Goal: Register for event/course: Register for event/course

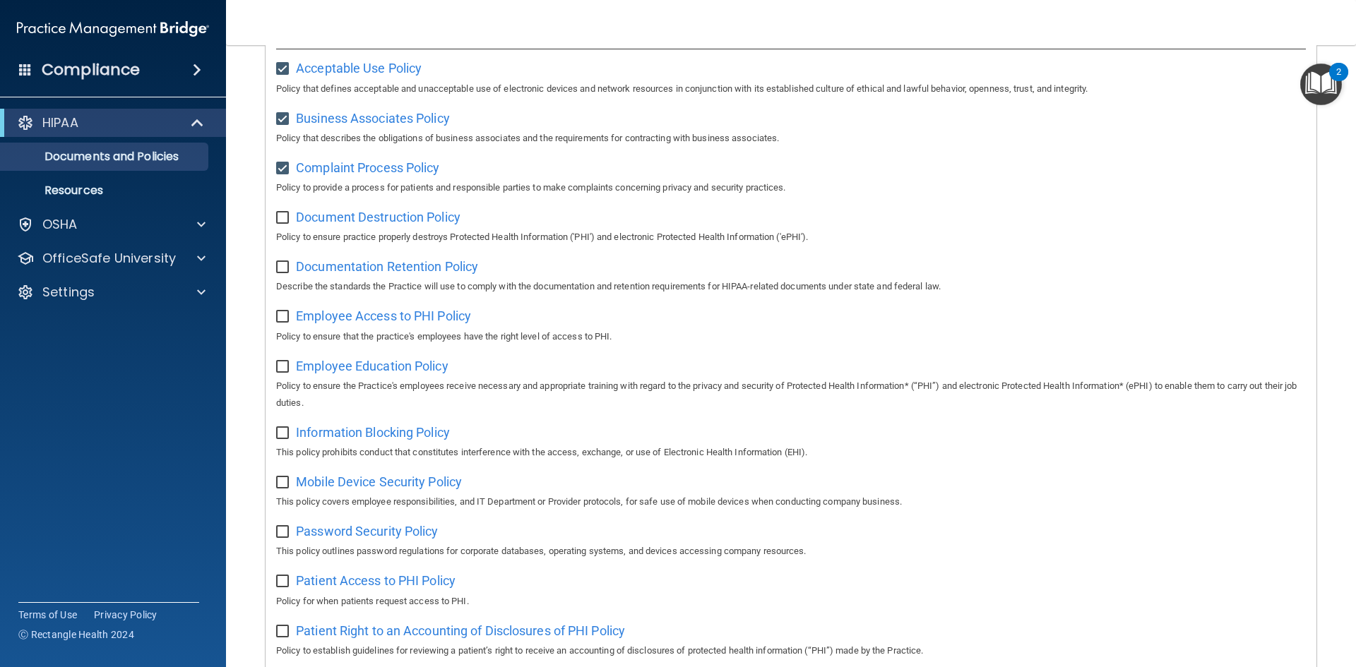
scroll to position [212, 0]
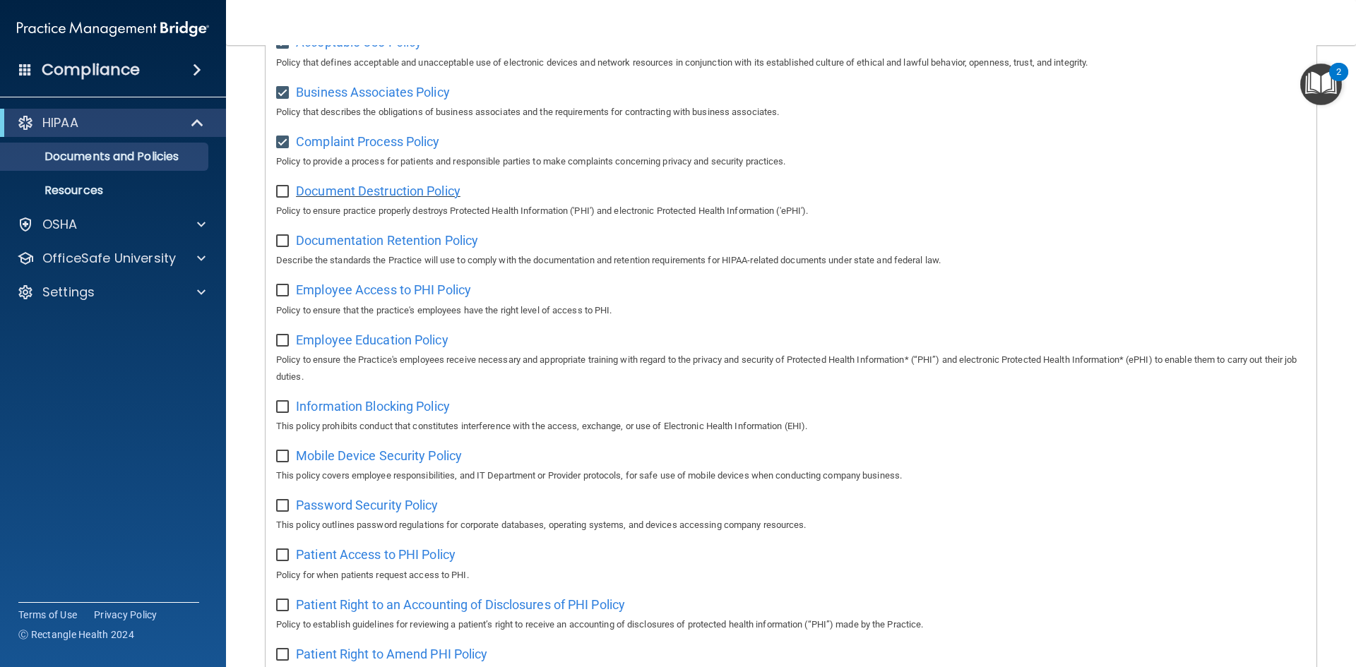
click at [403, 197] on span "Document Destruction Policy" at bounding box center [378, 191] width 165 height 15
click at [286, 190] on input "checkbox" at bounding box center [284, 191] width 16 height 11
checkbox input "true"
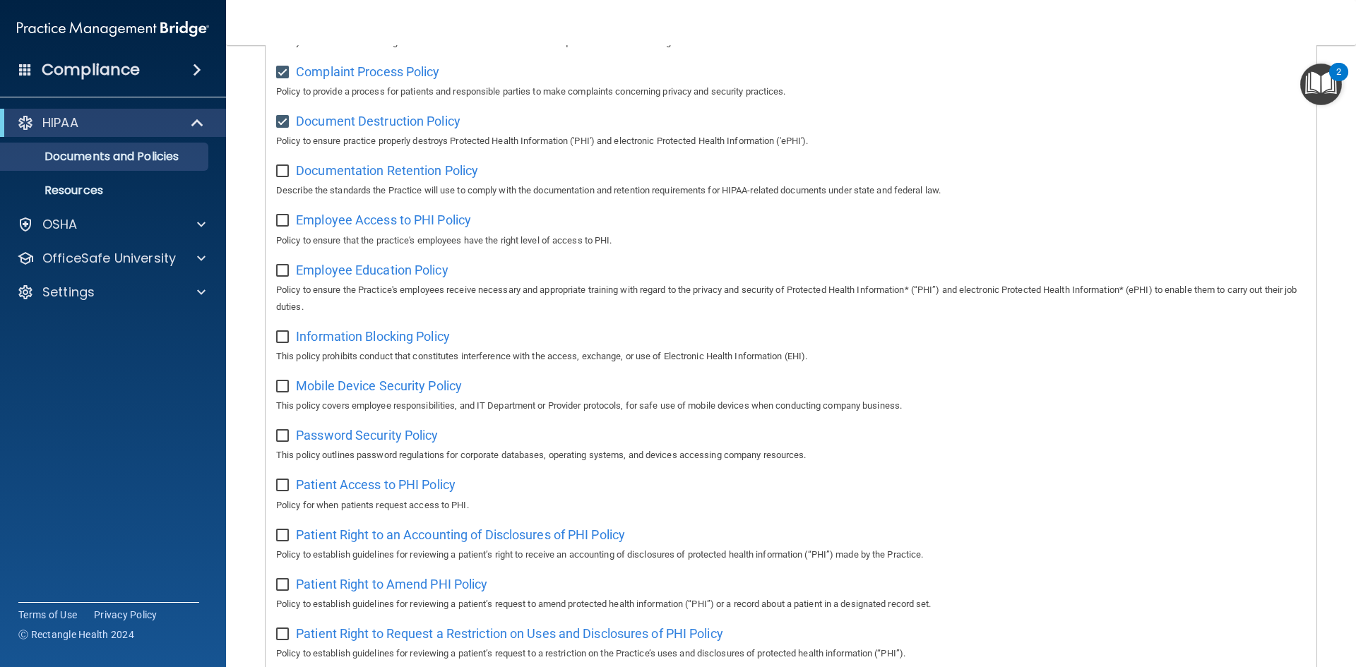
scroll to position [282, 0]
click at [439, 167] on span "Documentation Retention Policy" at bounding box center [387, 169] width 182 height 15
click at [285, 177] on input "checkbox" at bounding box center [284, 170] width 16 height 11
checkbox input "true"
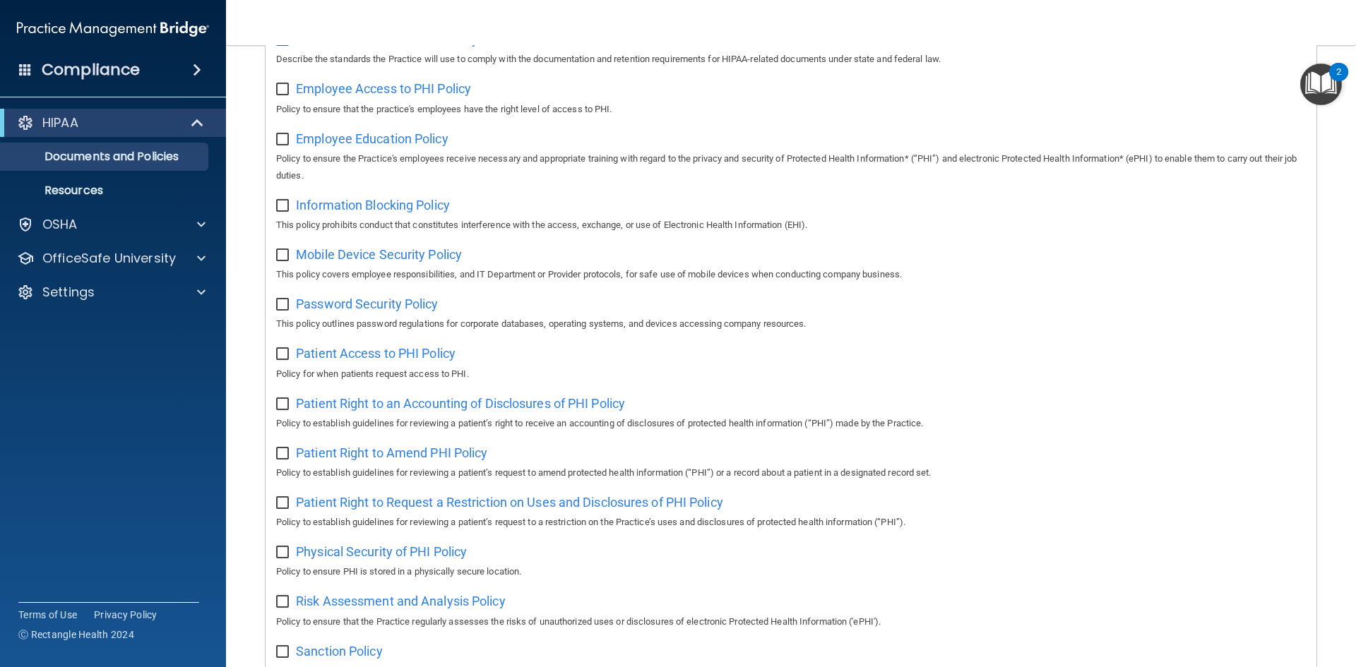
scroll to position [326, 0]
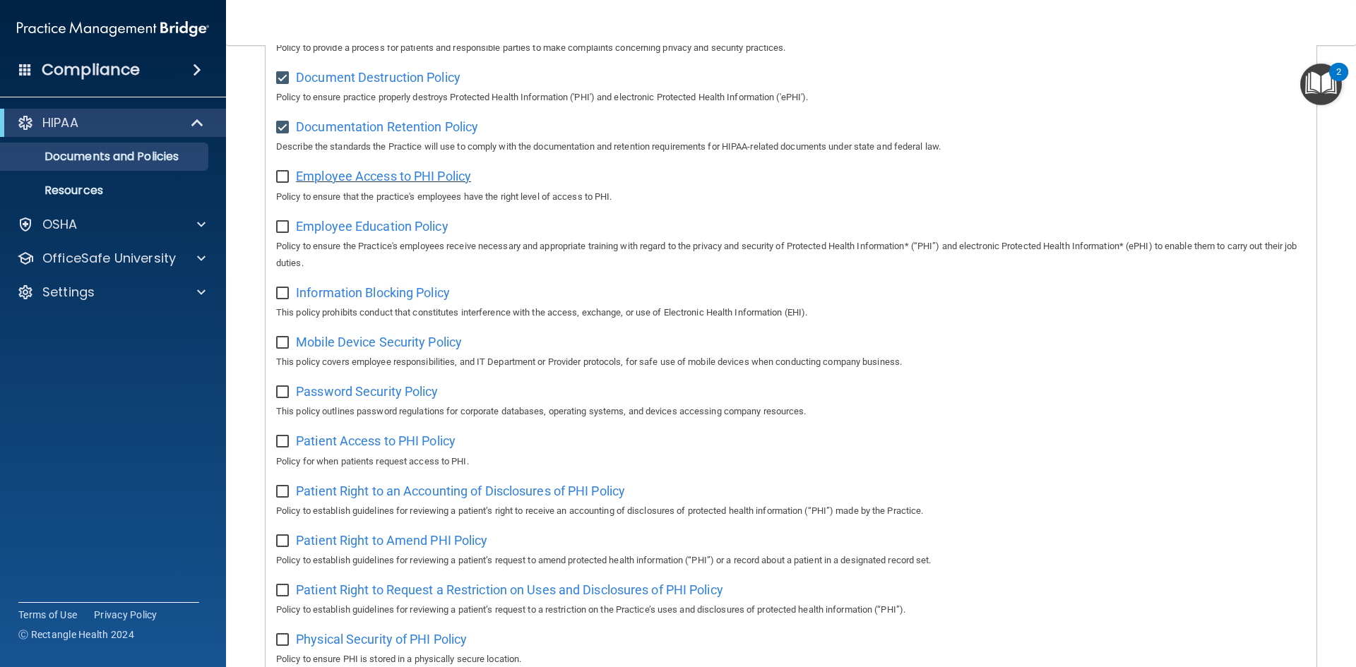
click at [463, 181] on span "Employee Access to PHI Policy" at bounding box center [383, 176] width 175 height 15
click at [284, 180] on input "checkbox" at bounding box center [284, 177] width 16 height 11
checkbox input "true"
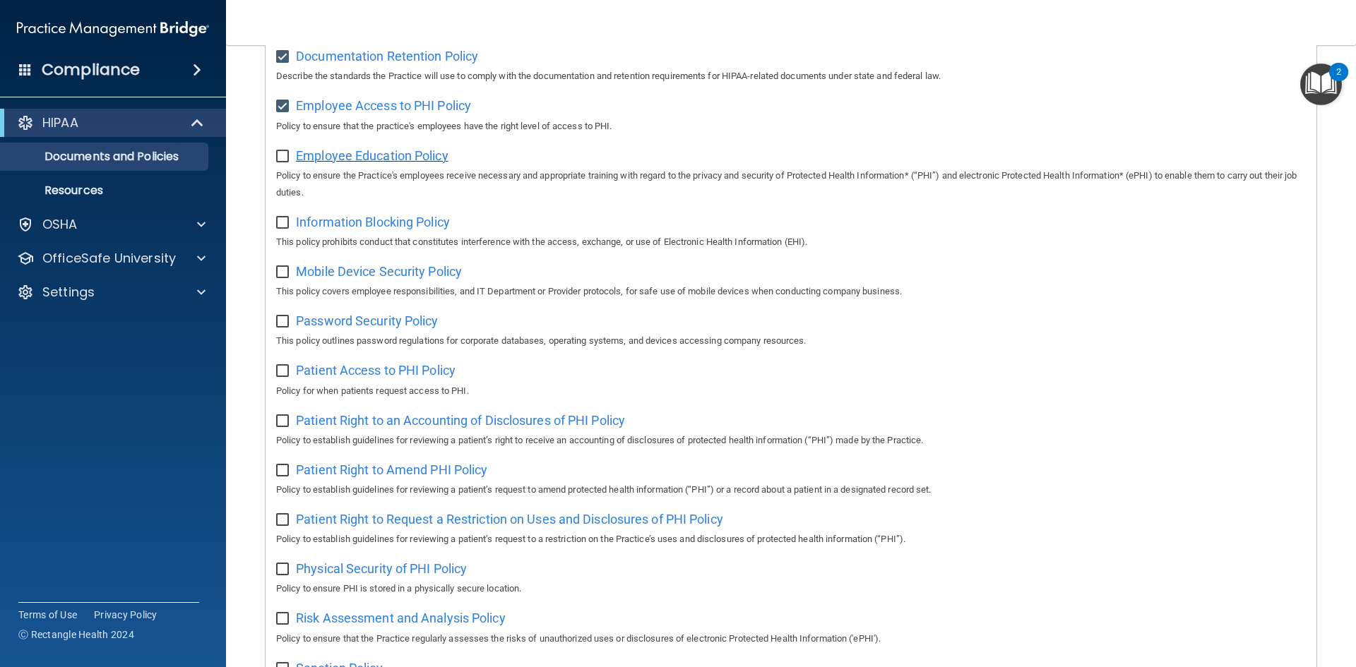
click at [400, 158] on span "Employee Education Policy" at bounding box center [372, 155] width 153 height 15
click at [278, 160] on input "checkbox" at bounding box center [284, 156] width 16 height 11
checkbox input "true"
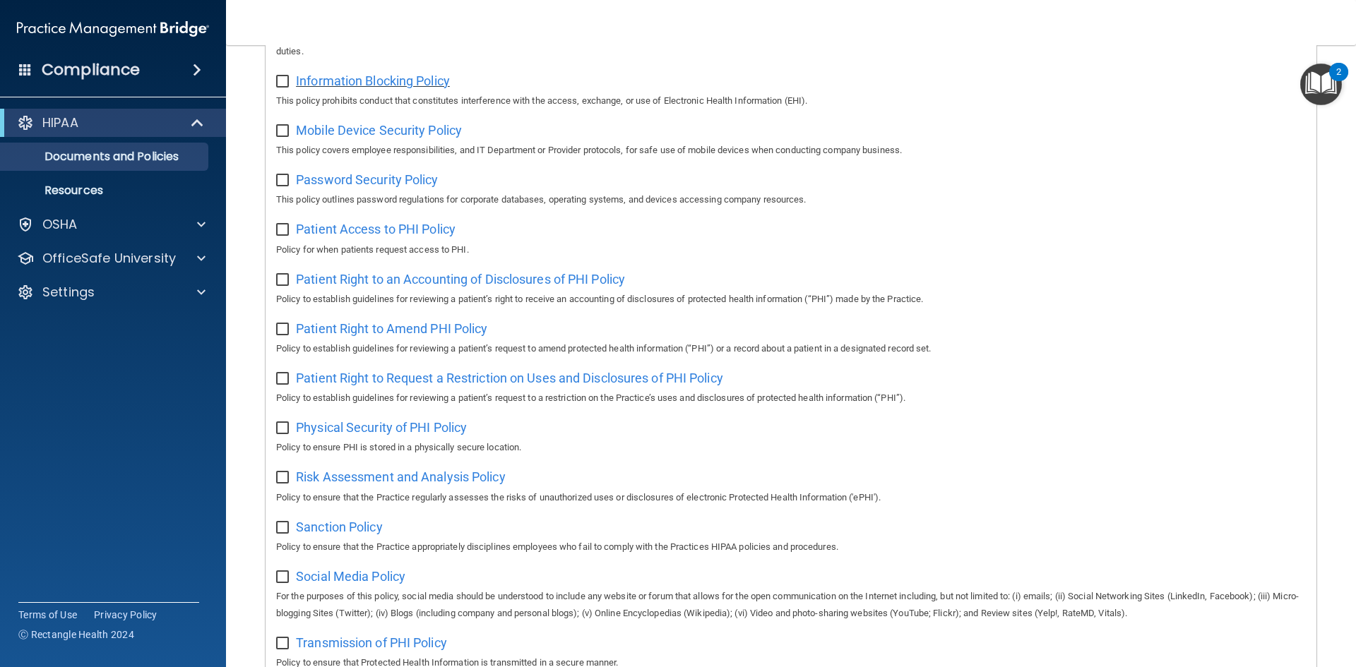
click at [376, 88] on span "Information Blocking Policy" at bounding box center [373, 80] width 154 height 15
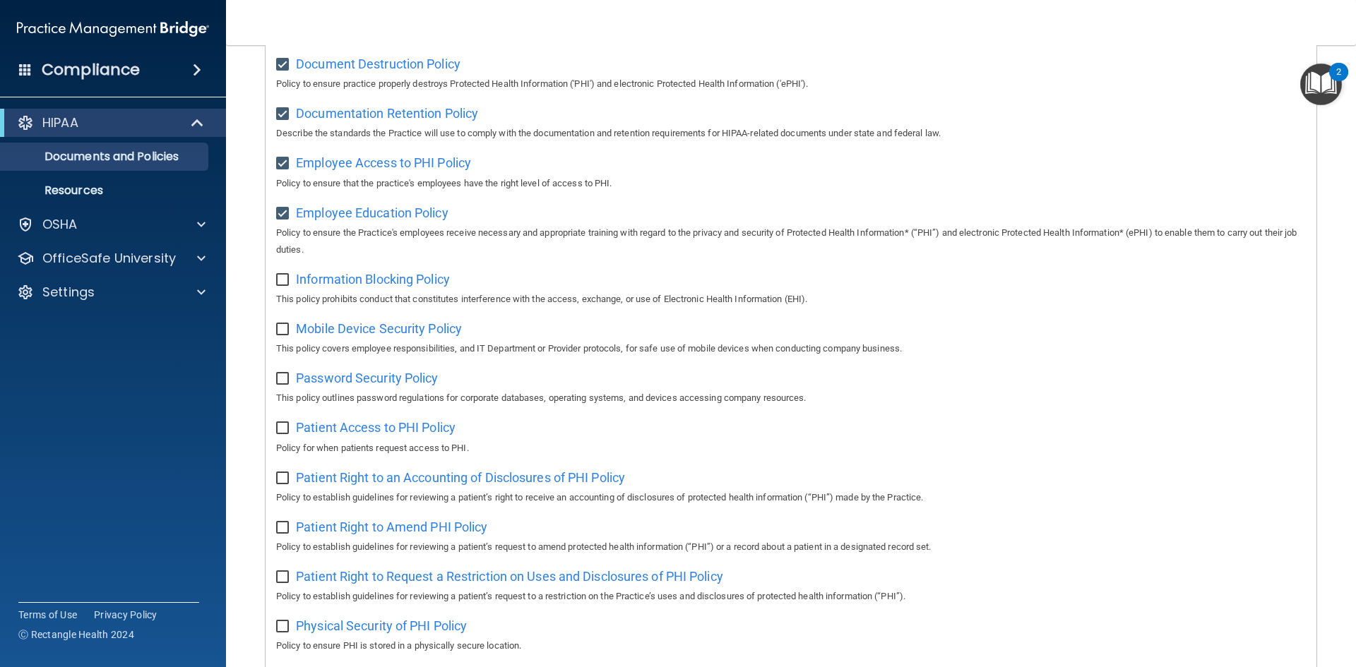
scroll to position [326, 0]
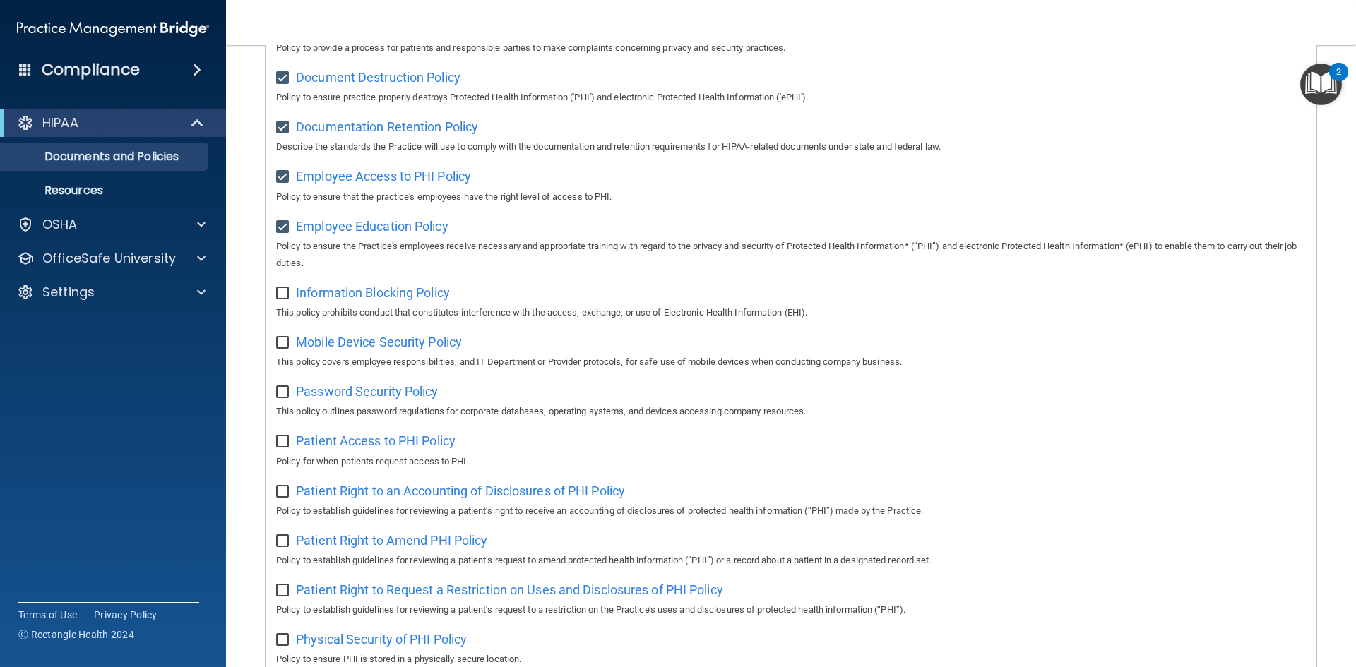
click at [289, 299] on input "checkbox" at bounding box center [284, 293] width 16 height 11
checkbox input "true"
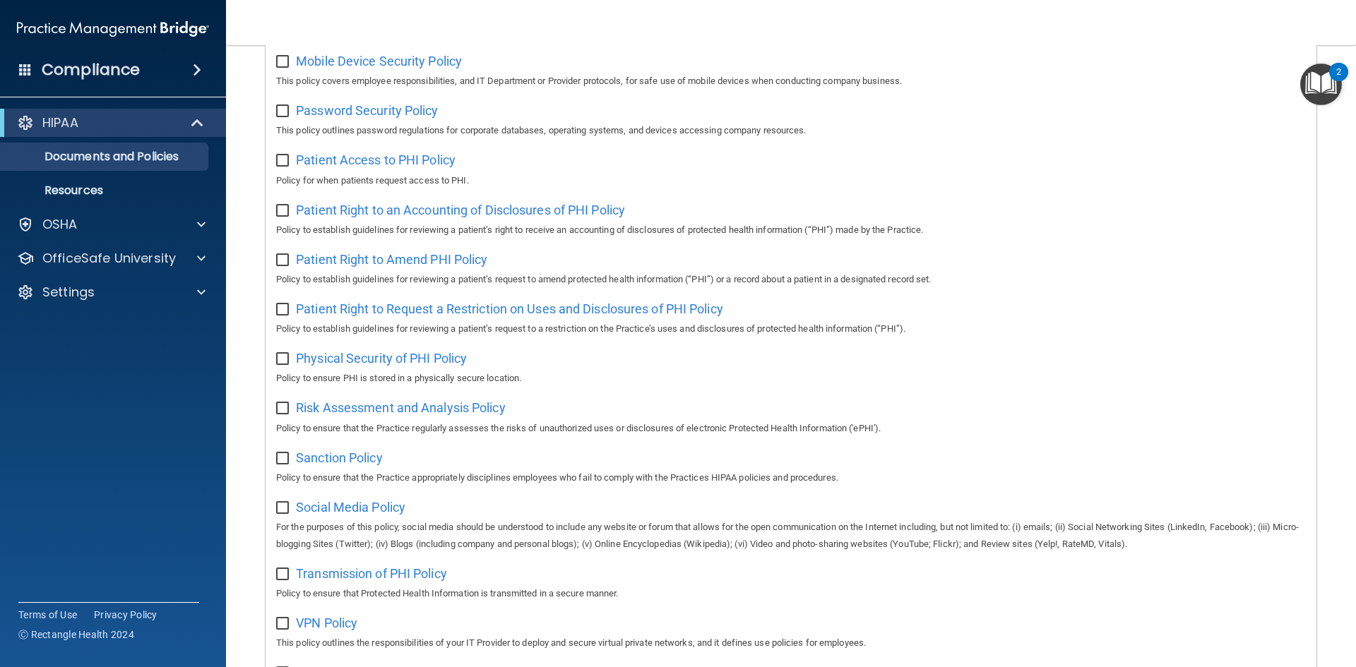
scroll to position [608, 0]
click at [395, 66] on span "Mobile Device Security Policy" at bounding box center [379, 59] width 166 height 15
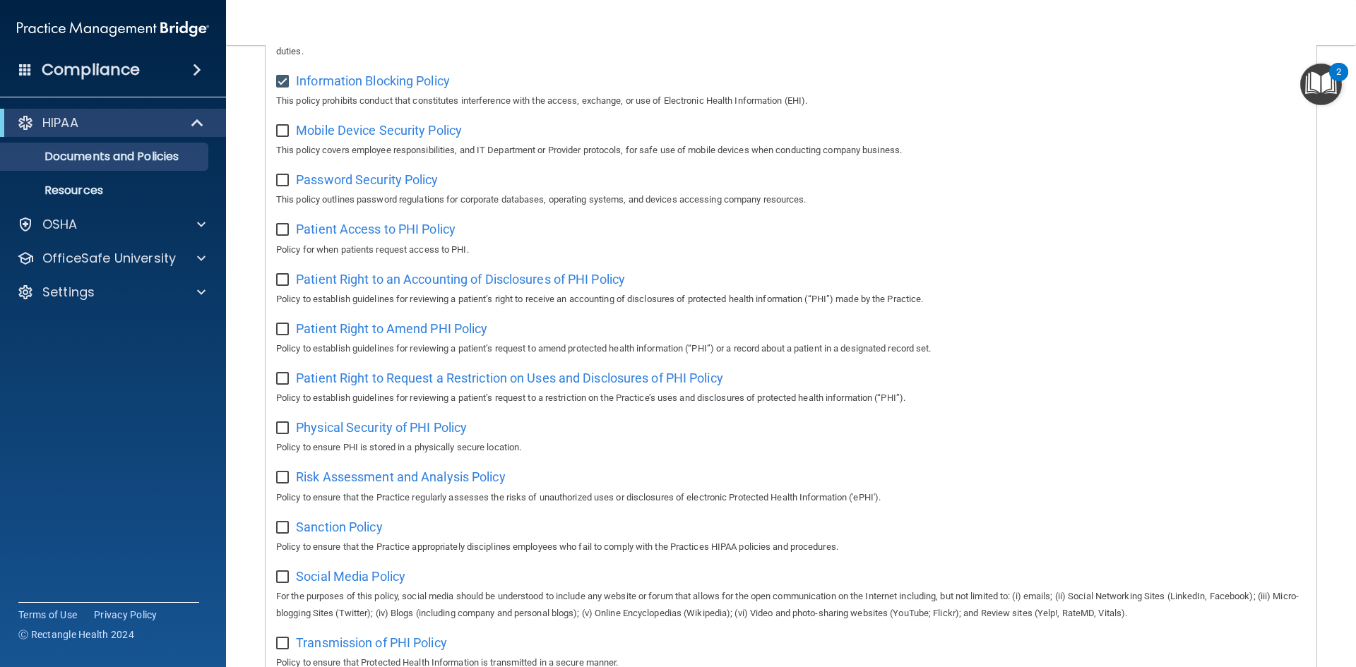
click at [279, 137] on input "checkbox" at bounding box center [284, 131] width 16 height 11
checkbox input "true"
click at [343, 187] on span "Password Security Policy" at bounding box center [367, 179] width 142 height 15
click at [287, 186] on input "checkbox" at bounding box center [284, 180] width 16 height 11
checkbox input "true"
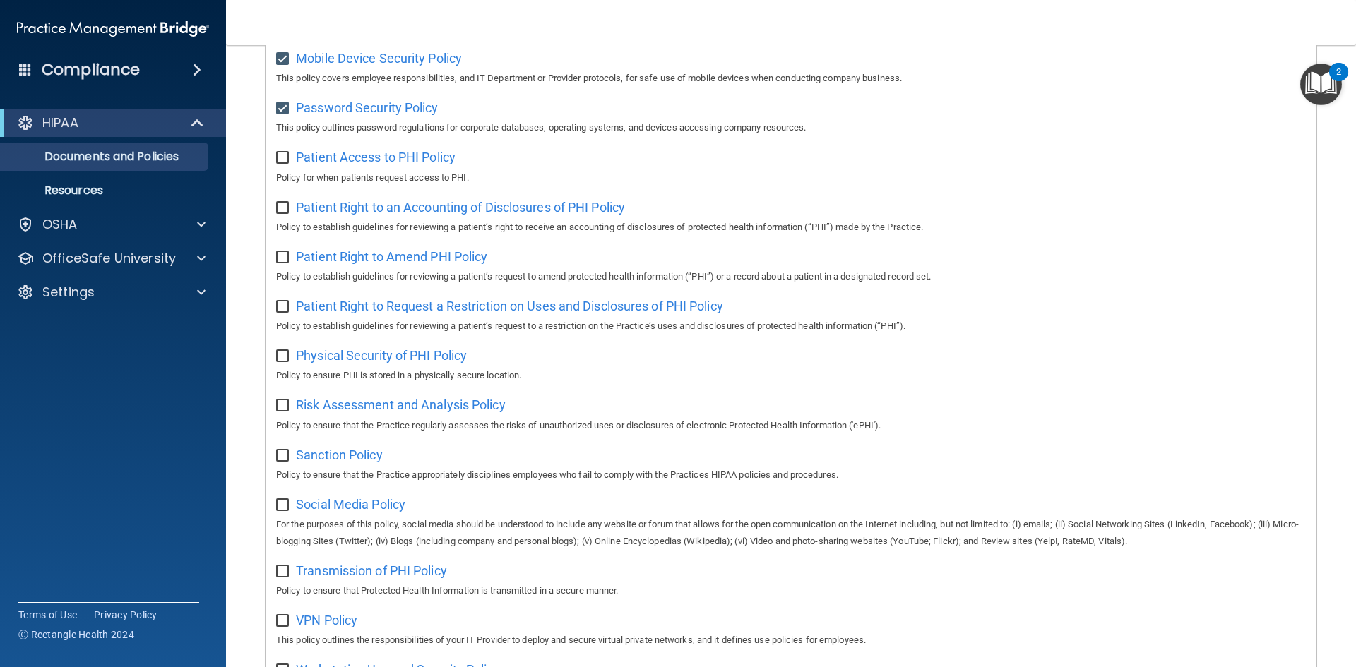
scroll to position [679, 0]
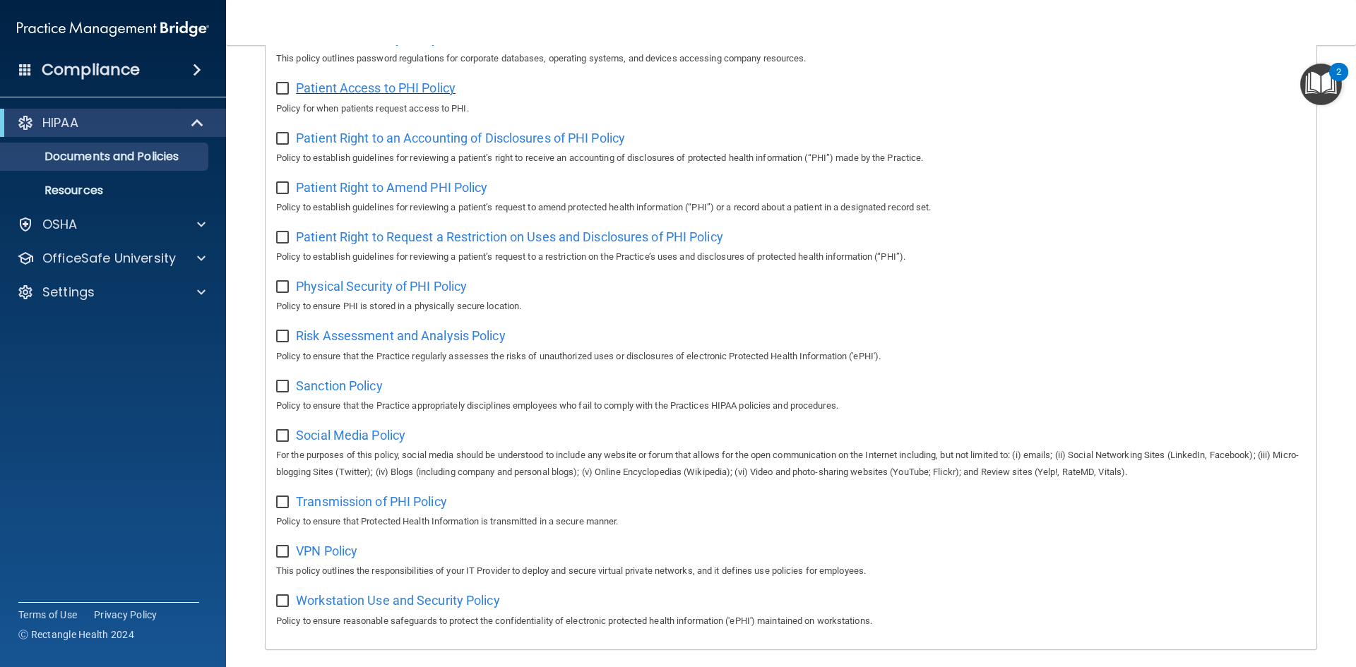
click at [400, 93] on span "Patient Access to PHI Policy" at bounding box center [376, 88] width 160 height 15
click at [280, 95] on input "checkbox" at bounding box center [284, 88] width 16 height 11
checkbox input "true"
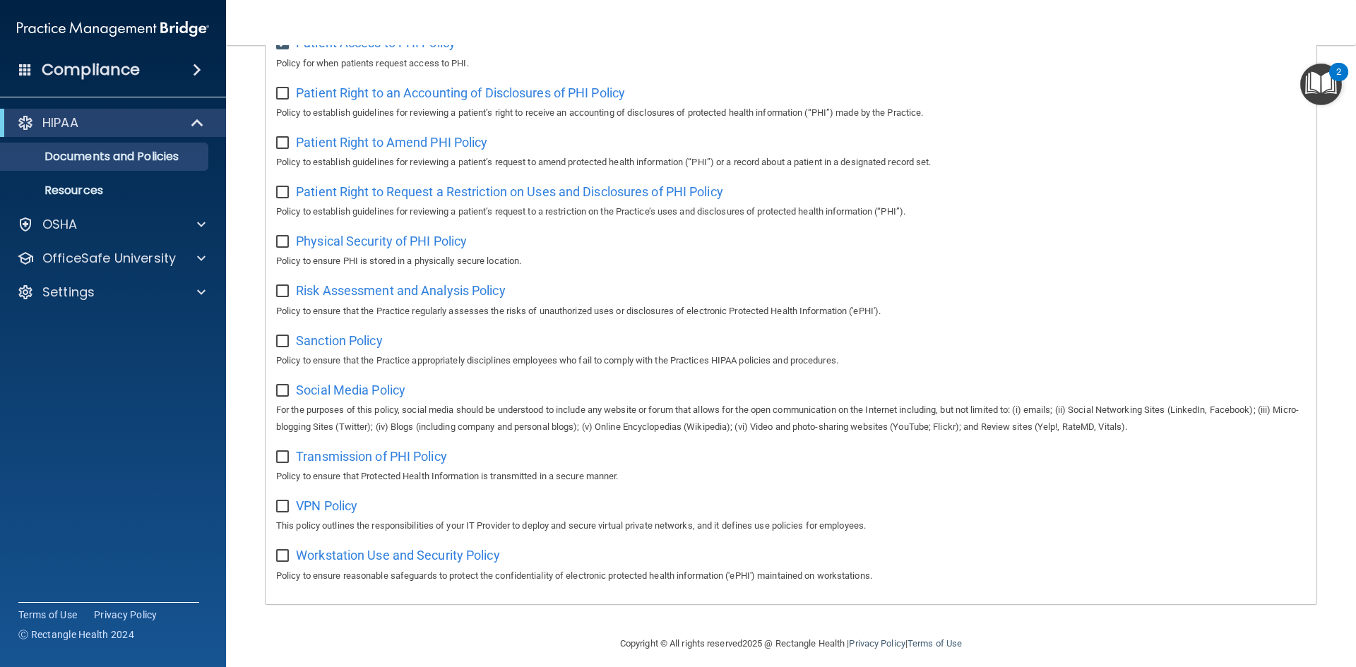
scroll to position [749, 0]
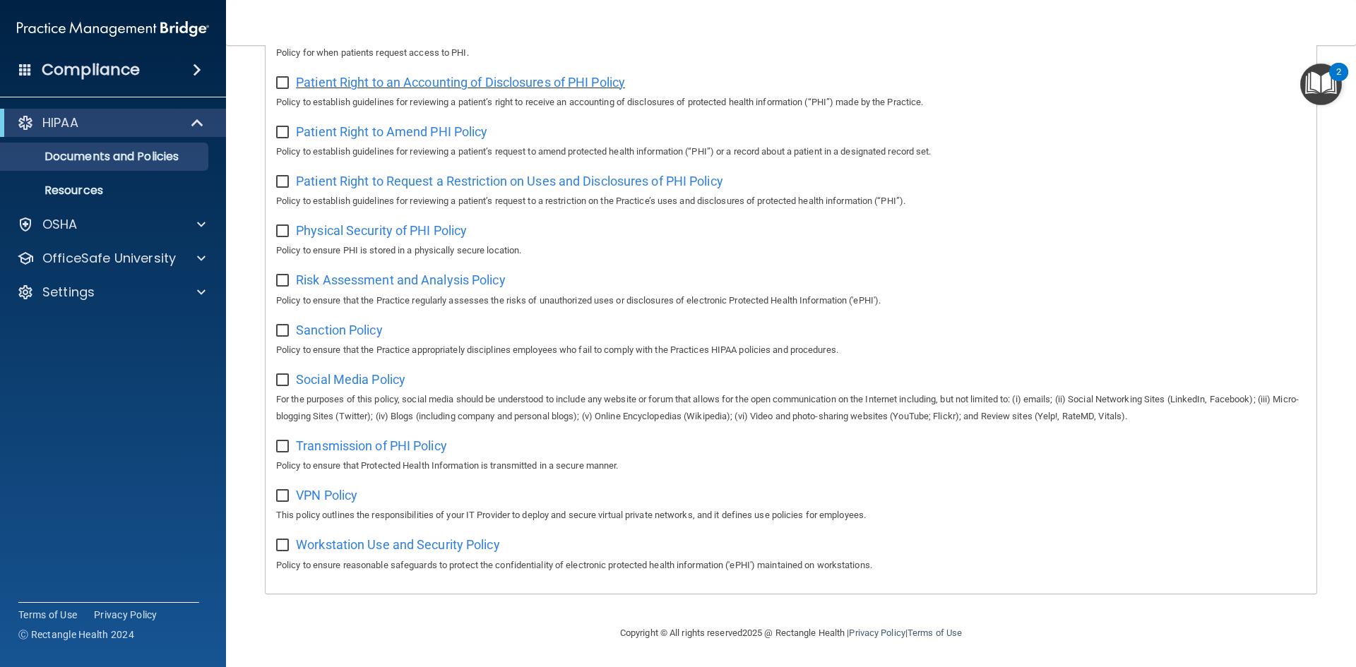
click at [515, 75] on span "Patient Right to an Accounting of Disclosures of PHI Policy" at bounding box center [460, 82] width 329 height 15
click at [285, 78] on input "checkbox" at bounding box center [284, 83] width 16 height 11
checkbox input "true"
click at [406, 124] on span "Patient Right to Amend PHI Policy" at bounding box center [391, 131] width 191 height 15
click at [282, 127] on input "checkbox" at bounding box center [284, 132] width 16 height 11
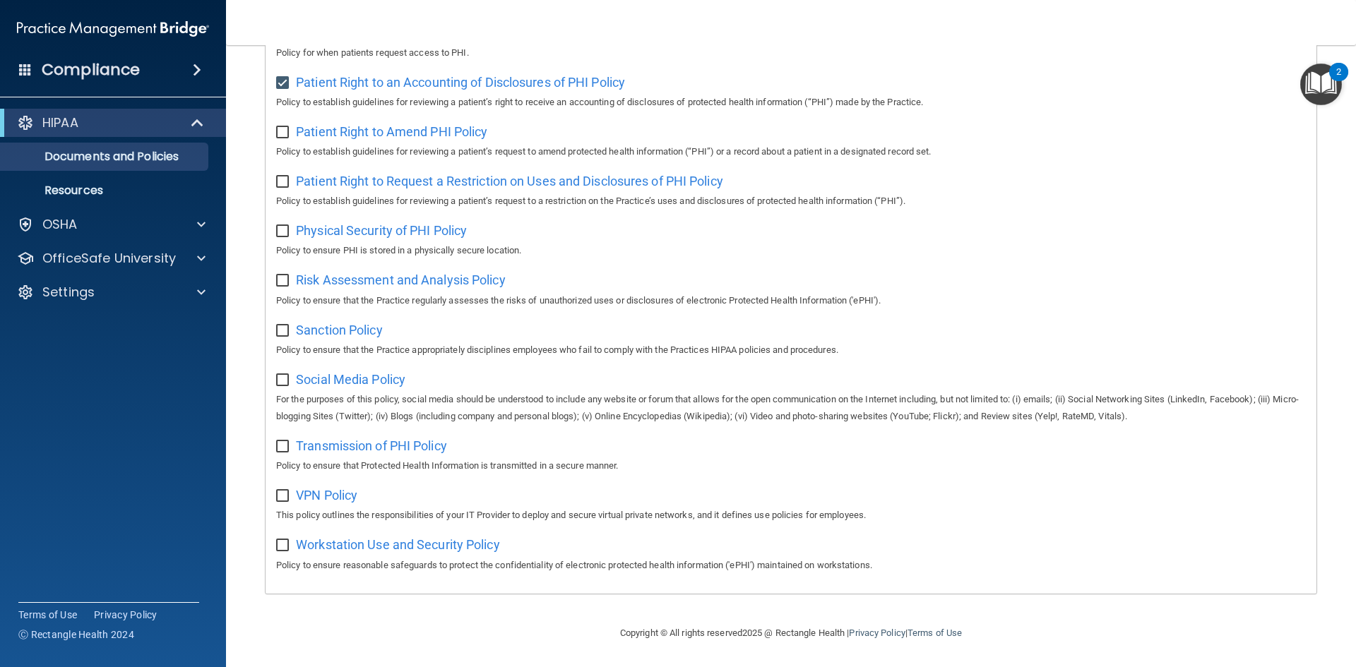
checkbox input "true"
click at [431, 179] on span "Patient Right to Request a Restriction on Uses and Disclosures of PHI Policy" at bounding box center [509, 181] width 427 height 15
click at [285, 177] on input "checkbox" at bounding box center [284, 182] width 16 height 11
checkbox input "true"
click at [391, 228] on span "Physical Security of PHI Policy" at bounding box center [381, 230] width 171 height 15
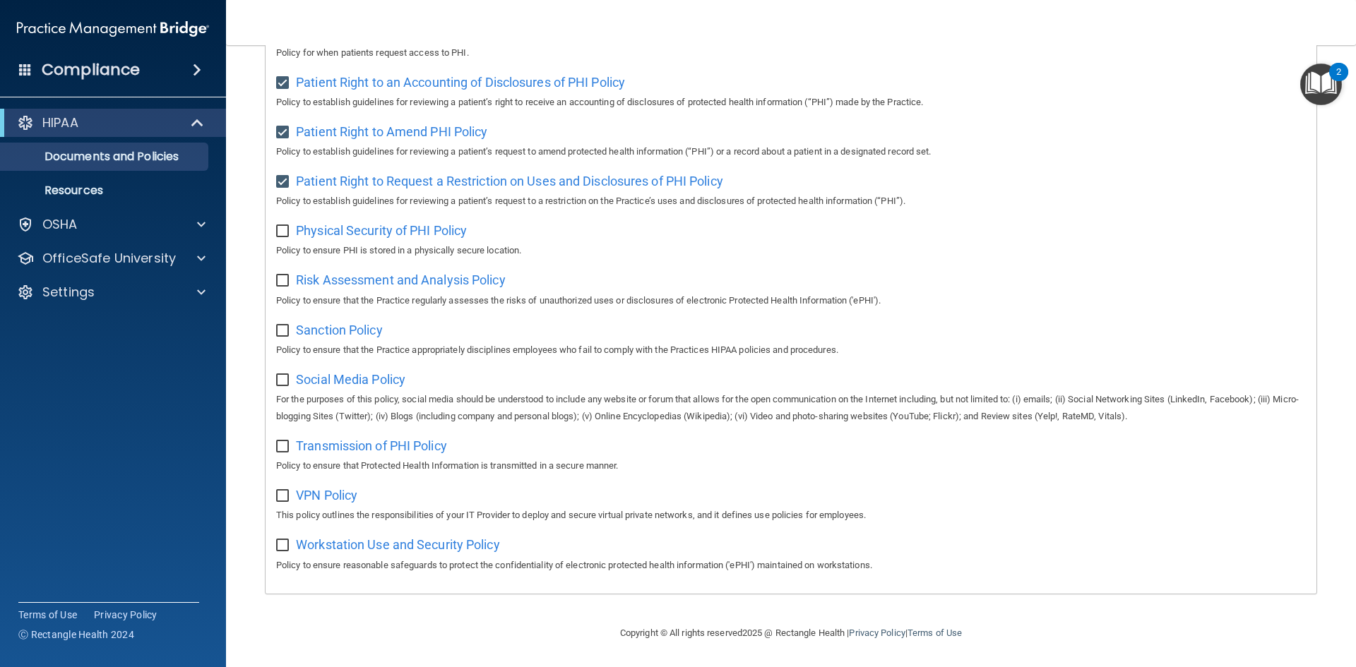
click at [282, 227] on input "checkbox" at bounding box center [284, 231] width 16 height 11
checkbox input "true"
click at [434, 273] on span "Risk Assessment and Analysis Policy" at bounding box center [401, 280] width 210 height 15
click at [209, 259] on div at bounding box center [198, 258] width 35 height 17
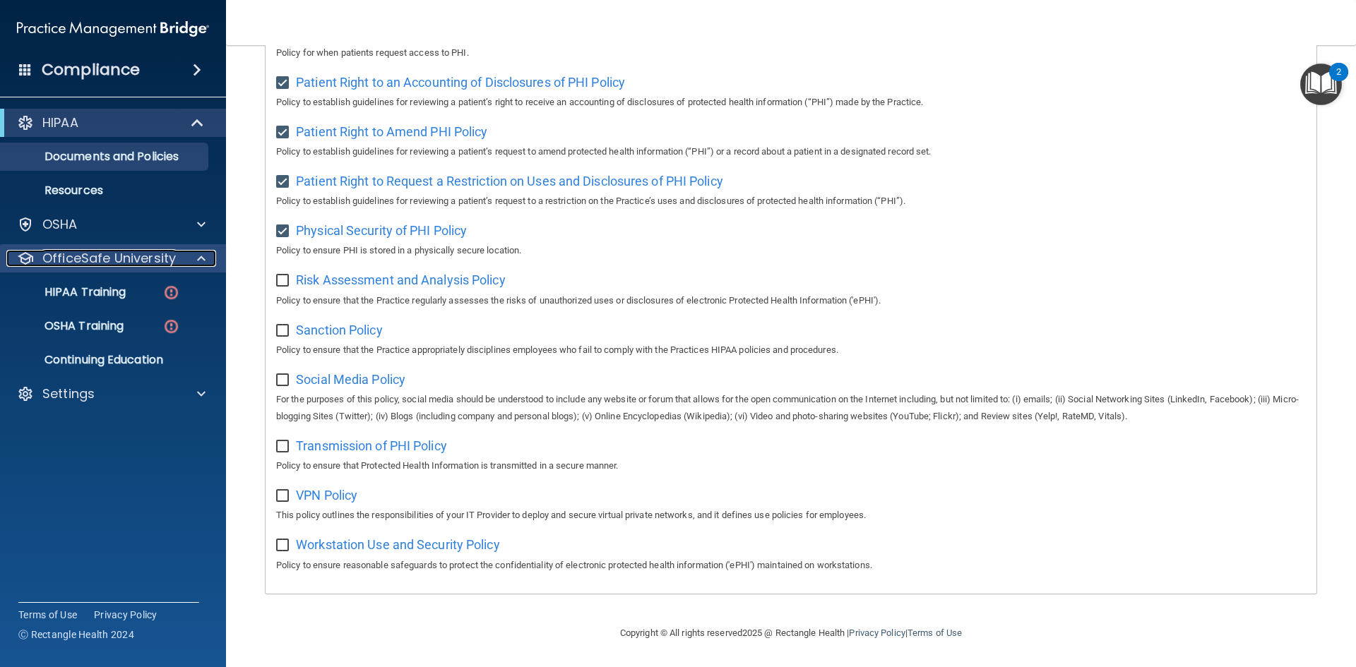
click at [187, 251] on div at bounding box center [198, 258] width 35 height 17
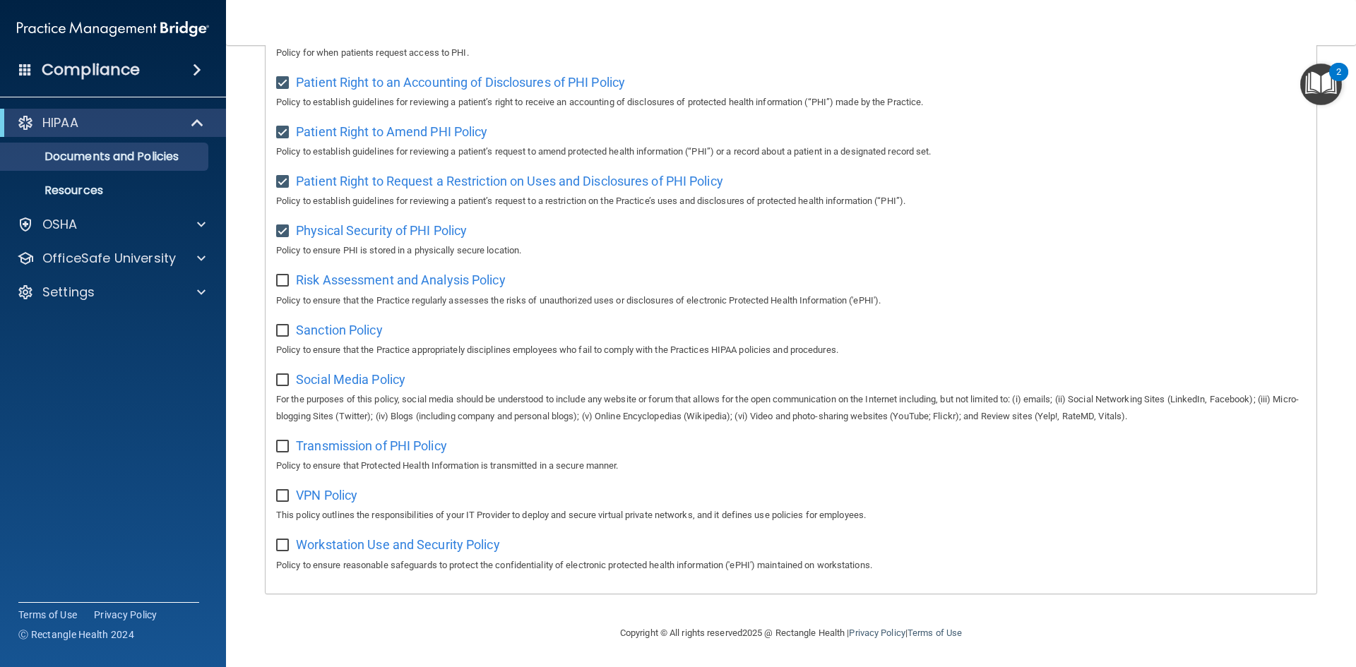
click at [280, 280] on input "checkbox" at bounding box center [284, 280] width 16 height 11
checkbox input "true"
click at [321, 323] on span "Sanction Policy" at bounding box center [339, 330] width 87 height 15
click at [281, 328] on input "checkbox" at bounding box center [284, 331] width 16 height 11
checkbox input "true"
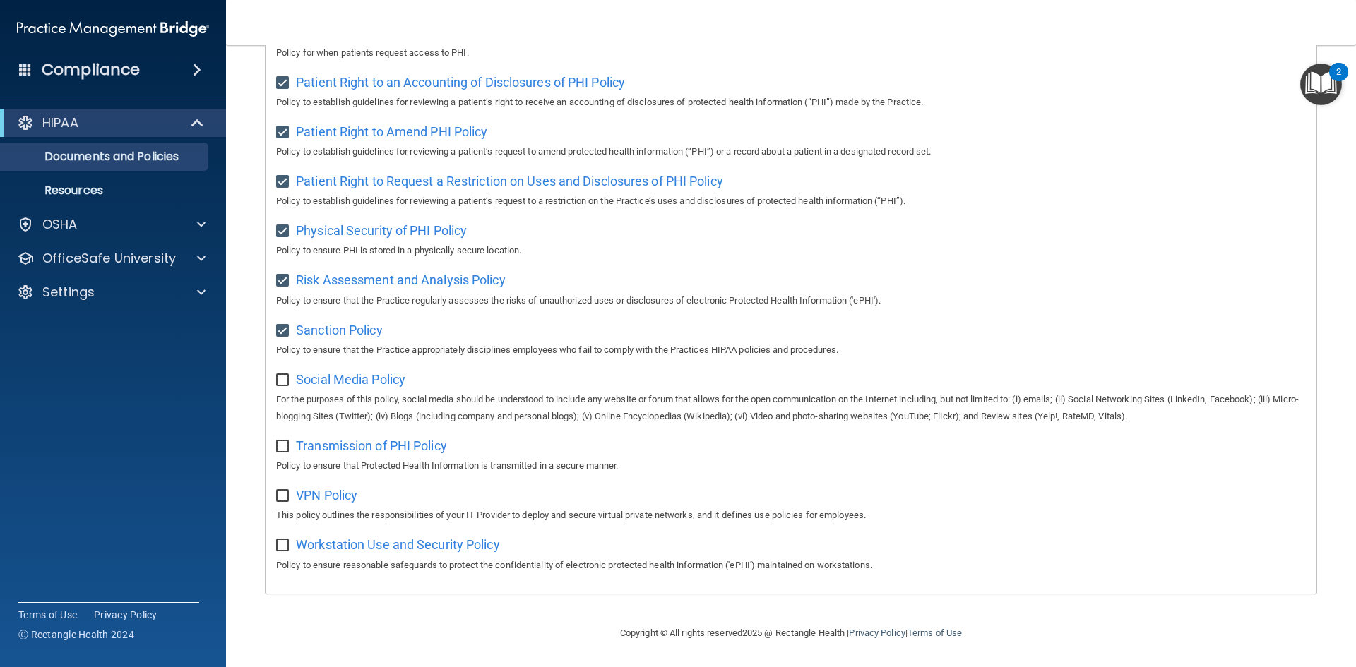
click at [347, 372] on span "Social Media Policy" at bounding box center [350, 379] width 109 height 15
click at [285, 378] on input "checkbox" at bounding box center [284, 380] width 16 height 11
checkbox input "true"
click at [371, 443] on span "Transmission of PHI Policy" at bounding box center [371, 446] width 151 height 15
click at [287, 446] on input "checkbox" at bounding box center [284, 446] width 16 height 11
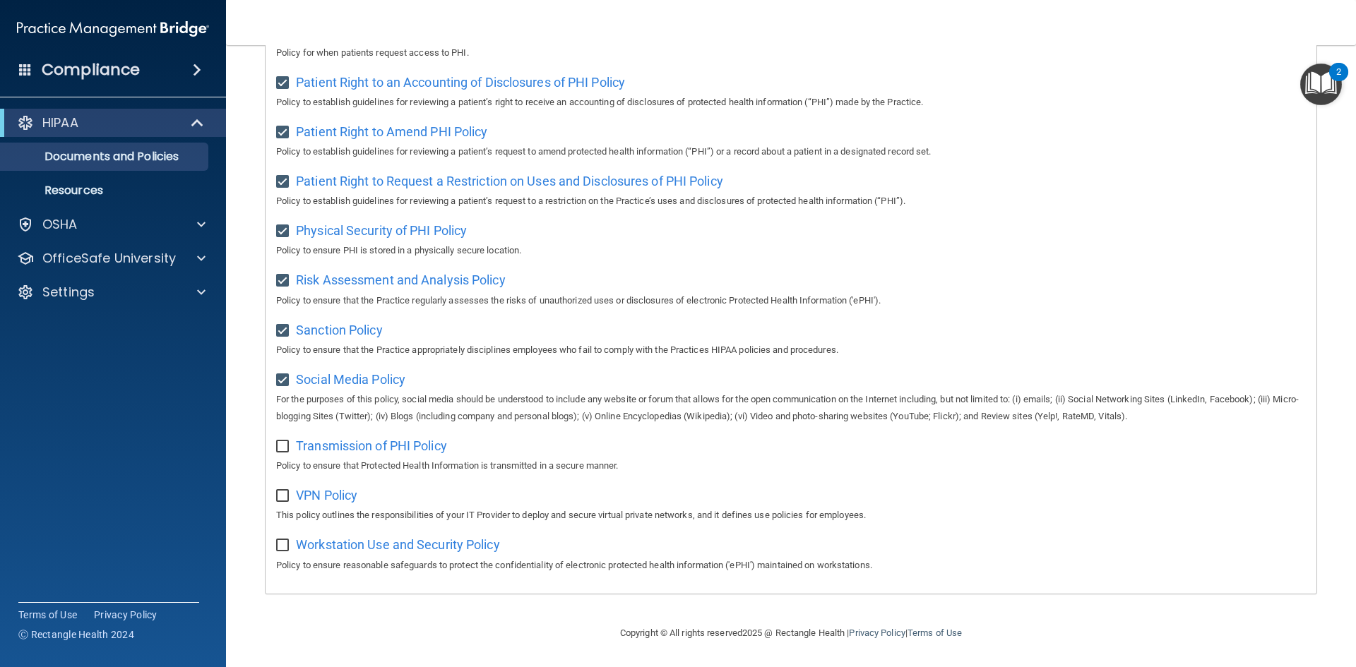
checkbox input "true"
click at [320, 488] on span "VPN Policy" at bounding box center [326, 495] width 61 height 15
click at [281, 494] on input "checkbox" at bounding box center [284, 496] width 16 height 11
checkbox input "true"
click at [358, 550] on span "Workstation Use and Security Policy" at bounding box center [398, 544] width 204 height 15
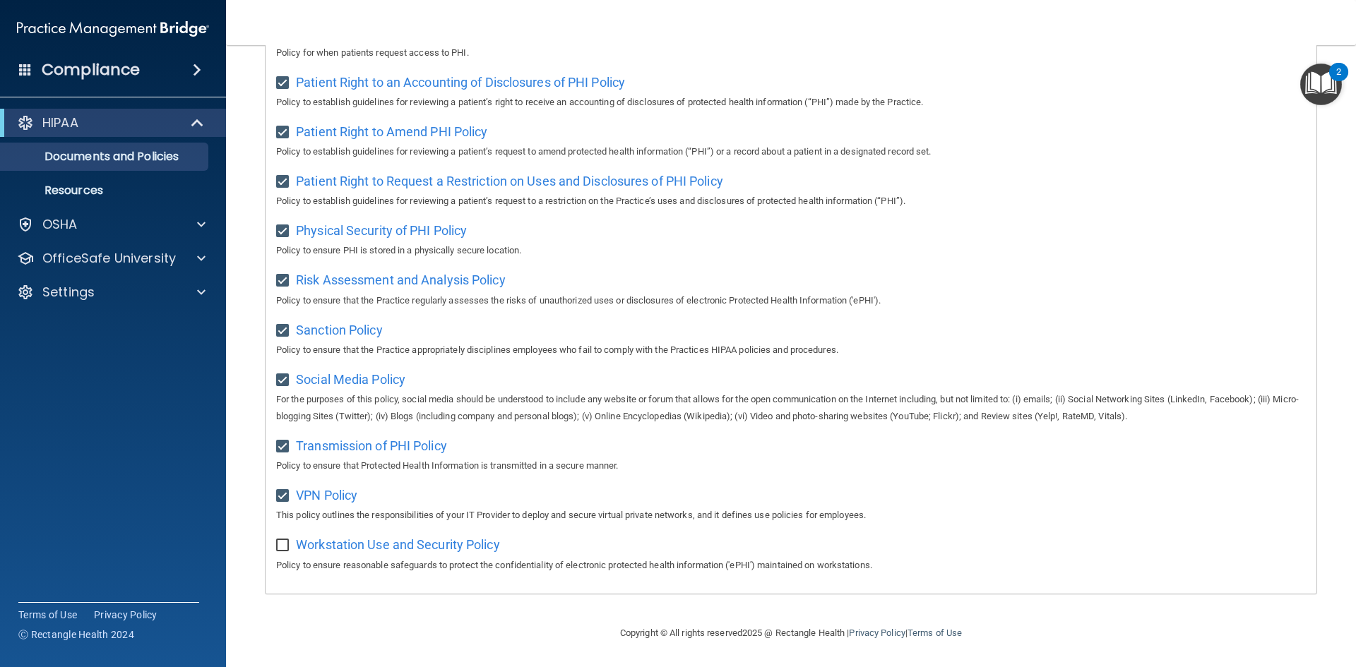
click at [287, 541] on input "checkbox" at bounding box center [284, 545] width 16 height 11
checkbox input "true"
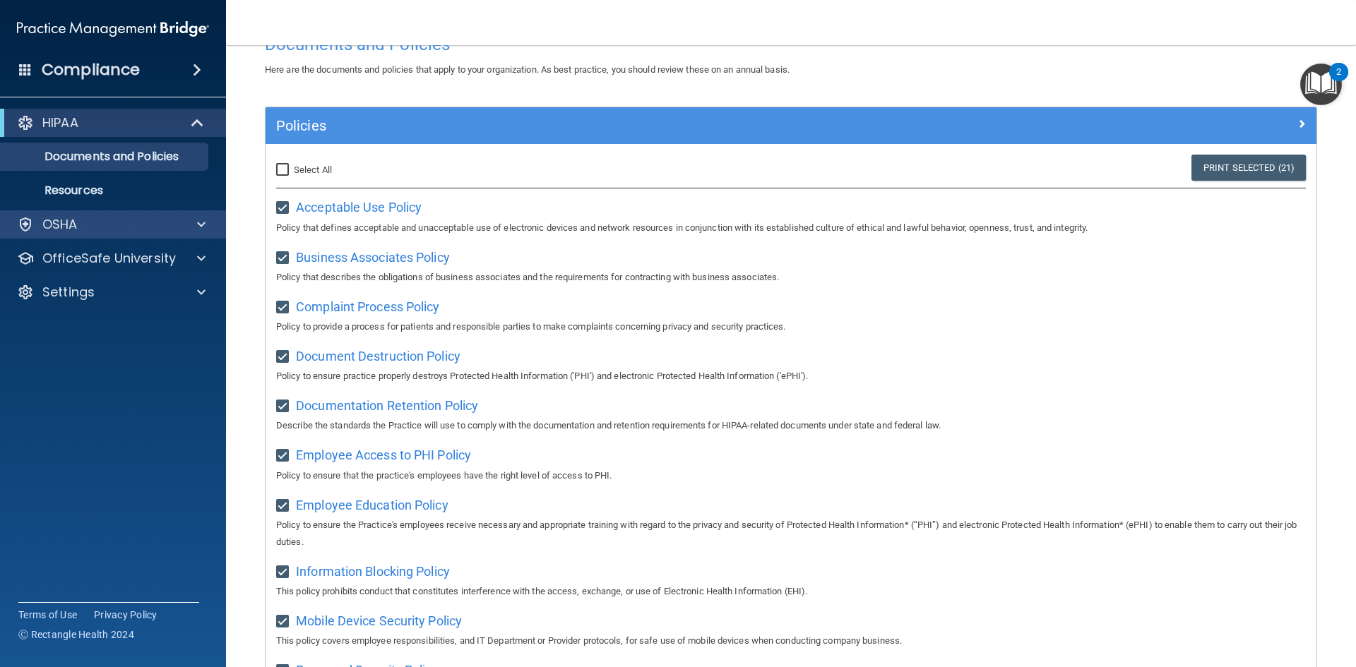
scroll to position [43, 0]
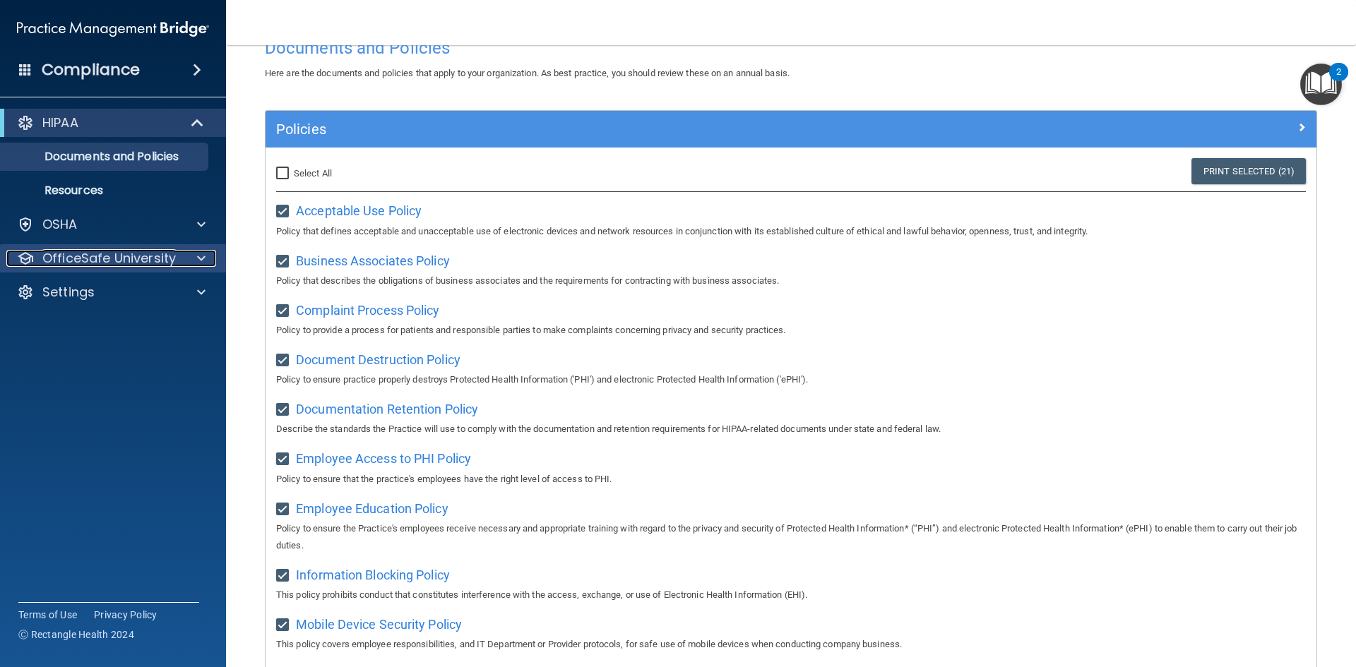
click at [186, 252] on div at bounding box center [198, 258] width 35 height 17
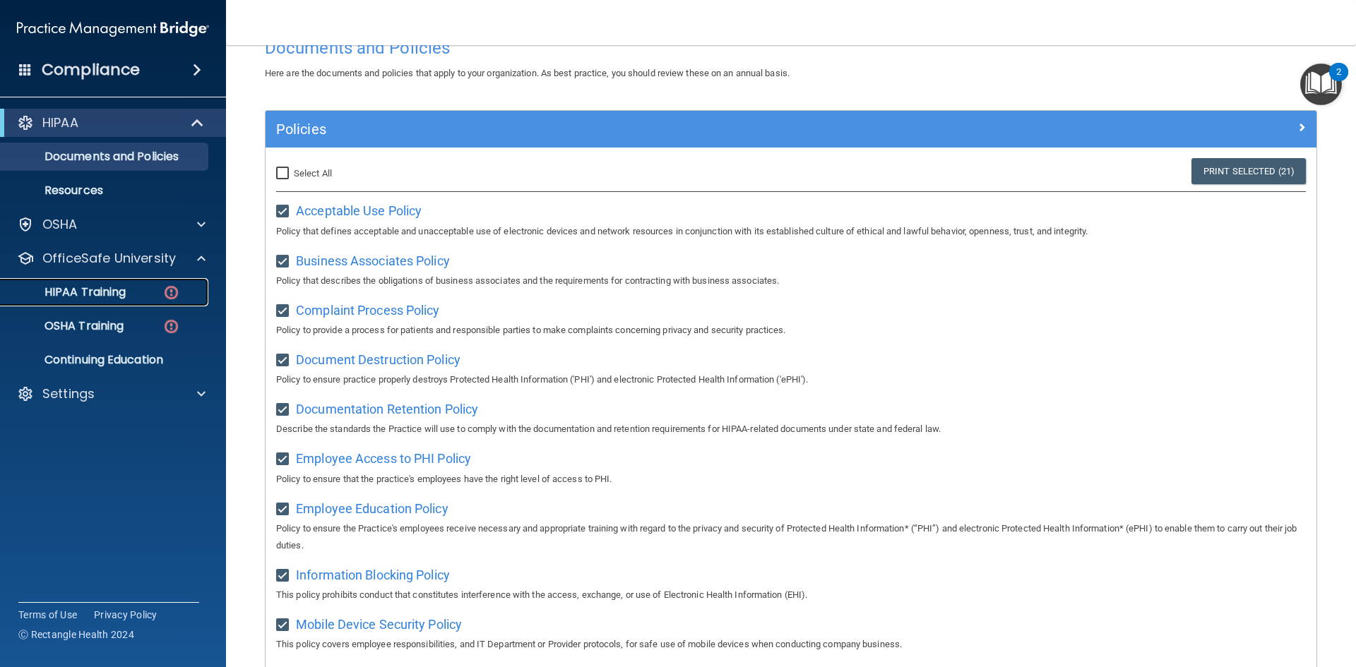
click at [106, 292] on p "HIPAA Training" at bounding box center [67, 292] width 117 height 14
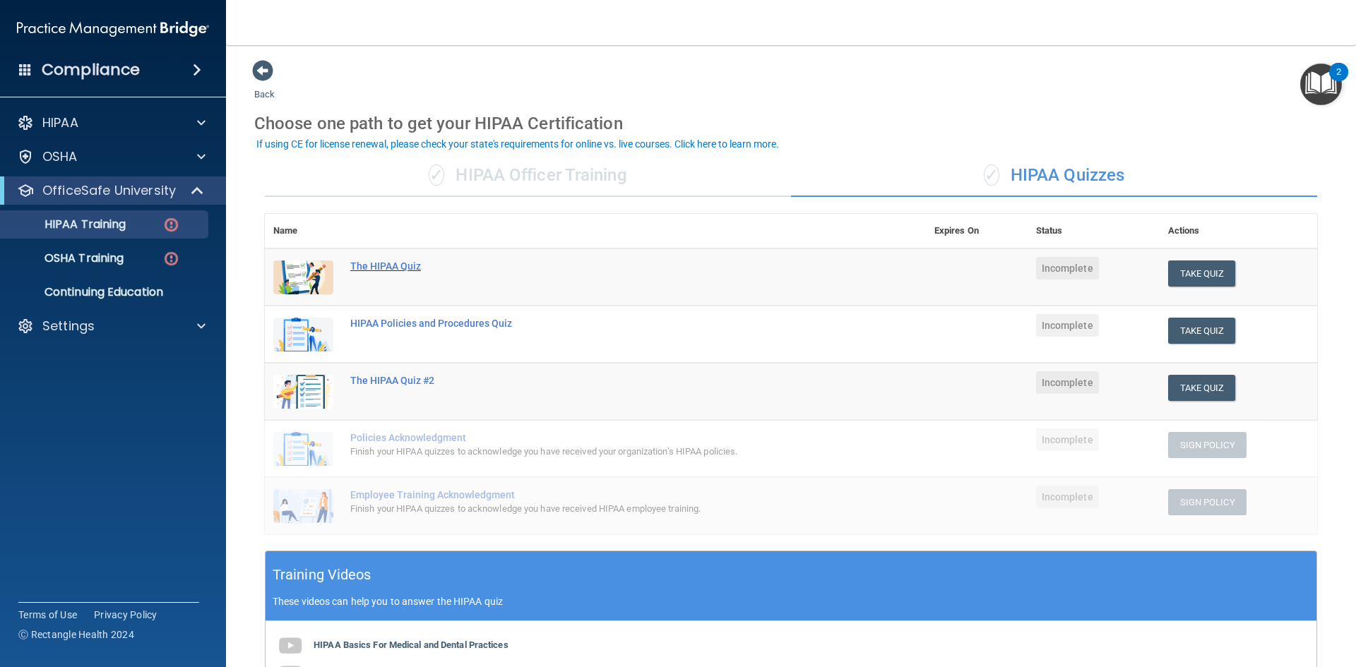
click at [405, 270] on div "The HIPAA Quiz" at bounding box center [602, 266] width 505 height 11
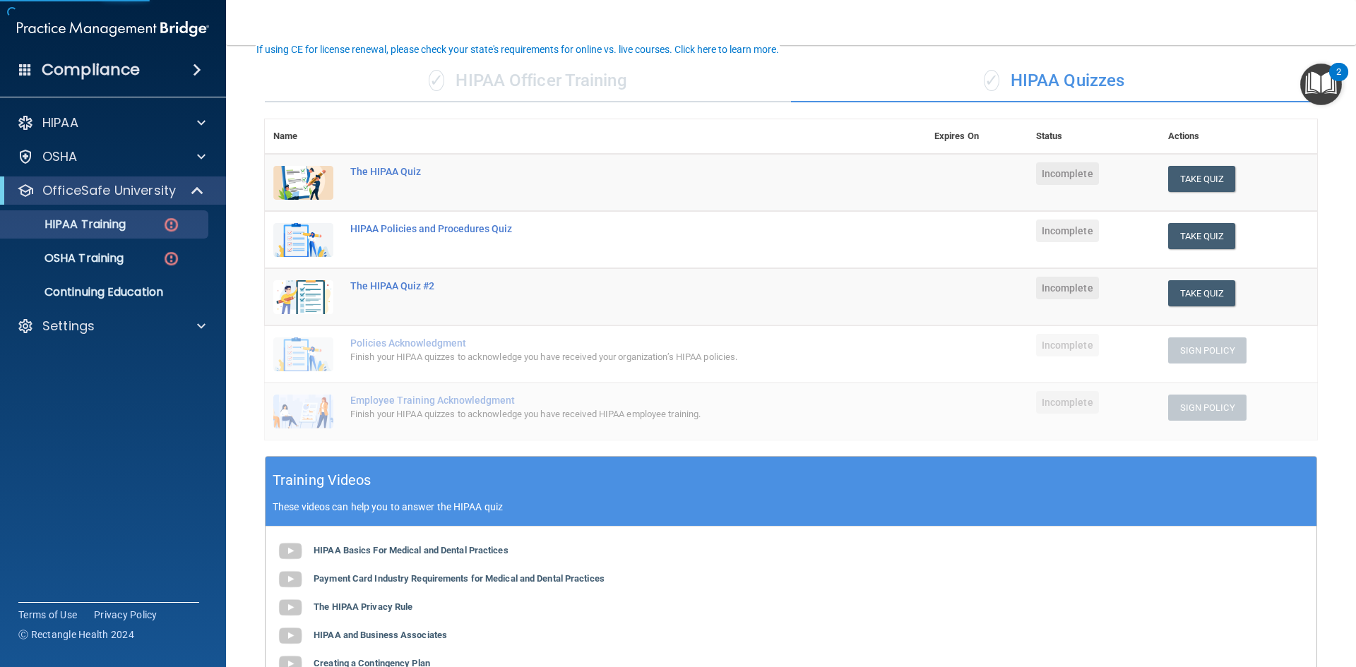
scroll to position [282, 0]
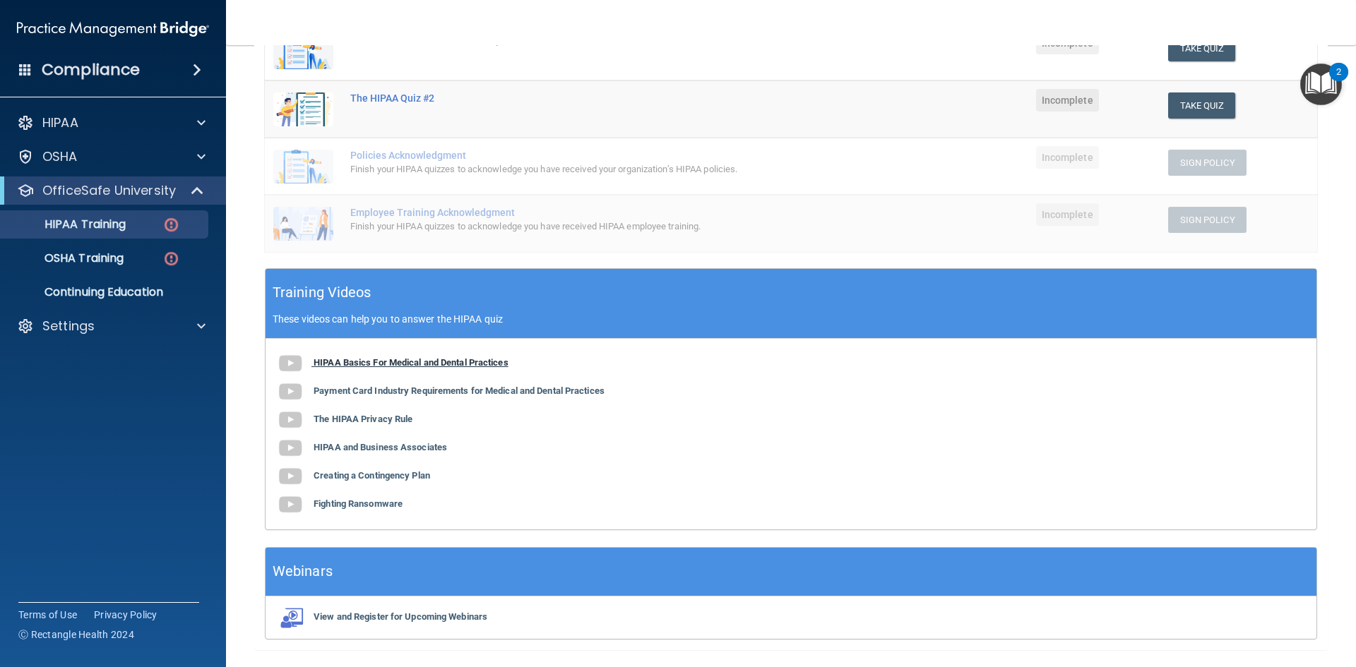
click at [295, 360] on img at bounding box center [290, 364] width 28 height 28
click at [372, 395] on b "Payment Card Industry Requirements for Medical and Dental Practices" at bounding box center [459, 391] width 291 height 11
click at [396, 416] on b "The HIPAA Privacy Rule" at bounding box center [363, 419] width 99 height 11
click at [362, 444] on b "HIPAA and Business Associates" at bounding box center [380, 447] width 133 height 11
click at [368, 477] on b "Creating a Contingency Plan" at bounding box center [372, 475] width 117 height 11
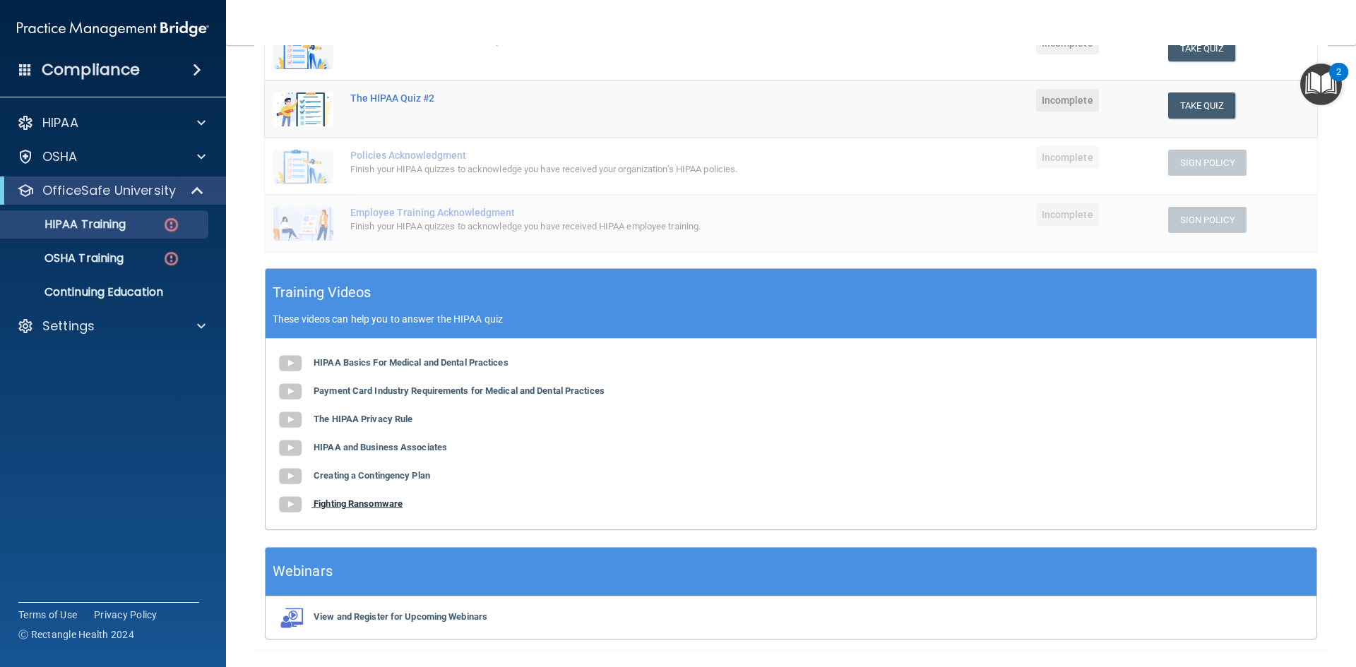
click at [360, 503] on b "Fighting Ransomware" at bounding box center [358, 504] width 89 height 11
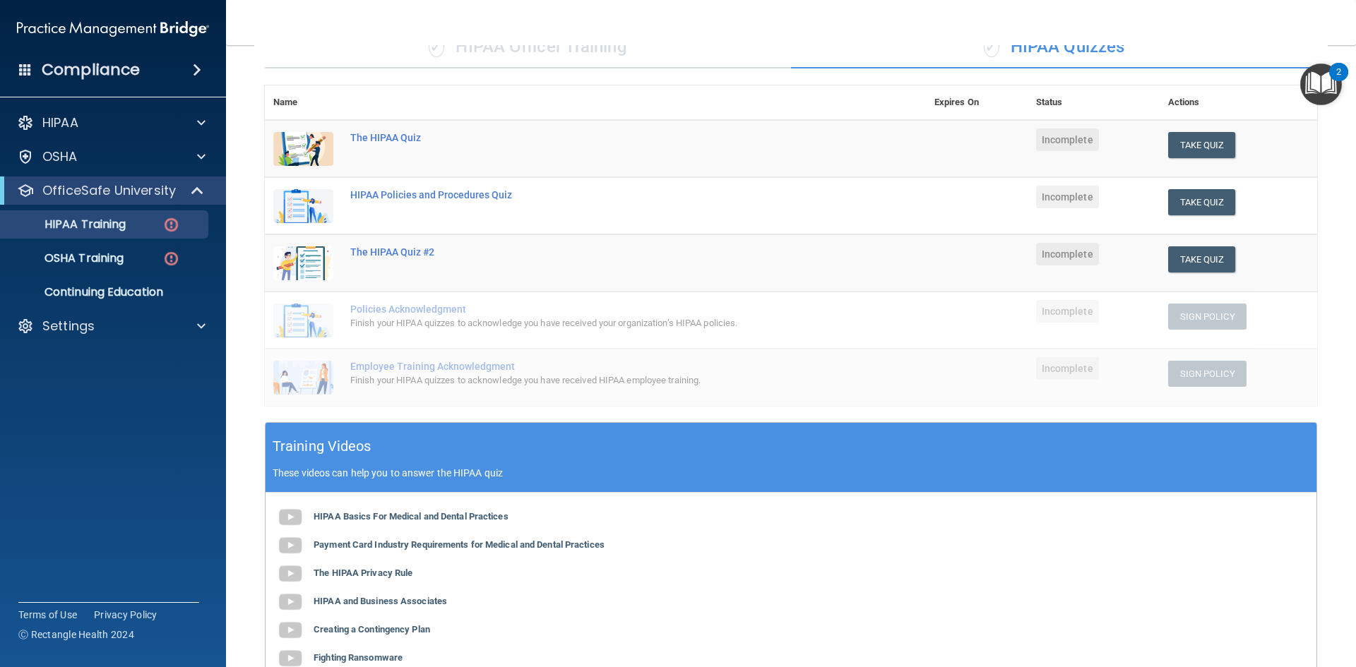
scroll to position [0, 0]
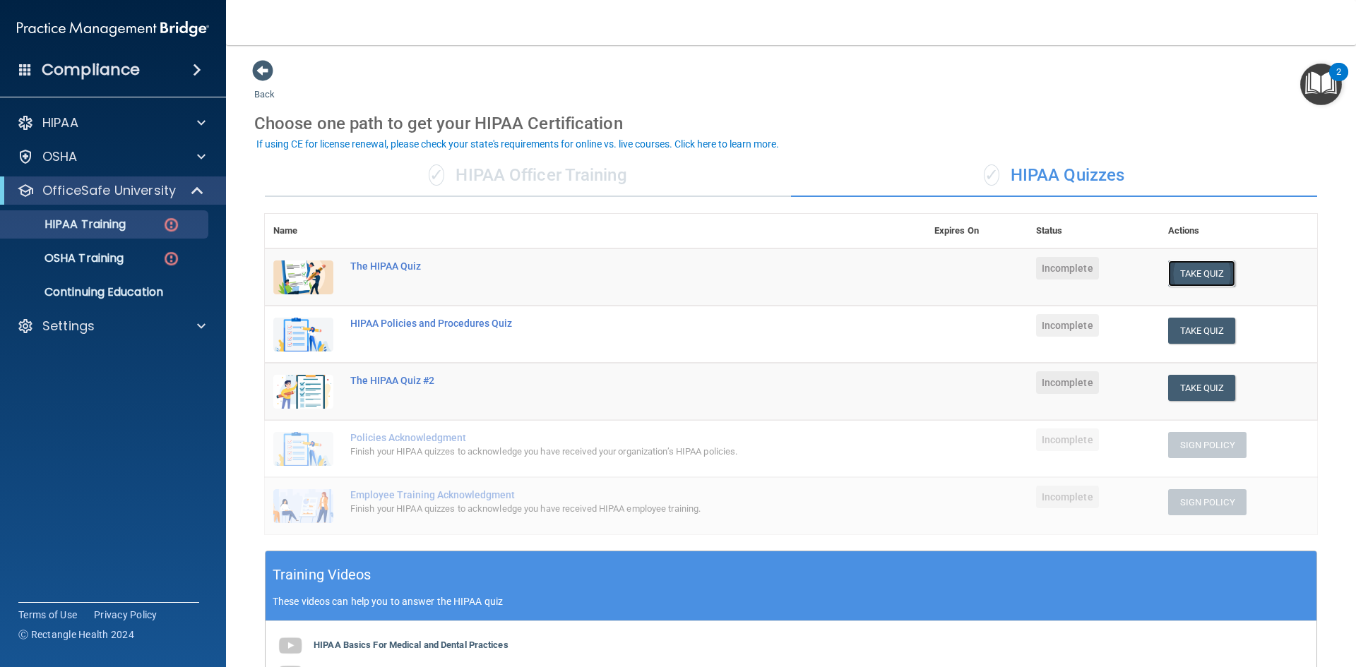
click at [1189, 279] on button "Take Quiz" at bounding box center [1202, 274] width 68 height 26
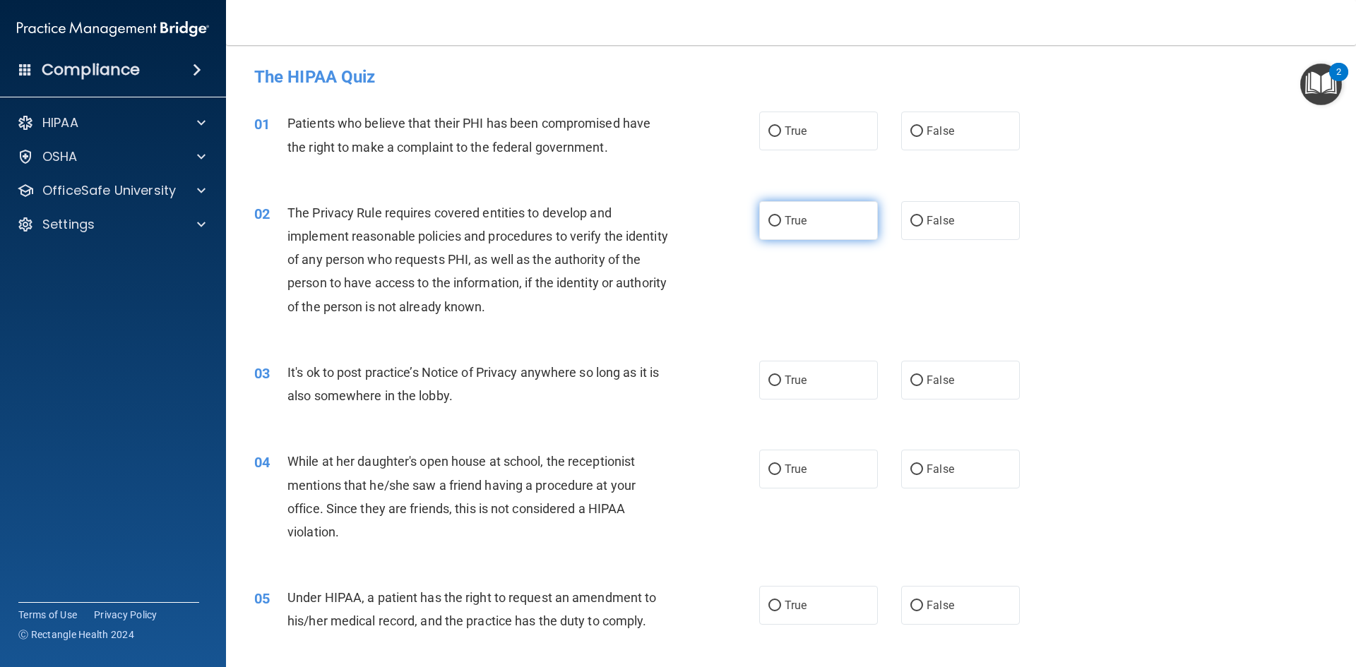
click at [813, 229] on label "True" at bounding box center [818, 220] width 119 height 39
click at [781, 227] on input "True" at bounding box center [774, 221] width 13 height 11
radio input "true"
click at [961, 467] on label "False" at bounding box center [960, 469] width 119 height 39
click at [923, 467] on input "False" at bounding box center [916, 470] width 13 height 11
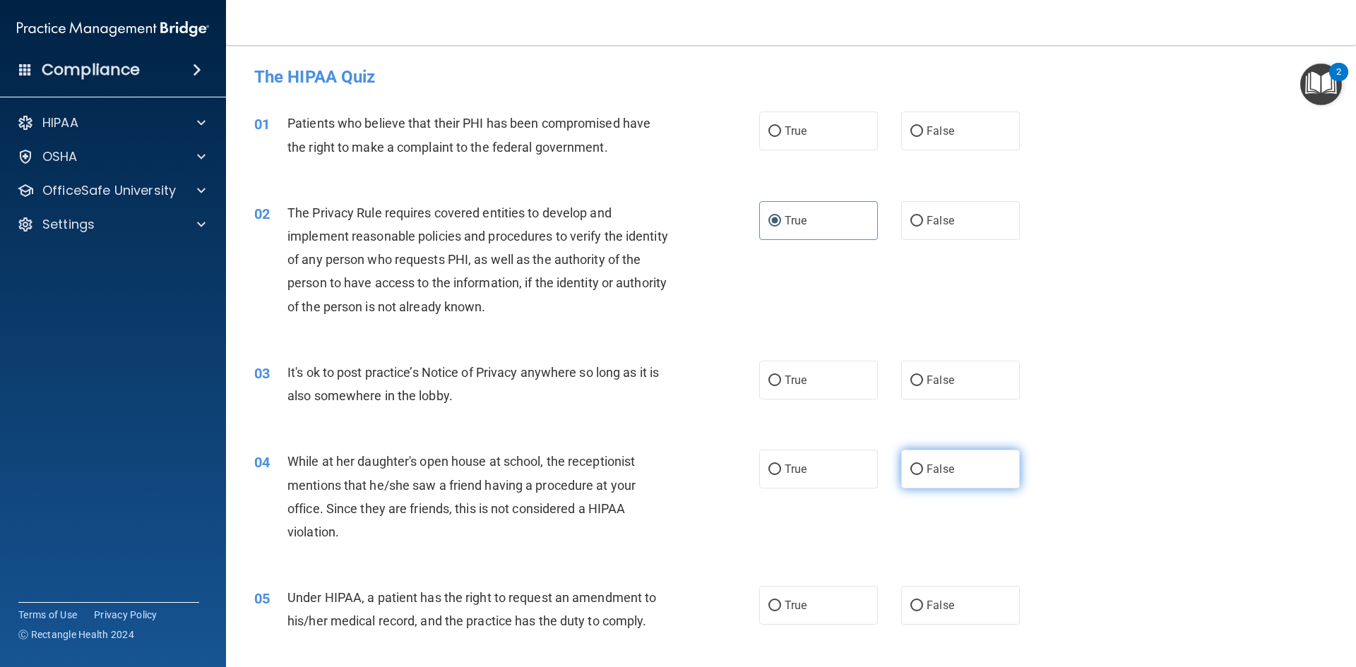
radio input "true"
click at [801, 387] on label "True" at bounding box center [818, 380] width 119 height 39
click at [781, 386] on input "True" at bounding box center [774, 381] width 13 height 11
radio input "true"
click at [817, 119] on label "True" at bounding box center [818, 131] width 119 height 39
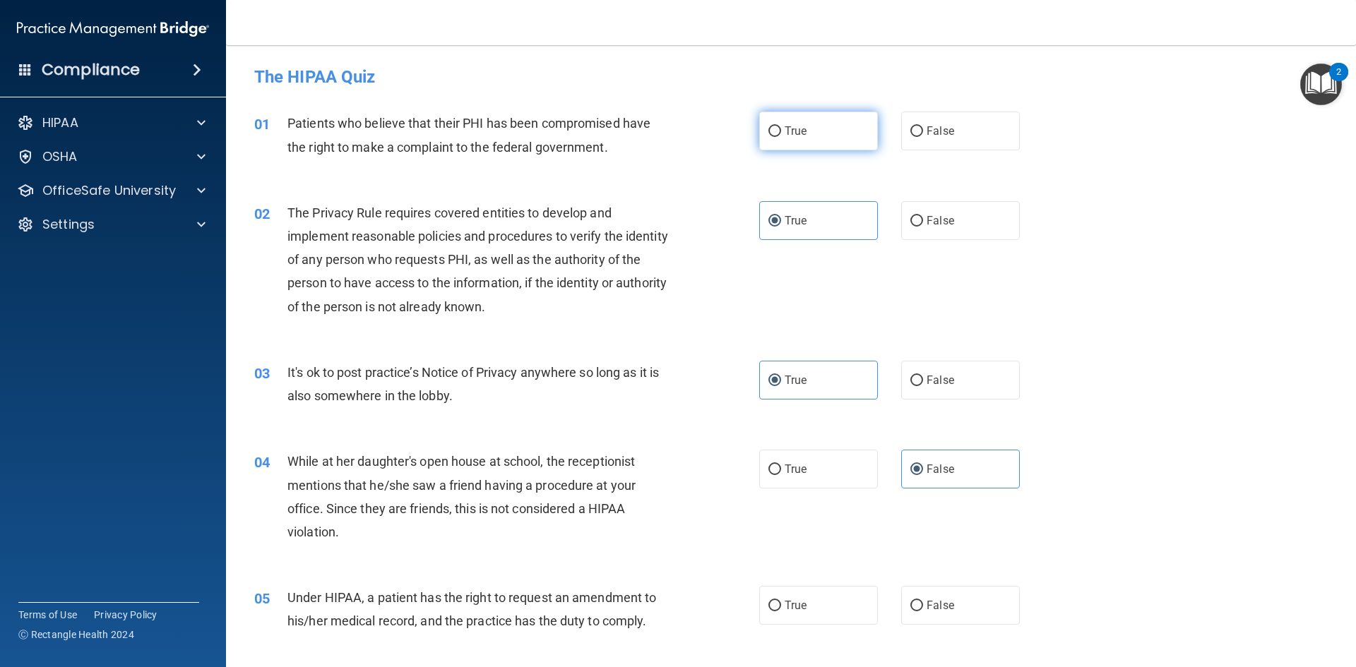
click at [781, 126] on input "True" at bounding box center [774, 131] width 13 height 11
radio input "true"
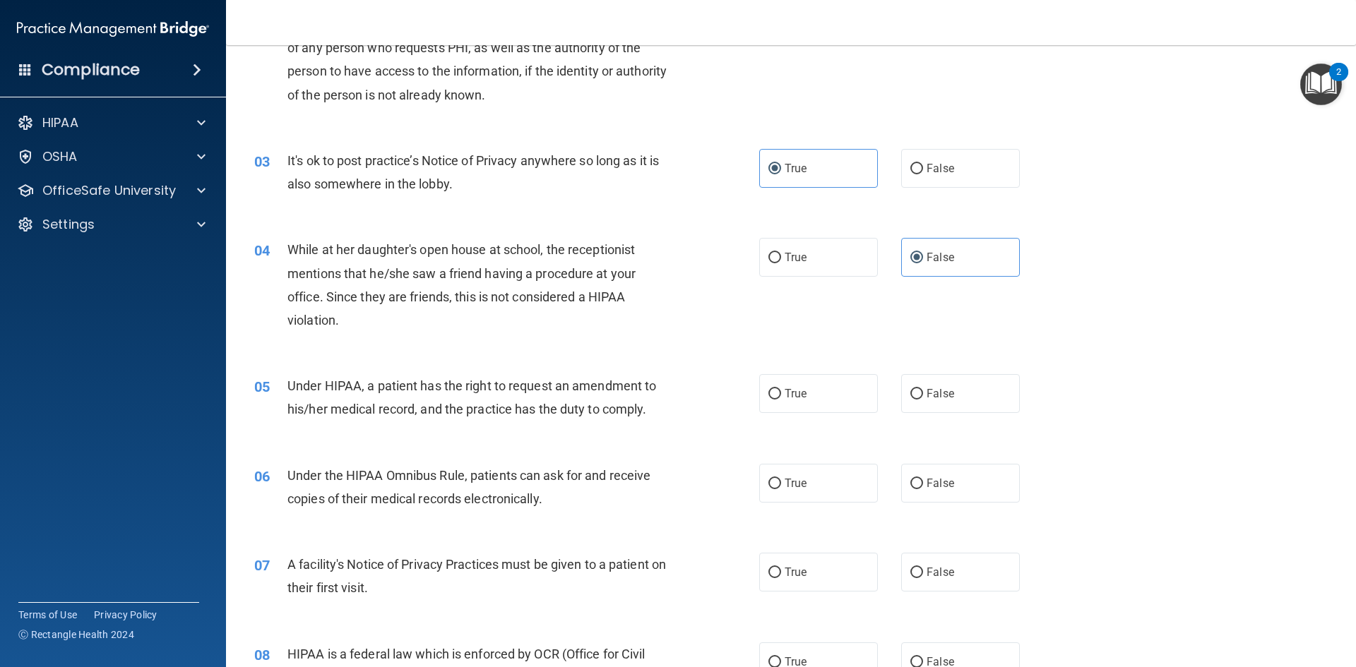
scroll to position [282, 0]
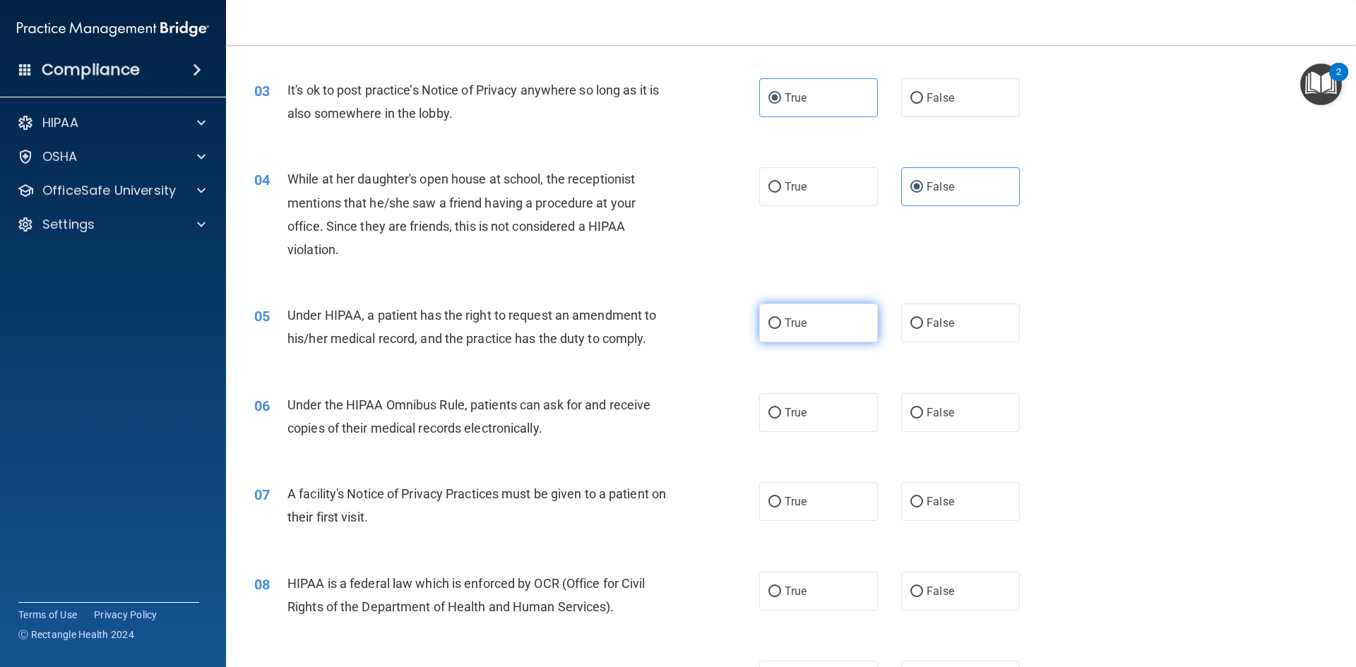
click at [844, 315] on label "True" at bounding box center [818, 323] width 119 height 39
click at [781, 318] on input "True" at bounding box center [774, 323] width 13 height 11
radio input "true"
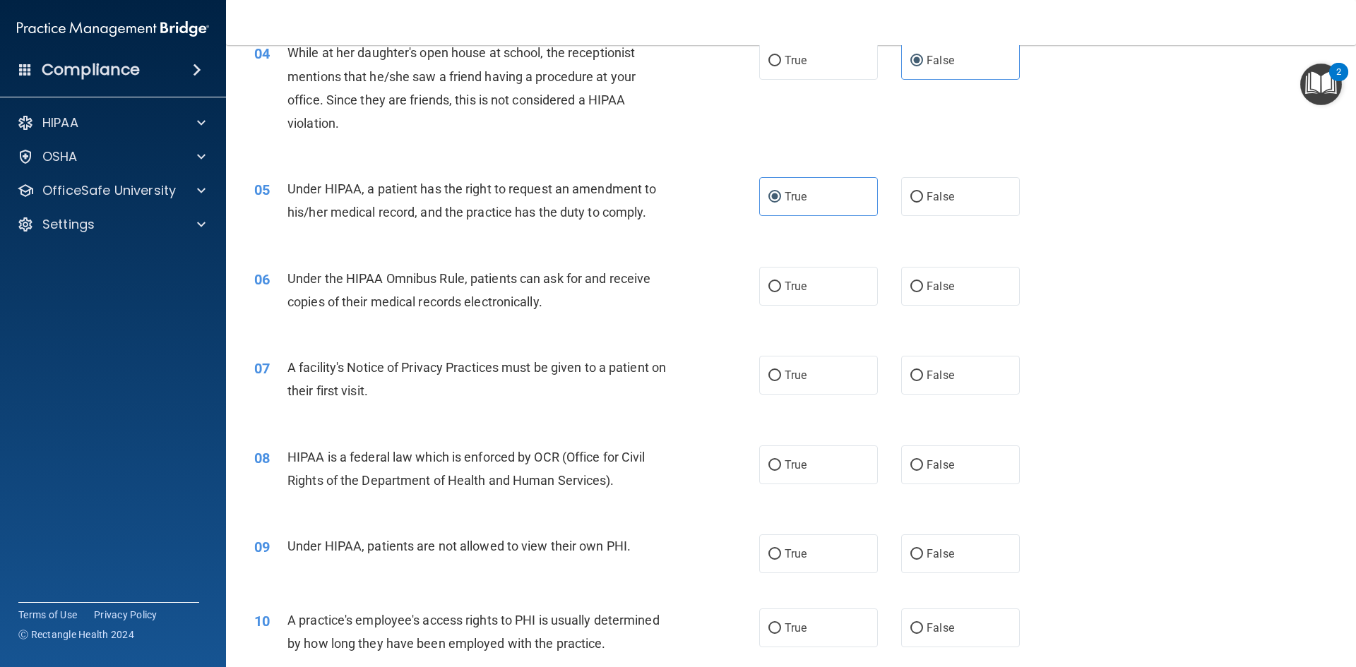
scroll to position [424, 0]
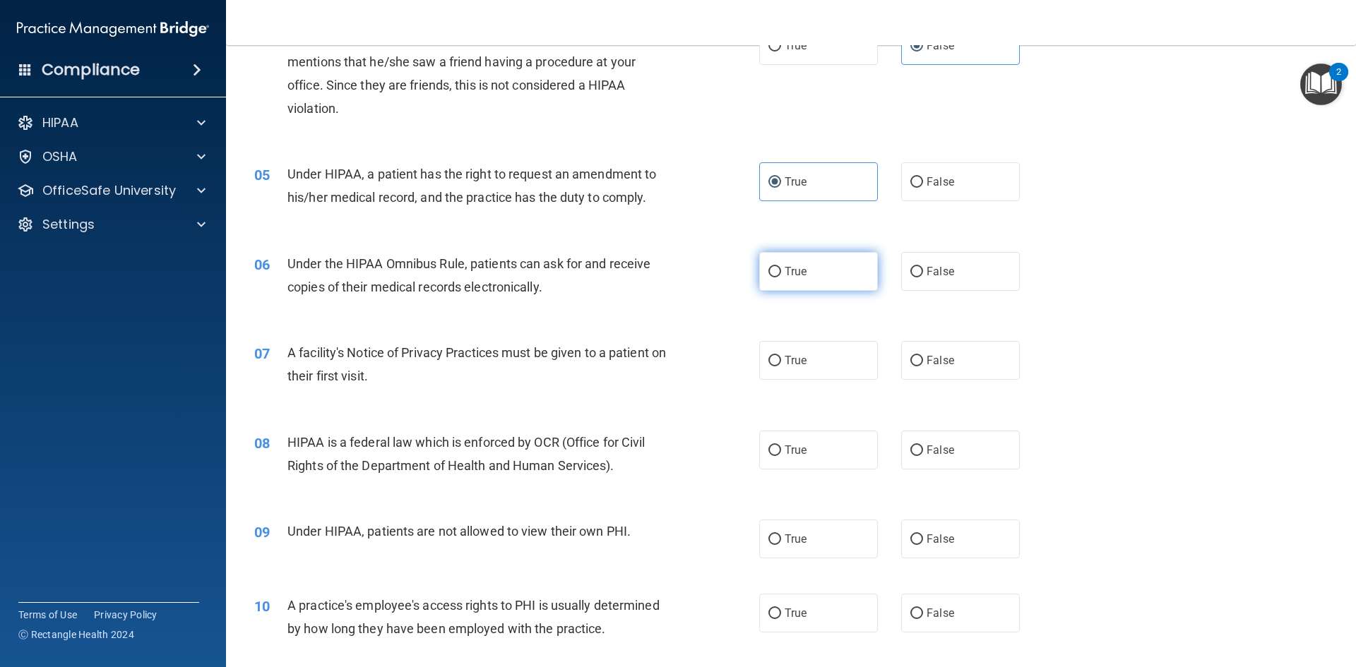
click at [790, 286] on label "True" at bounding box center [818, 271] width 119 height 39
click at [781, 278] on input "True" at bounding box center [774, 272] width 13 height 11
radio input "true"
click at [785, 359] on span "True" at bounding box center [796, 360] width 22 height 13
click at [781, 359] on input "True" at bounding box center [774, 361] width 13 height 11
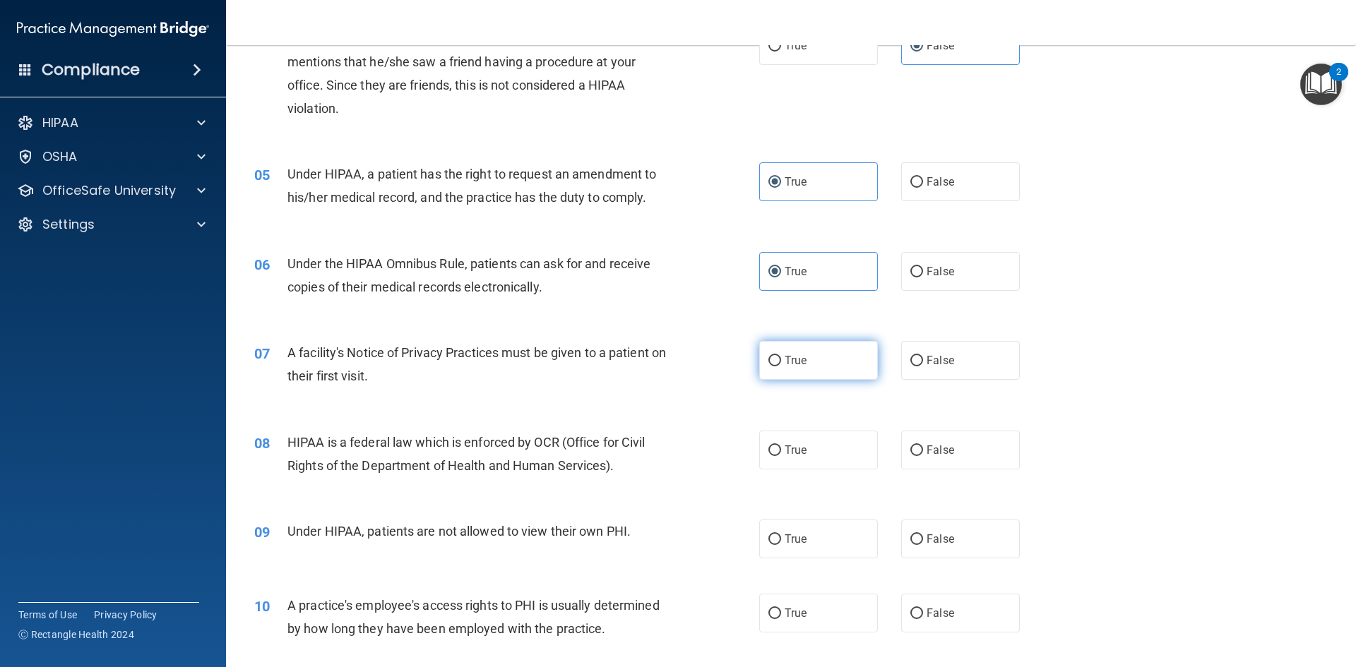
radio input "true"
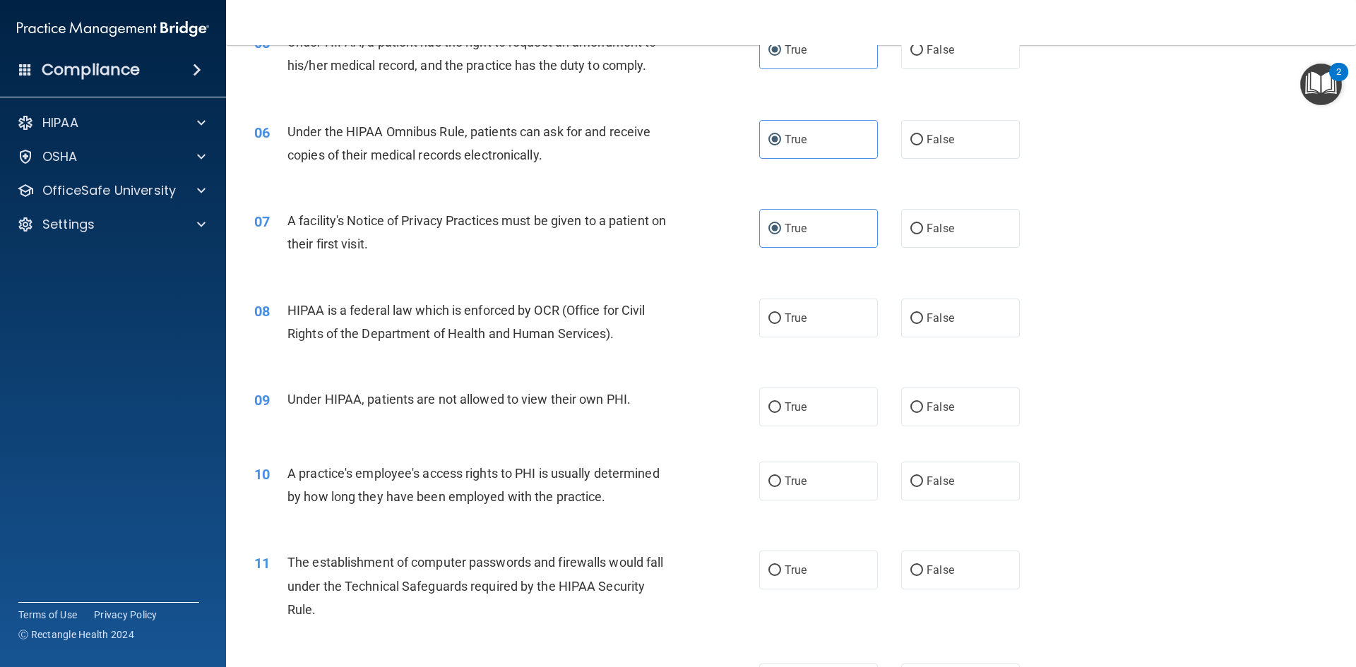
scroll to position [565, 0]
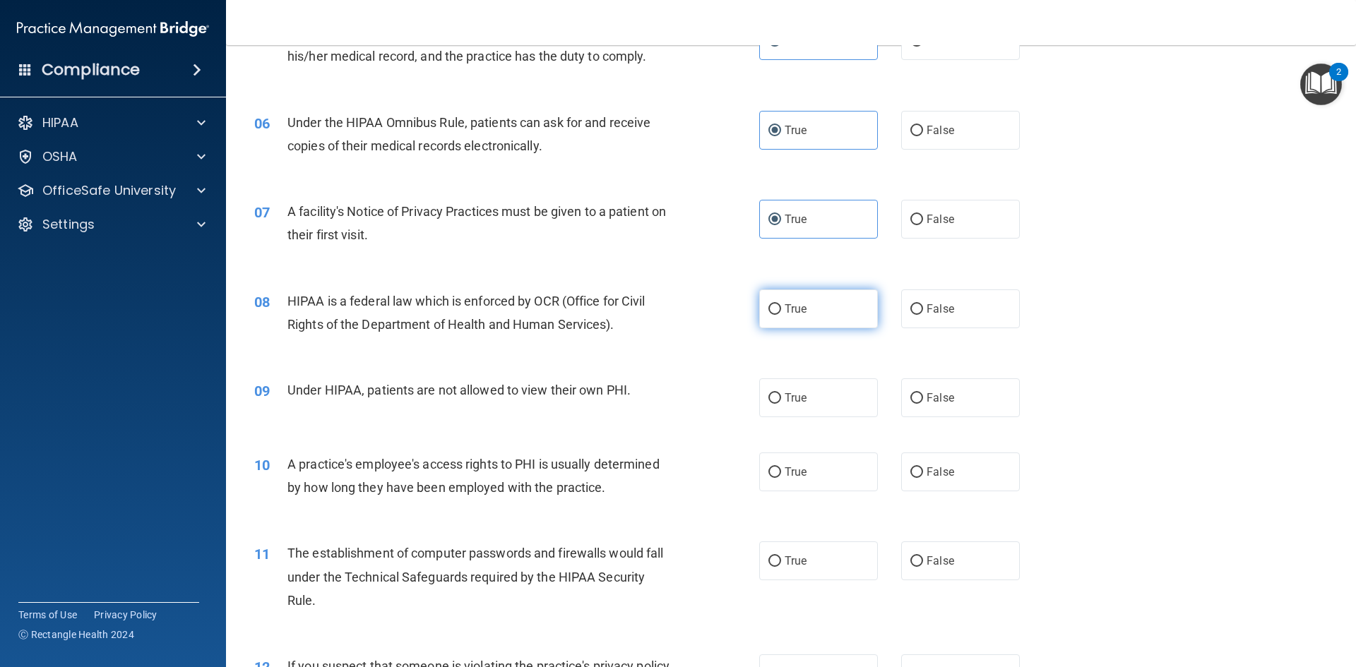
click at [768, 307] on input "True" at bounding box center [774, 309] width 13 height 11
radio input "true"
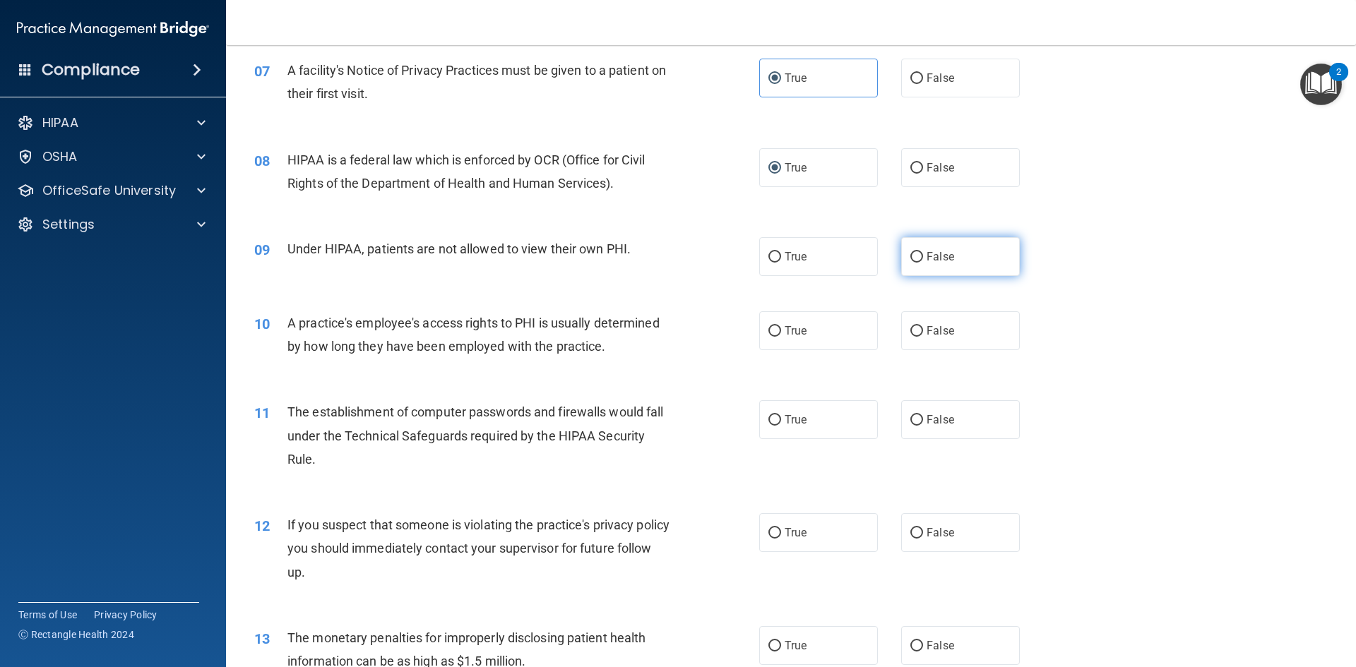
click at [918, 251] on label "False" at bounding box center [960, 256] width 119 height 39
click at [918, 252] on input "False" at bounding box center [916, 257] width 13 height 11
radio input "true"
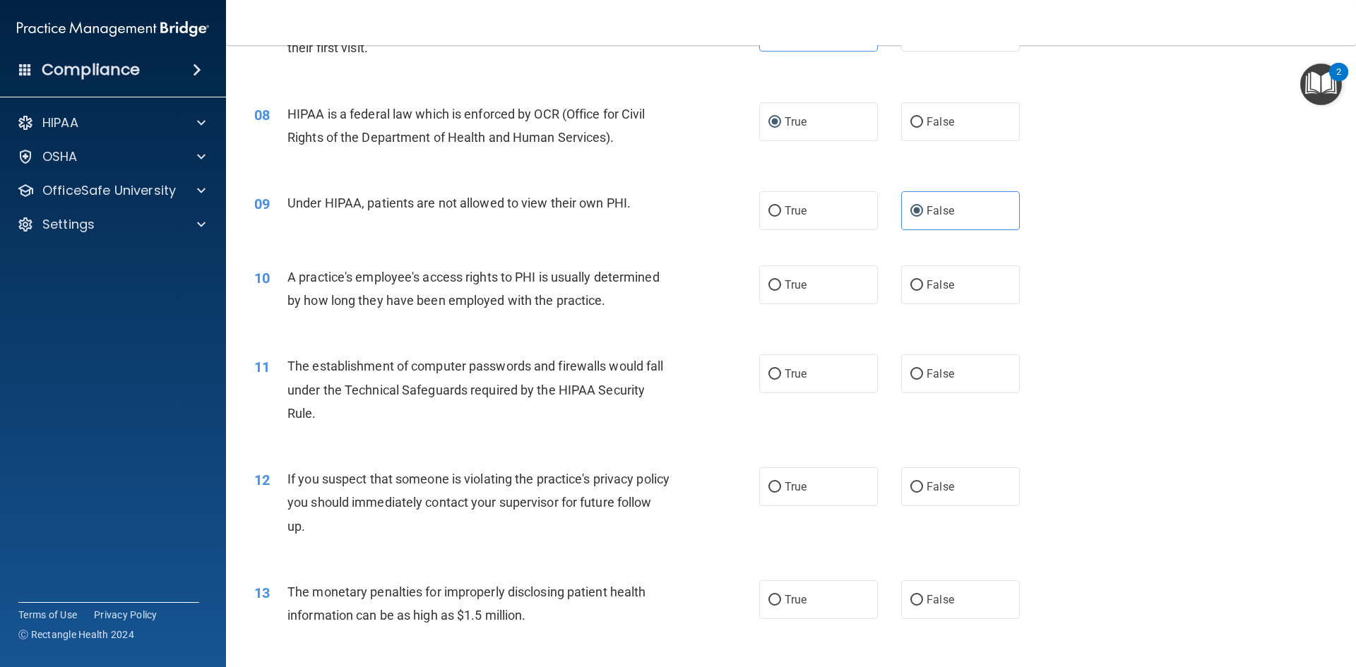
scroll to position [777, 0]
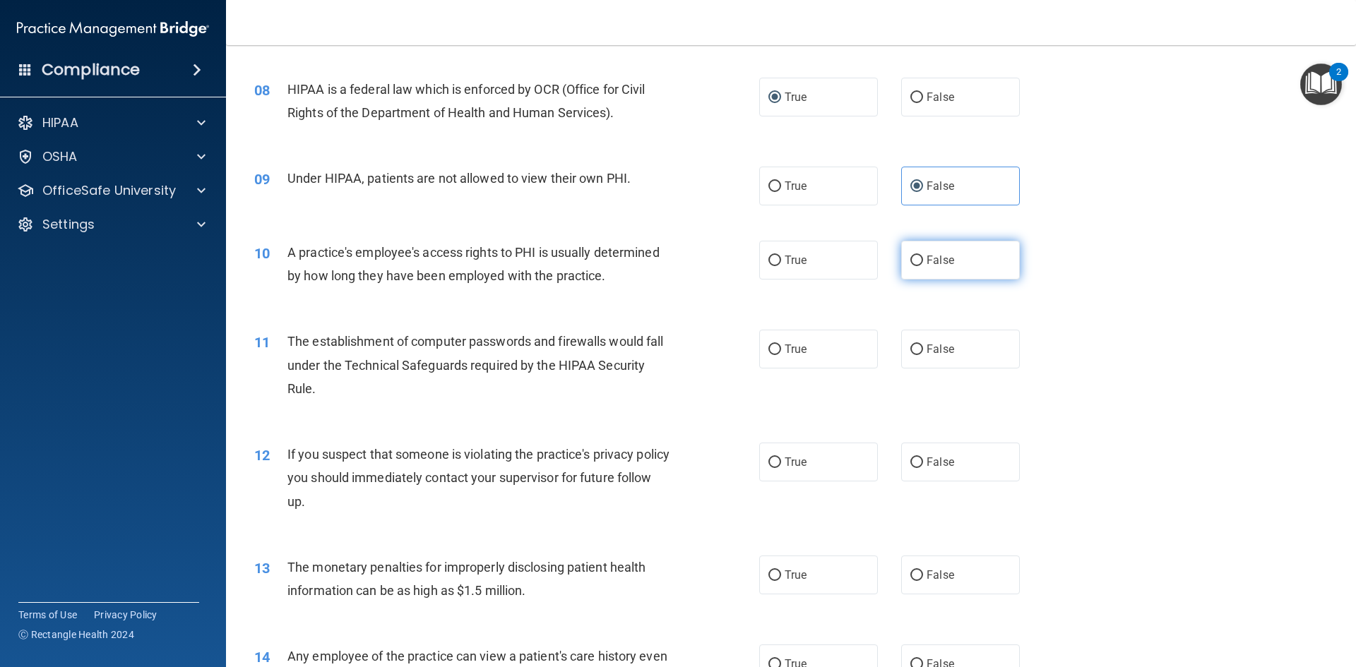
click at [935, 260] on span "False" at bounding box center [940, 260] width 28 height 13
click at [923, 260] on input "False" at bounding box center [916, 261] width 13 height 11
radio input "true"
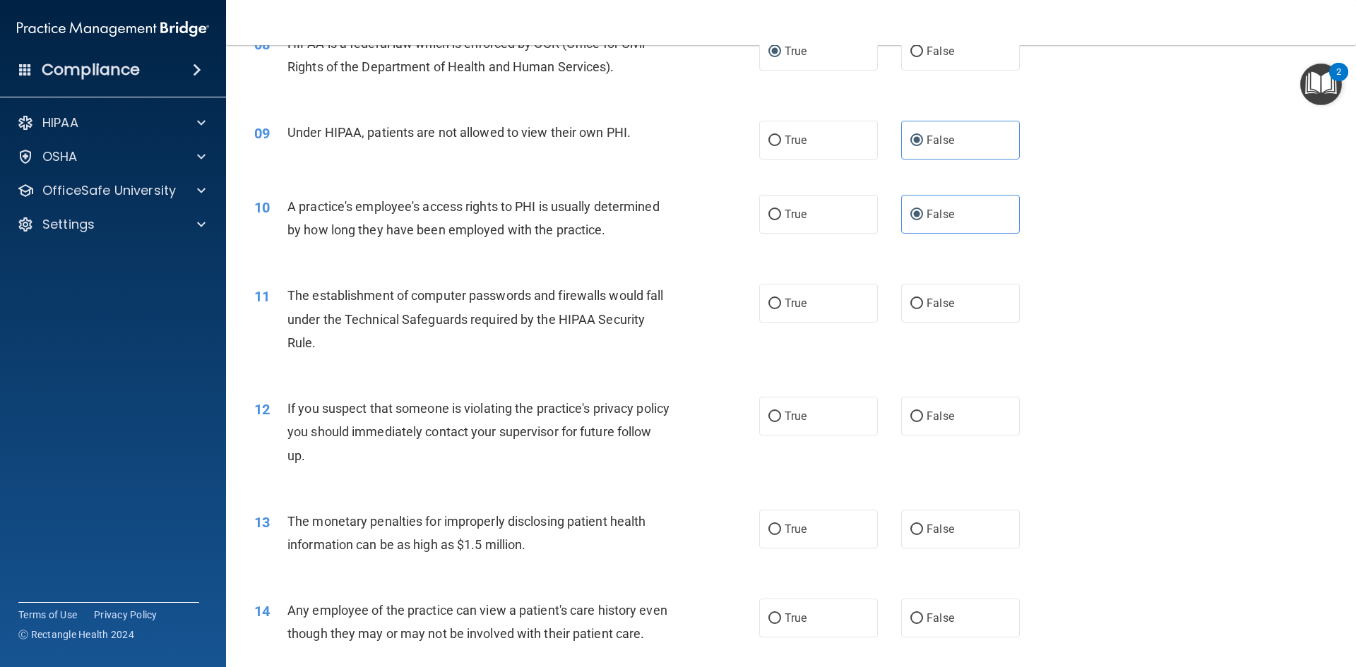
scroll to position [847, 0]
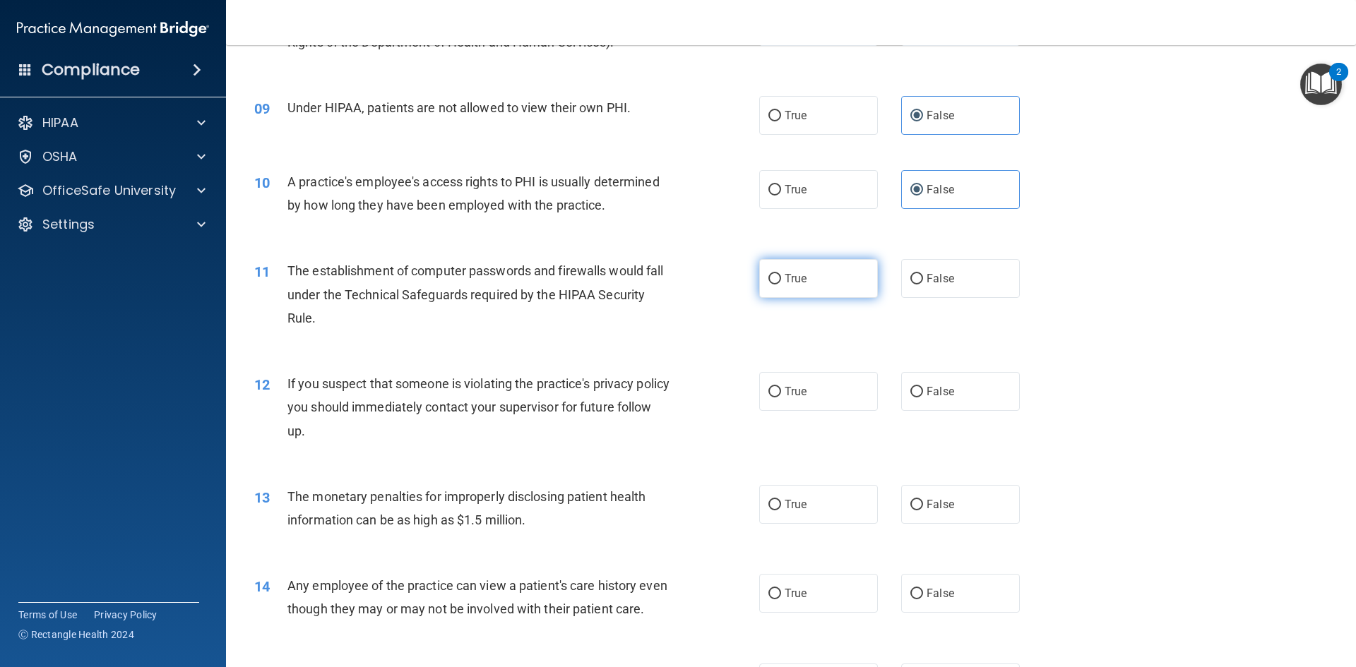
click at [774, 275] on input "True" at bounding box center [774, 279] width 13 height 11
radio input "true"
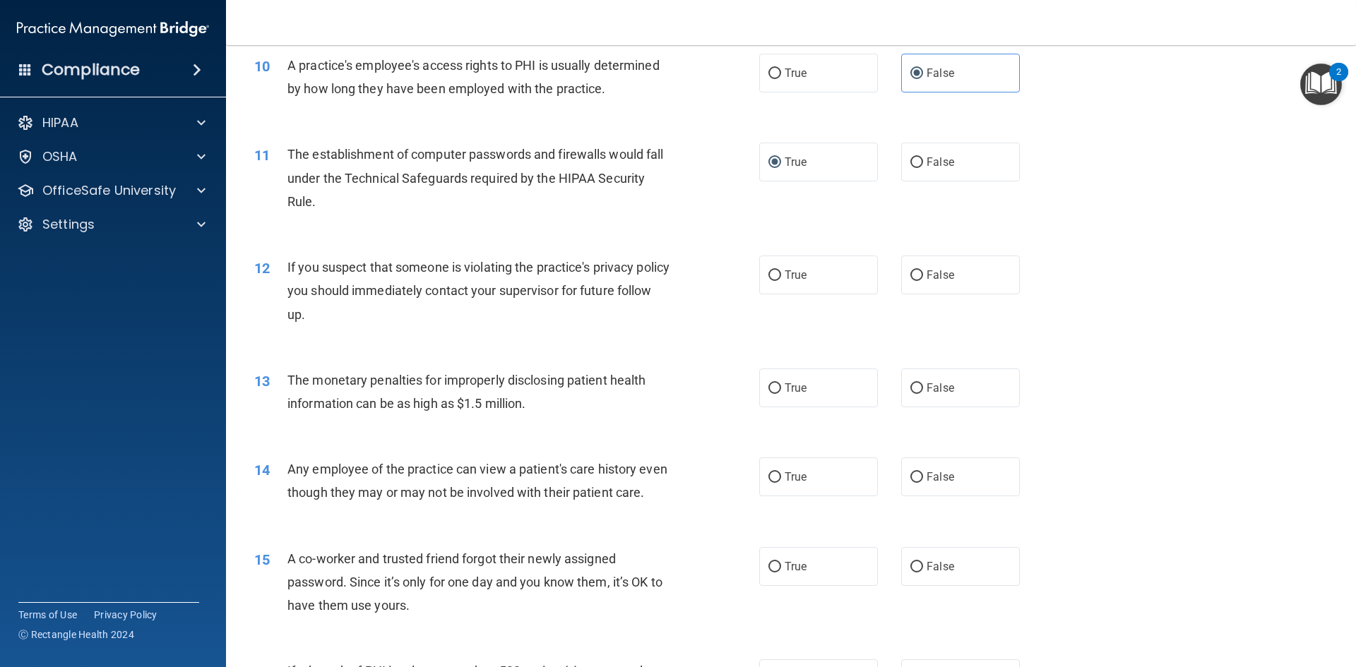
scroll to position [989, 0]
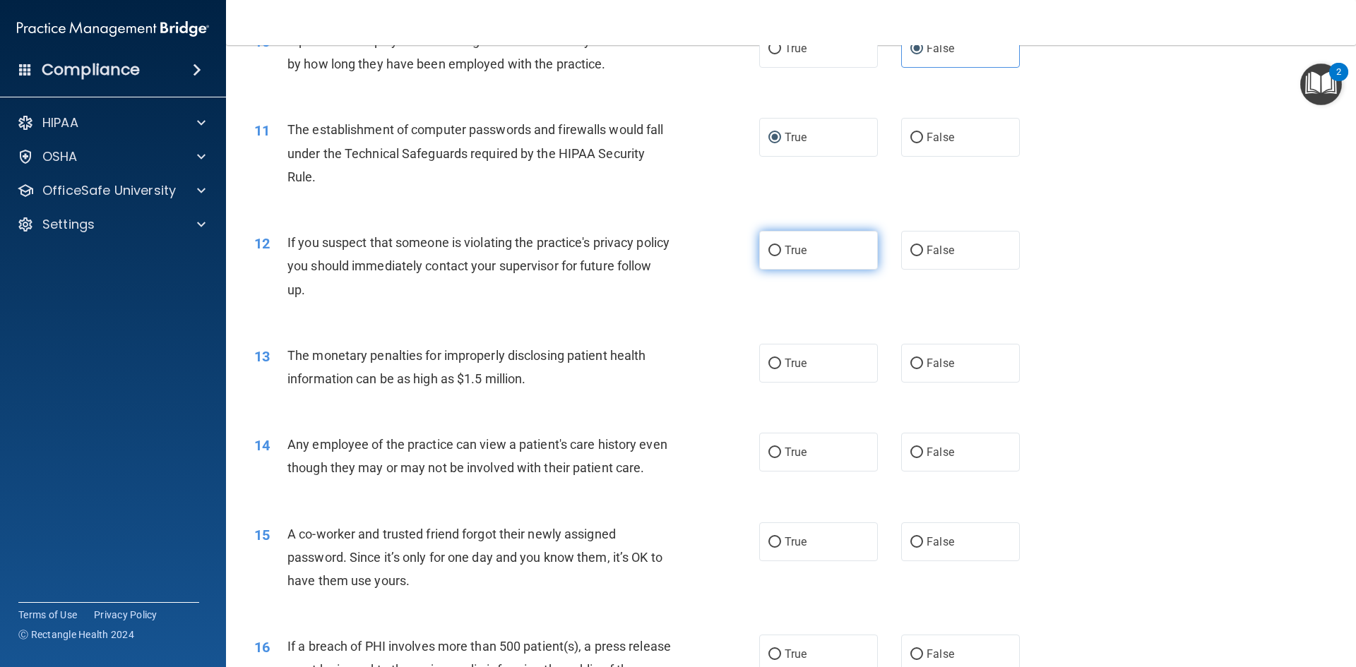
click at [785, 256] on span "True" at bounding box center [796, 250] width 22 height 13
click at [781, 256] on input "True" at bounding box center [774, 251] width 13 height 11
radio input "true"
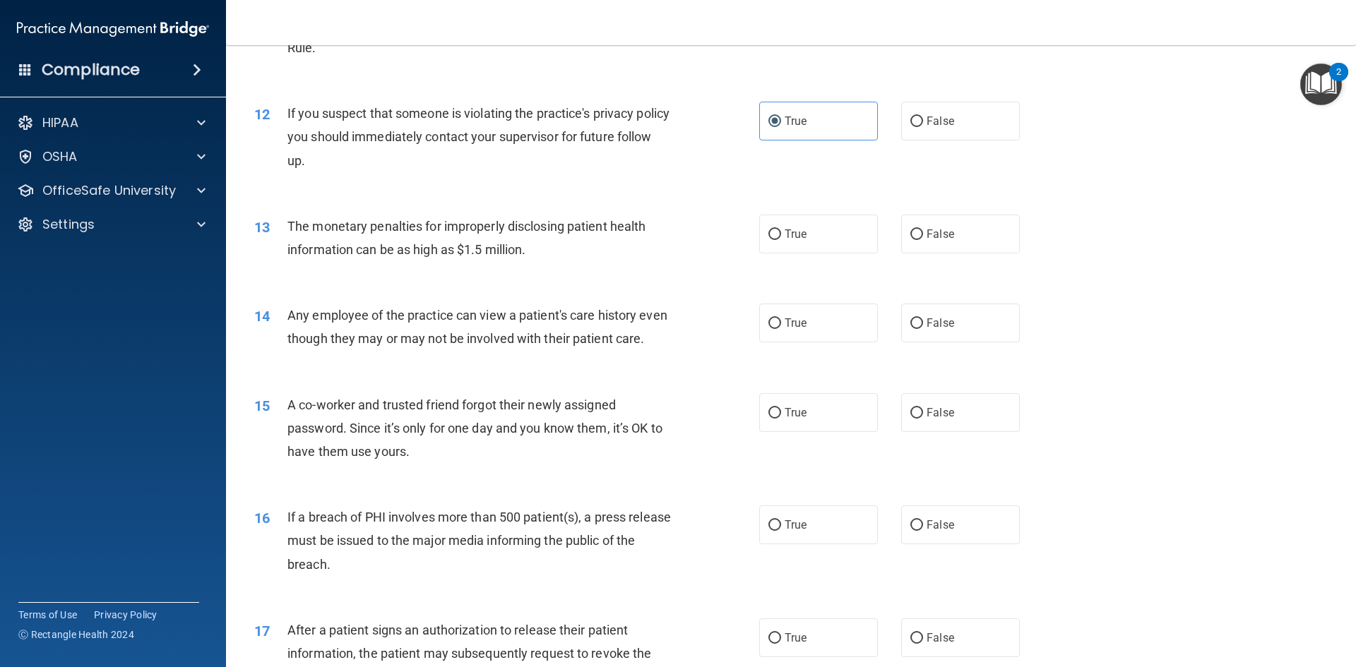
scroll to position [1130, 0]
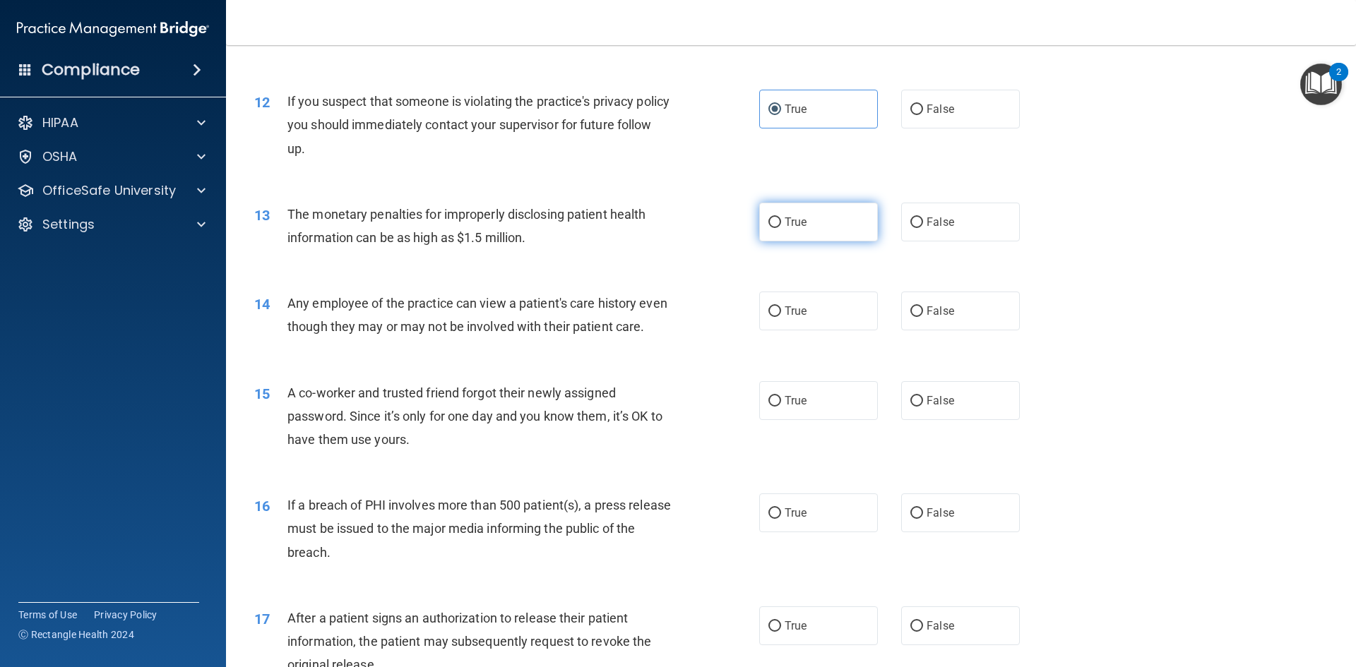
click at [799, 234] on label "True" at bounding box center [818, 222] width 119 height 39
click at [781, 228] on input "True" at bounding box center [774, 222] width 13 height 11
radio input "true"
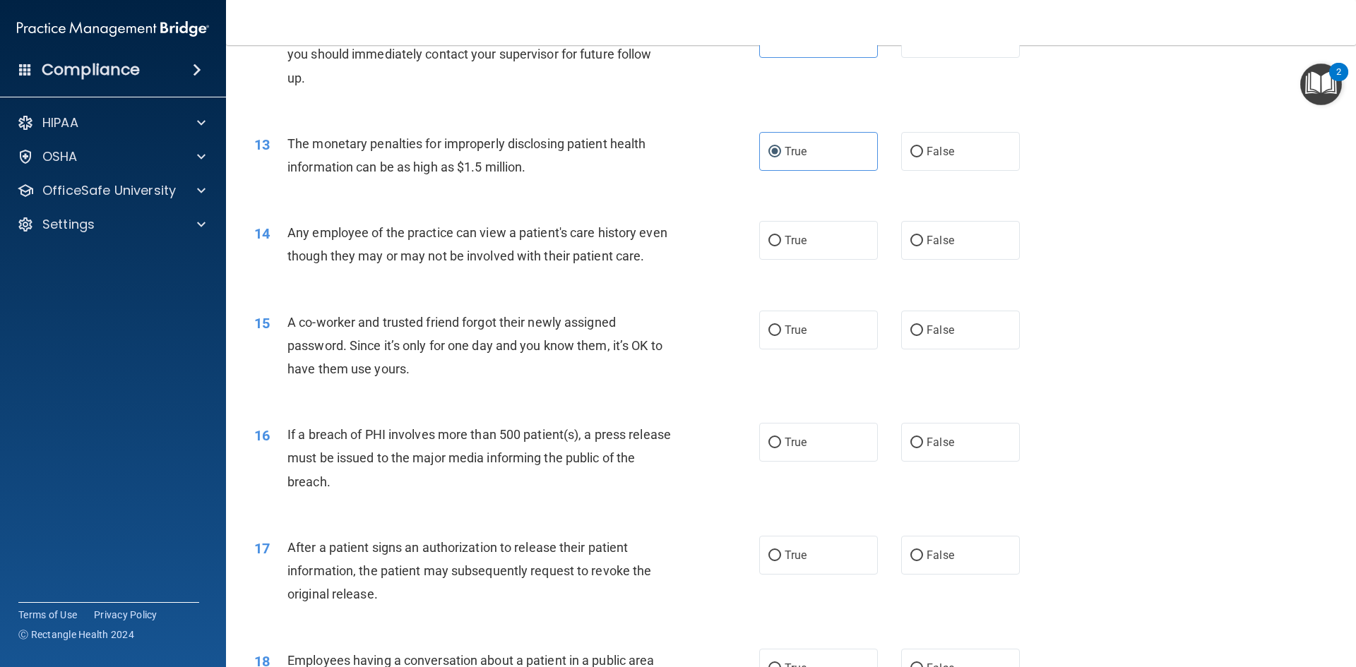
scroll to position [1271, 0]
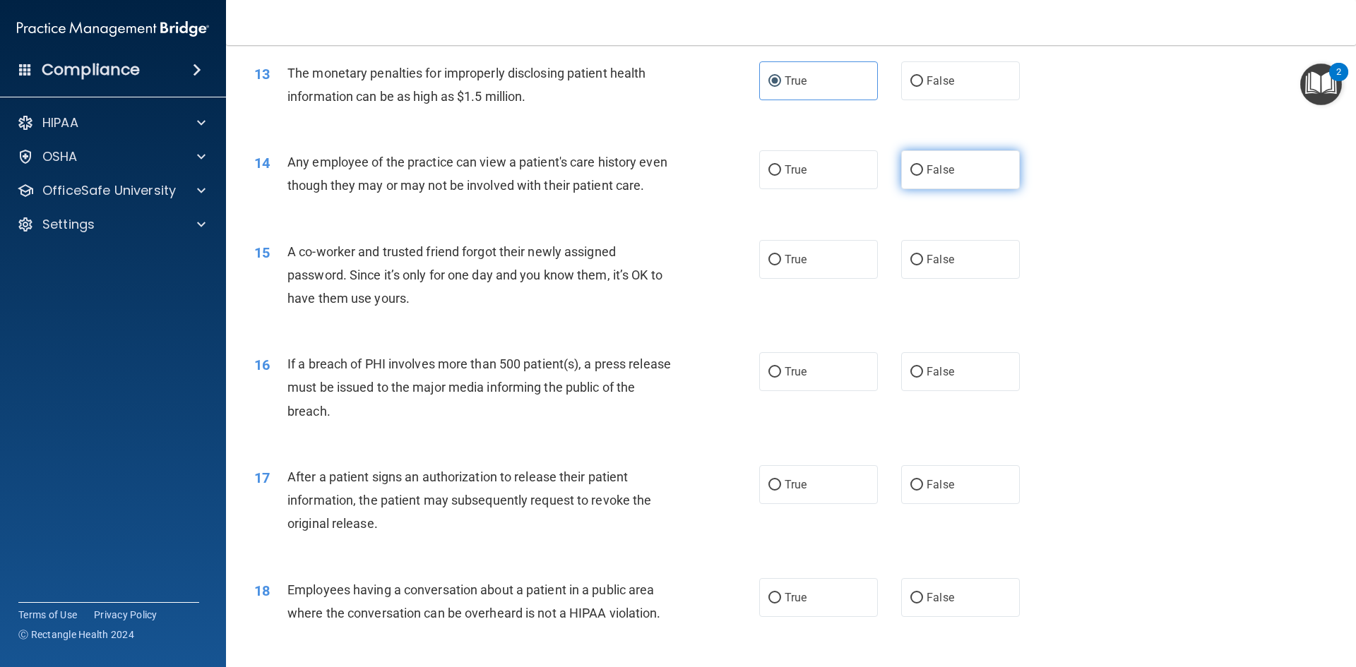
click at [983, 173] on label "False" at bounding box center [960, 169] width 119 height 39
click at [923, 173] on input "False" at bounding box center [916, 170] width 13 height 11
radio input "true"
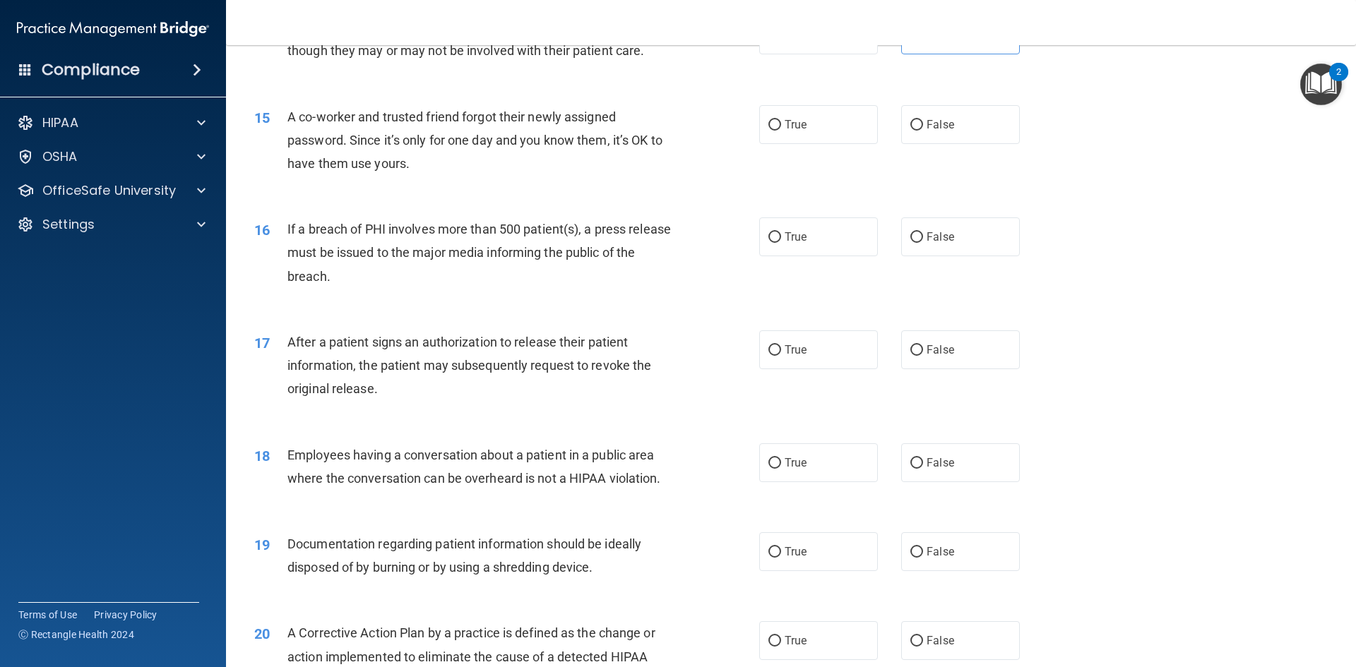
scroll to position [1412, 0]
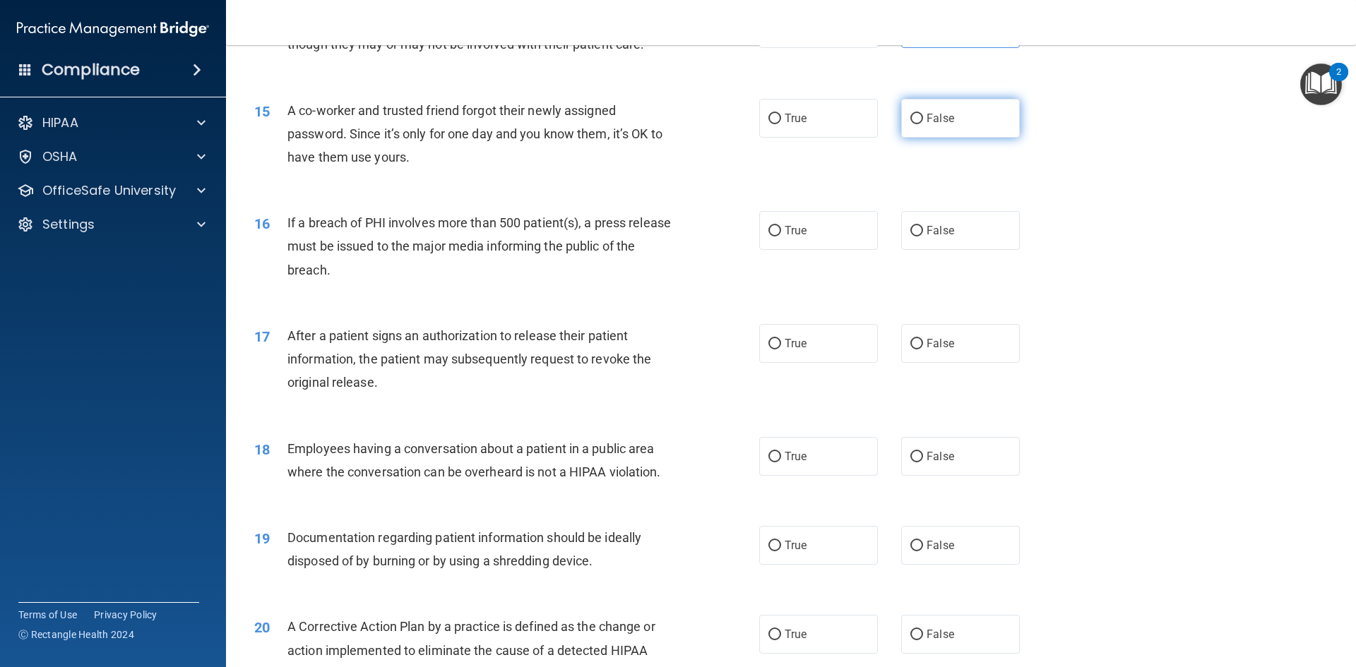
click at [902, 133] on label "False" at bounding box center [960, 118] width 119 height 39
click at [910, 124] on input "False" at bounding box center [916, 119] width 13 height 11
radio input "true"
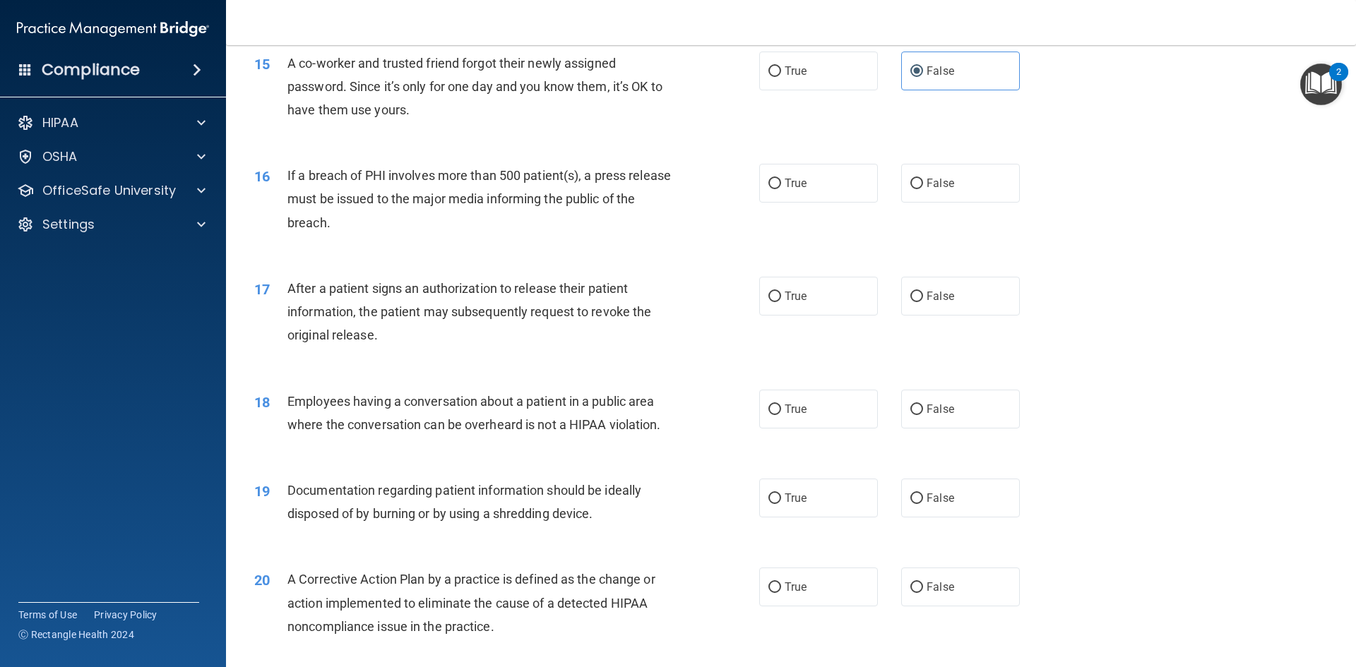
scroll to position [1483, 0]
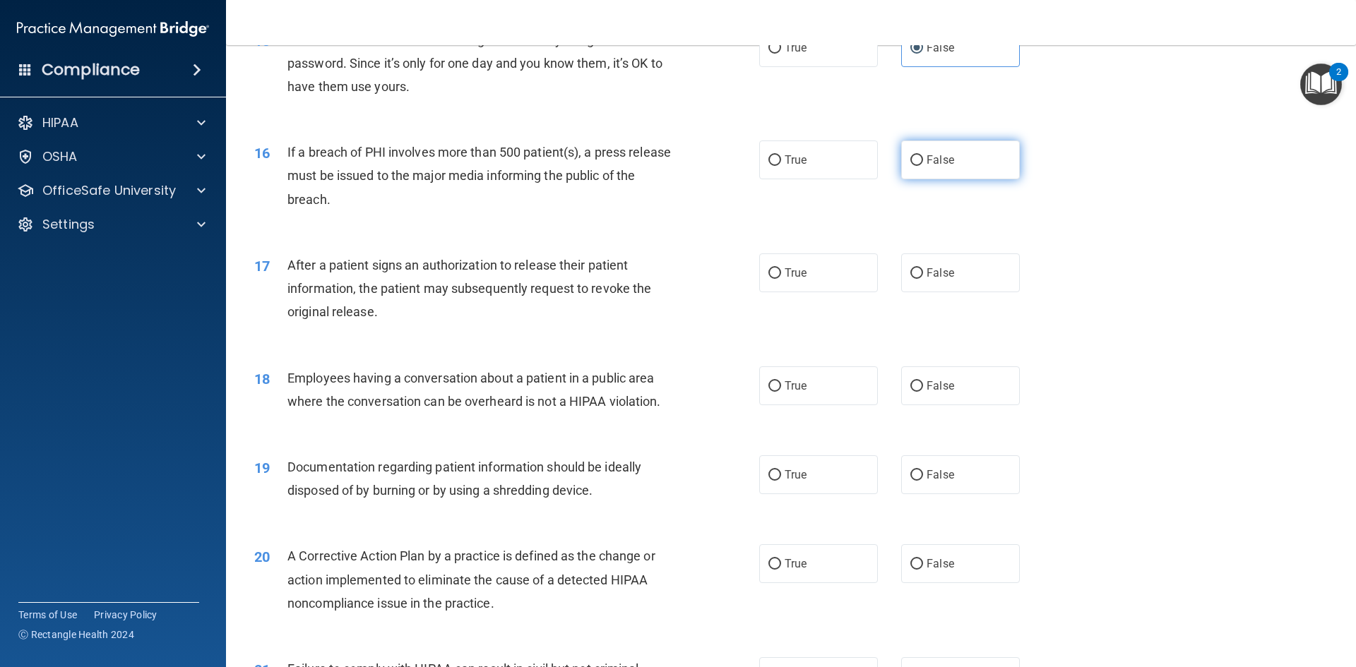
click at [932, 179] on label "False" at bounding box center [960, 160] width 119 height 39
click at [923, 166] on input "False" at bounding box center [916, 160] width 13 height 11
radio input "true"
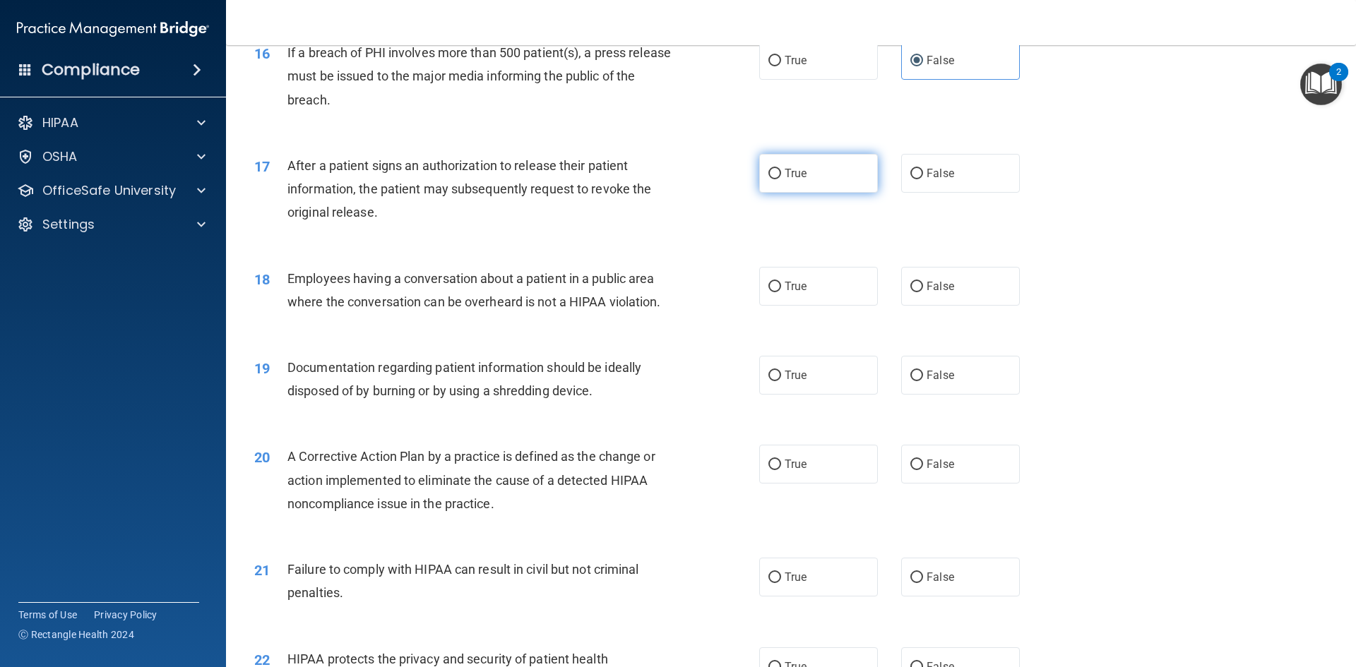
scroll to position [1624, 0]
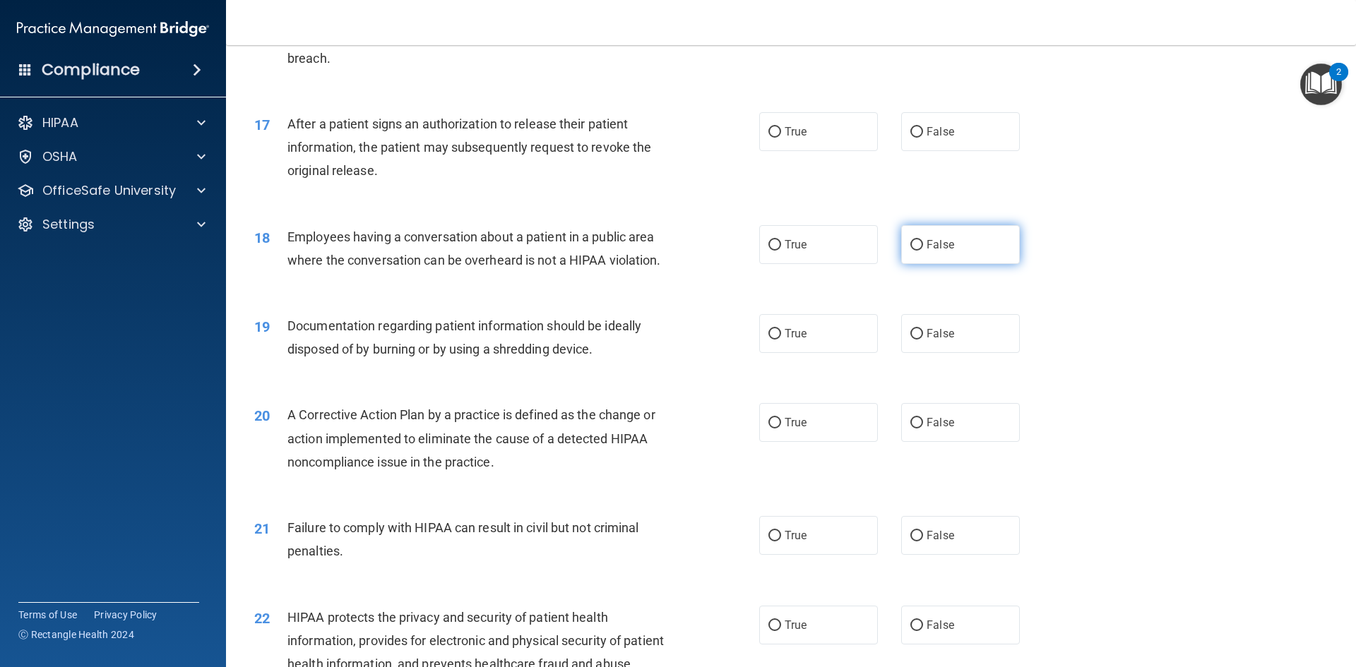
click at [910, 251] on input "False" at bounding box center [916, 245] width 13 height 11
radio input "true"
click at [774, 138] on input "True" at bounding box center [774, 132] width 13 height 11
radio input "true"
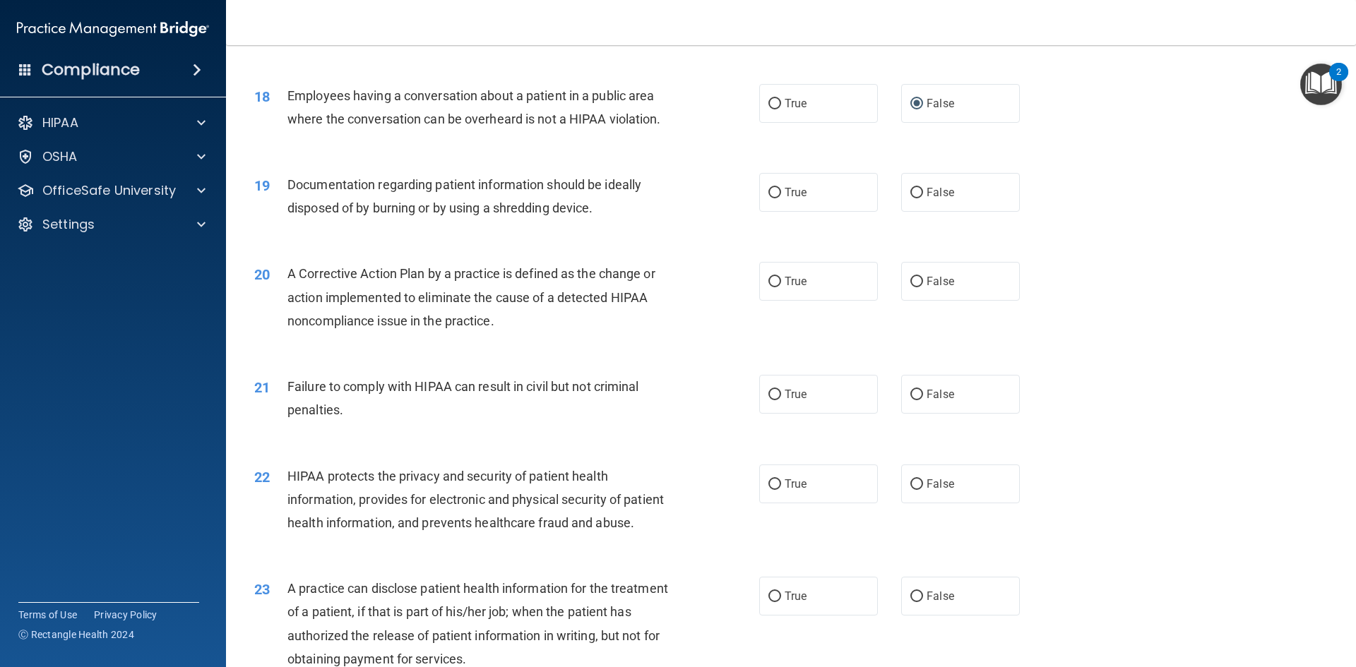
scroll to position [1836, 0]
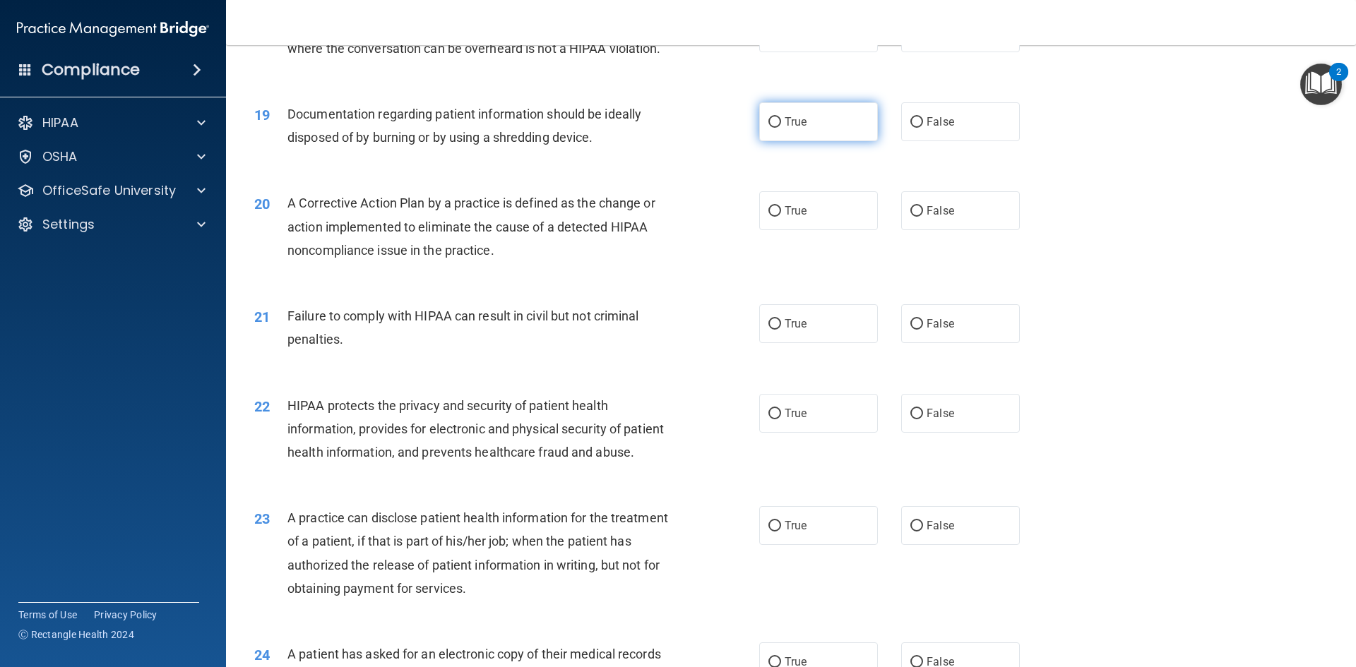
click at [775, 141] on label "True" at bounding box center [818, 121] width 119 height 39
click at [775, 128] on input "True" at bounding box center [774, 122] width 13 height 11
radio input "true"
click at [768, 230] on label "True" at bounding box center [818, 210] width 119 height 39
click at [768, 217] on input "True" at bounding box center [774, 211] width 13 height 11
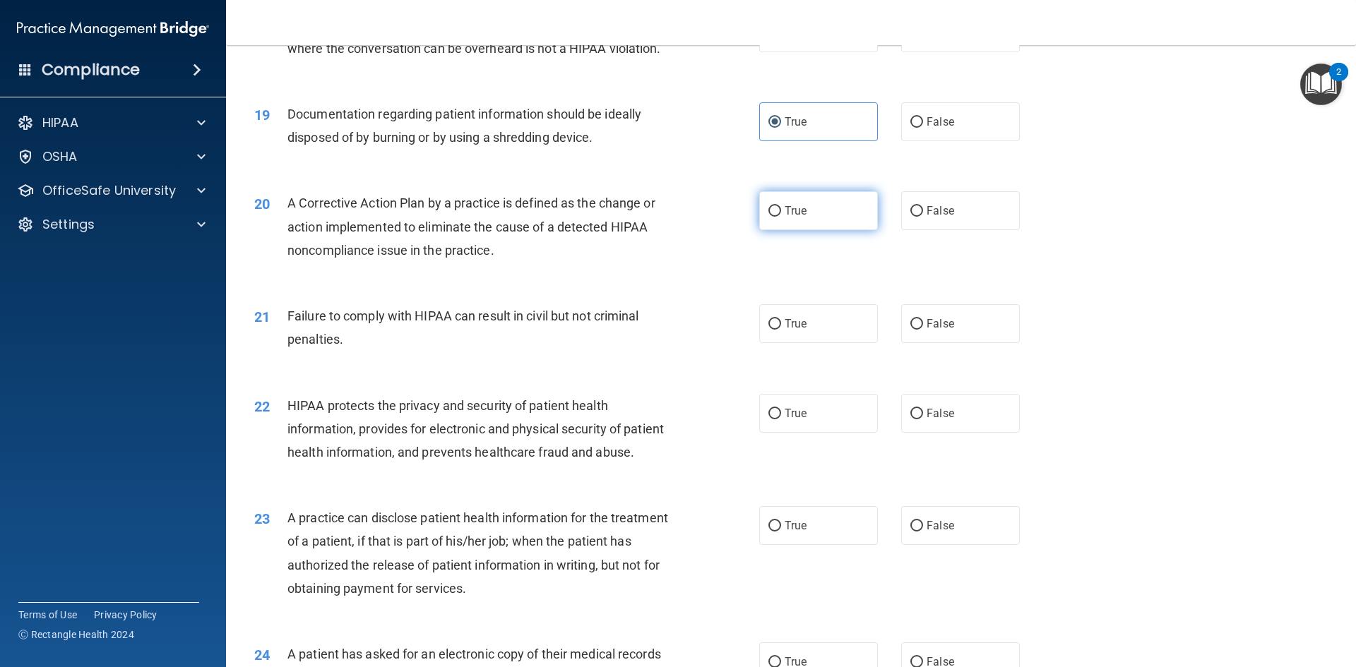
radio input "true"
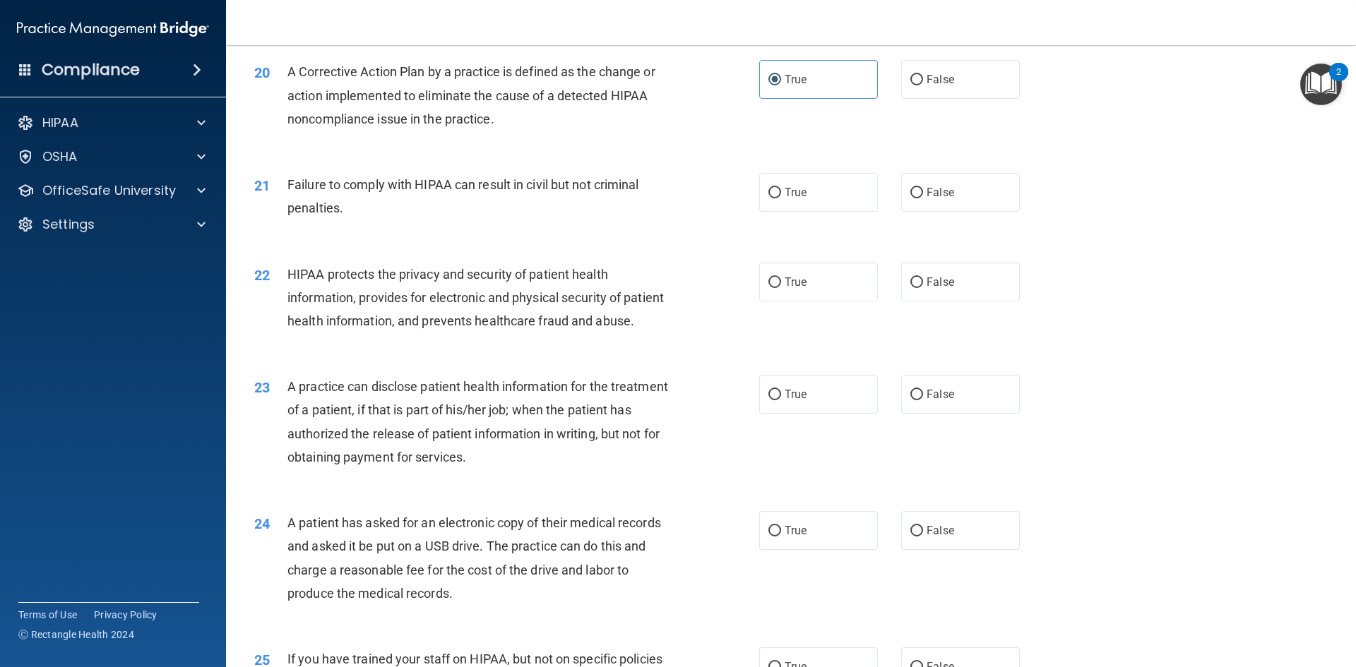
scroll to position [1977, 0]
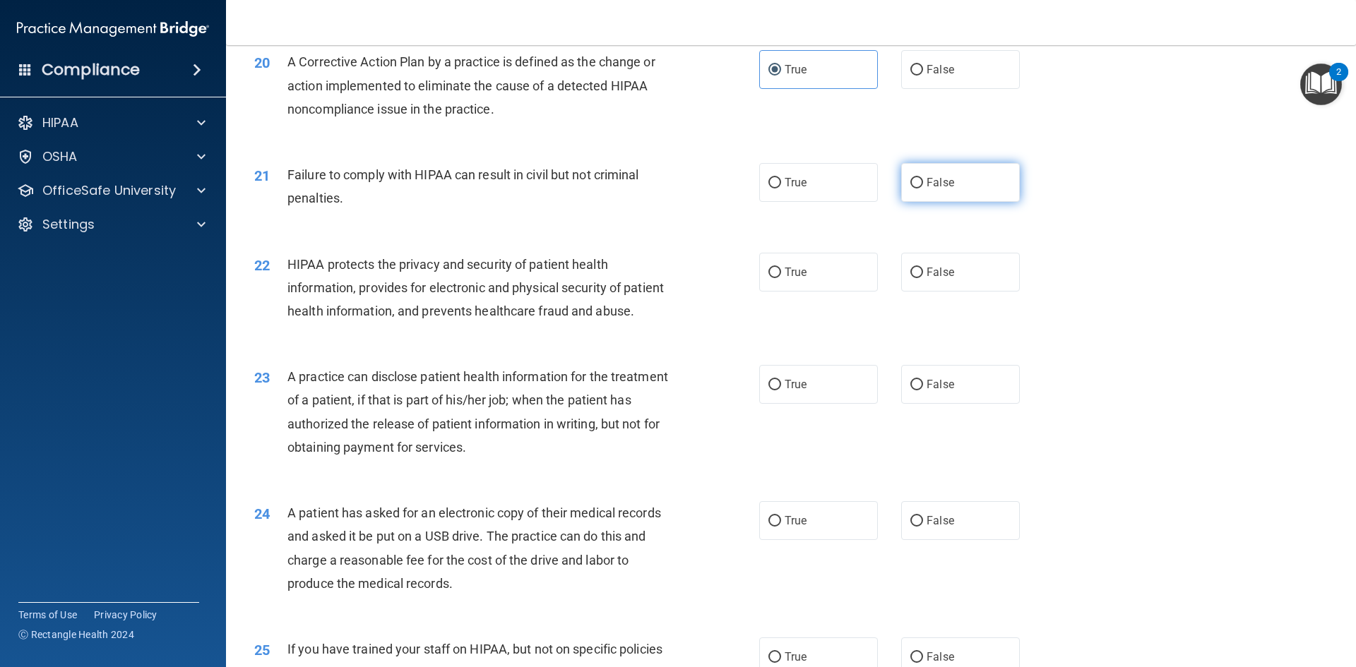
click at [913, 202] on label "False" at bounding box center [960, 182] width 119 height 39
click at [913, 189] on input "False" at bounding box center [916, 183] width 13 height 11
radio input "true"
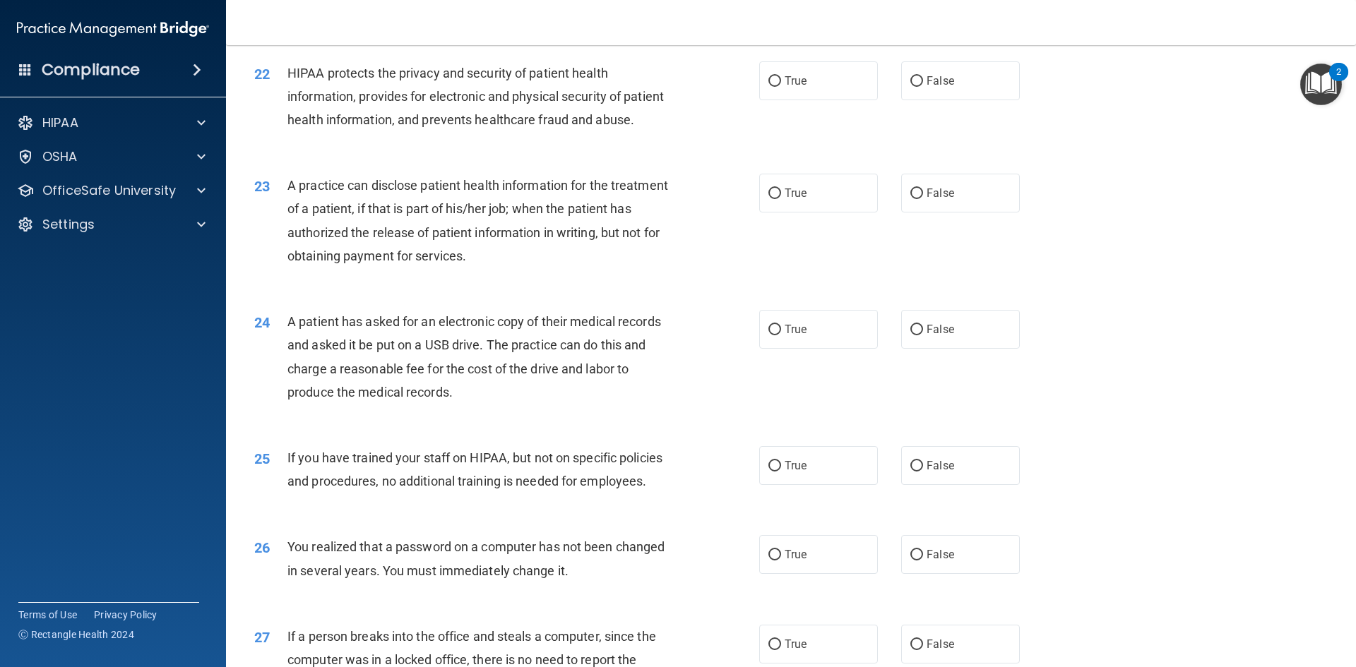
scroll to position [2189, 0]
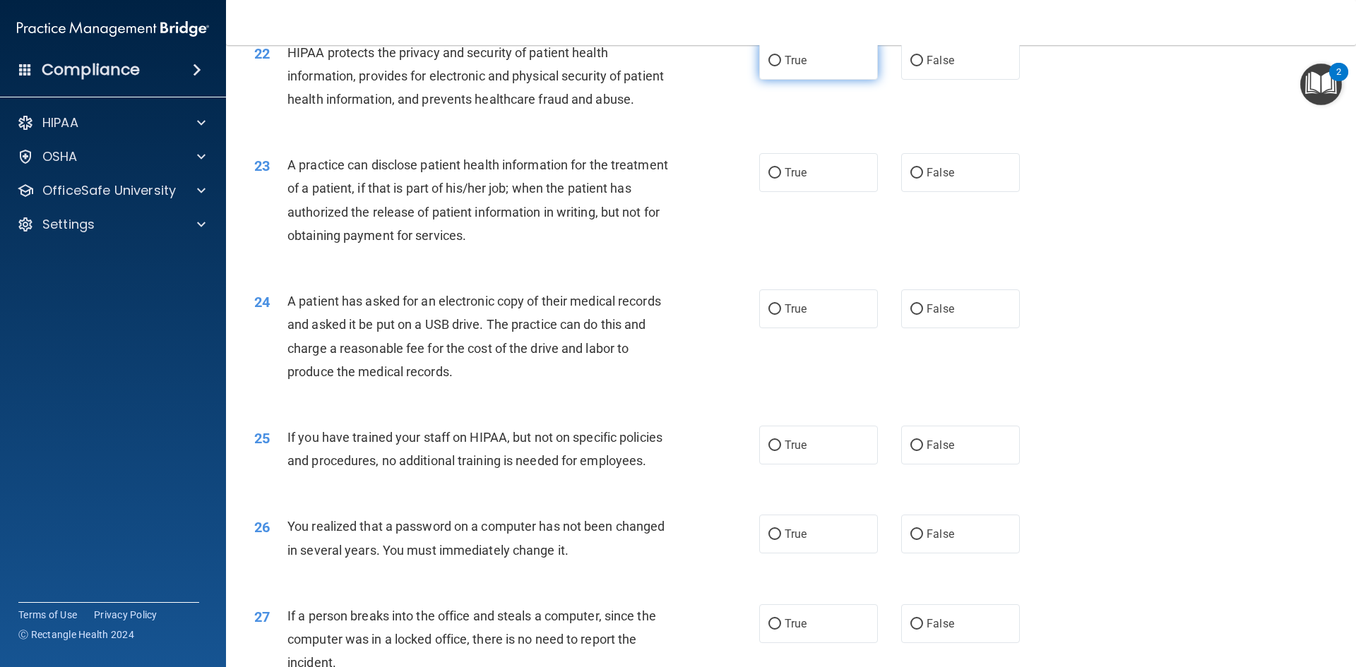
click at [789, 80] on label "True" at bounding box center [818, 60] width 119 height 39
click at [781, 66] on input "True" at bounding box center [774, 61] width 13 height 11
radio input "true"
click at [991, 192] on label "False" at bounding box center [960, 172] width 119 height 39
click at [923, 179] on input "False" at bounding box center [916, 173] width 13 height 11
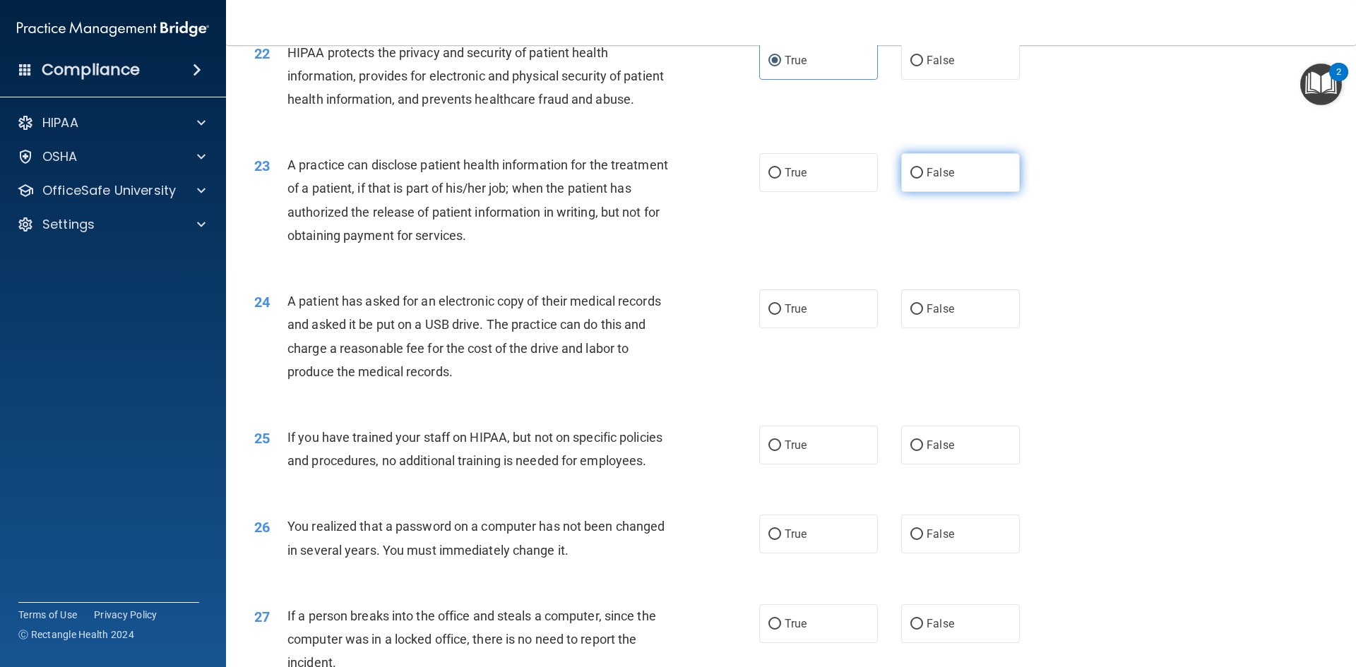
radio input "true"
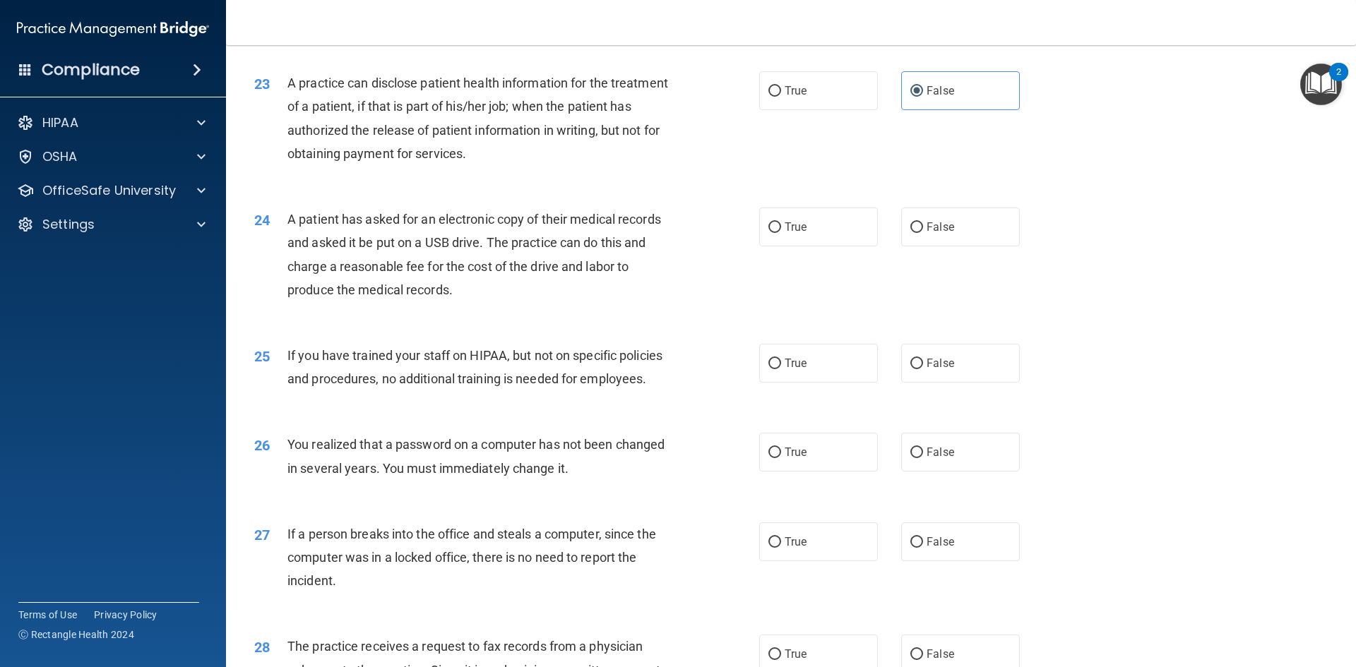
scroll to position [2330, 0]
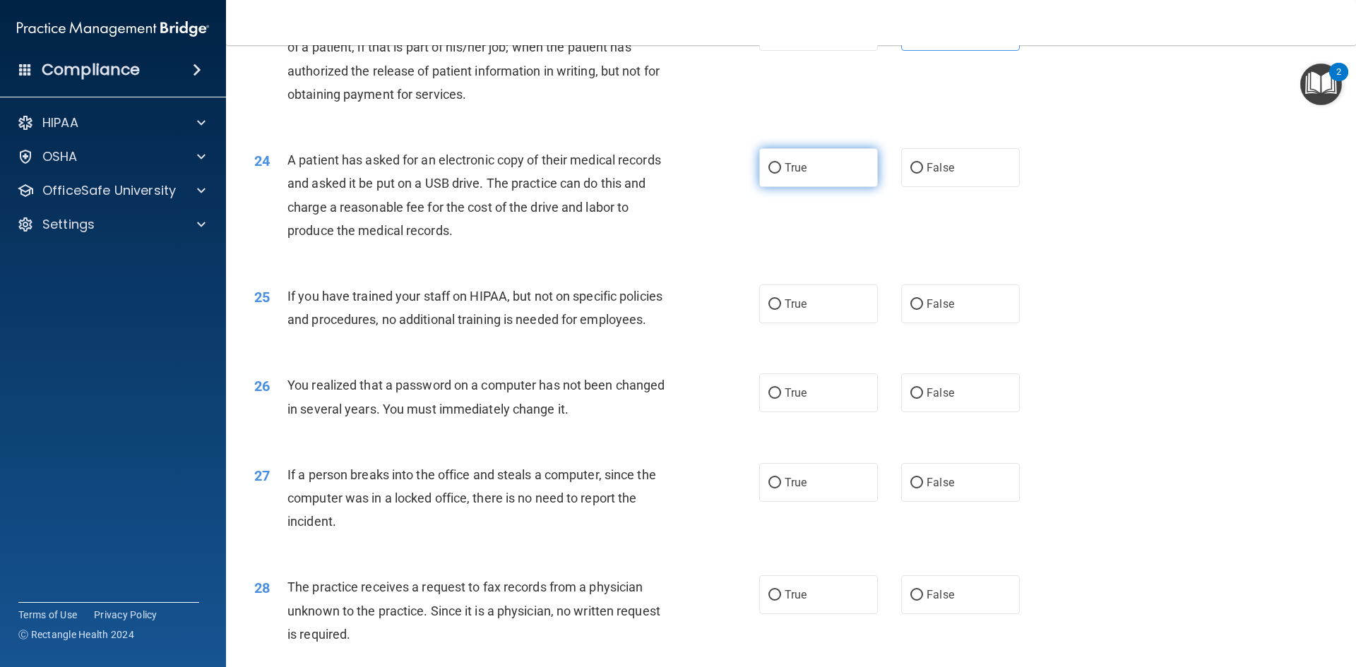
click at [790, 174] on span "True" at bounding box center [796, 167] width 22 height 13
click at [781, 174] on input "True" at bounding box center [774, 168] width 13 height 11
radio input "true"
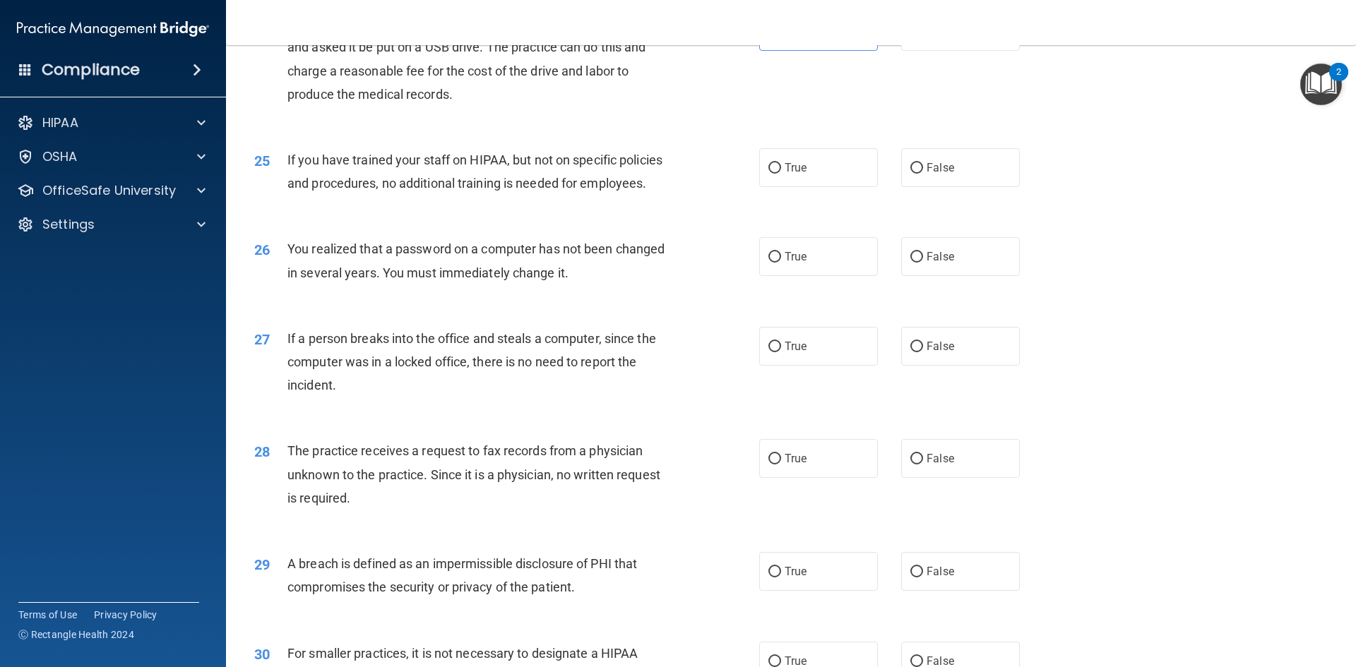
scroll to position [2542, 0]
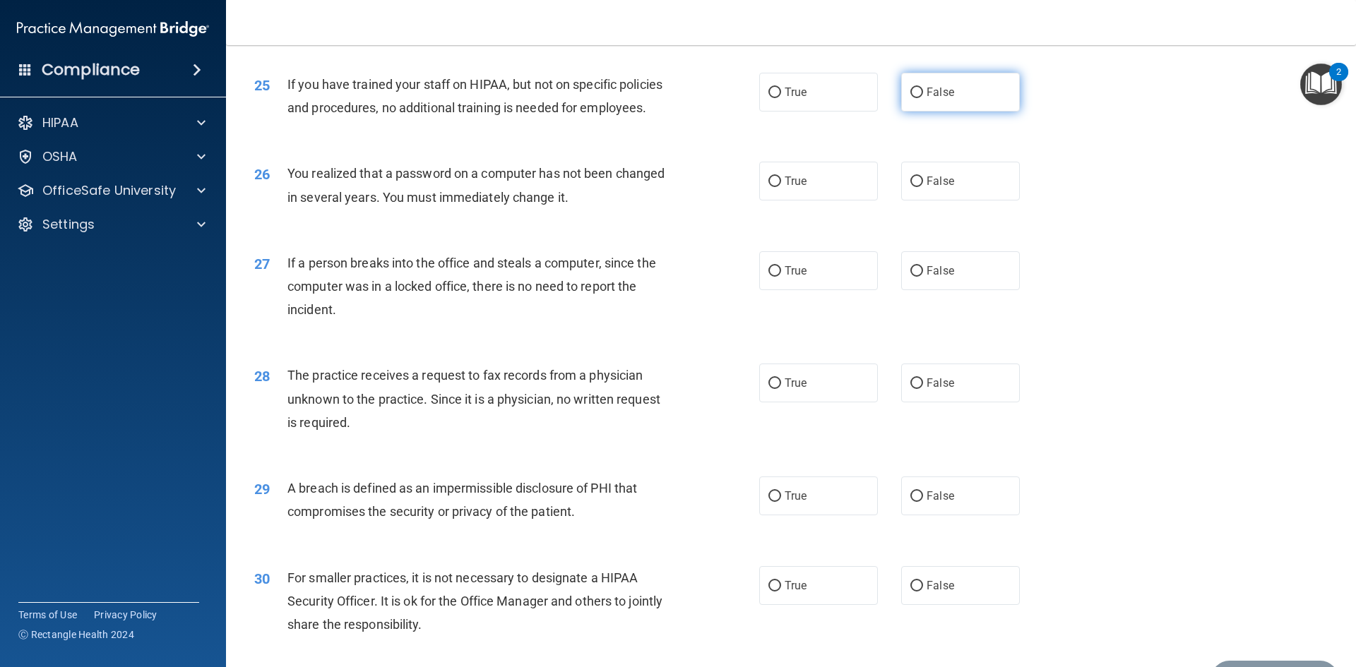
click at [946, 112] on label "False" at bounding box center [960, 92] width 119 height 39
click at [923, 98] on input "False" at bounding box center [916, 93] width 13 height 11
radio input "true"
click at [785, 188] on span "True" at bounding box center [796, 180] width 22 height 13
click at [780, 187] on input "True" at bounding box center [774, 182] width 13 height 11
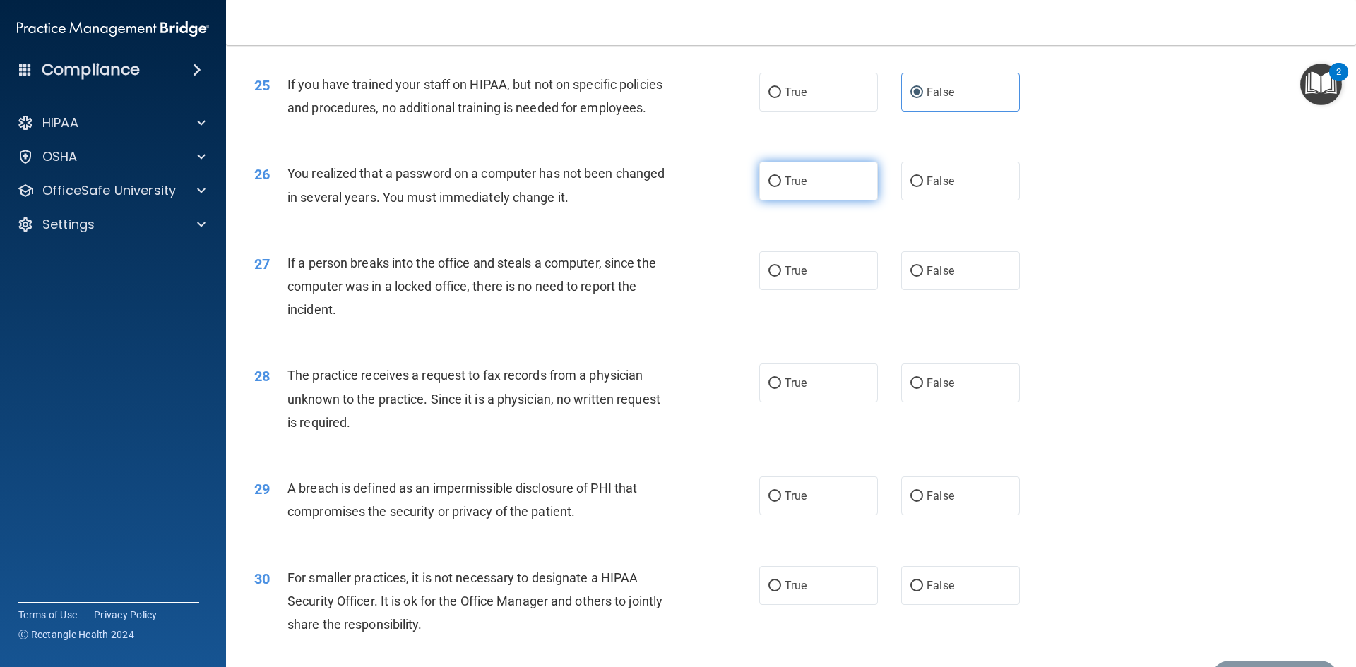
radio input "true"
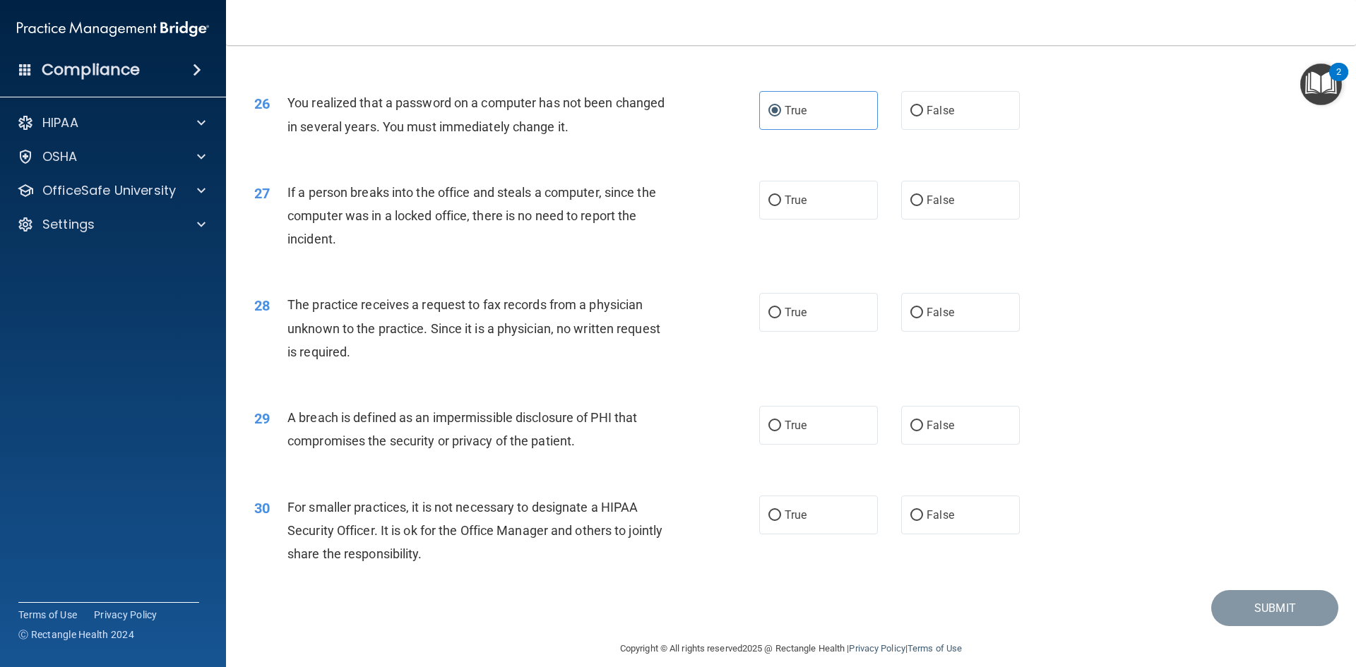
click at [935, 268] on div "27 If a person breaks into the office and steals a computer, since the computer…" at bounding box center [791, 219] width 1095 height 113
click at [931, 207] on span "False" at bounding box center [940, 199] width 28 height 13
click at [923, 206] on input "False" at bounding box center [916, 201] width 13 height 11
radio input "true"
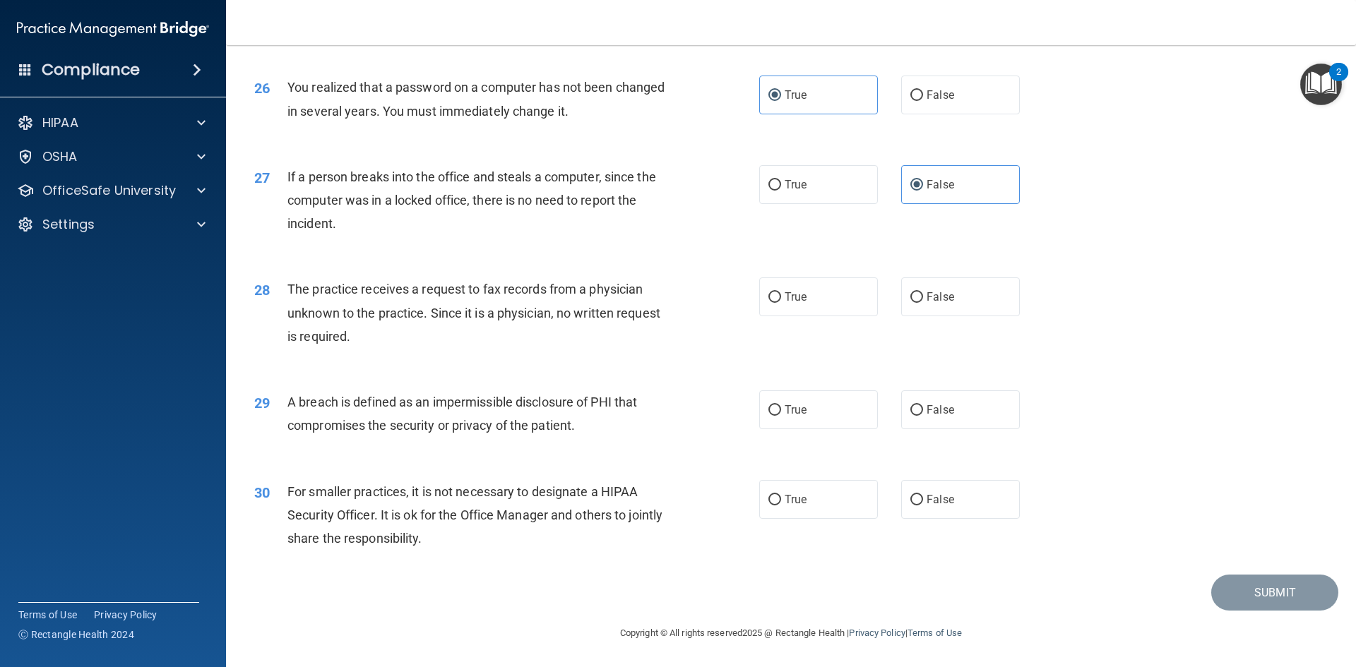
scroll to position [2675, 0]
click at [856, 298] on label "True" at bounding box center [818, 297] width 119 height 39
click at [781, 298] on input "True" at bounding box center [774, 297] width 13 height 11
radio input "true"
click at [800, 410] on span "True" at bounding box center [796, 409] width 22 height 13
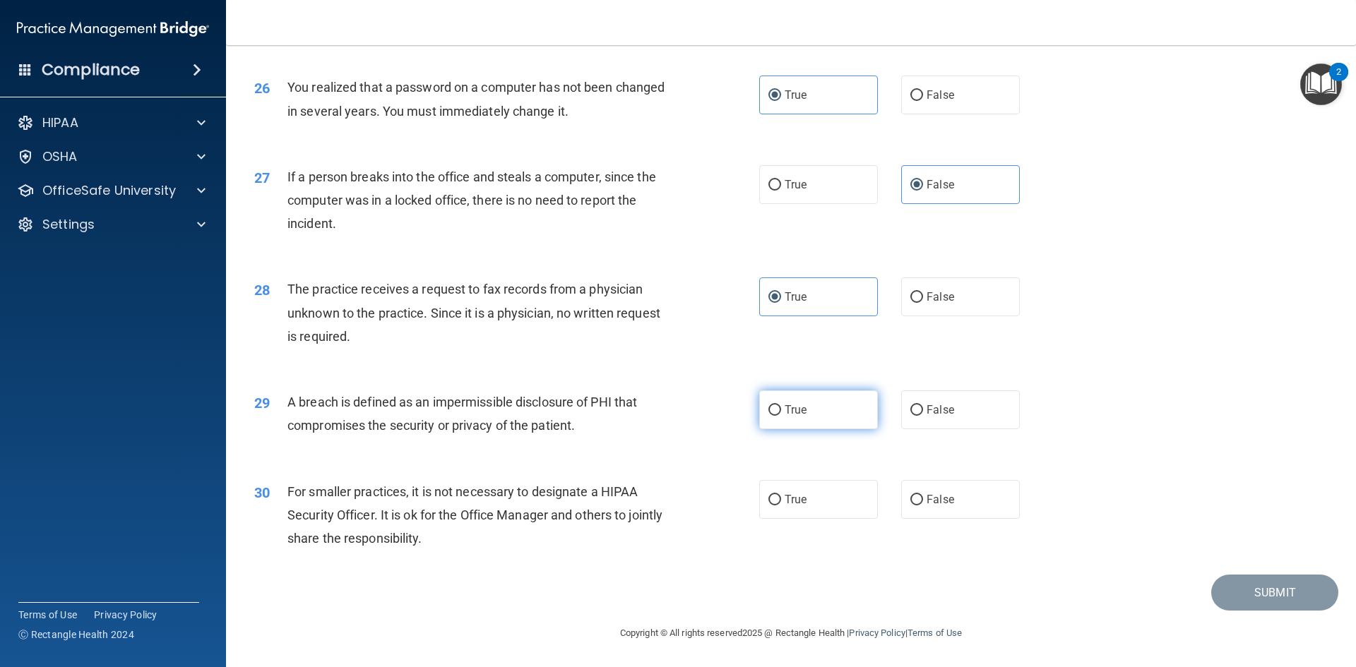
click at [781, 410] on input "True" at bounding box center [774, 410] width 13 height 11
radio input "true"
click at [963, 512] on label "False" at bounding box center [960, 499] width 119 height 39
click at [923, 506] on input "False" at bounding box center [916, 500] width 13 height 11
radio input "true"
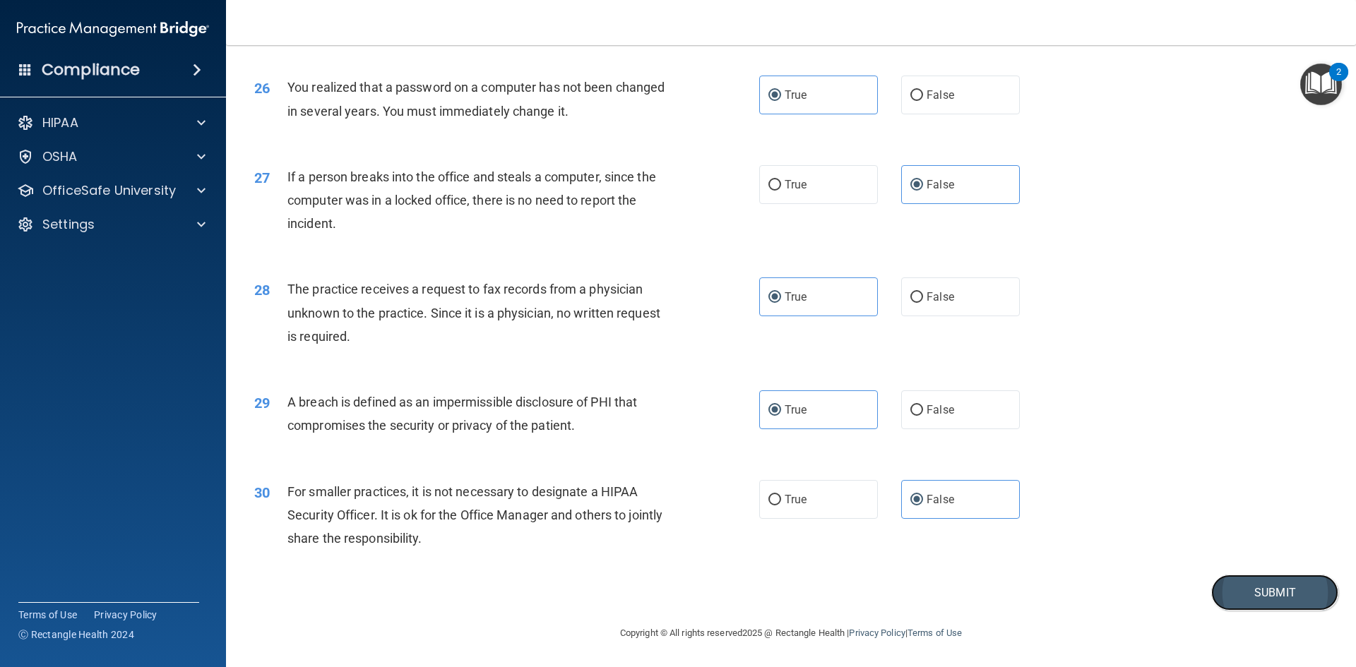
click at [1250, 601] on button "Submit" at bounding box center [1274, 593] width 127 height 36
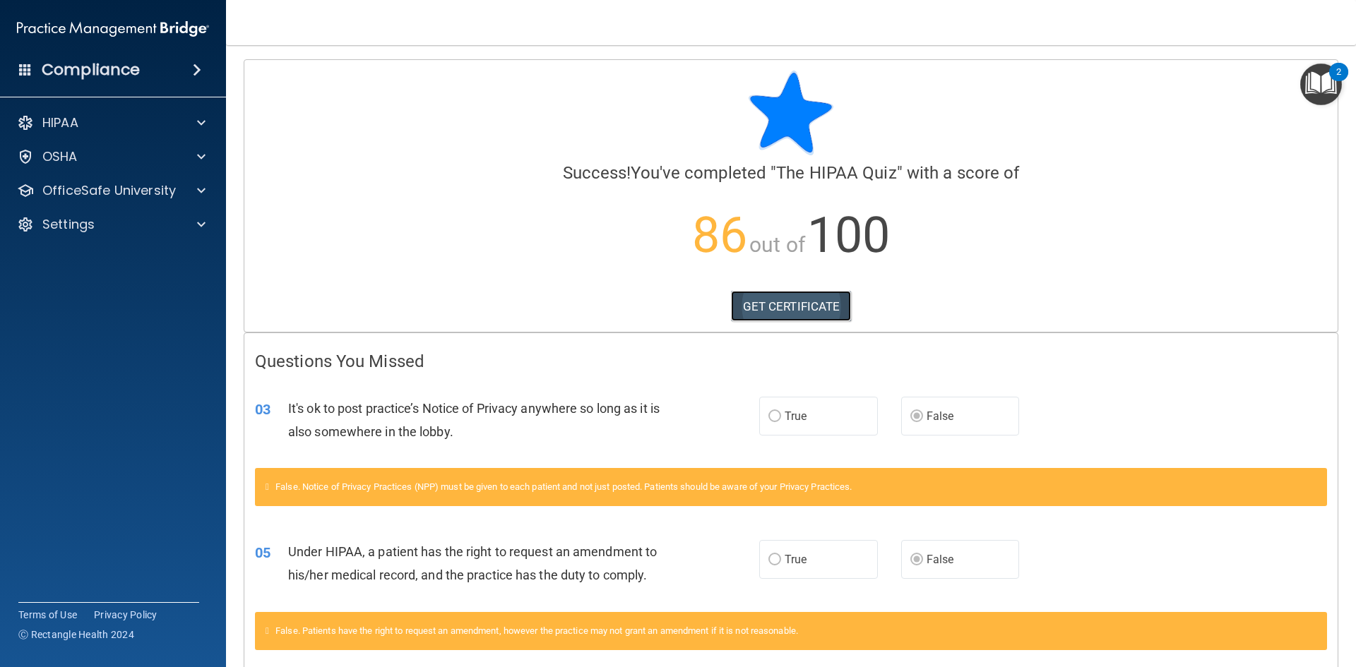
click at [821, 310] on link "GET CERTIFICATE" at bounding box center [791, 306] width 121 height 31
click at [195, 120] on div at bounding box center [198, 122] width 35 height 17
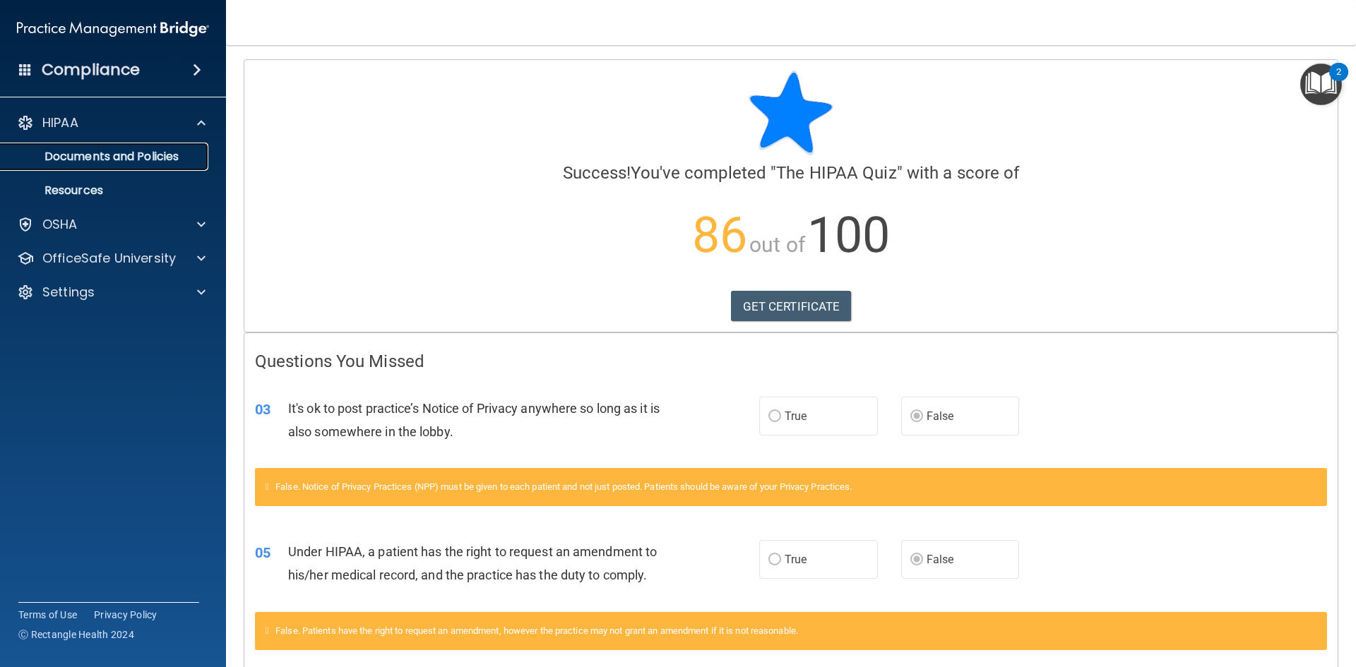
click at [179, 150] on p "Documents and Policies" at bounding box center [105, 157] width 193 height 14
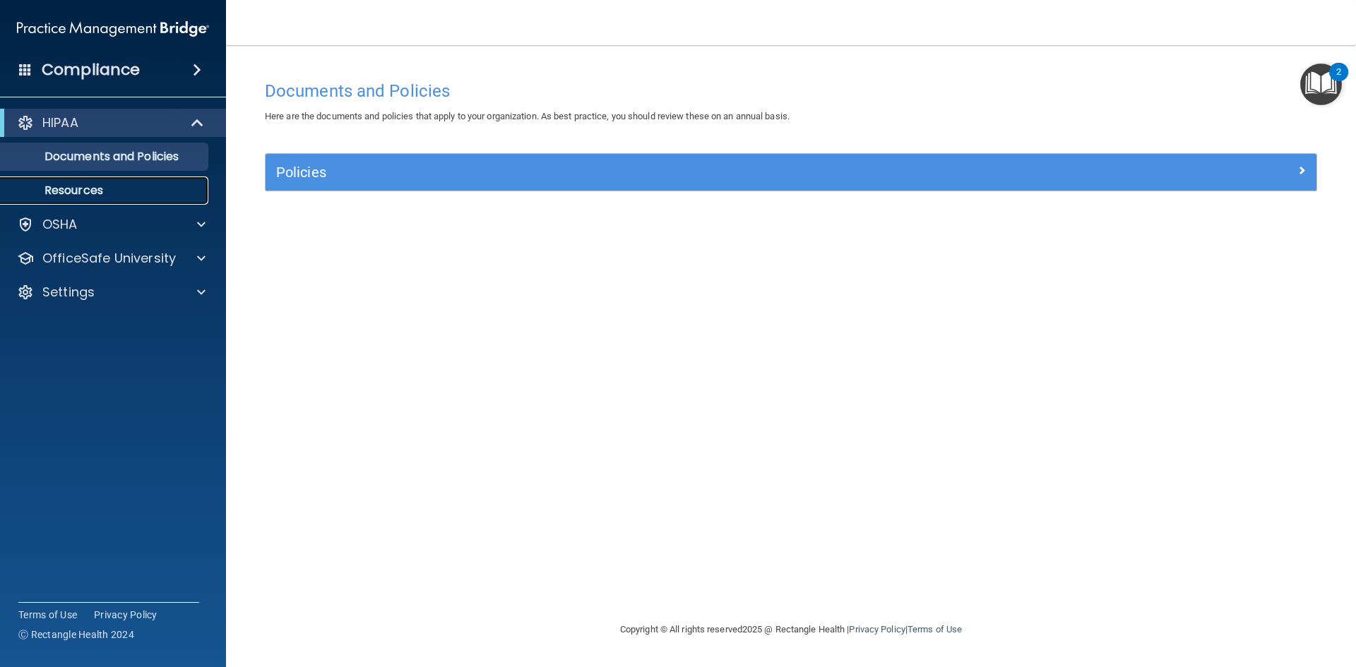
click at [128, 187] on p "Resources" at bounding box center [105, 191] width 193 height 14
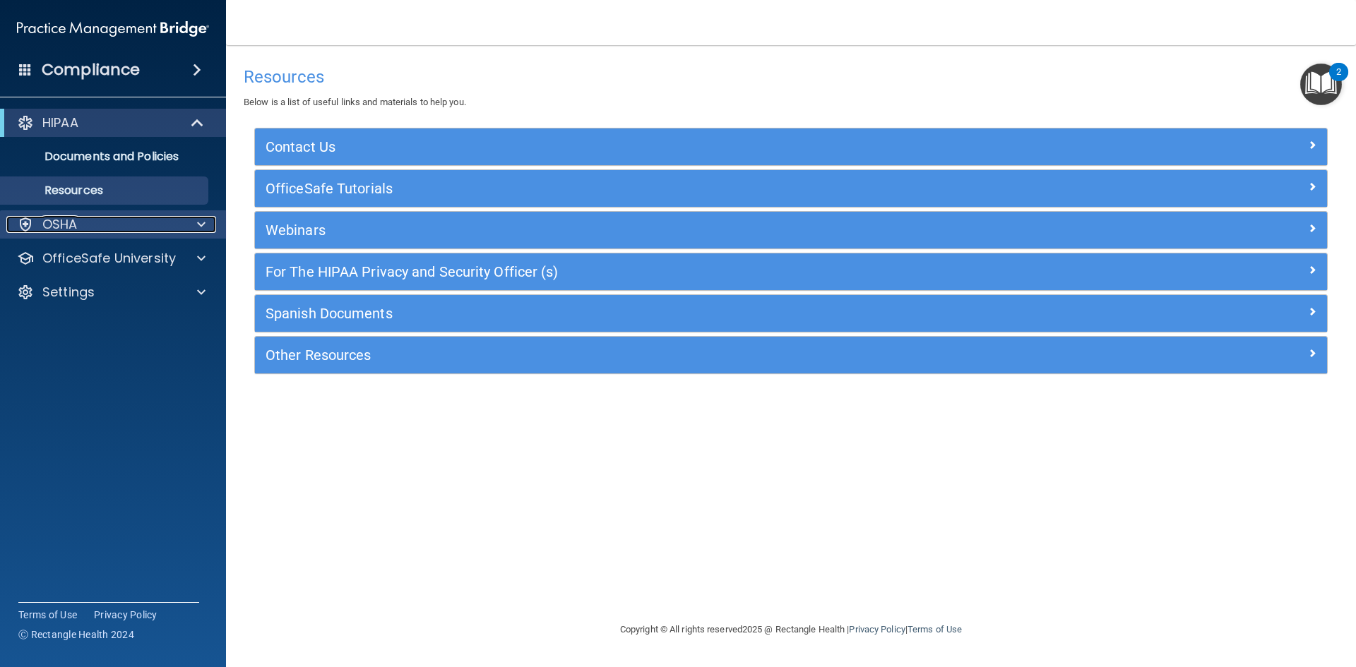
click at [139, 222] on div "OSHA" at bounding box center [93, 224] width 175 height 17
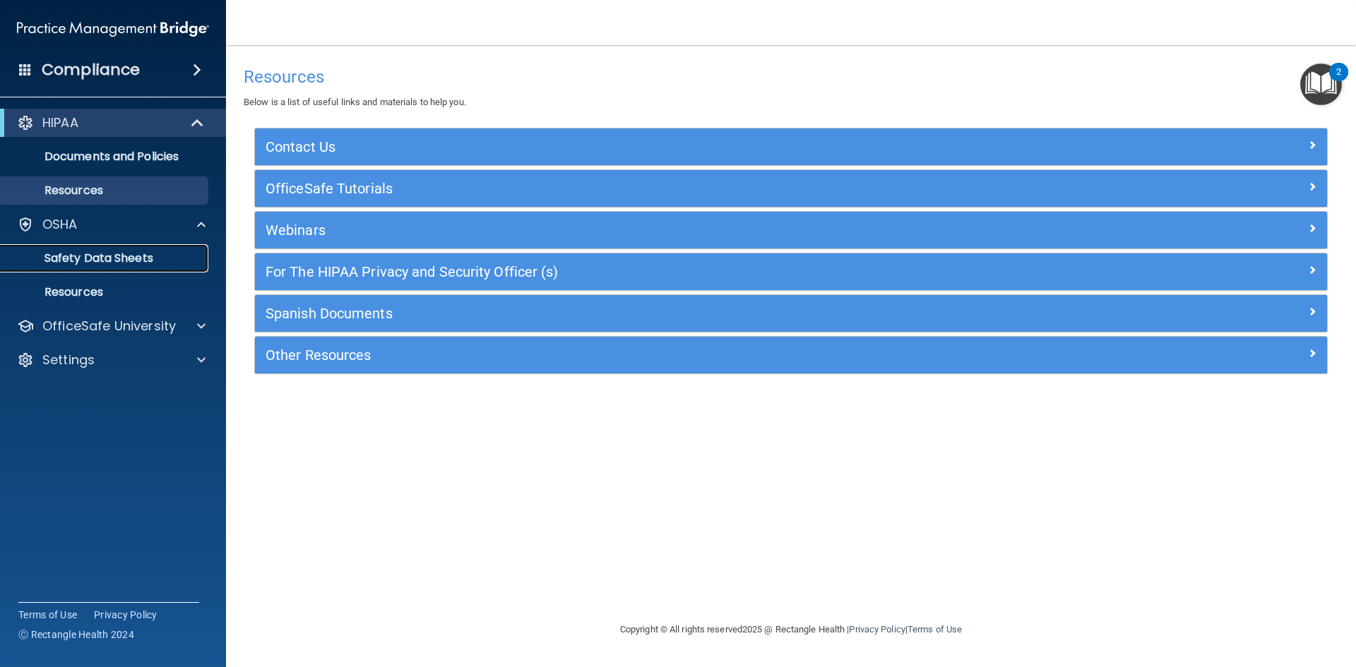
click at [133, 252] on p "Safety Data Sheets" at bounding box center [105, 258] width 193 height 14
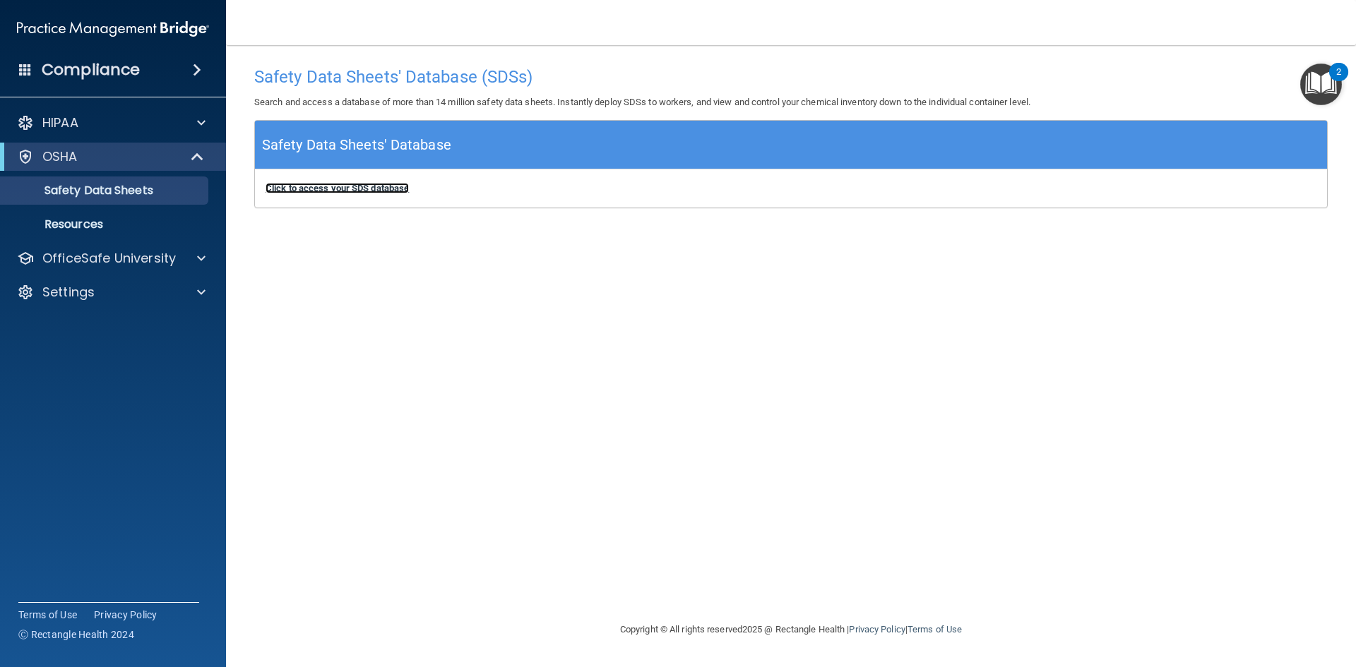
click at [339, 187] on b "Click to access your SDS database" at bounding box center [337, 188] width 143 height 11
click at [95, 231] on p "Resources" at bounding box center [105, 224] width 193 height 14
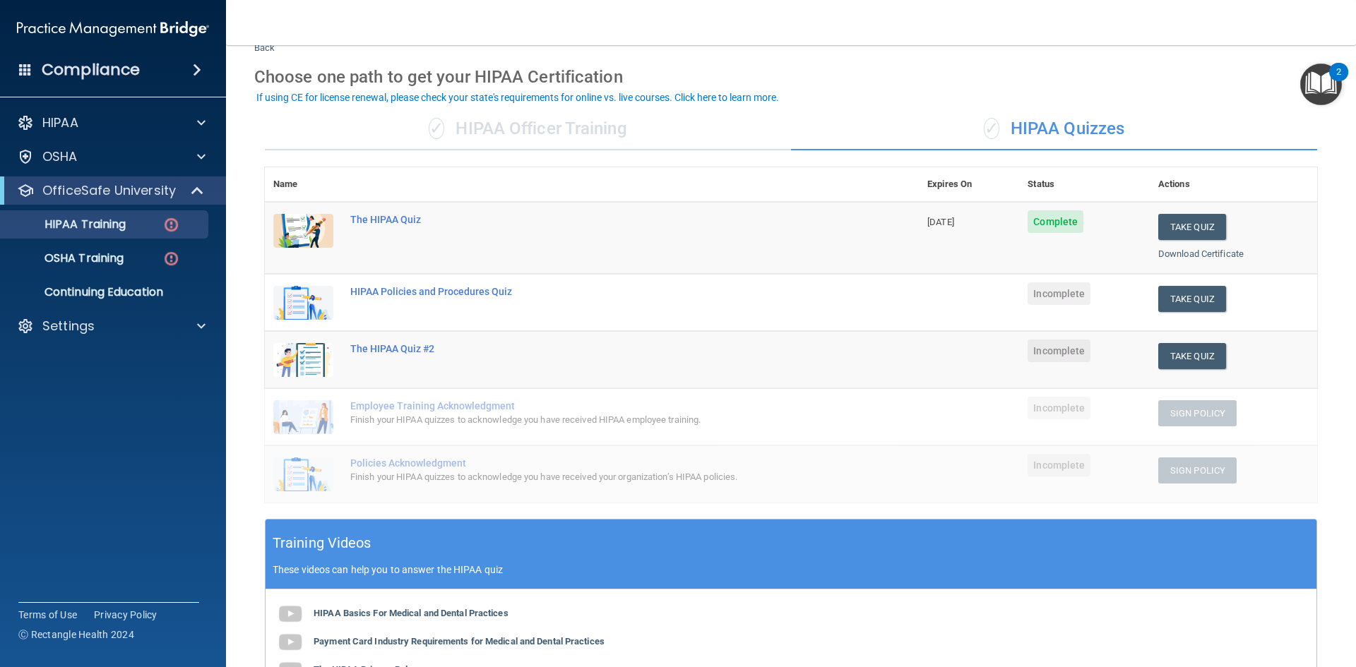
scroll to position [71, 0]
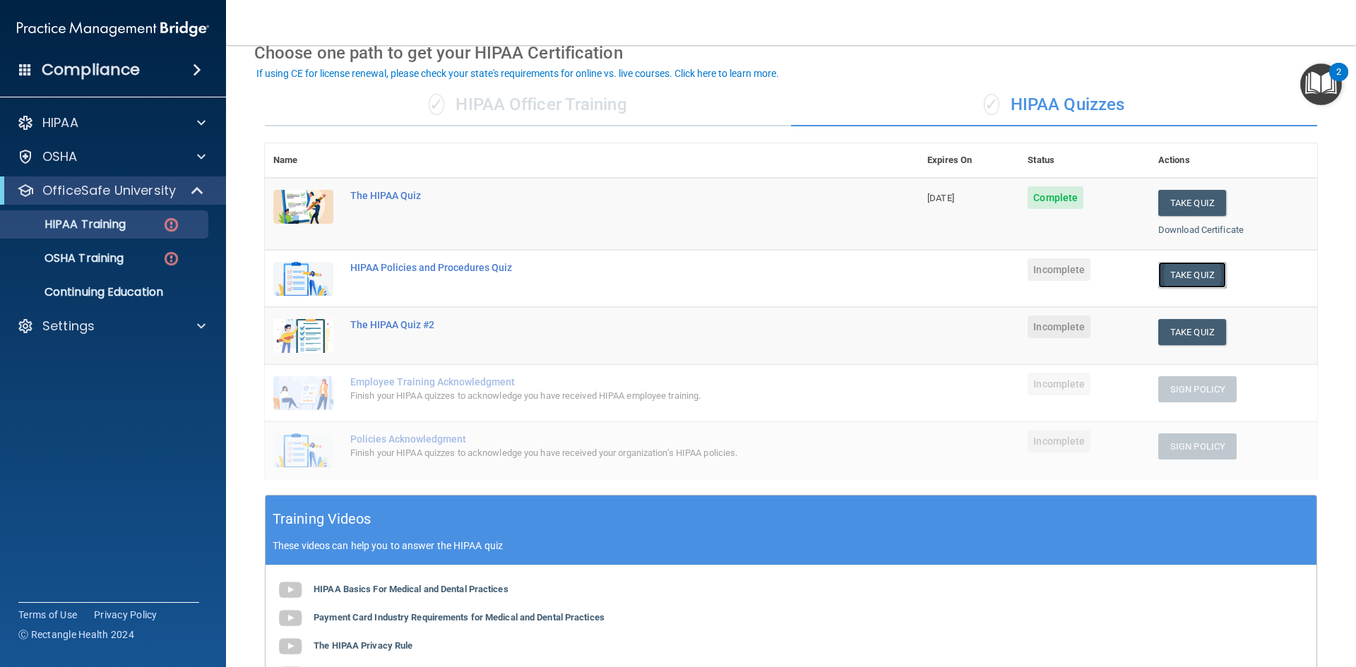
click at [1158, 274] on button "Take Quiz" at bounding box center [1192, 275] width 68 height 26
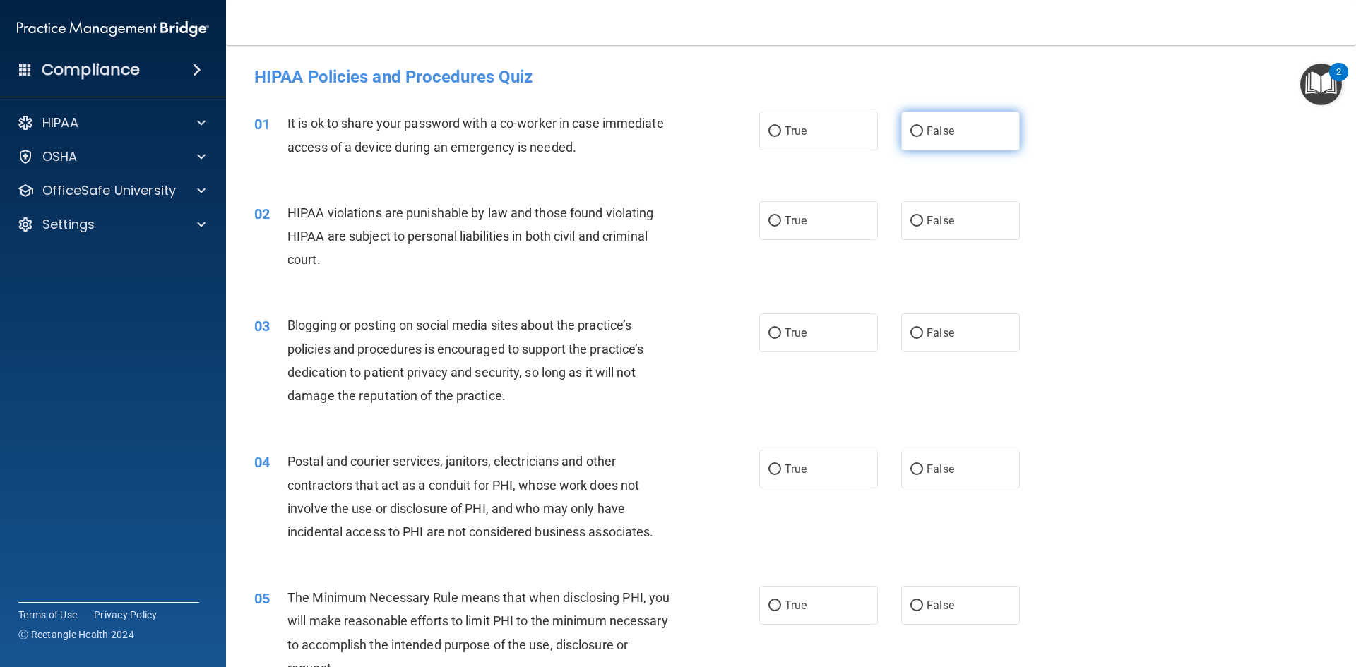
click at [918, 123] on label "False" at bounding box center [960, 131] width 119 height 39
click at [918, 126] on input "False" at bounding box center [916, 131] width 13 height 11
radio input "true"
click at [792, 214] on label "True" at bounding box center [818, 220] width 119 height 39
click at [781, 216] on input "True" at bounding box center [774, 221] width 13 height 11
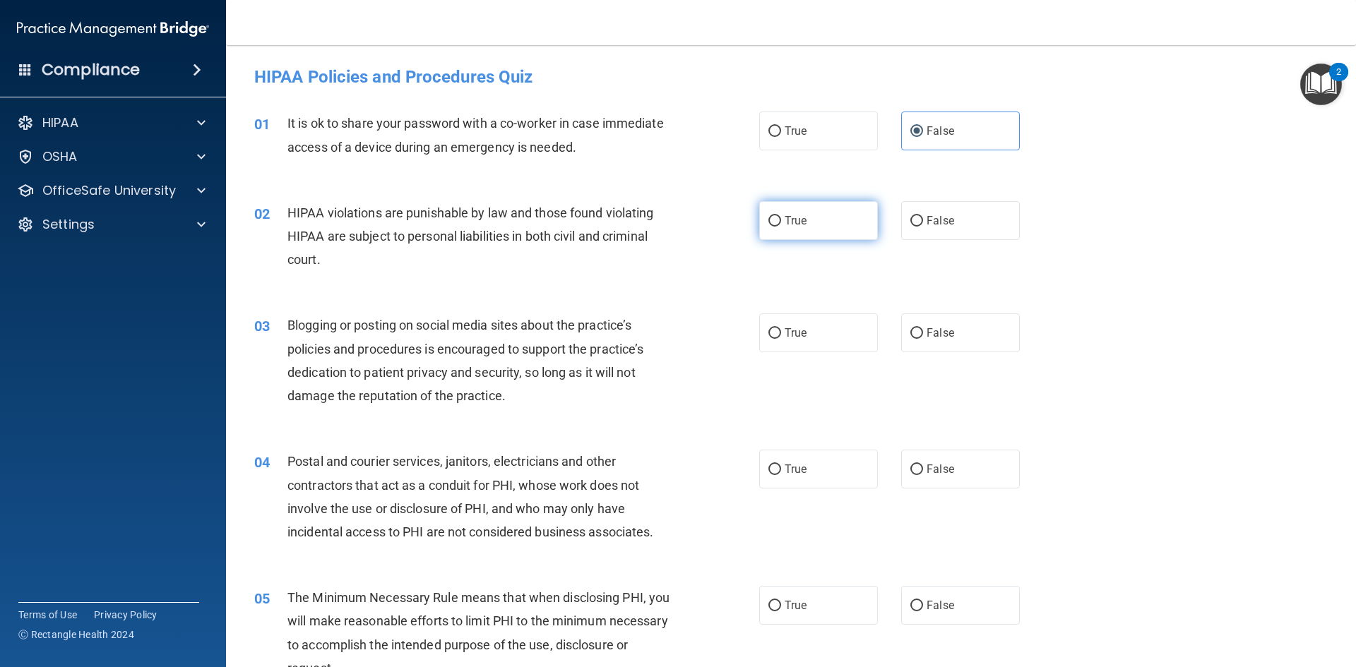
radio input "true"
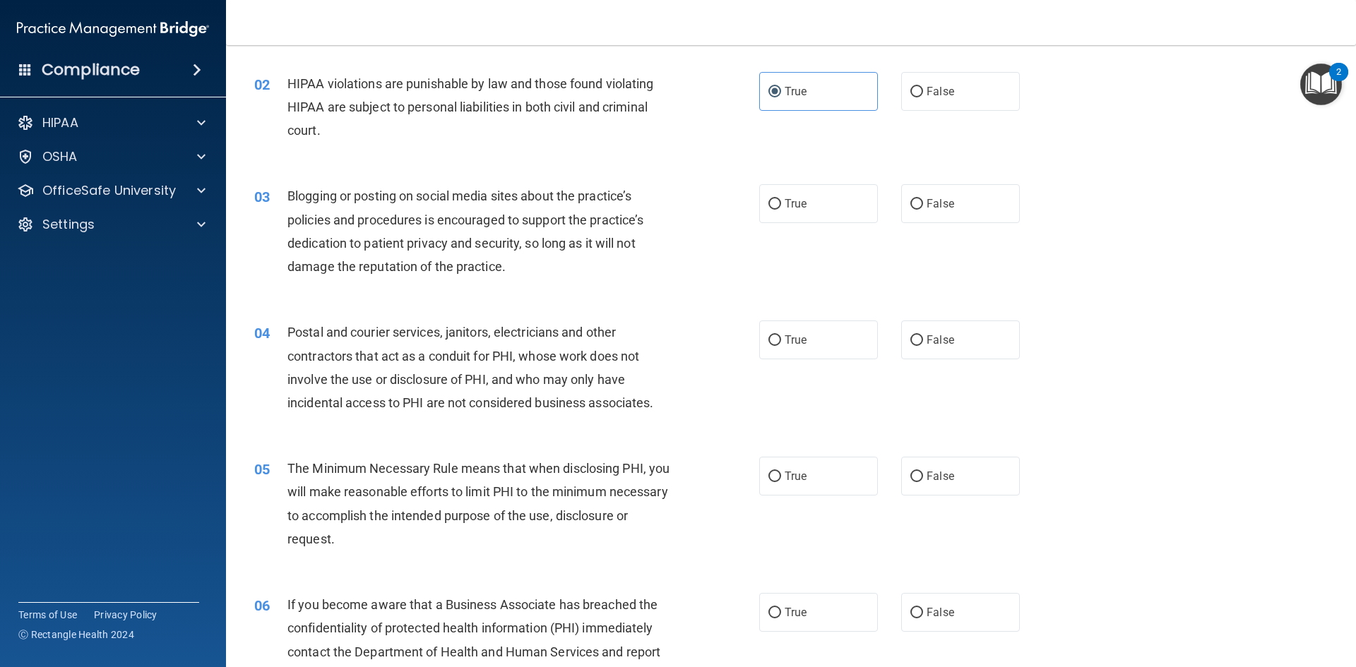
scroll to position [141, 0]
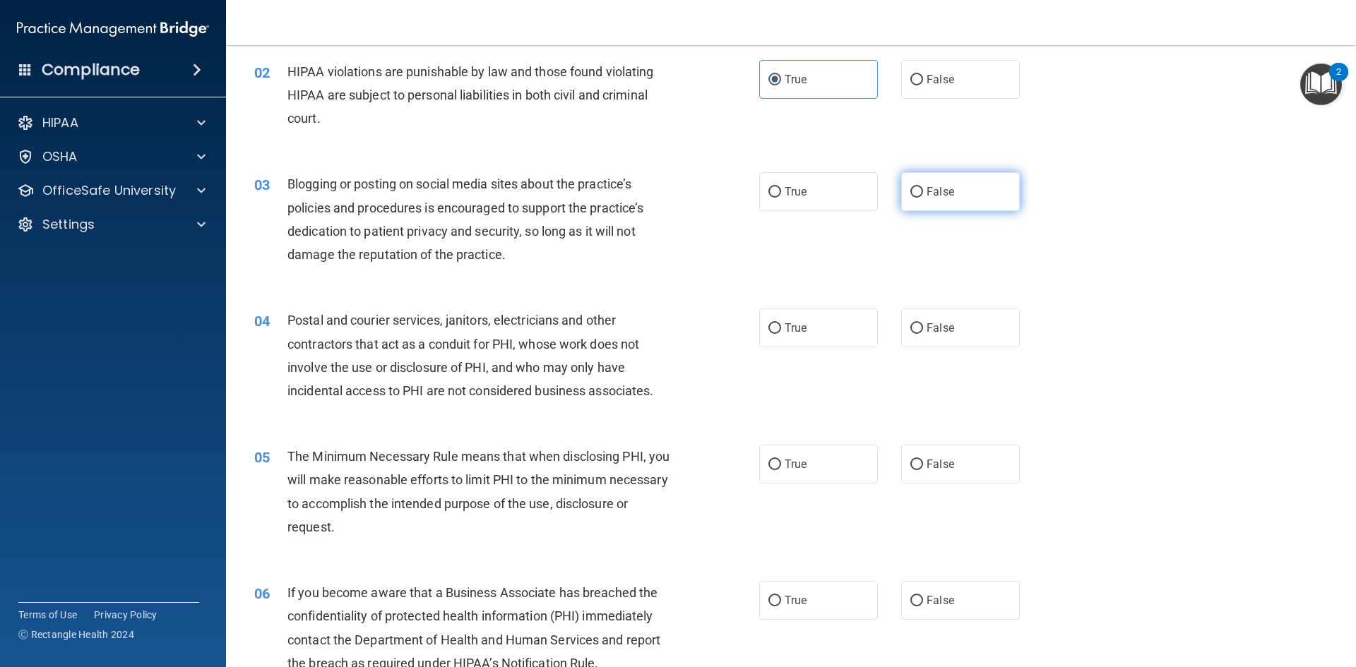
click at [901, 190] on label "False" at bounding box center [960, 191] width 119 height 39
click at [910, 190] on input "False" at bounding box center [916, 192] width 13 height 11
radio input "true"
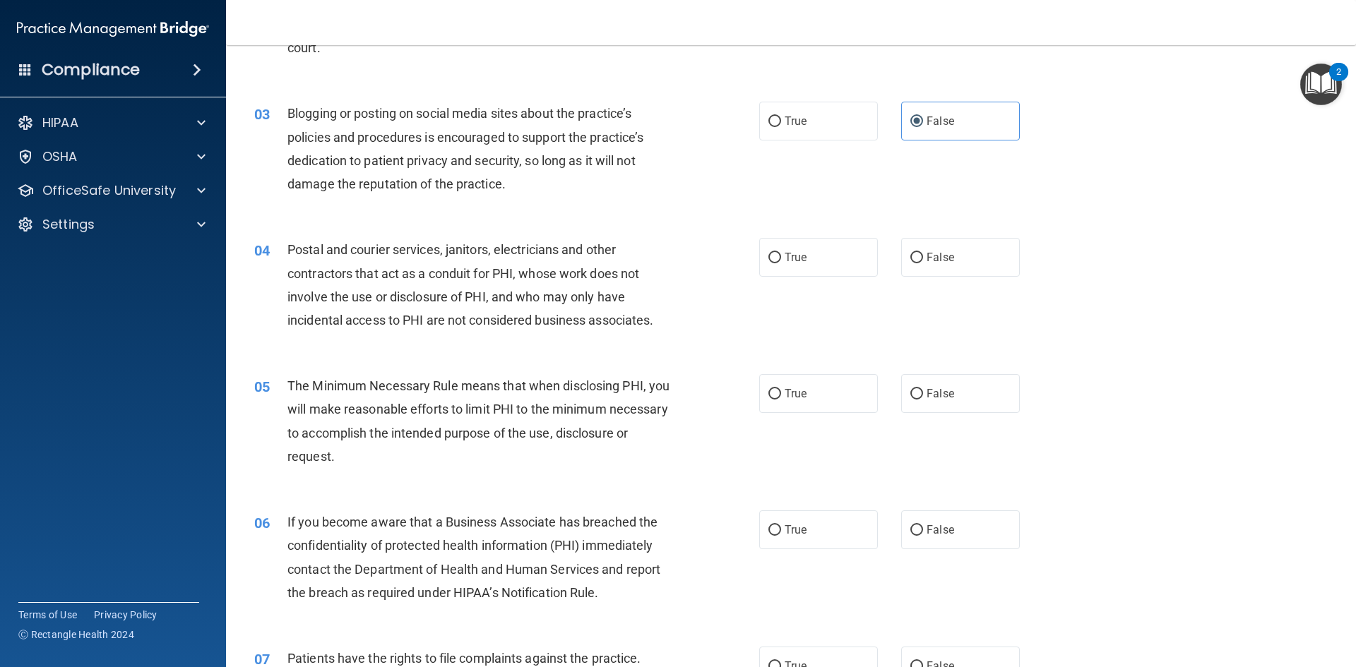
scroll to position [282, 0]
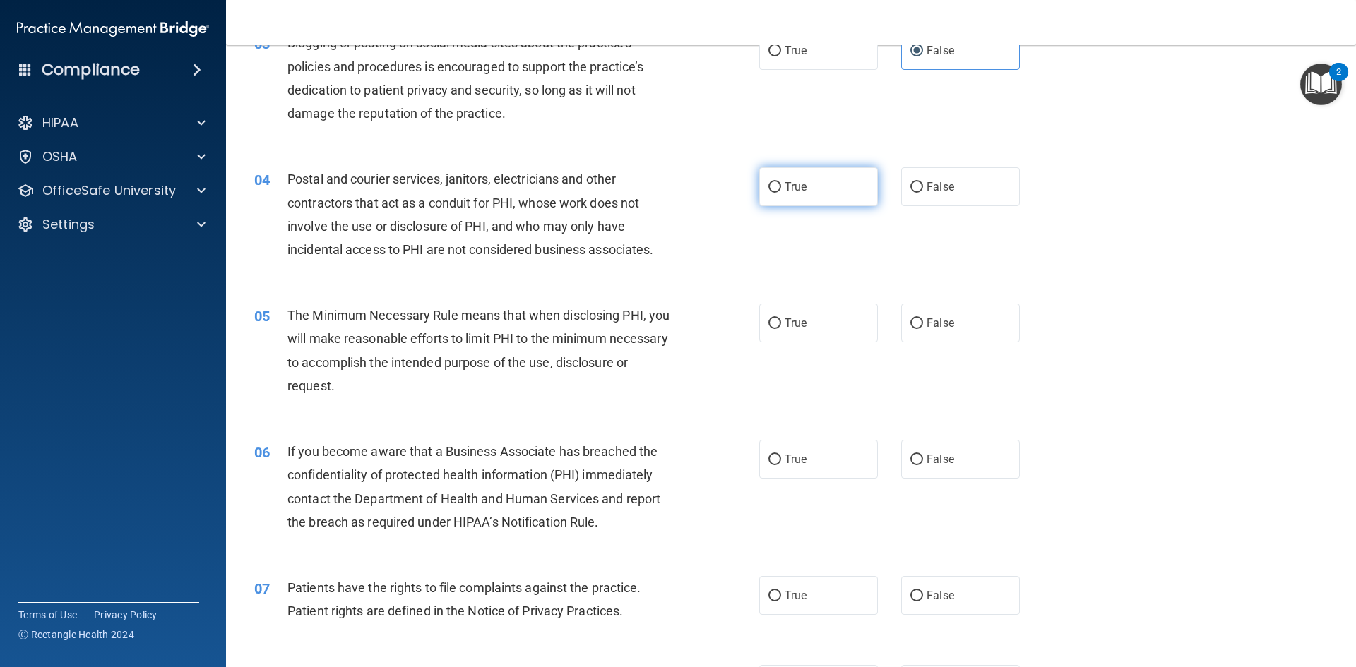
click at [814, 180] on label "True" at bounding box center [818, 186] width 119 height 39
click at [781, 182] on input "True" at bounding box center [774, 187] width 13 height 11
radio input "true"
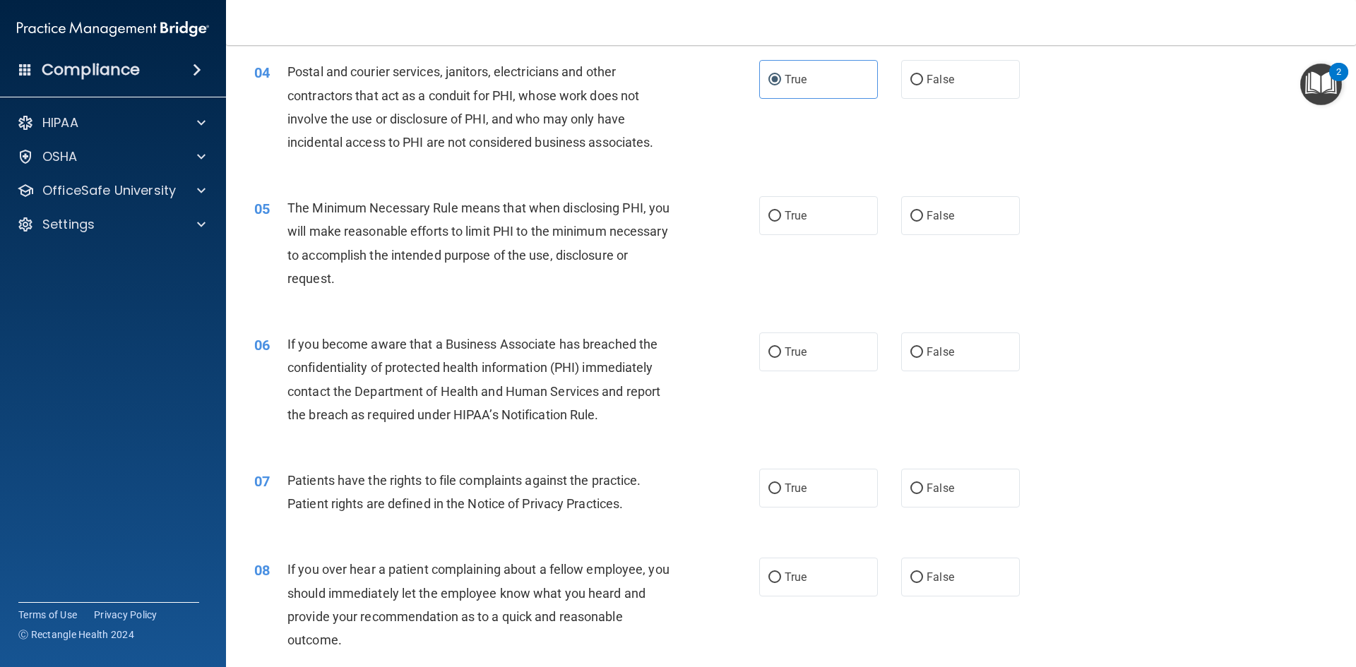
scroll to position [424, 0]
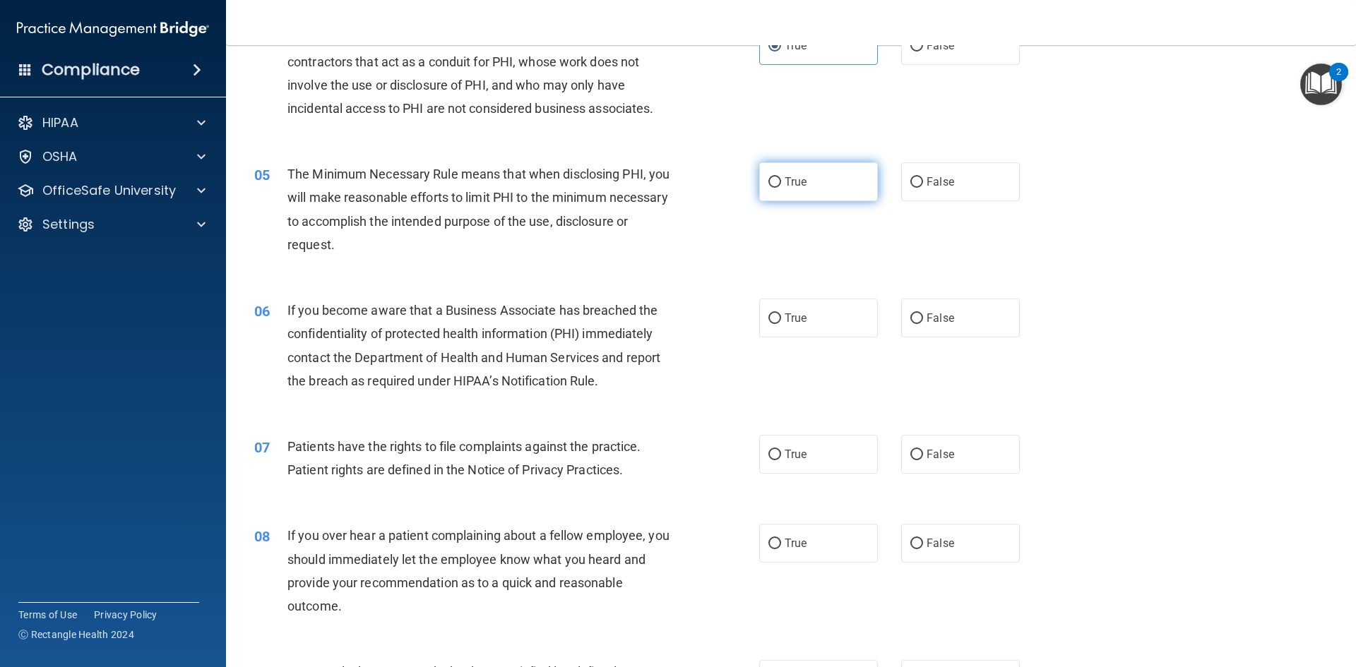
click at [792, 177] on span "True" at bounding box center [796, 181] width 22 height 13
click at [781, 177] on input "True" at bounding box center [774, 182] width 13 height 11
radio input "true"
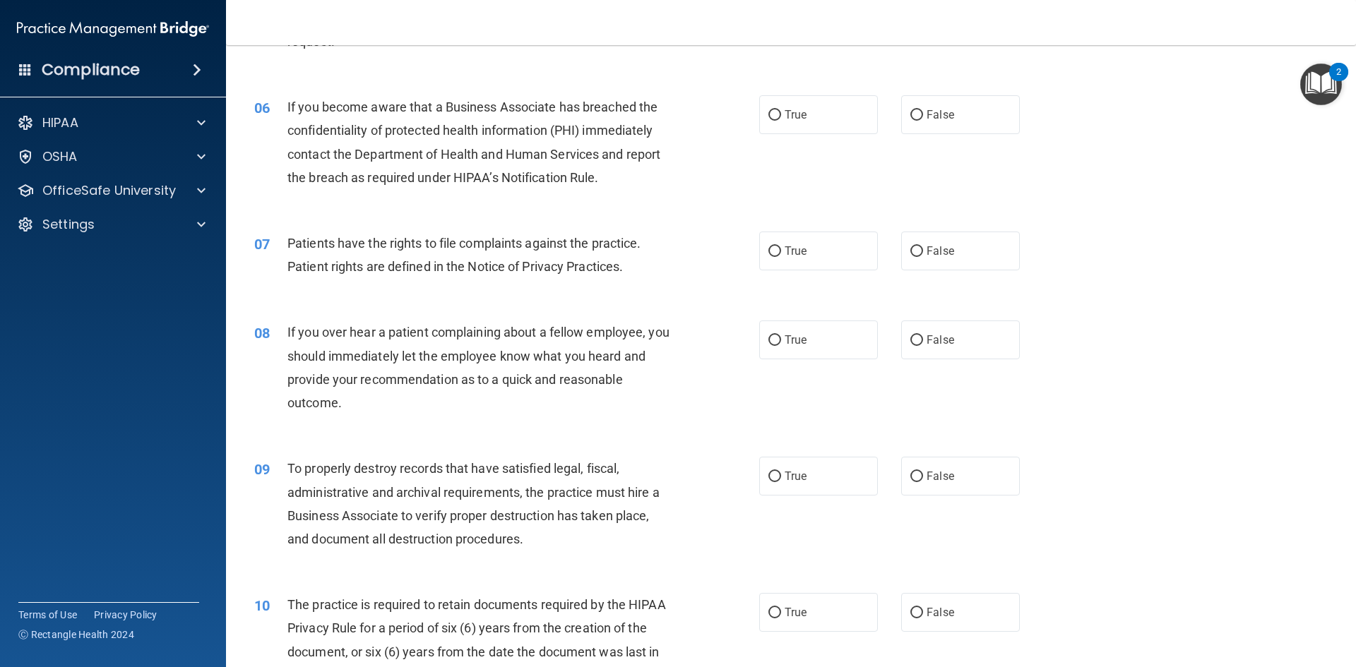
scroll to position [636, 0]
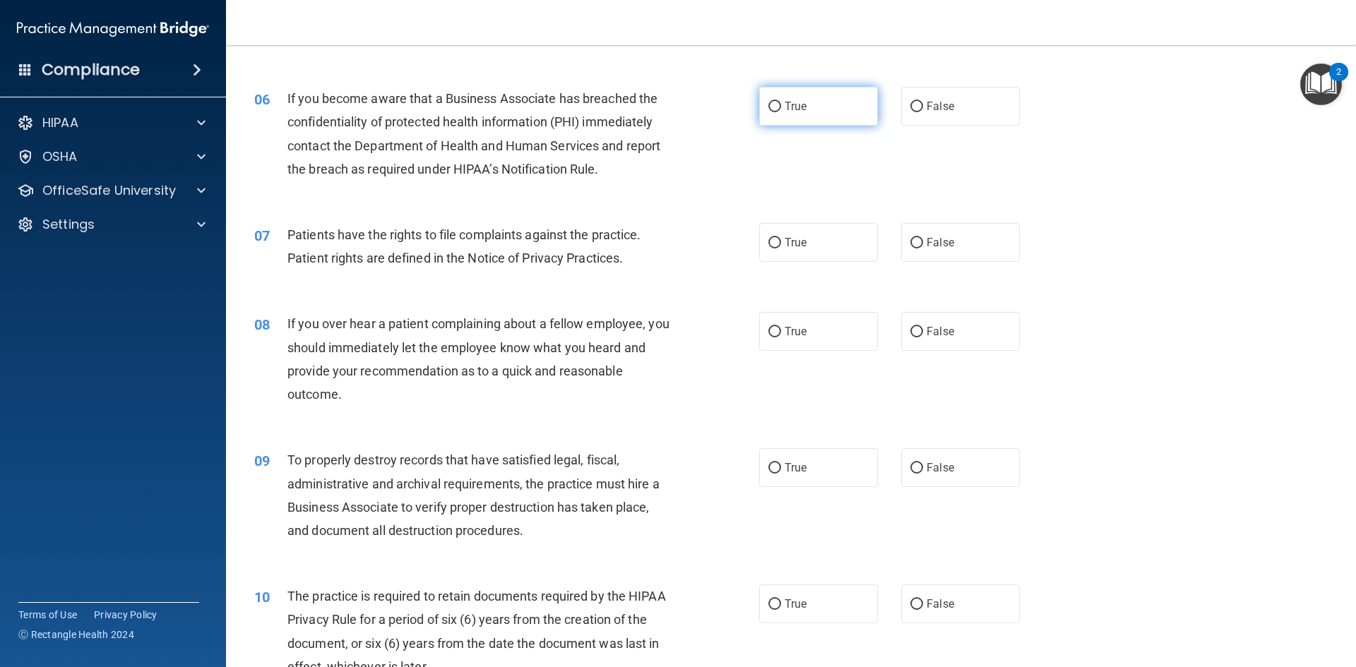
click at [785, 107] on span "True" at bounding box center [796, 106] width 22 height 13
click at [781, 107] on input "True" at bounding box center [774, 107] width 13 height 11
radio input "true"
click at [770, 254] on label "True" at bounding box center [818, 242] width 119 height 39
click at [770, 249] on input "True" at bounding box center [774, 243] width 13 height 11
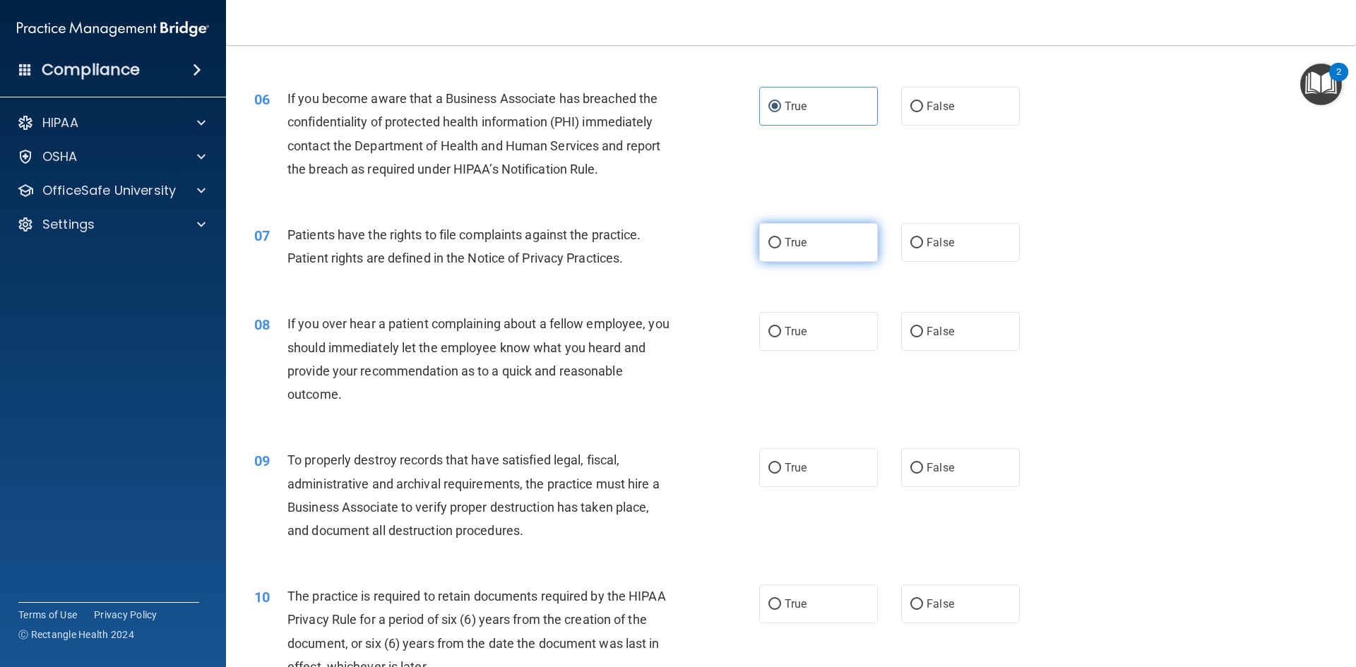
radio input "true"
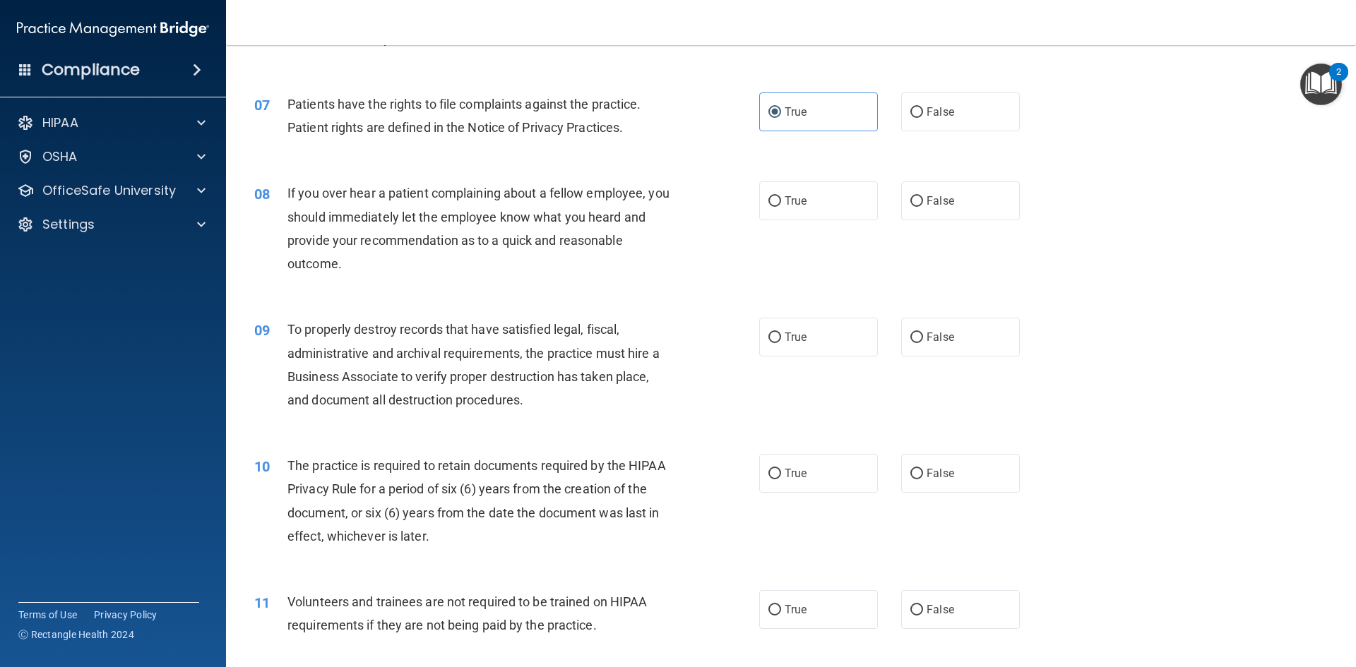
scroll to position [777, 0]
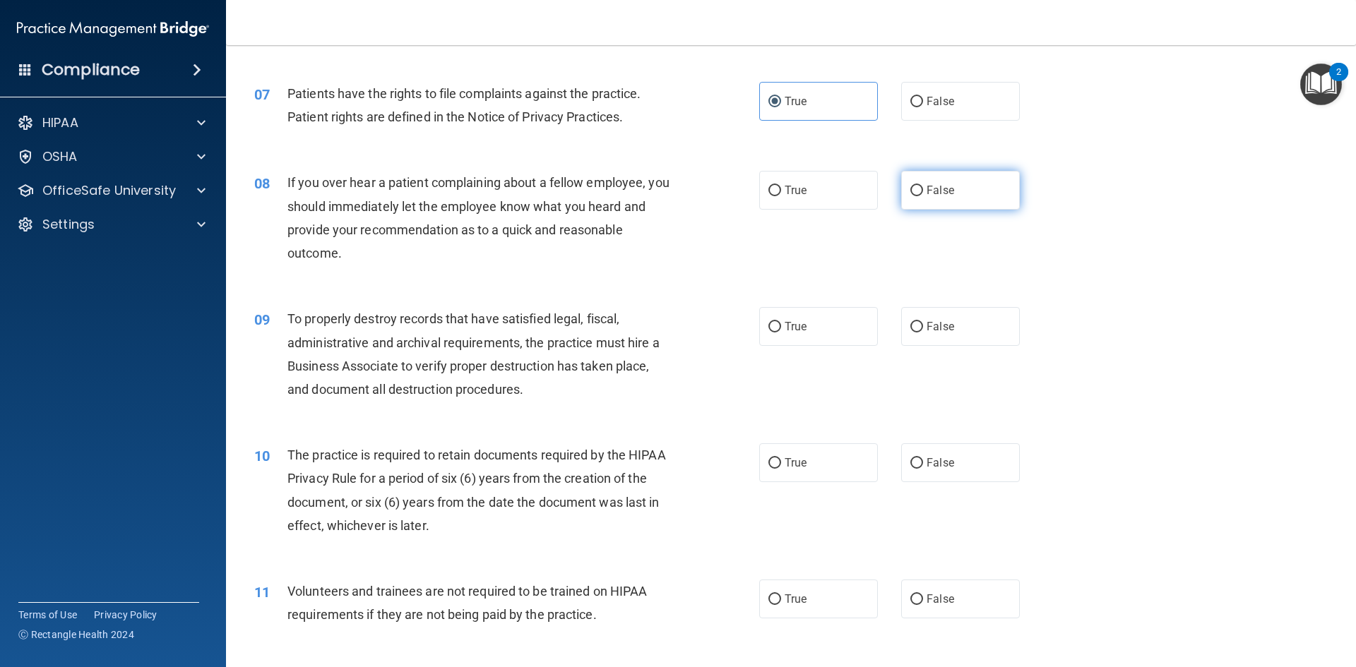
click at [910, 186] on input "False" at bounding box center [916, 191] width 13 height 11
radio input "true"
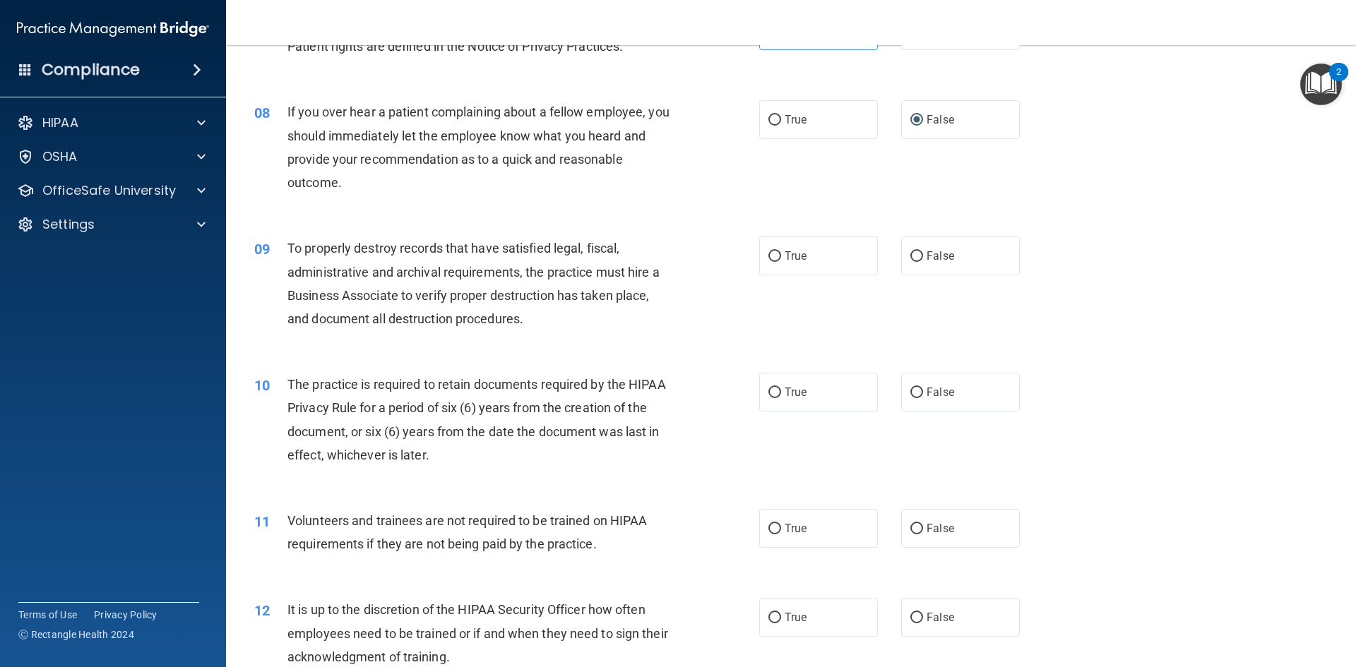
scroll to position [918, 0]
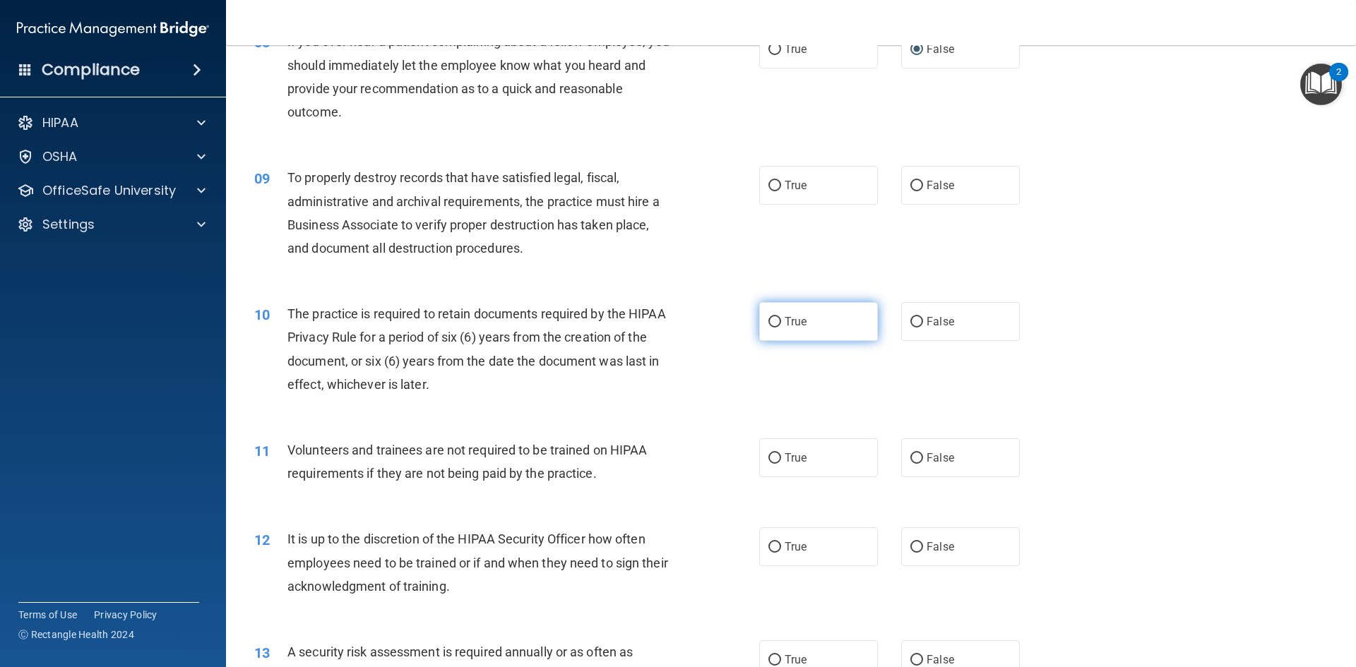
click at [785, 315] on span "True" at bounding box center [796, 321] width 22 height 13
click at [781, 317] on input "True" at bounding box center [774, 322] width 13 height 11
radio input "true"
click at [946, 458] on span "False" at bounding box center [940, 457] width 28 height 13
click at [923, 458] on input "False" at bounding box center [916, 458] width 13 height 11
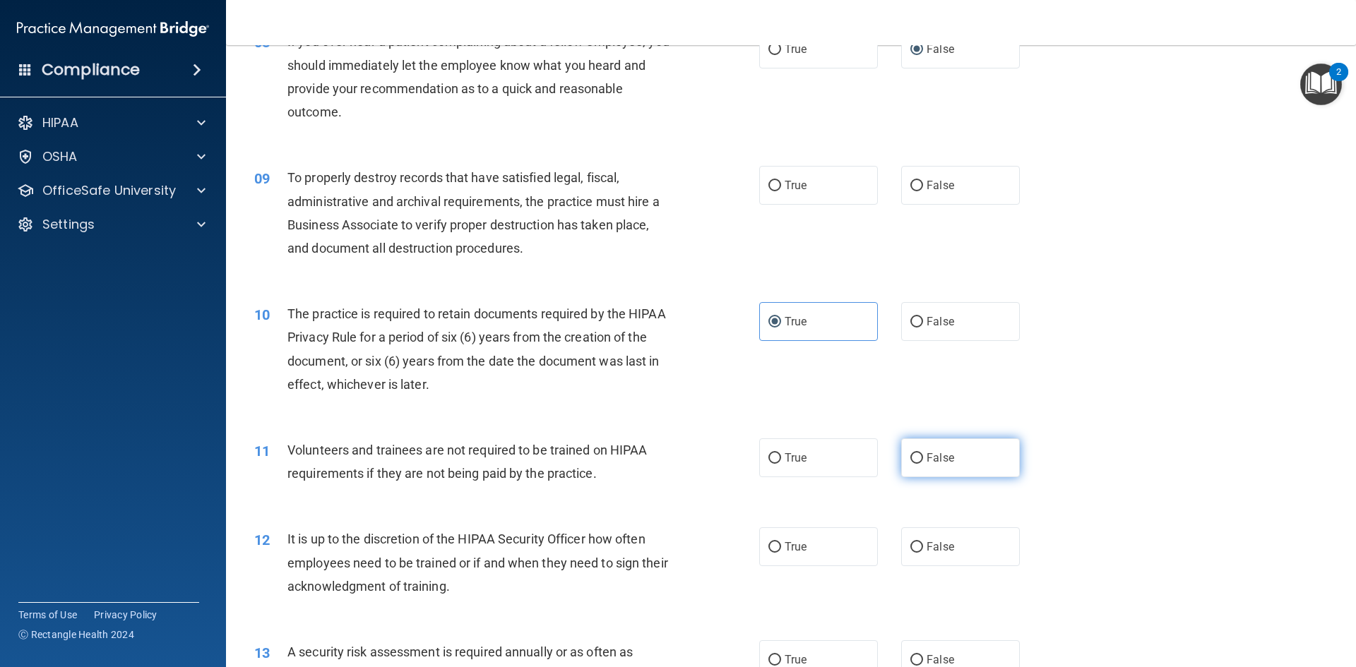
radio input "true"
click at [957, 530] on label "False" at bounding box center [960, 546] width 119 height 39
click at [923, 542] on input "False" at bounding box center [916, 547] width 13 height 11
radio input "true"
click at [910, 177] on label "False" at bounding box center [960, 185] width 119 height 39
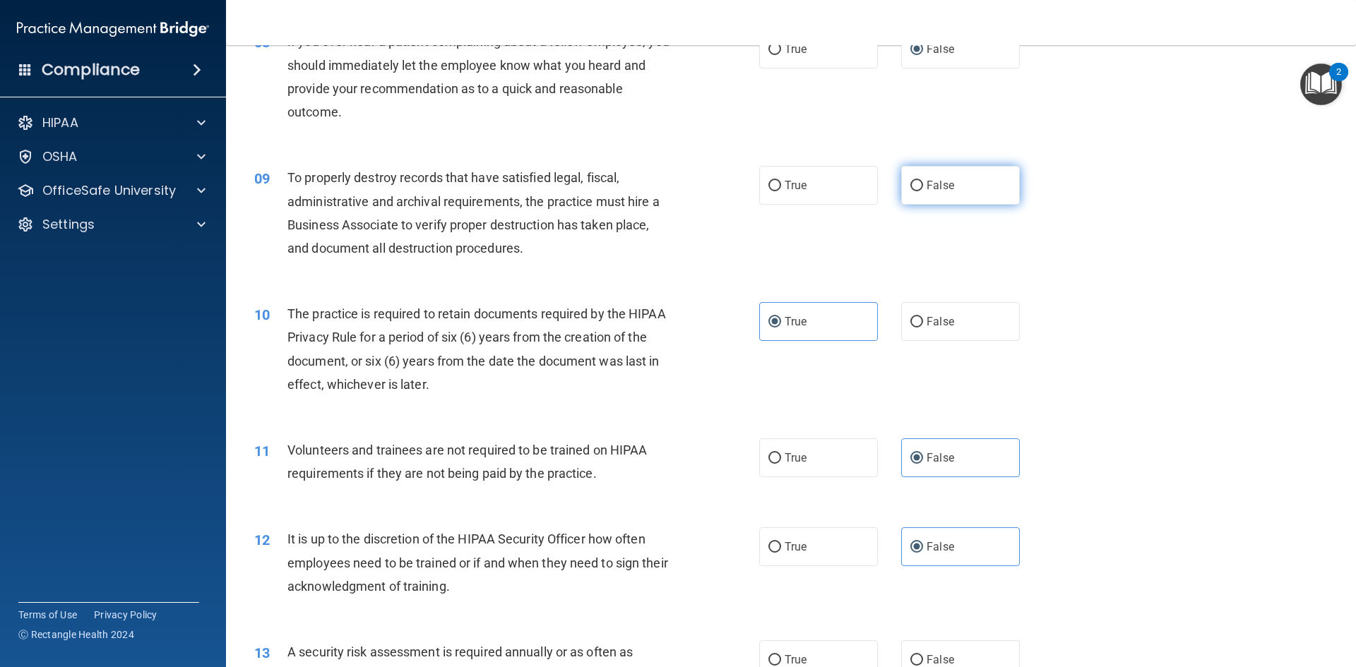
click at [910, 181] on input "False" at bounding box center [916, 186] width 13 height 11
radio input "true"
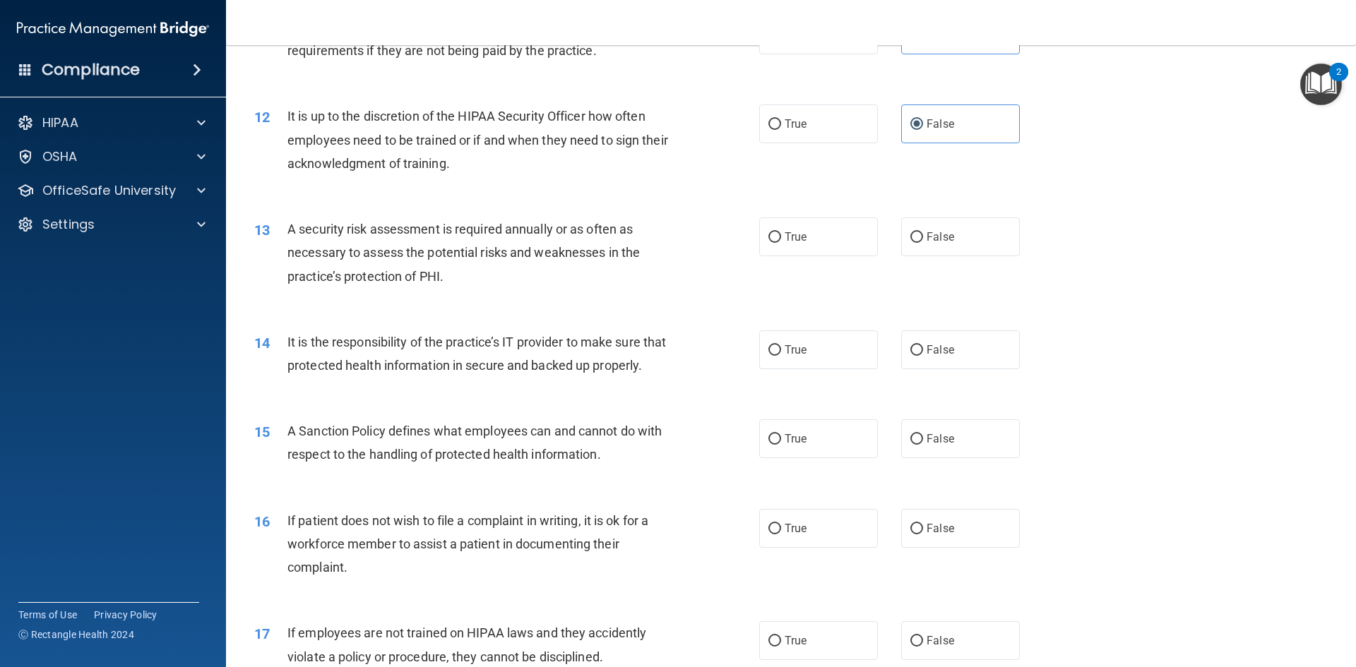
scroll to position [1342, 0]
click at [913, 249] on label "False" at bounding box center [960, 236] width 119 height 39
click at [913, 242] on input "False" at bounding box center [916, 237] width 13 height 11
radio input "true"
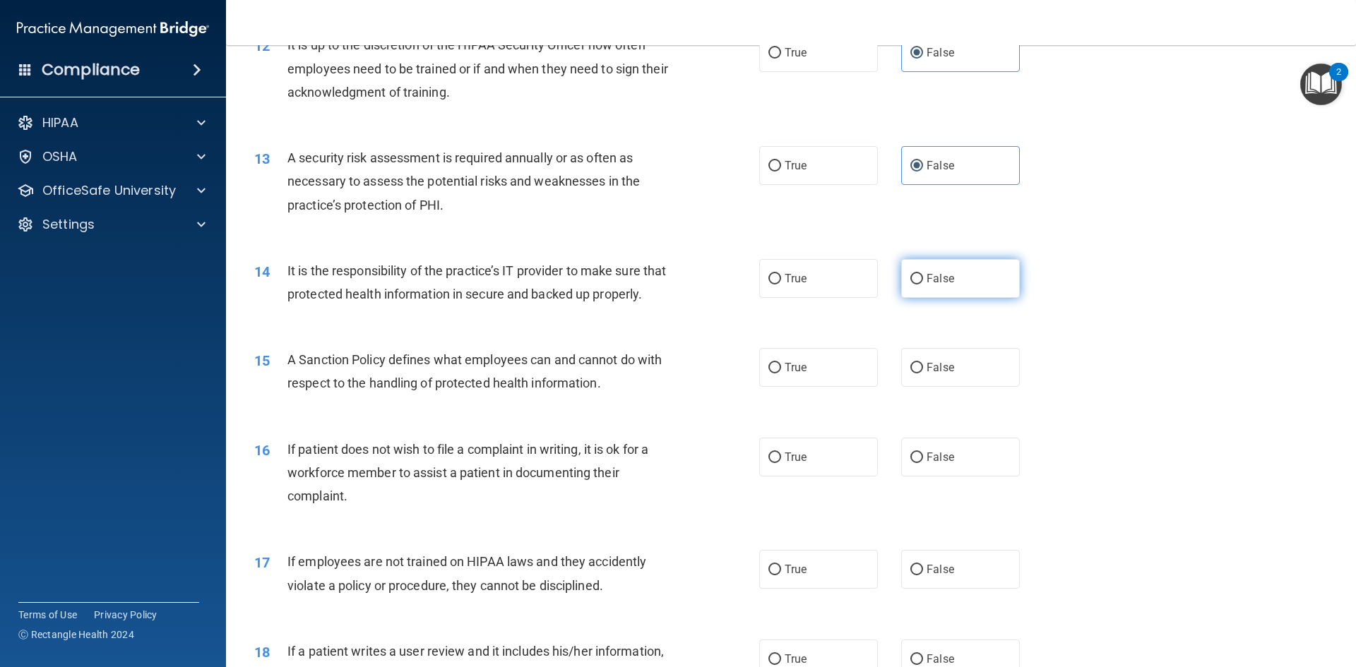
click at [902, 274] on label "False" at bounding box center [960, 278] width 119 height 39
click at [910, 274] on input "False" at bounding box center [916, 279] width 13 height 11
radio input "true"
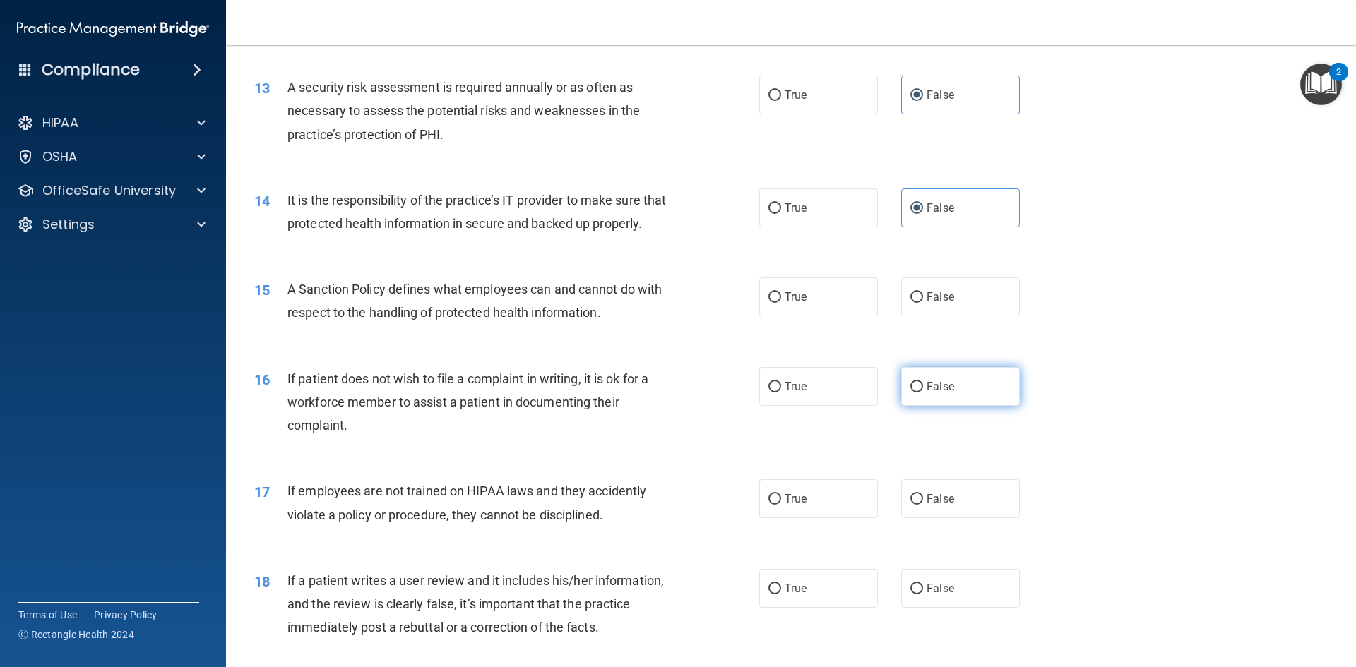
click at [916, 393] on input "False" at bounding box center [916, 387] width 13 height 11
radio input "true"
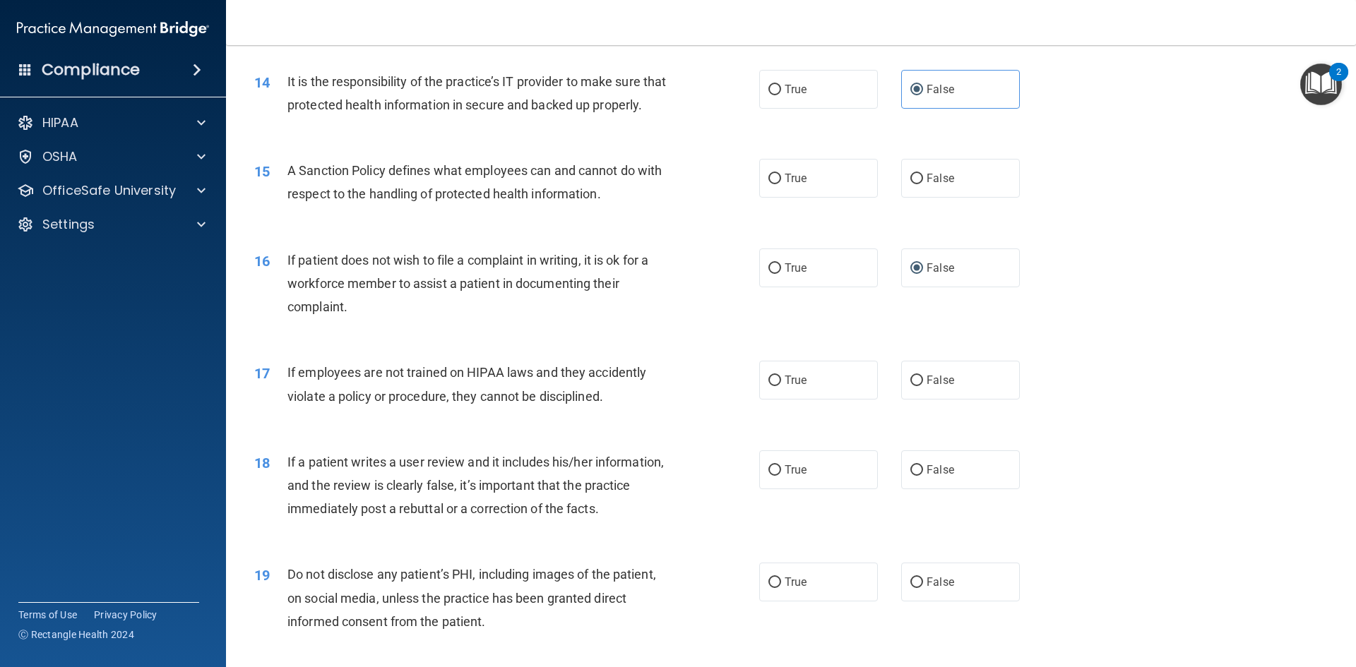
scroll to position [1624, 0]
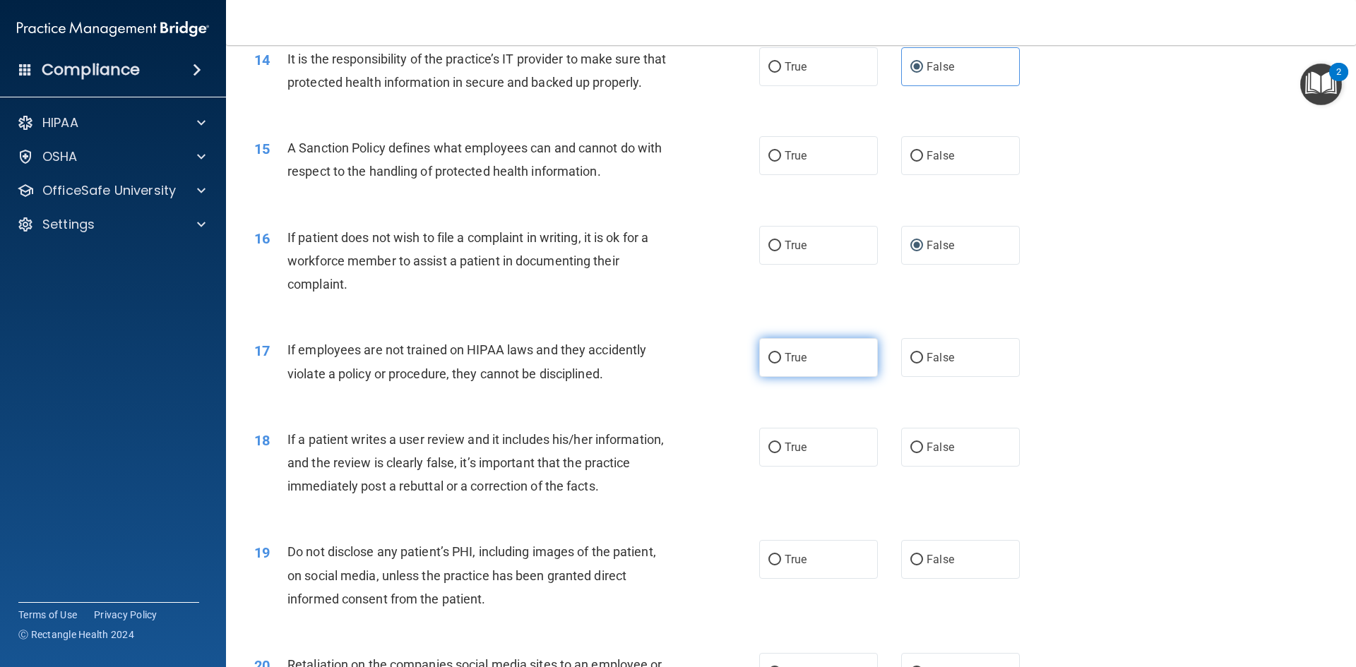
click at [848, 375] on label "True" at bounding box center [818, 357] width 119 height 39
click at [781, 364] on input "True" at bounding box center [774, 358] width 13 height 11
radio input "true"
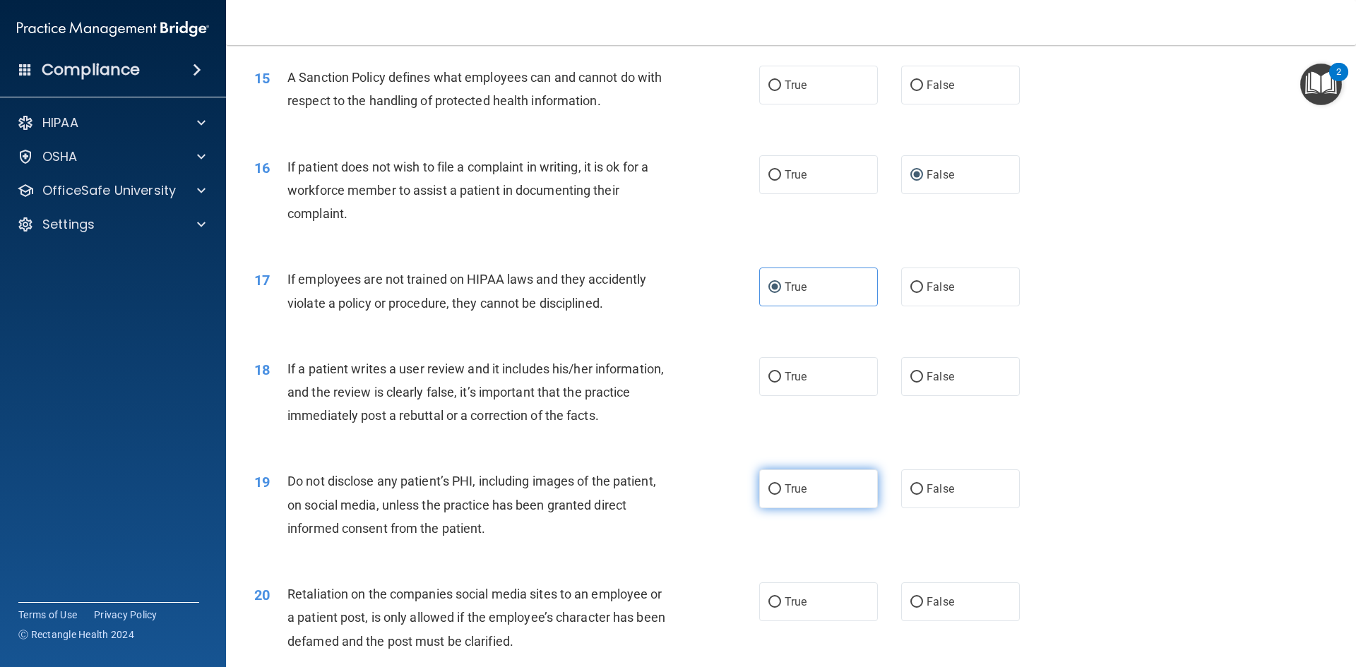
click at [802, 502] on label "True" at bounding box center [818, 489] width 119 height 39
click at [781, 495] on input "True" at bounding box center [774, 489] width 13 height 11
radio input "true"
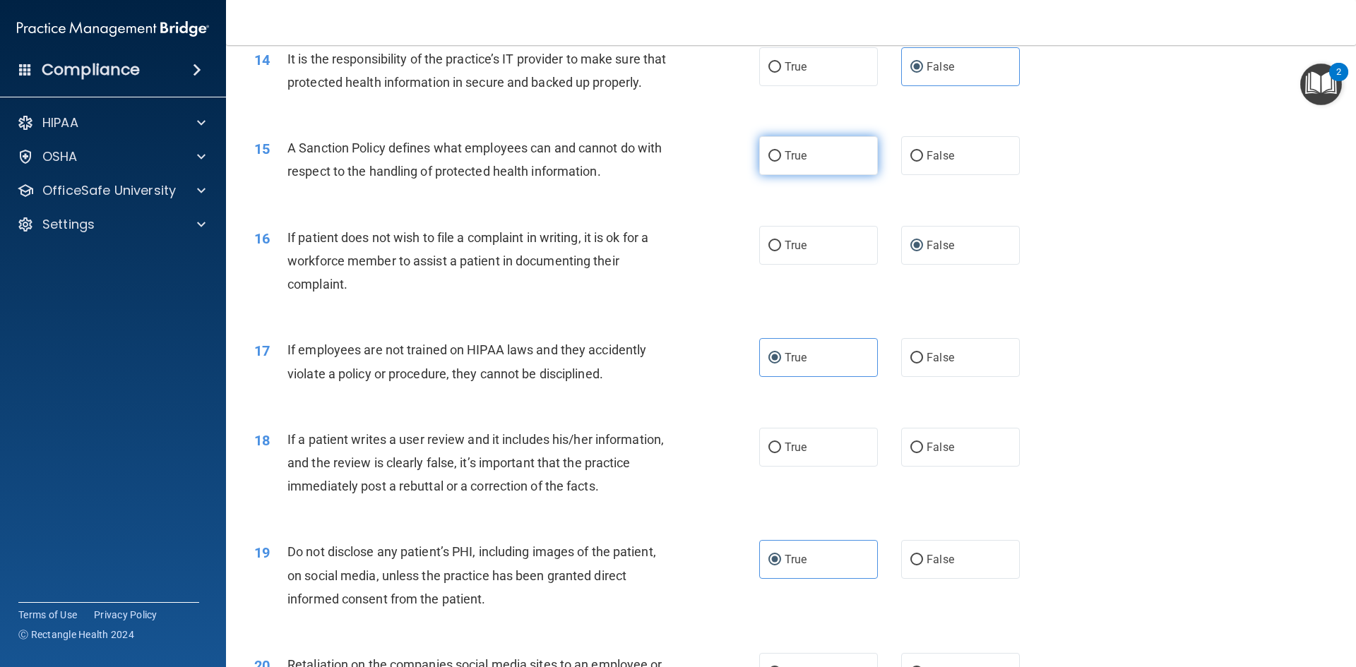
click at [835, 175] on label "True" at bounding box center [818, 155] width 119 height 39
click at [781, 162] on input "True" at bounding box center [774, 156] width 13 height 11
radio input "true"
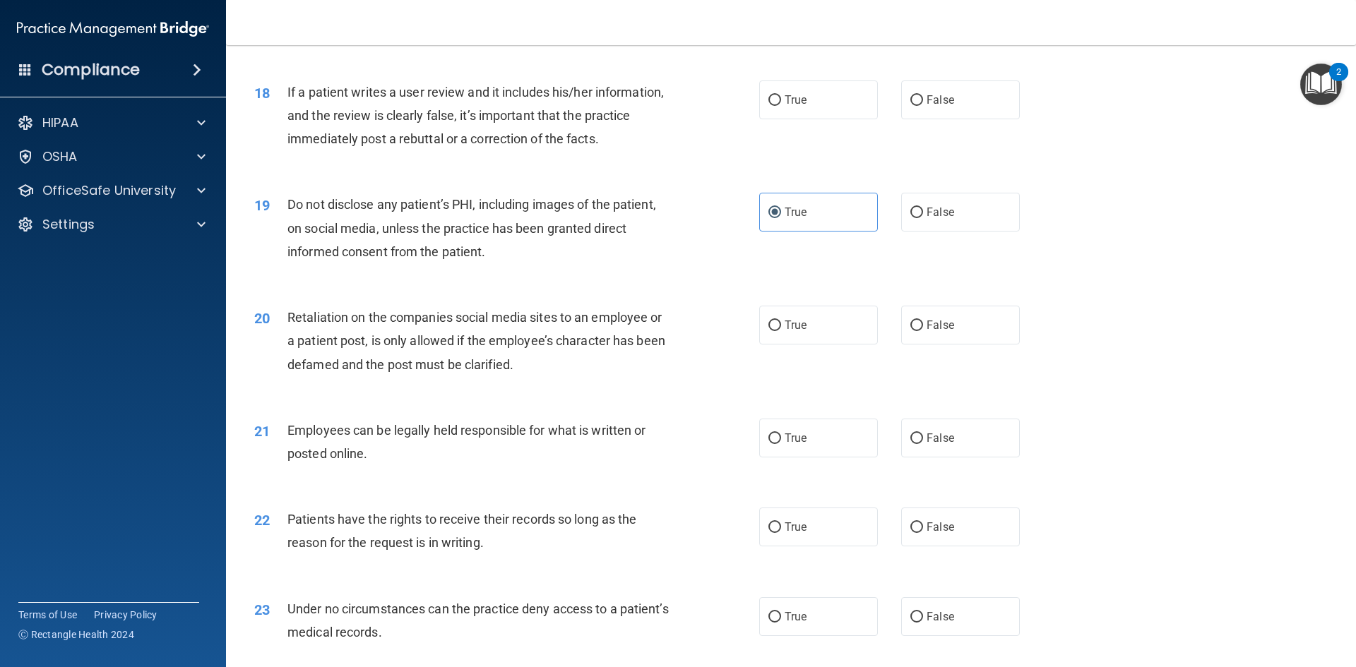
scroll to position [1977, 0]
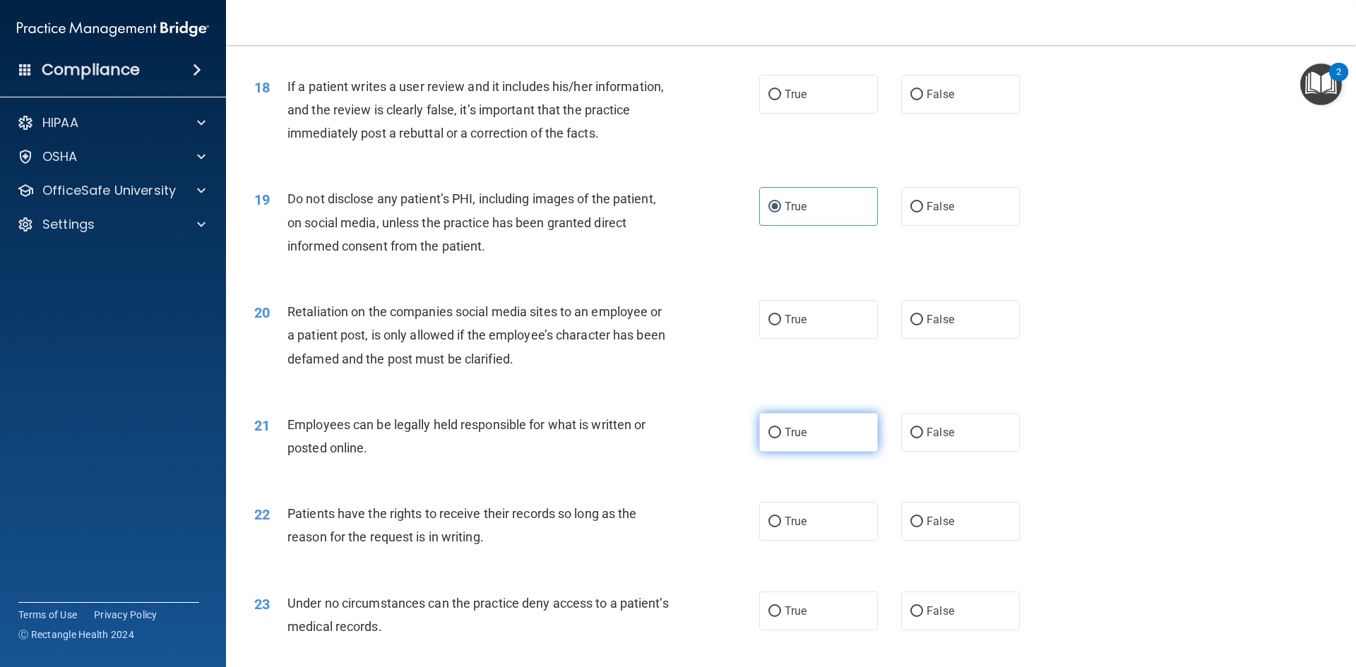
click at [821, 452] on label "True" at bounding box center [818, 432] width 119 height 39
click at [781, 439] on input "True" at bounding box center [774, 433] width 13 height 11
radio input "true"
click at [952, 539] on label "False" at bounding box center [960, 521] width 119 height 39
click at [923, 527] on input "False" at bounding box center [916, 522] width 13 height 11
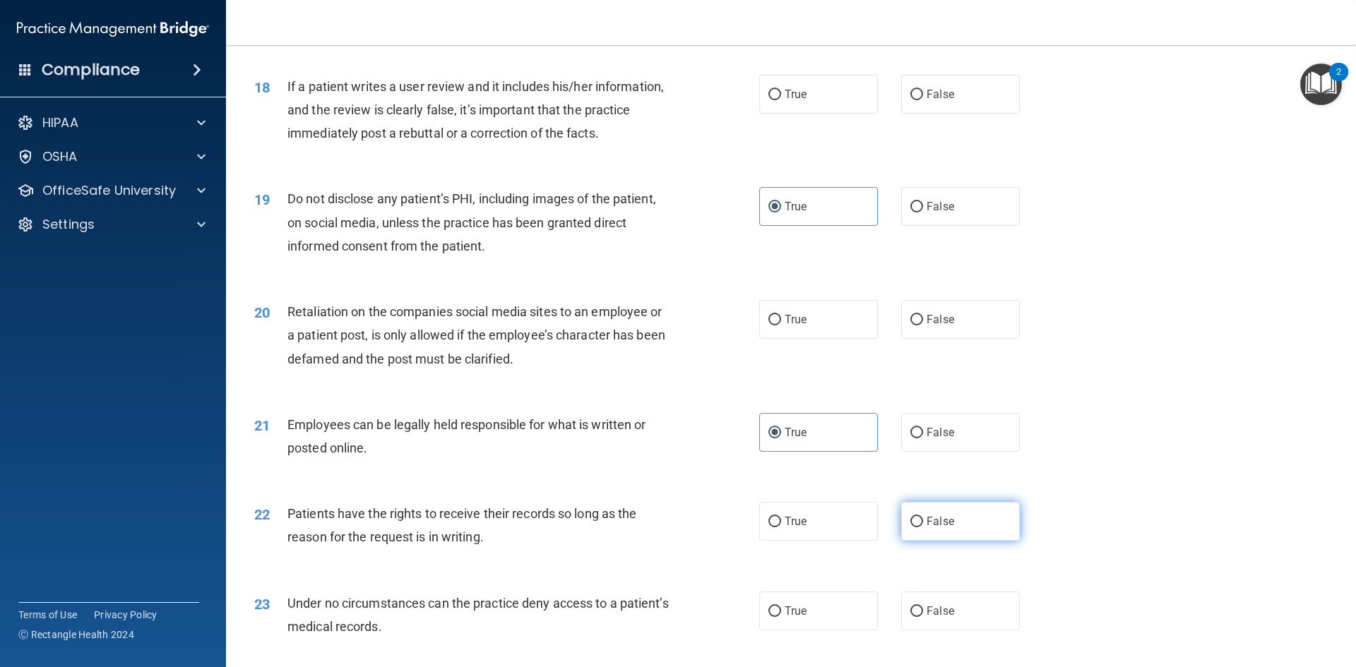
radio input "true"
click at [930, 620] on label "False" at bounding box center [960, 611] width 119 height 39
click at [923, 617] on input "False" at bounding box center [916, 612] width 13 height 11
radio input "true"
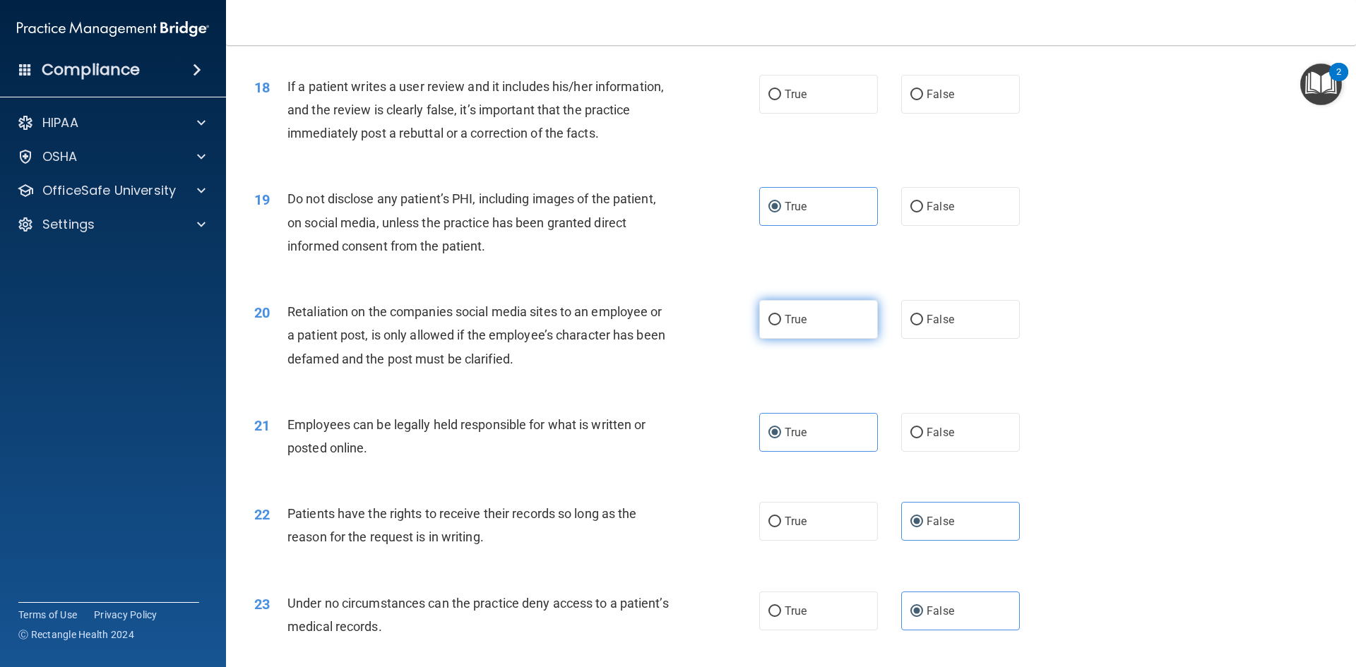
click at [806, 339] on label "True" at bounding box center [818, 319] width 119 height 39
click at [781, 326] on input "True" at bounding box center [774, 320] width 13 height 11
radio input "true"
click at [948, 114] on label "False" at bounding box center [960, 94] width 119 height 39
click at [923, 100] on input "False" at bounding box center [916, 95] width 13 height 11
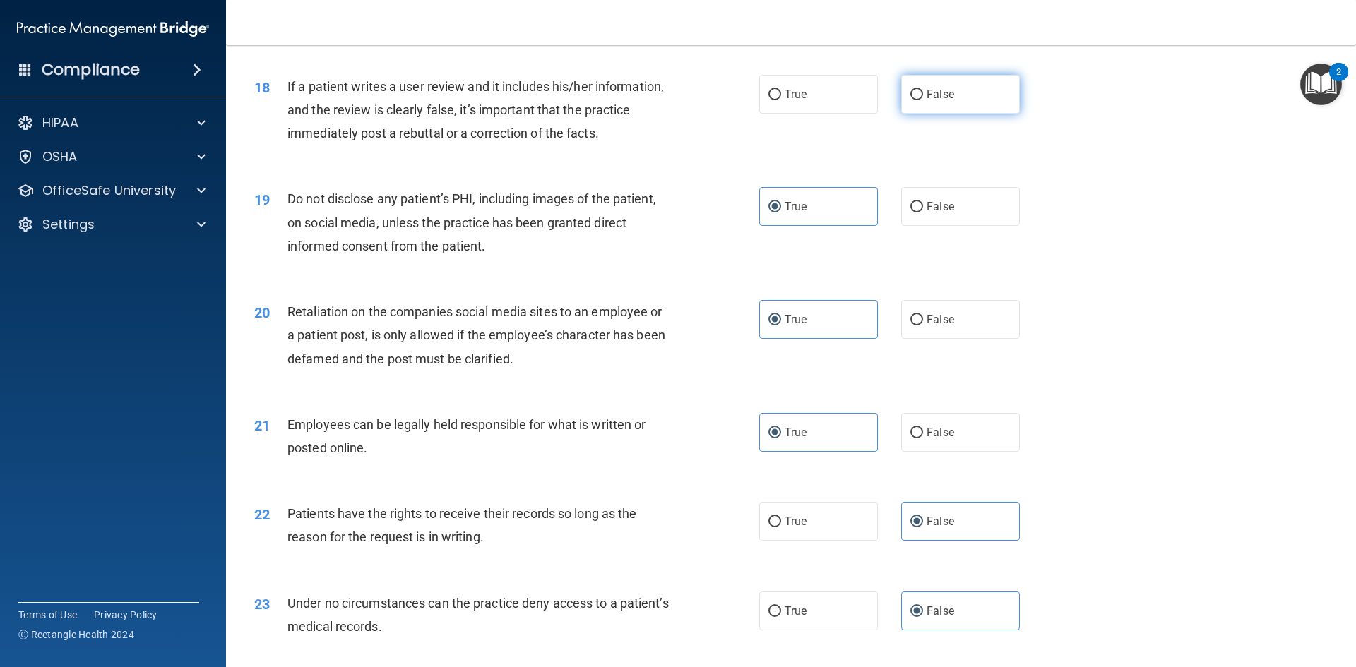
radio input "true"
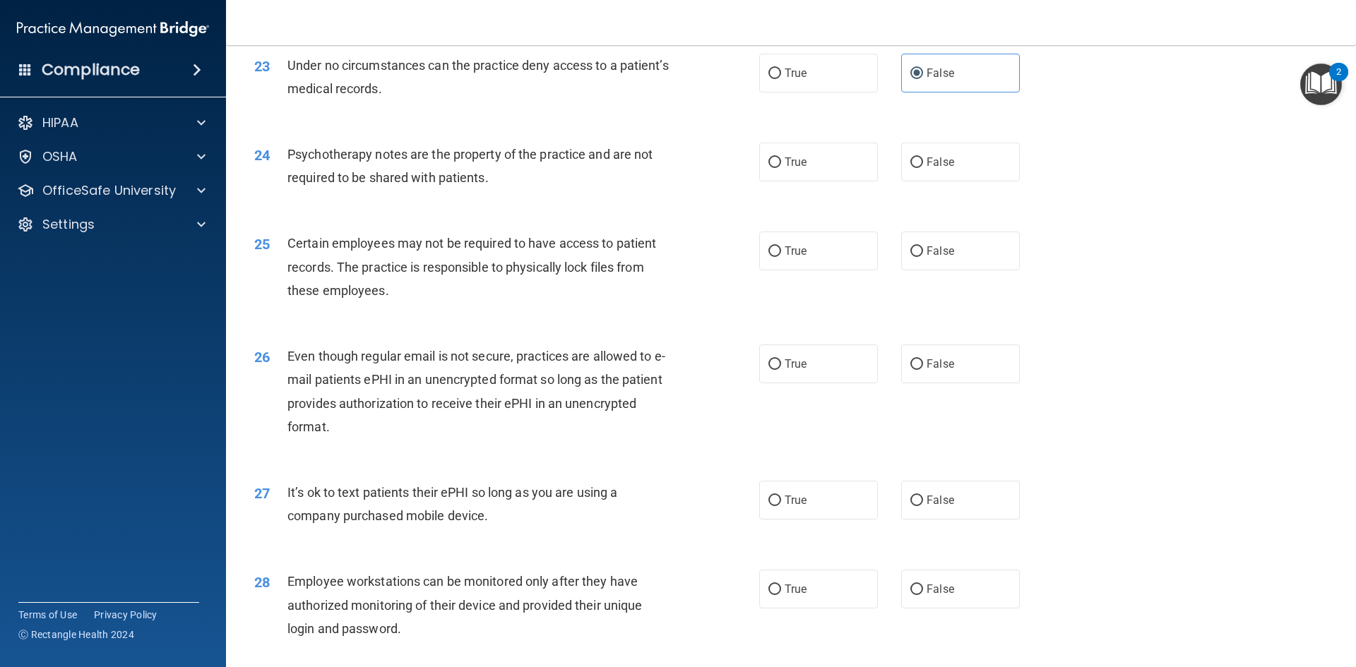
scroll to position [2613, 0]
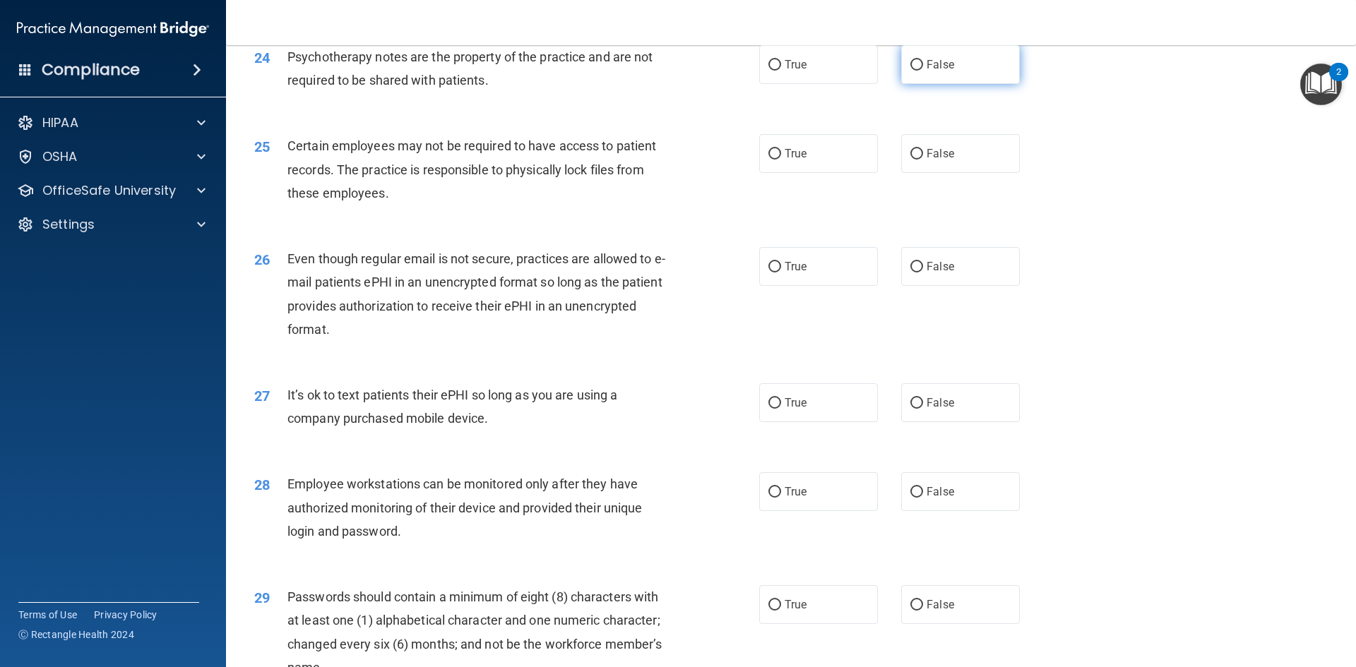
click at [964, 84] on label "False" at bounding box center [960, 64] width 119 height 39
click at [923, 71] on input "False" at bounding box center [916, 65] width 13 height 11
radio input "true"
click at [804, 166] on label "True" at bounding box center [818, 153] width 119 height 39
click at [781, 160] on input "True" at bounding box center [774, 154] width 13 height 11
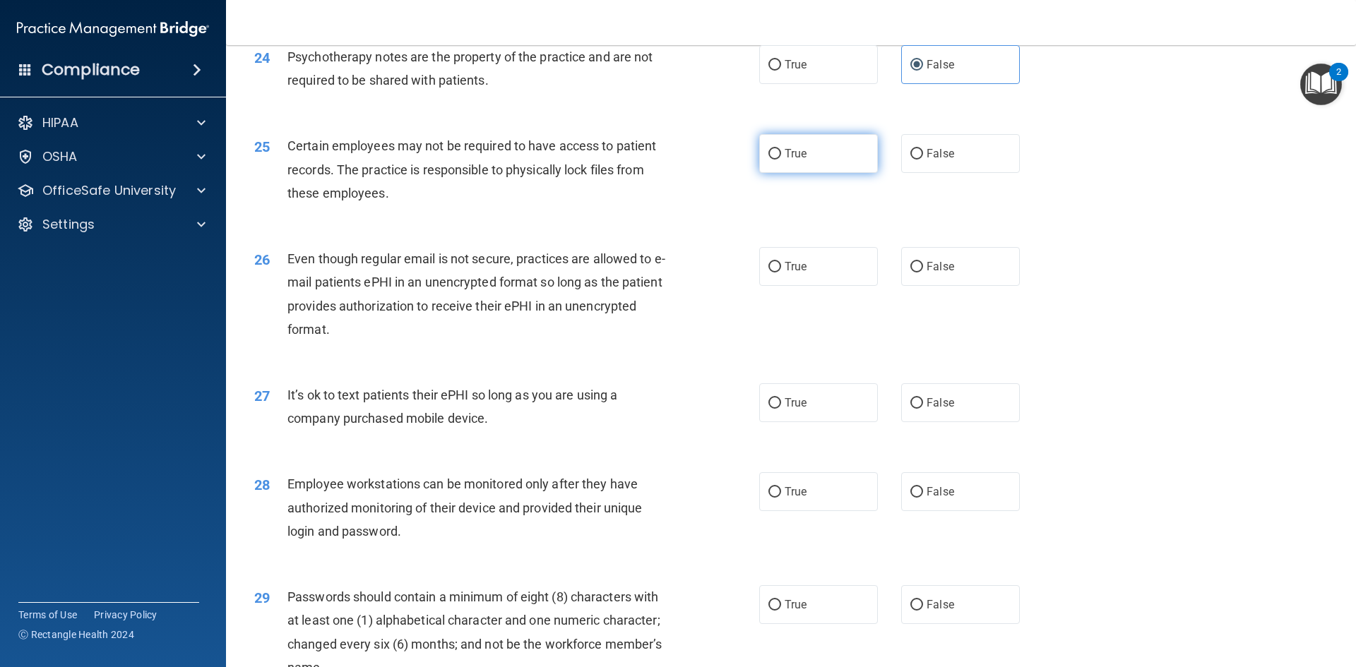
radio input "true"
click at [797, 273] on span "True" at bounding box center [796, 266] width 22 height 13
click at [781, 273] on input "True" at bounding box center [774, 267] width 13 height 11
radio input "true"
click at [931, 410] on span "False" at bounding box center [940, 402] width 28 height 13
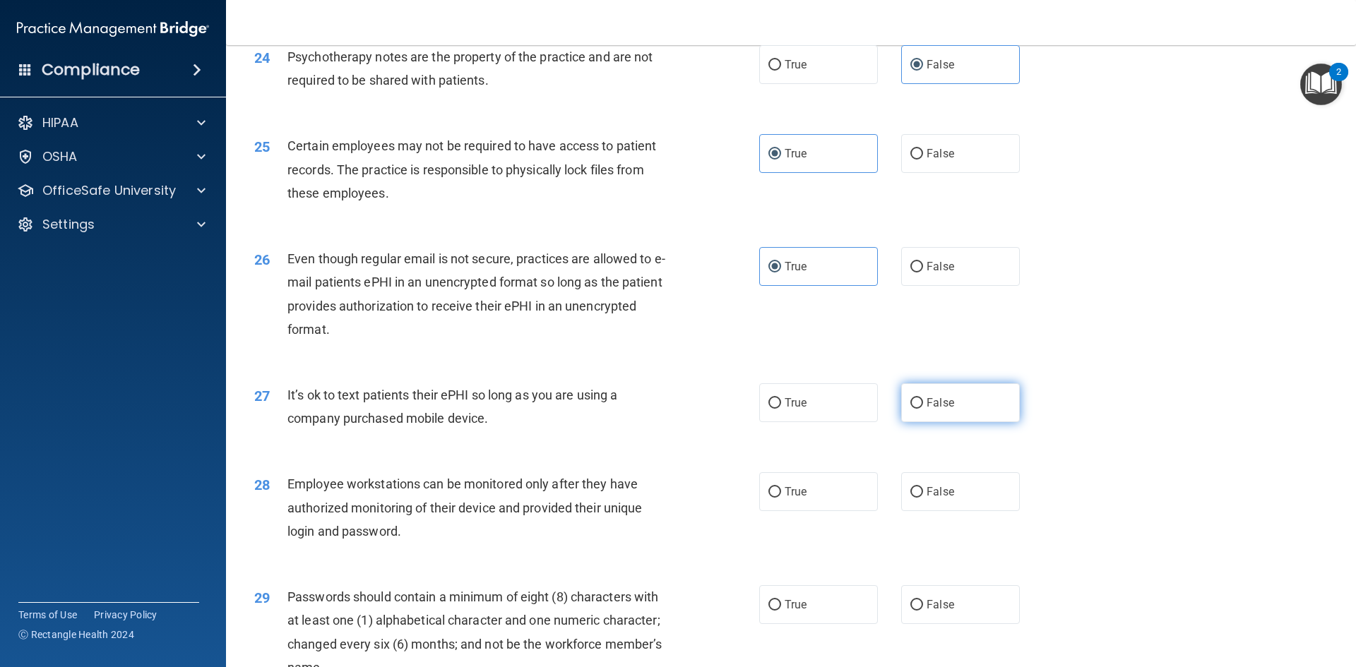
click at [923, 409] on input "False" at bounding box center [916, 403] width 13 height 11
radio input "true"
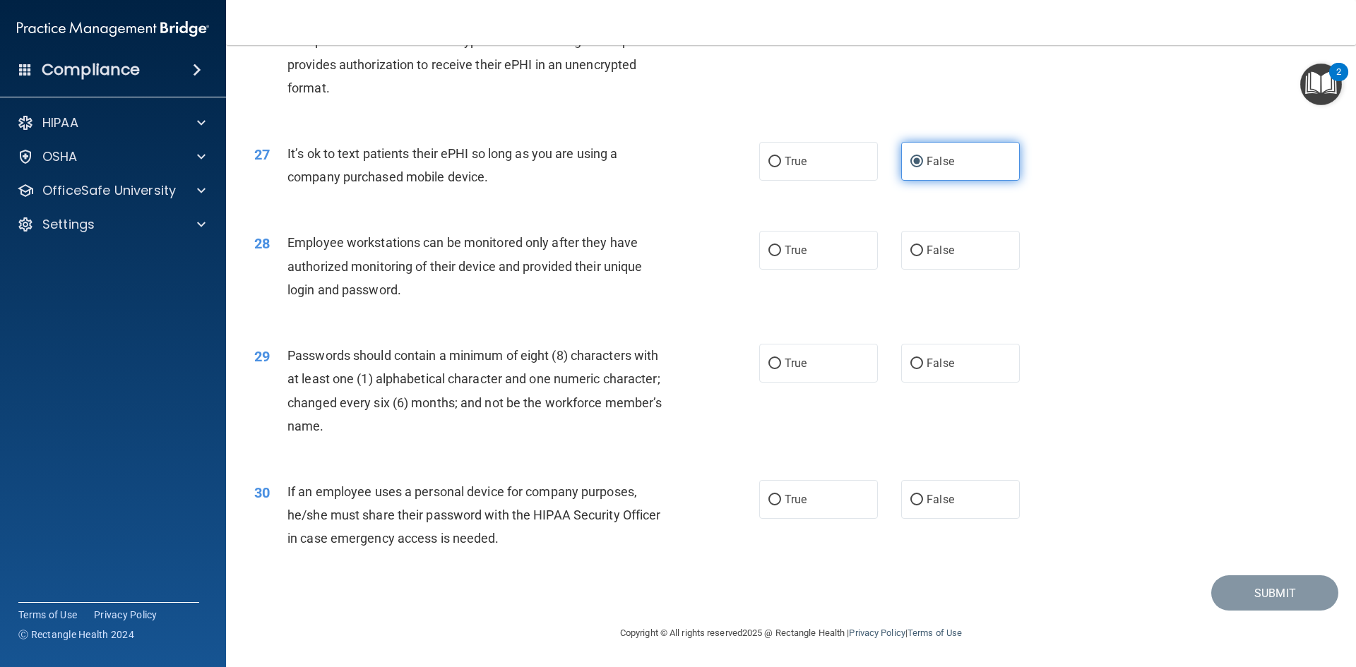
scroll to position [2878, 0]
click at [952, 266] on label "False" at bounding box center [960, 250] width 119 height 39
click at [923, 256] on input "False" at bounding box center [916, 251] width 13 height 11
radio input "true"
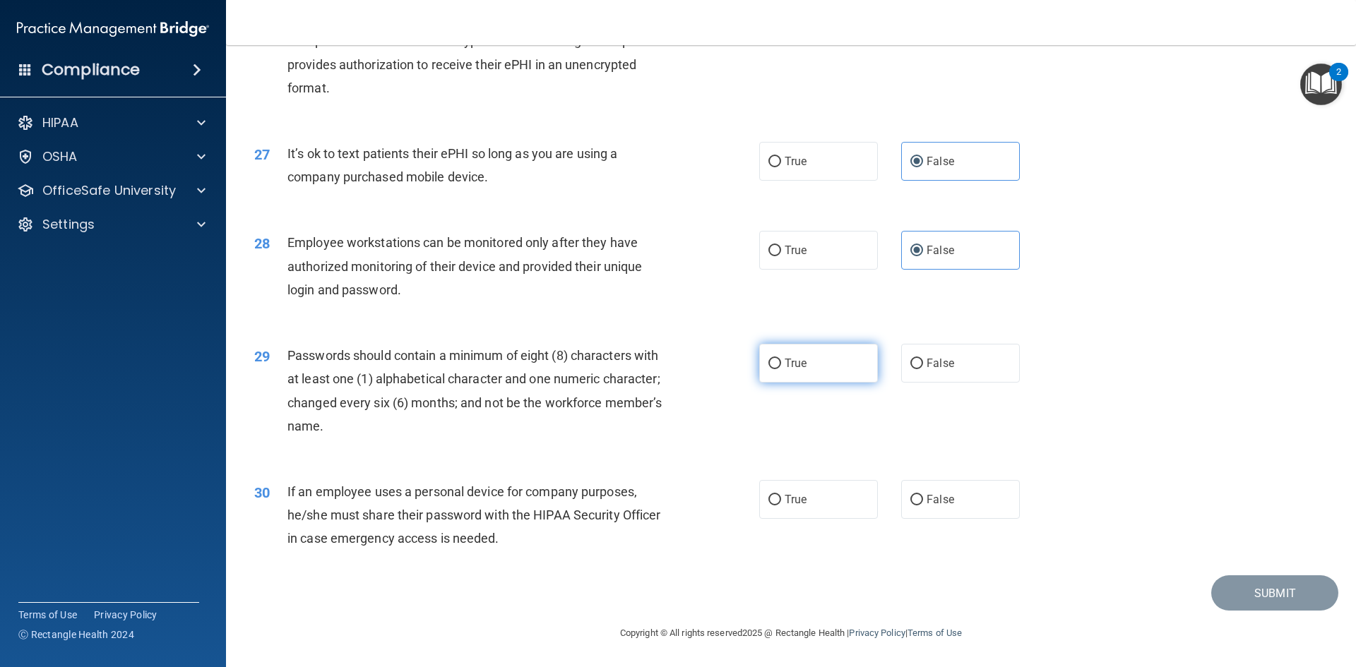
click at [837, 358] on label "True" at bounding box center [818, 363] width 119 height 39
click at [781, 359] on input "True" at bounding box center [774, 364] width 13 height 11
radio input "true"
click at [921, 489] on label "False" at bounding box center [960, 499] width 119 height 39
click at [921, 495] on input "False" at bounding box center [916, 500] width 13 height 11
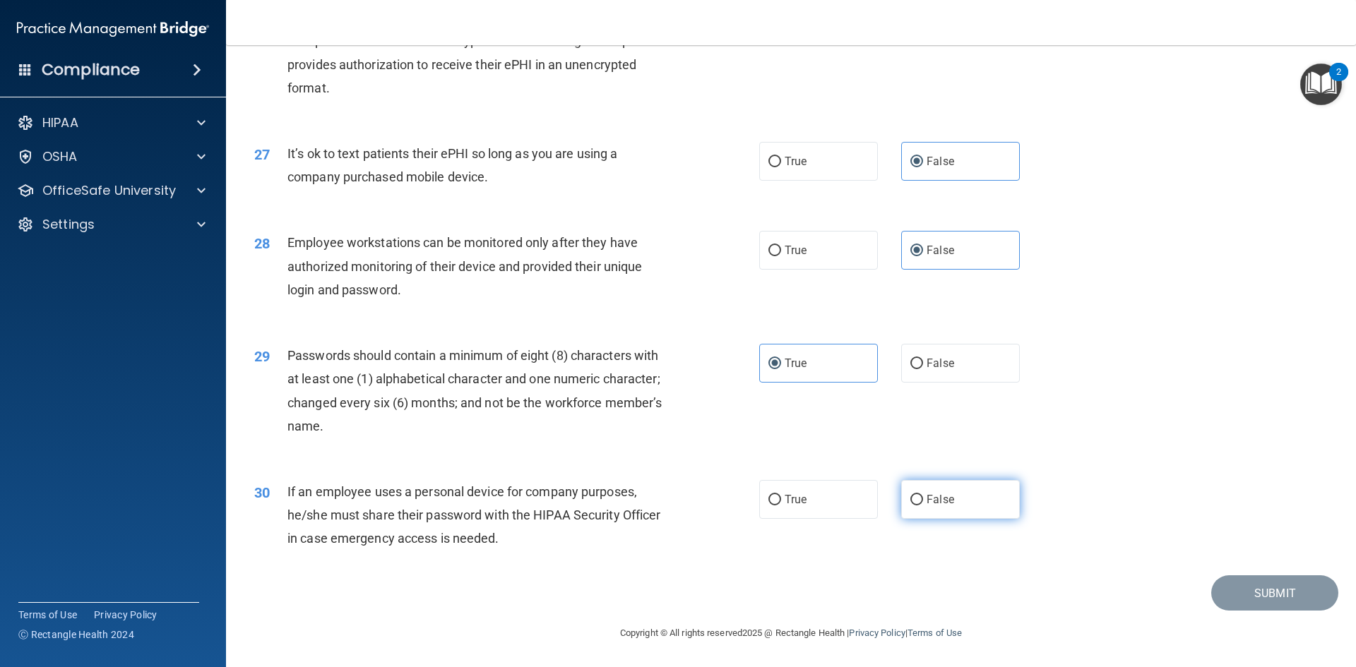
radio input "true"
click at [1233, 600] on button "Submit" at bounding box center [1274, 594] width 127 height 36
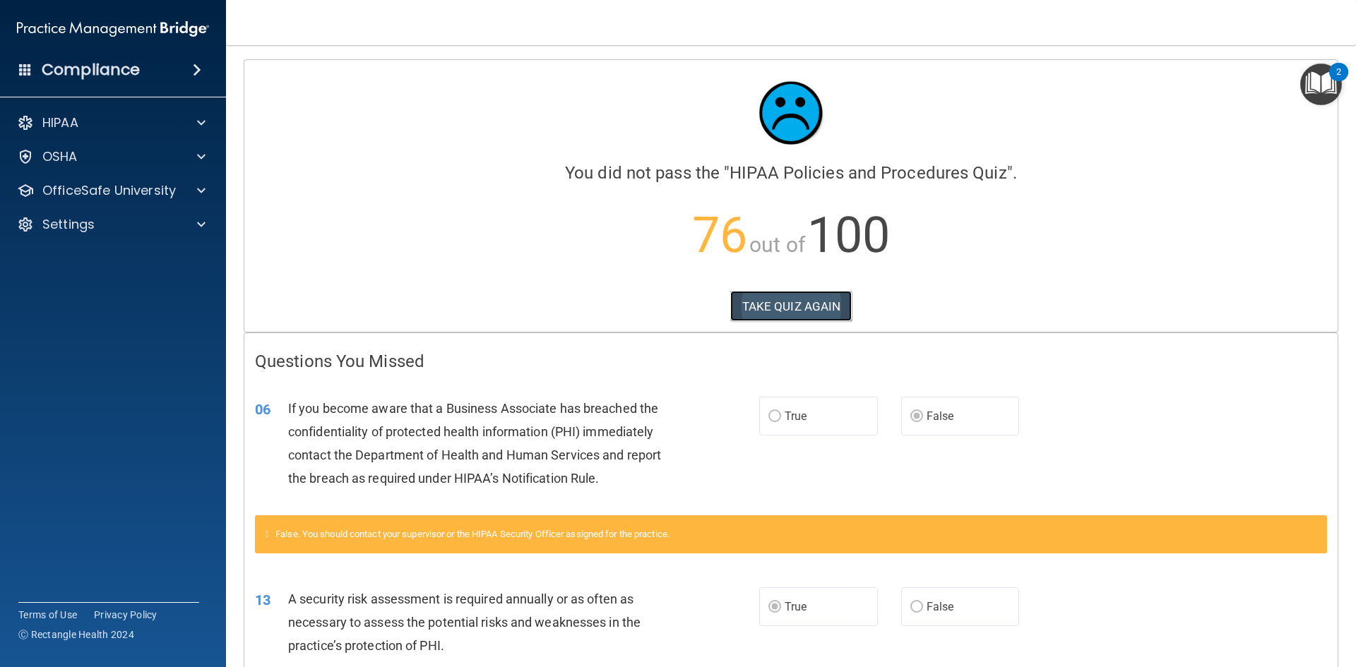
click at [783, 313] on button "TAKE QUIZ AGAIN" at bounding box center [791, 306] width 122 height 31
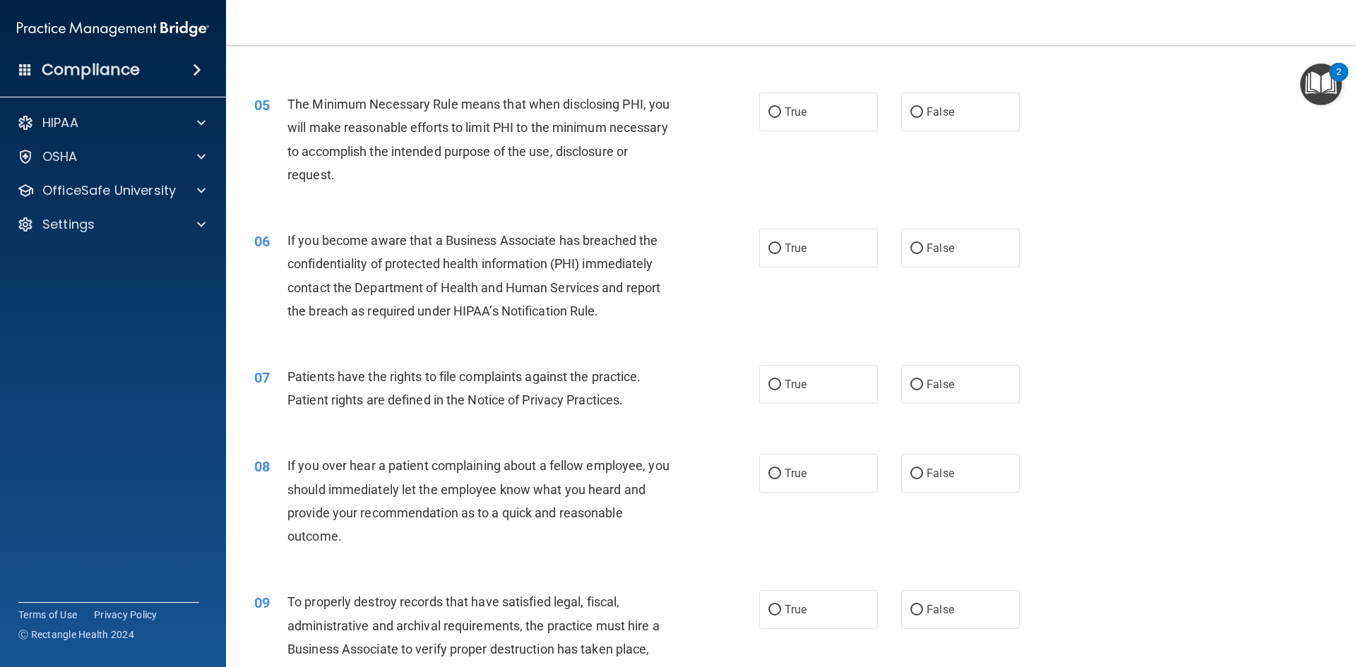
scroll to position [494, 0]
click at [966, 266] on label "False" at bounding box center [960, 247] width 119 height 39
click at [923, 254] on input "False" at bounding box center [916, 248] width 13 height 11
radio input "true"
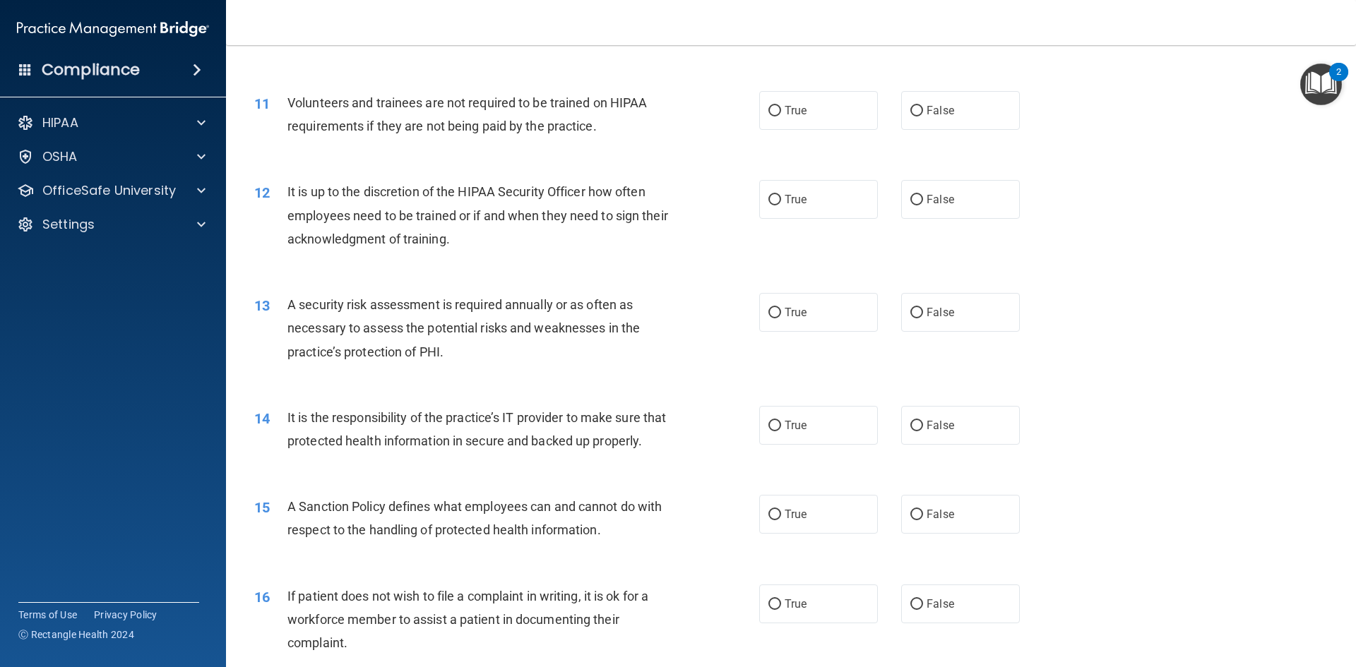
scroll to position [1271, 0]
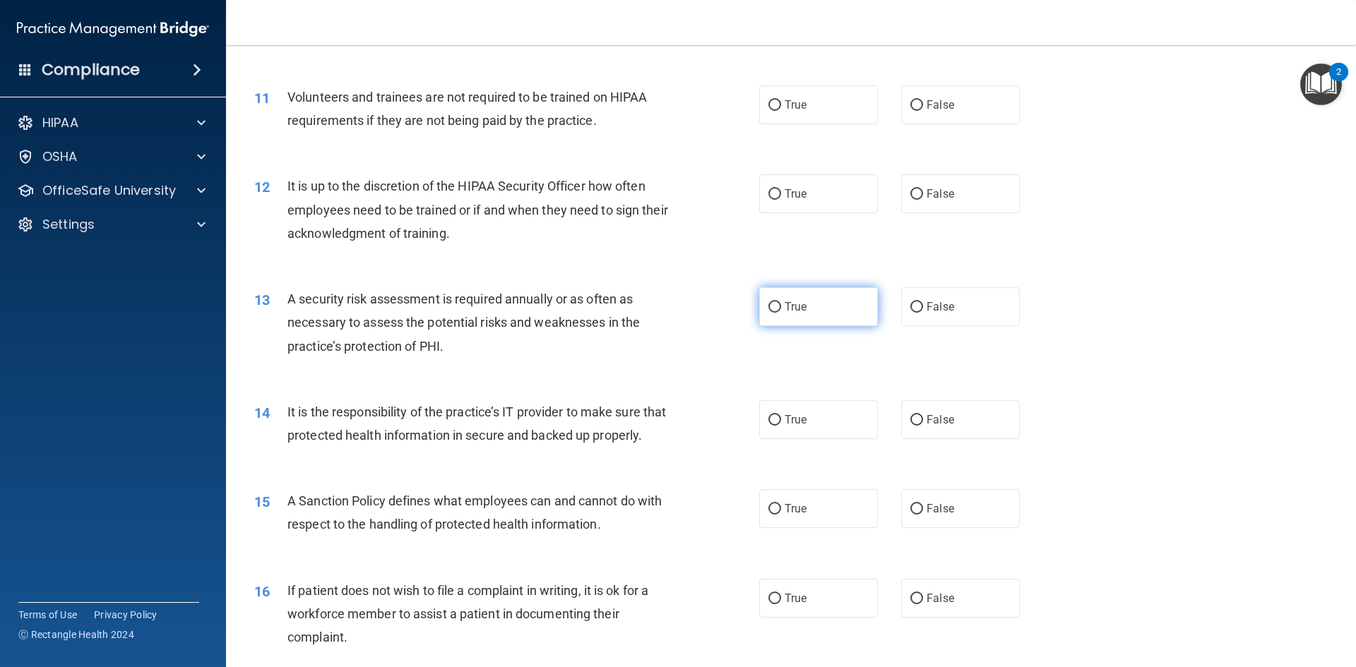
click at [765, 297] on label "True" at bounding box center [818, 306] width 119 height 39
click at [768, 302] on input "True" at bounding box center [774, 307] width 13 height 11
radio input "true"
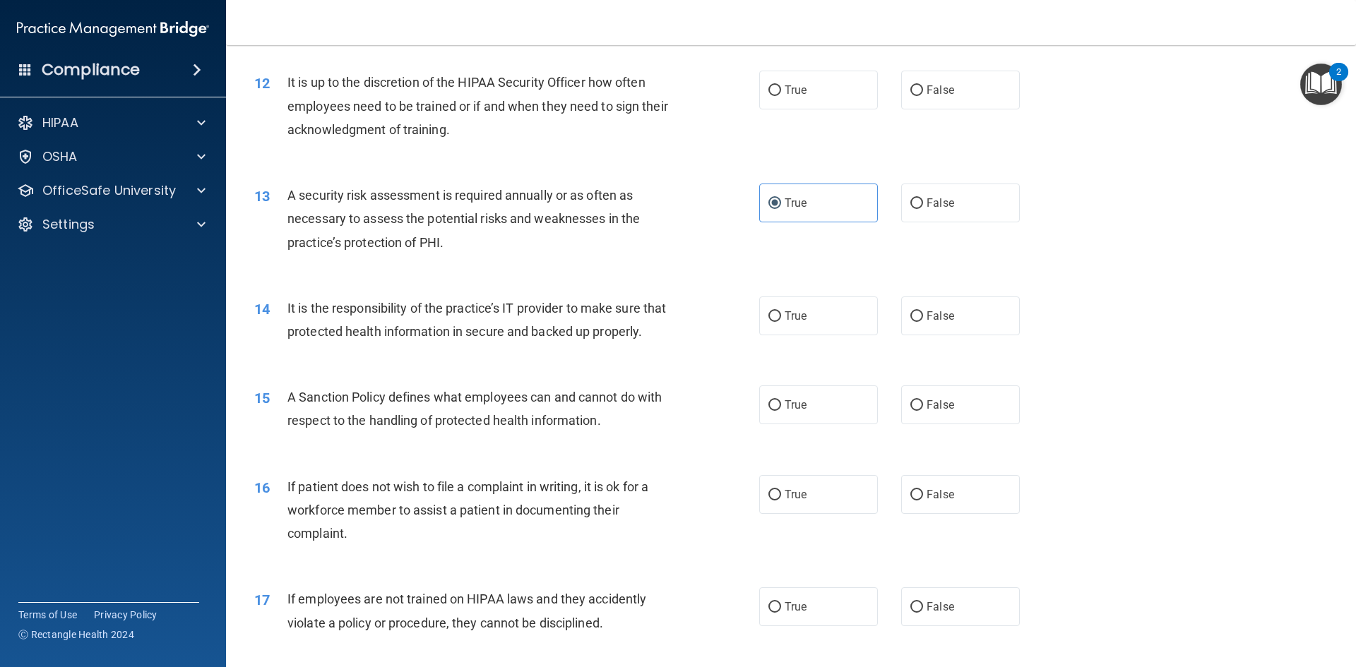
scroll to position [1412, 0]
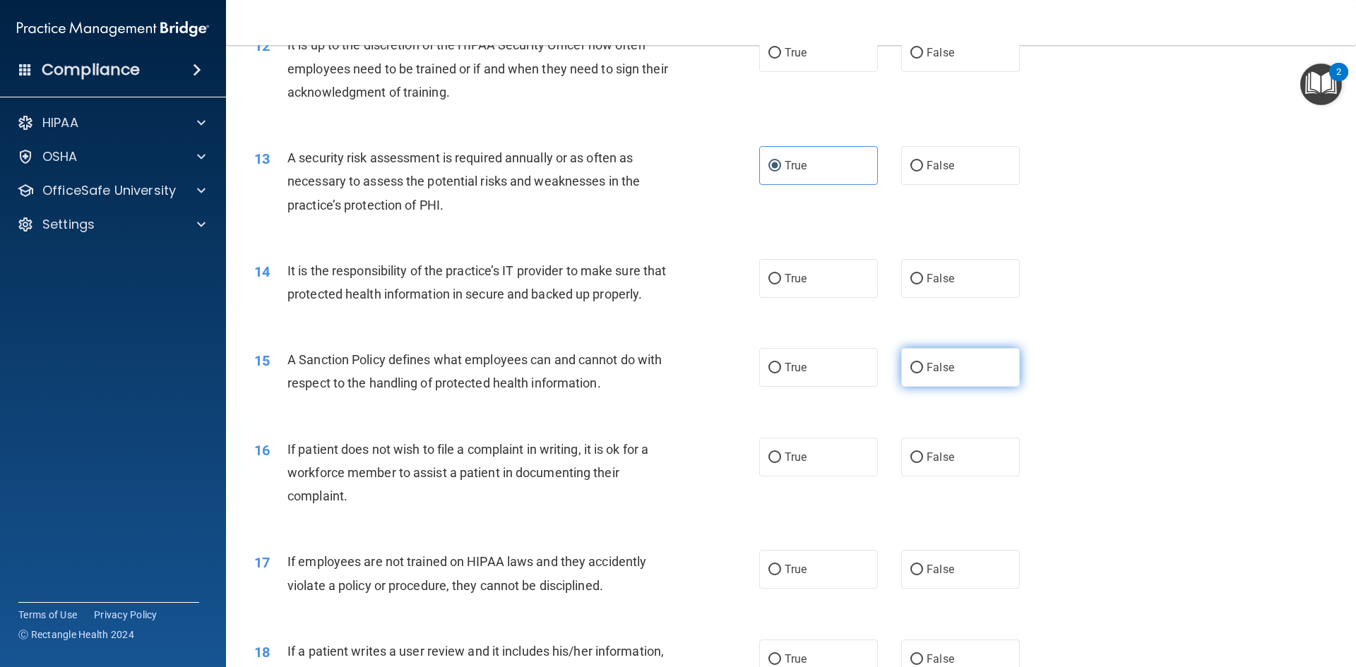
click at [944, 382] on label "False" at bounding box center [960, 367] width 119 height 39
click at [923, 374] on input "False" at bounding box center [916, 368] width 13 height 11
radio input "true"
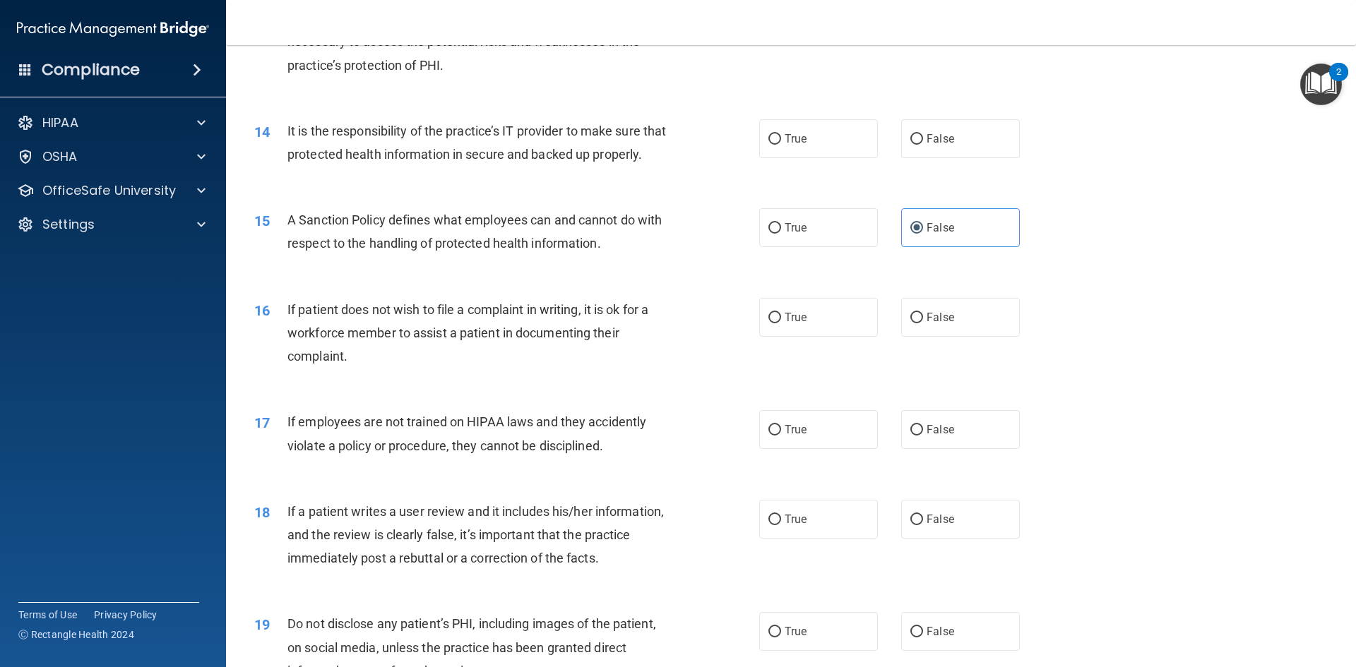
scroll to position [1554, 0]
click at [825, 335] on label "True" at bounding box center [818, 316] width 119 height 39
click at [781, 322] on input "True" at bounding box center [774, 316] width 13 height 11
radio input "true"
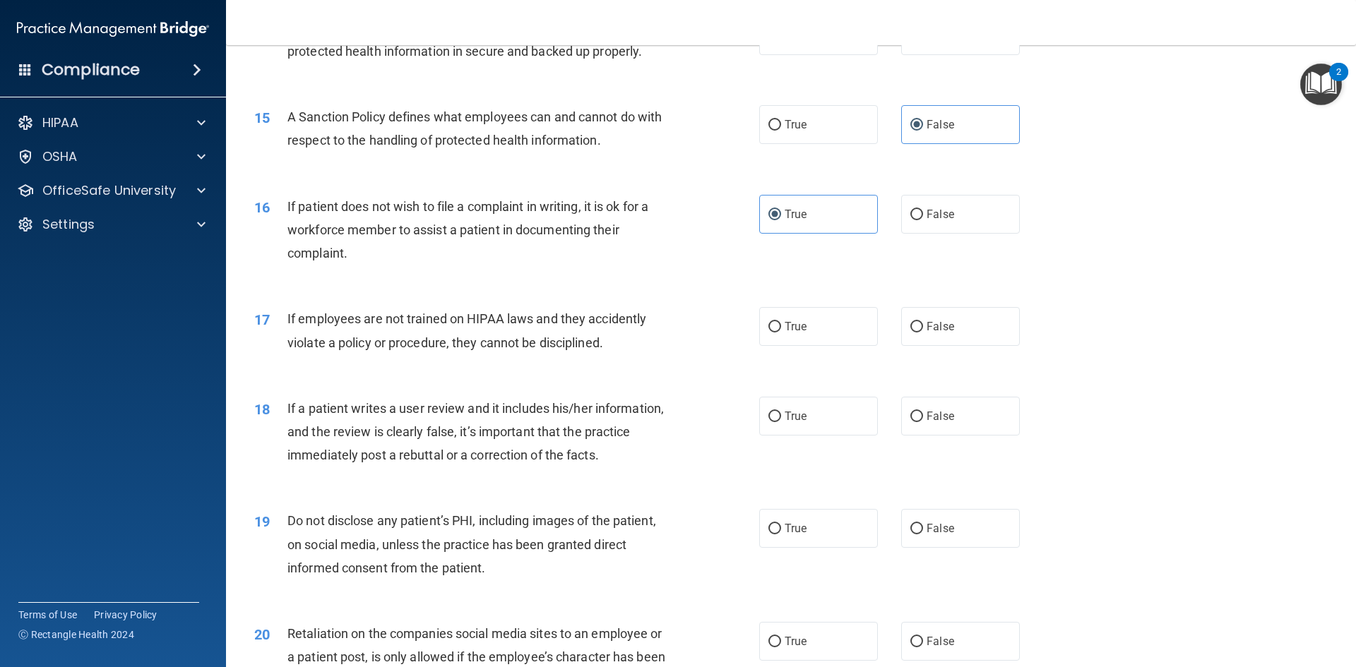
scroll to position [1695, 0]
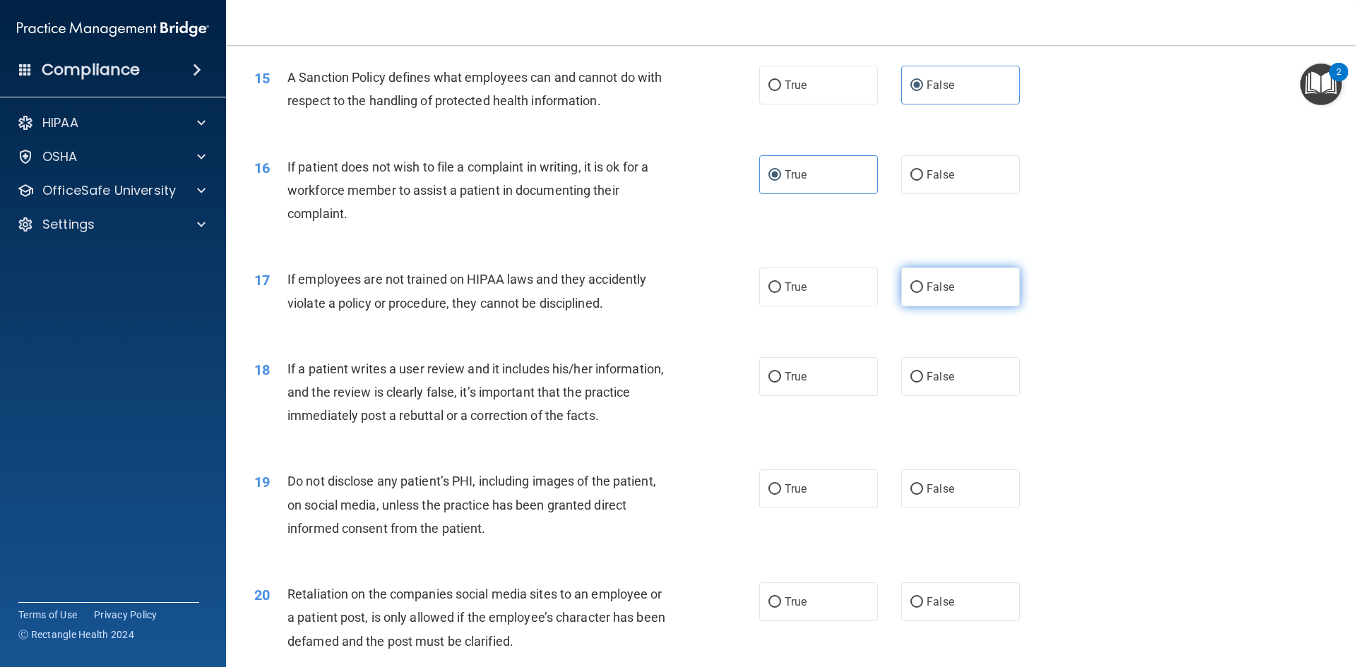
click at [911, 306] on label "False" at bounding box center [960, 287] width 119 height 39
click at [911, 293] on input "False" at bounding box center [916, 287] width 13 height 11
radio input "true"
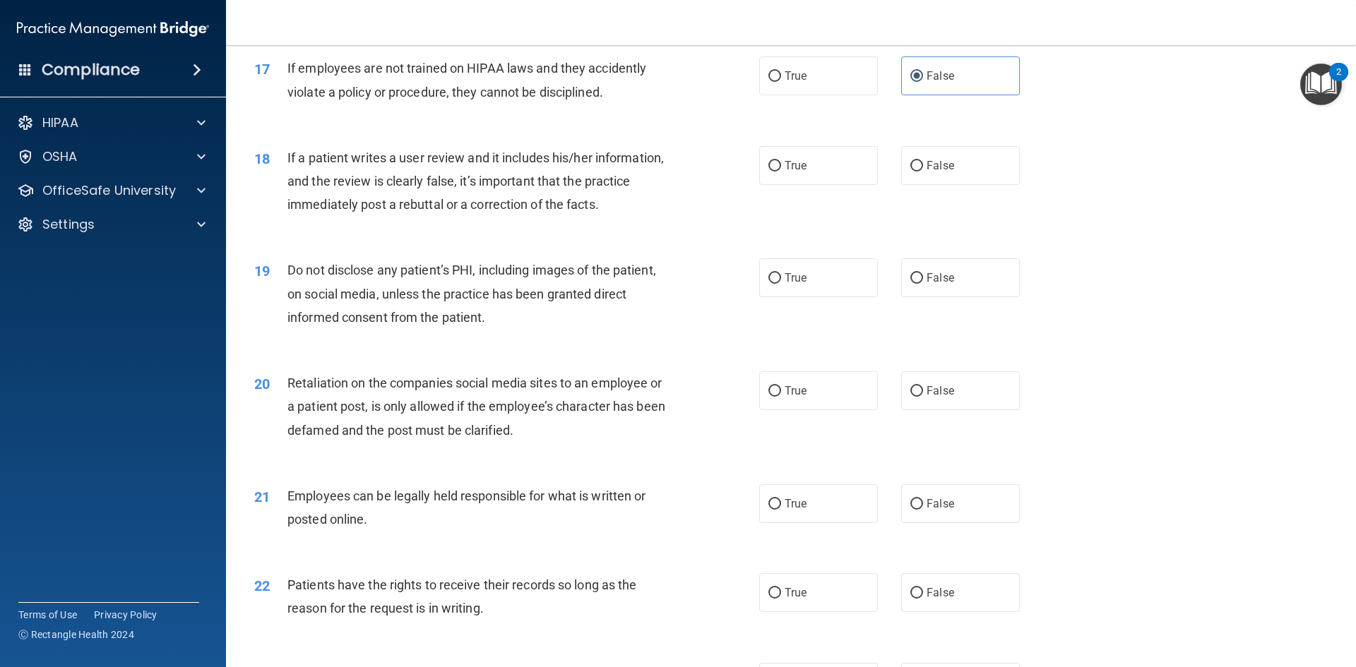
scroll to position [1907, 0]
click at [938, 410] on label "False" at bounding box center [960, 390] width 119 height 39
click at [923, 396] on input "False" at bounding box center [916, 391] width 13 height 11
radio input "true"
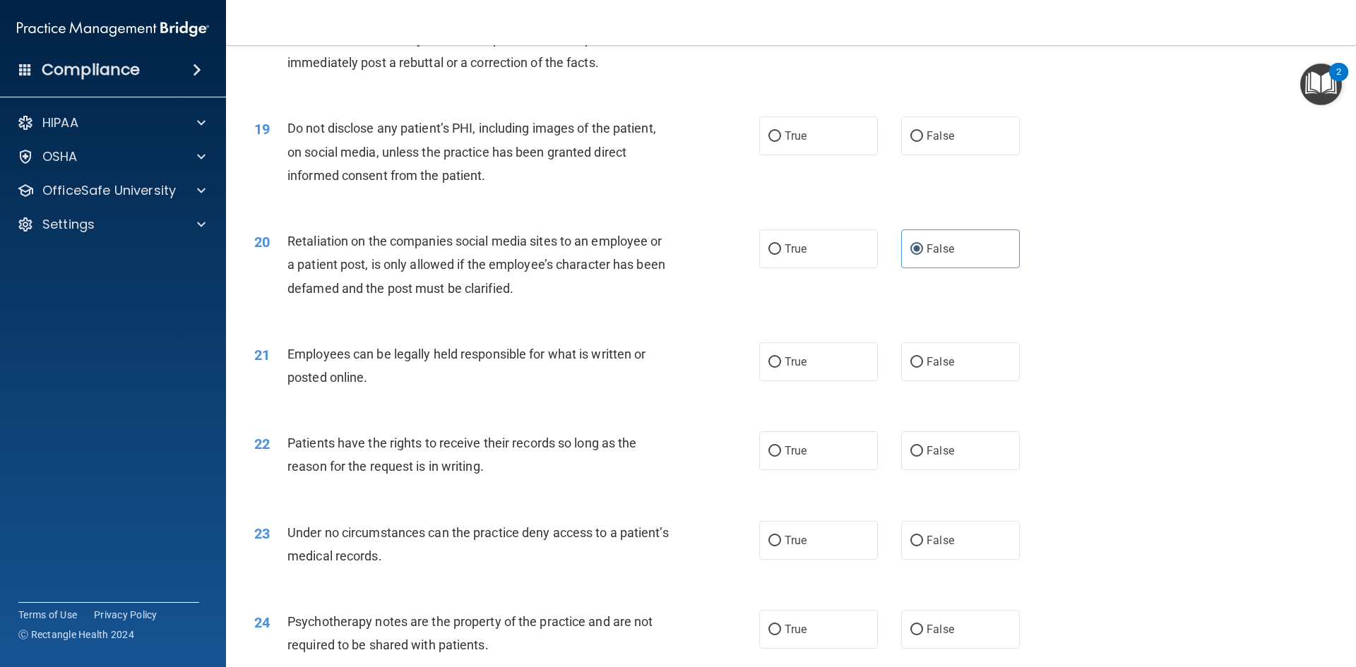
scroll to position [2118, 0]
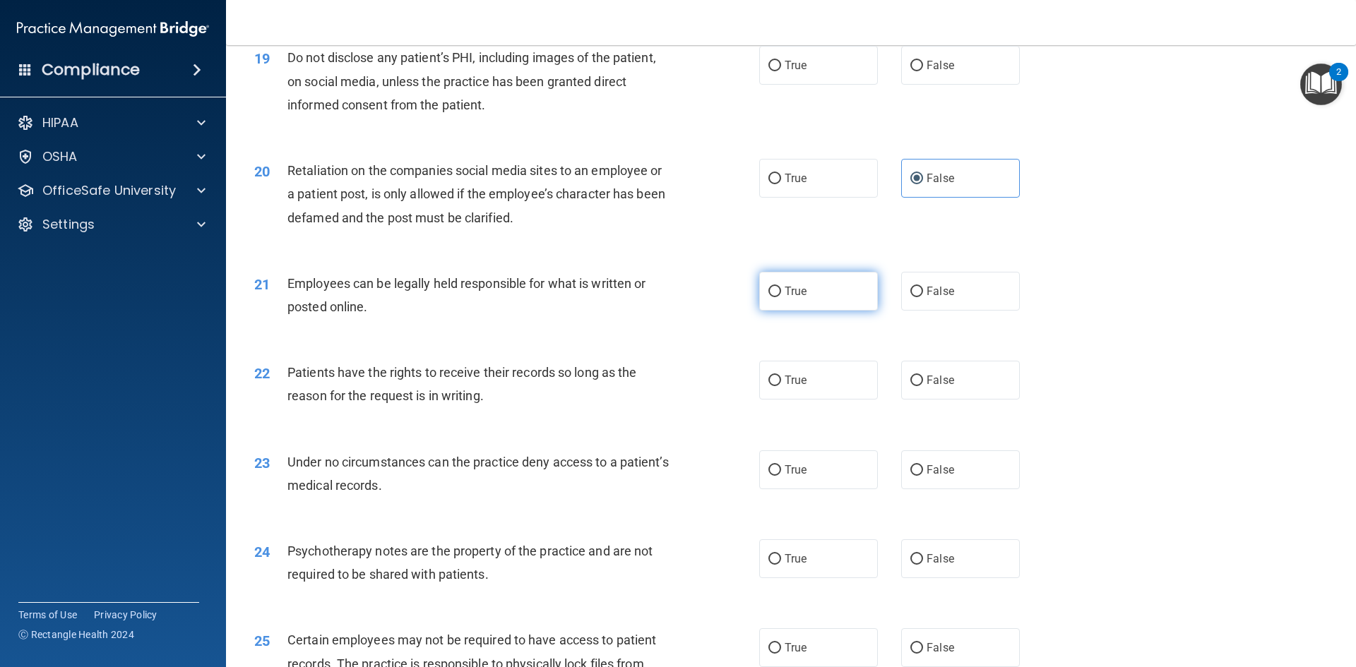
click at [785, 298] on span "True" at bounding box center [796, 291] width 22 height 13
click at [781, 297] on input "True" at bounding box center [774, 292] width 13 height 11
radio input "true"
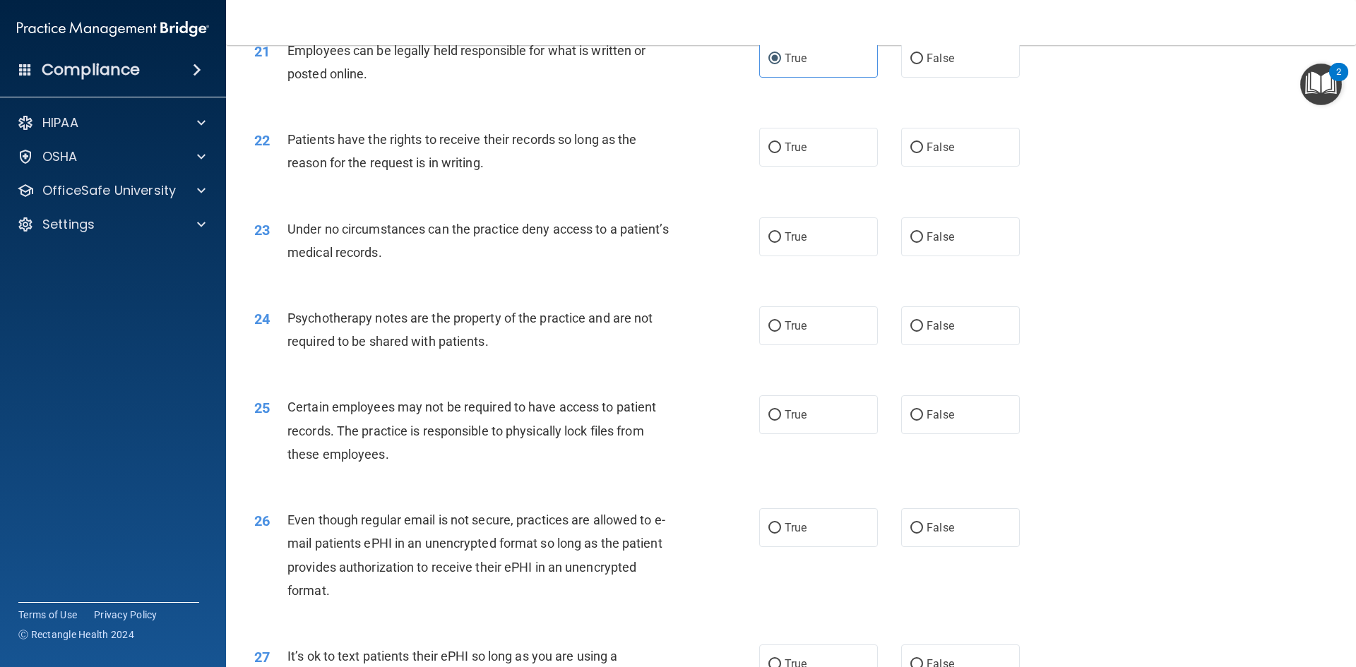
scroll to position [2472, 0]
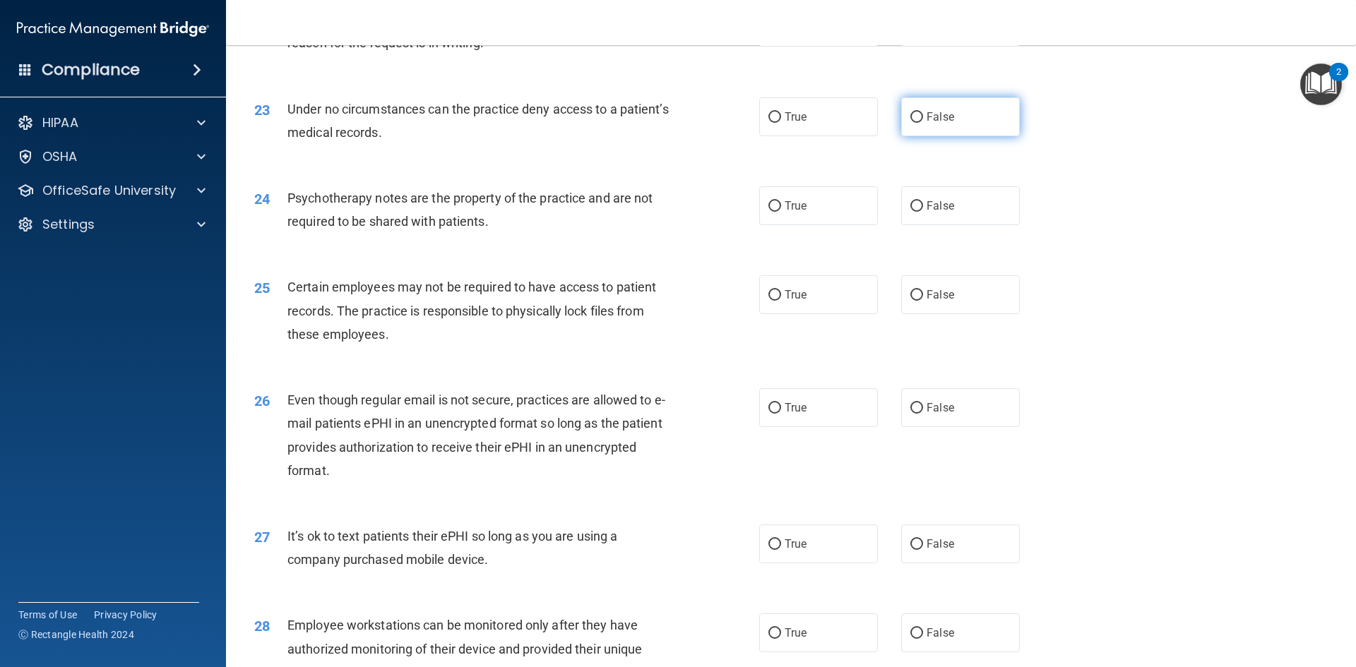
click at [943, 124] on span "False" at bounding box center [940, 116] width 28 height 13
click at [923, 123] on input "False" at bounding box center [916, 117] width 13 height 11
radio input "true"
click at [798, 213] on span "True" at bounding box center [796, 205] width 22 height 13
click at [781, 212] on input "True" at bounding box center [774, 206] width 13 height 11
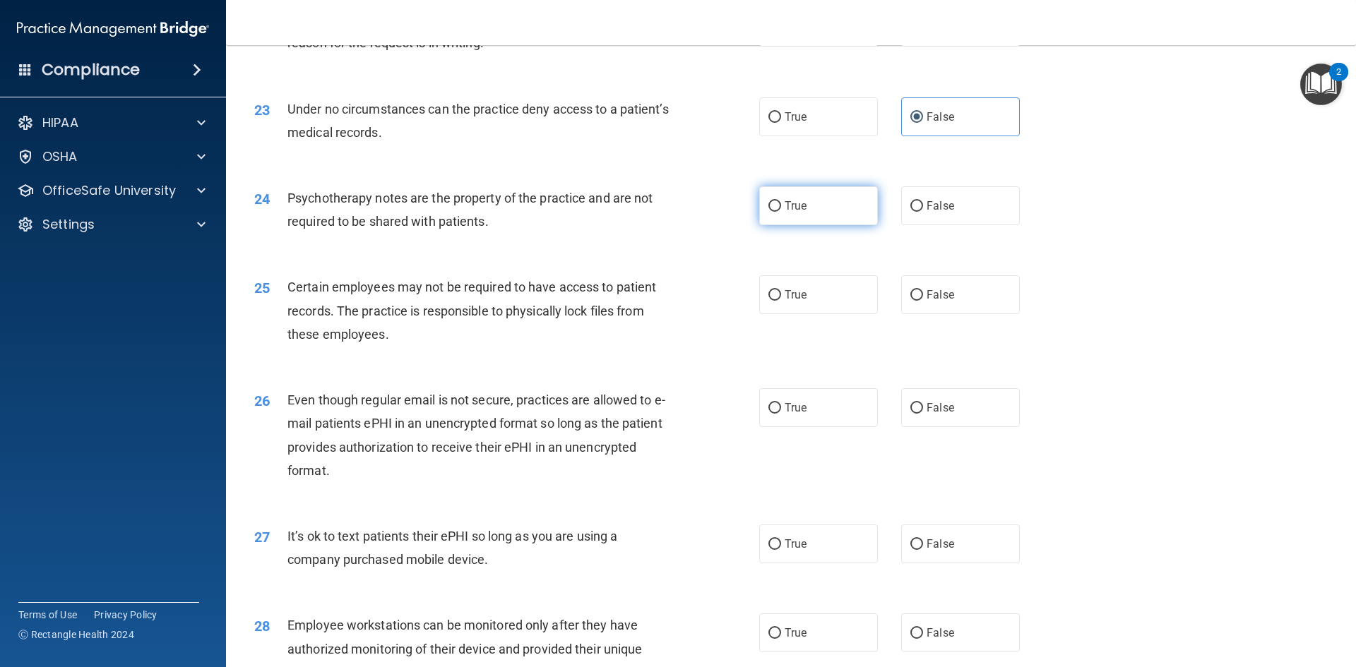
radio input "true"
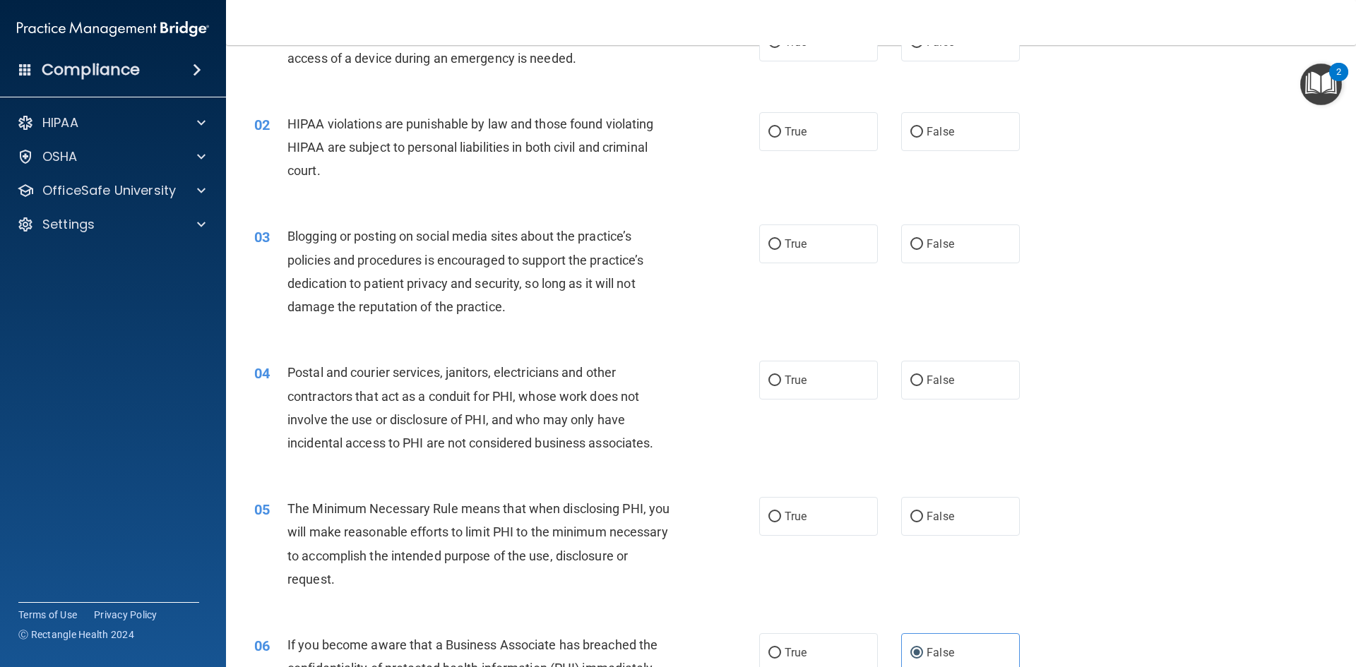
scroll to position [0, 0]
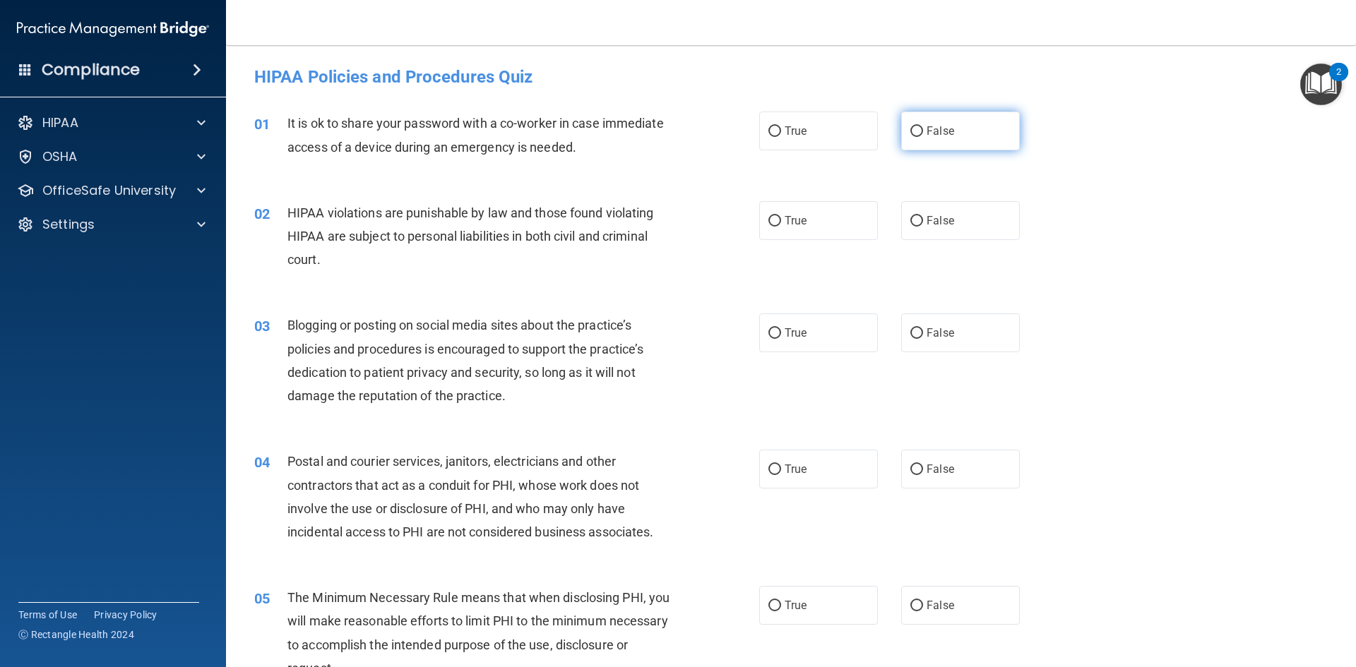
click at [914, 134] on input "False" at bounding box center [916, 131] width 13 height 11
radio input "true"
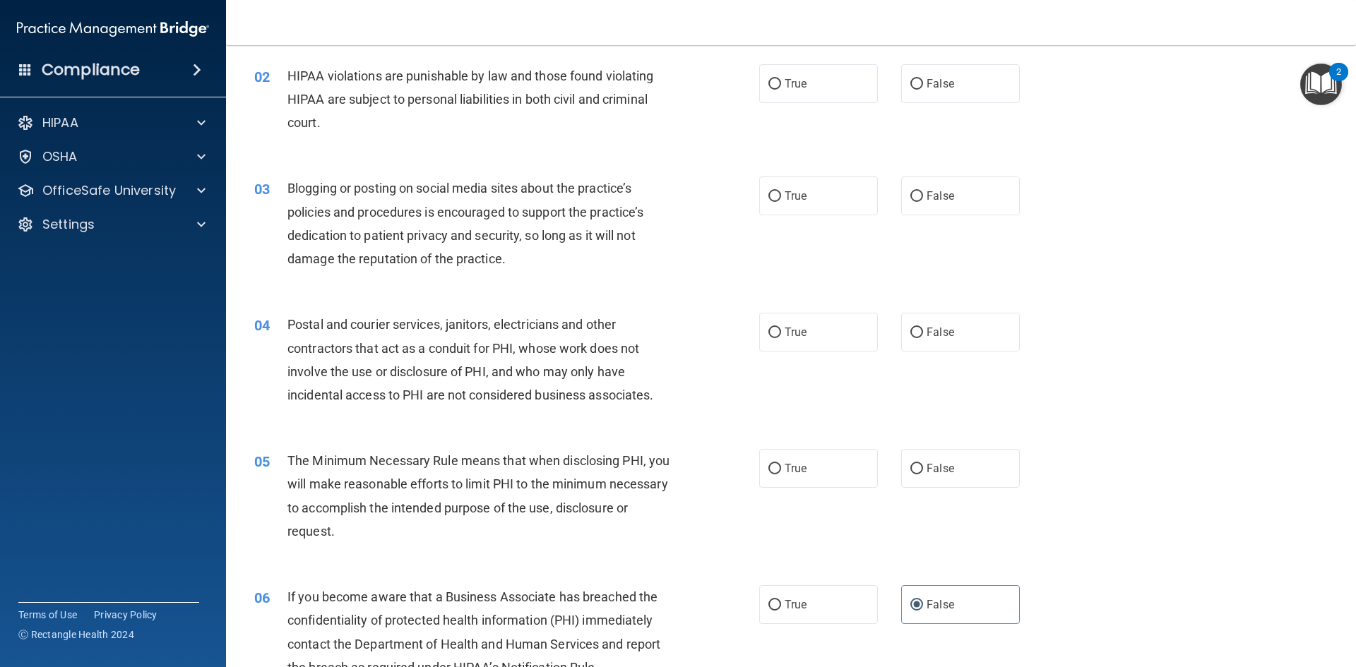
scroll to position [141, 0]
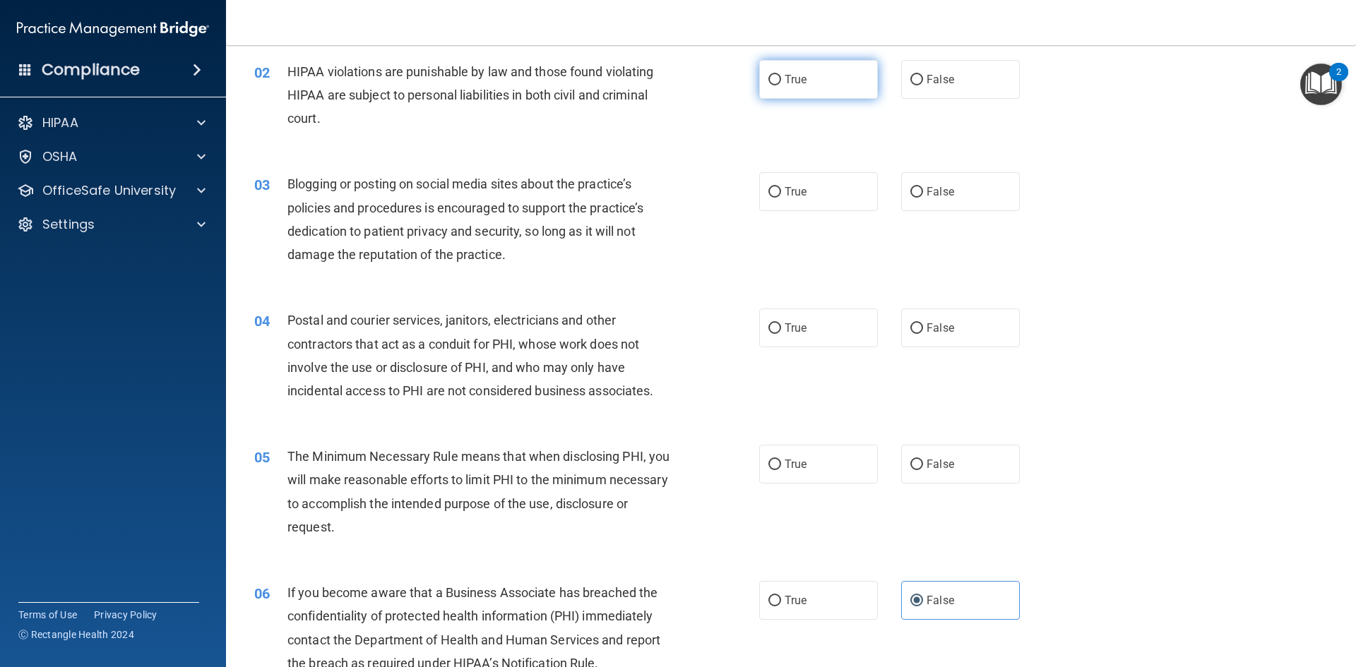
click at [782, 91] on label "True" at bounding box center [818, 79] width 119 height 39
click at [781, 85] on input "True" at bounding box center [774, 80] width 13 height 11
radio input "true"
click at [910, 191] on input "False" at bounding box center [916, 192] width 13 height 11
radio input "true"
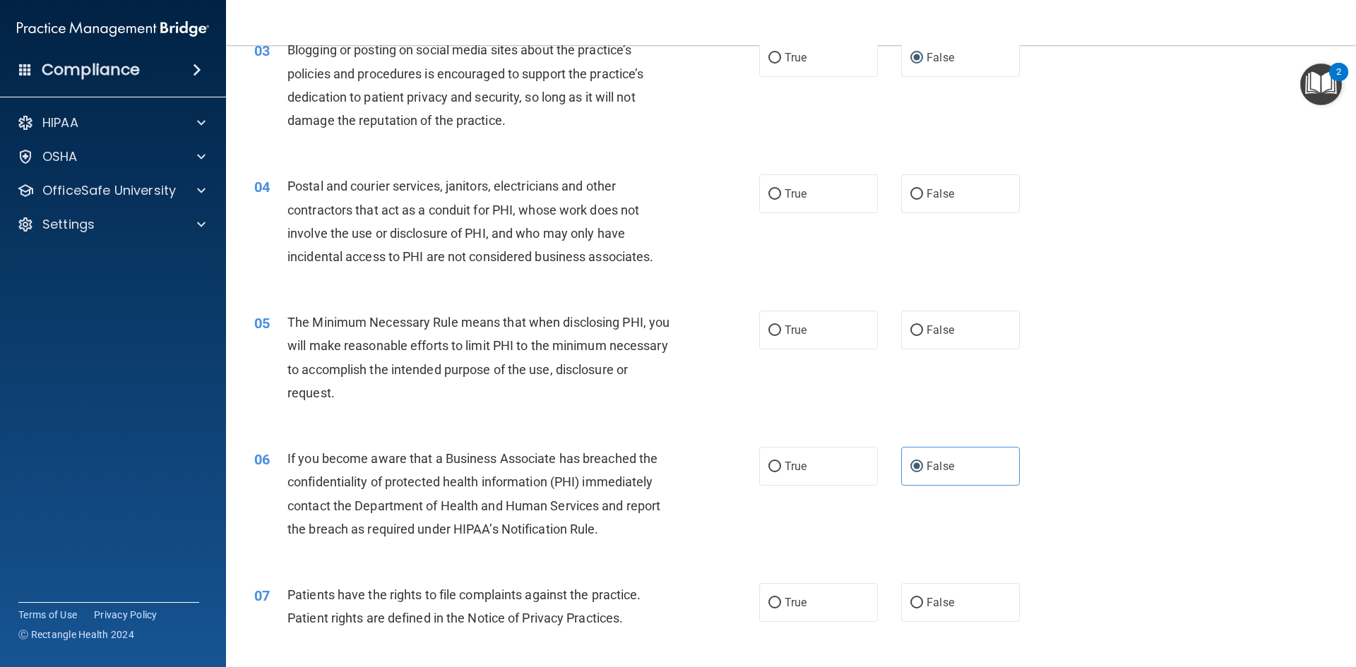
scroll to position [282, 0]
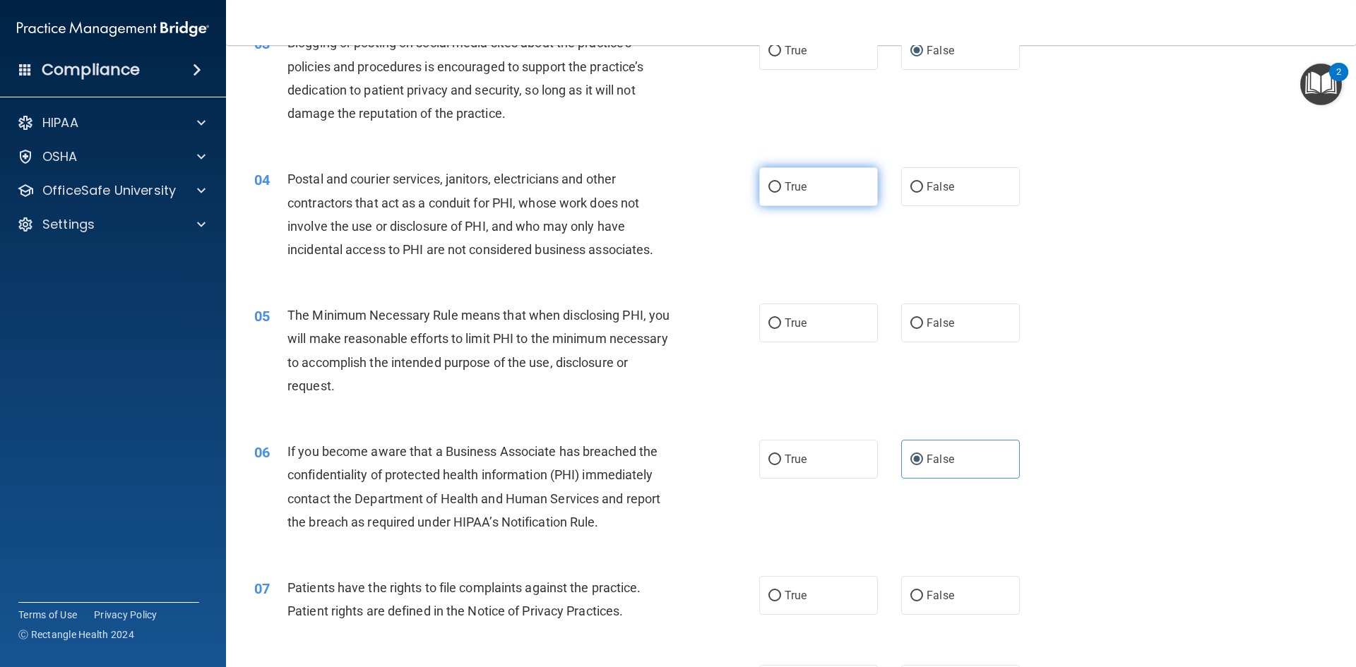
click at [771, 182] on input "True" at bounding box center [774, 187] width 13 height 11
radio input "true"
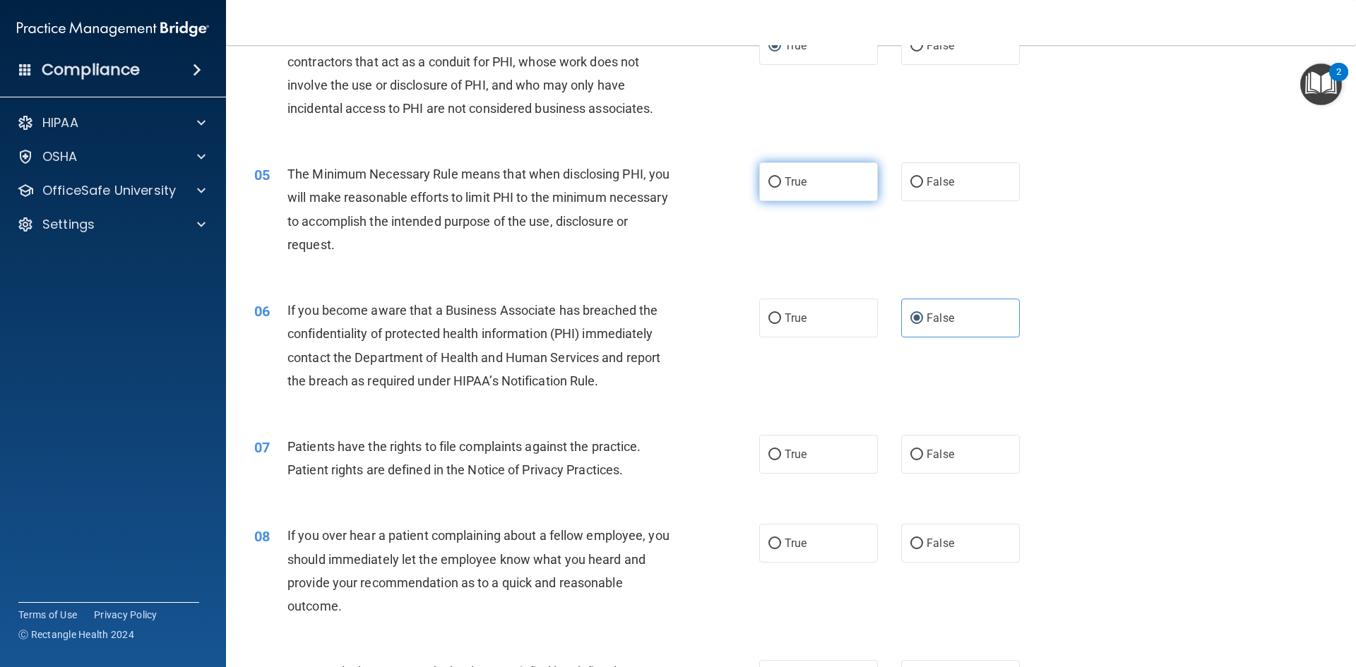
click at [776, 181] on label "True" at bounding box center [818, 181] width 119 height 39
click at [776, 181] on input "True" at bounding box center [774, 182] width 13 height 11
radio input "true"
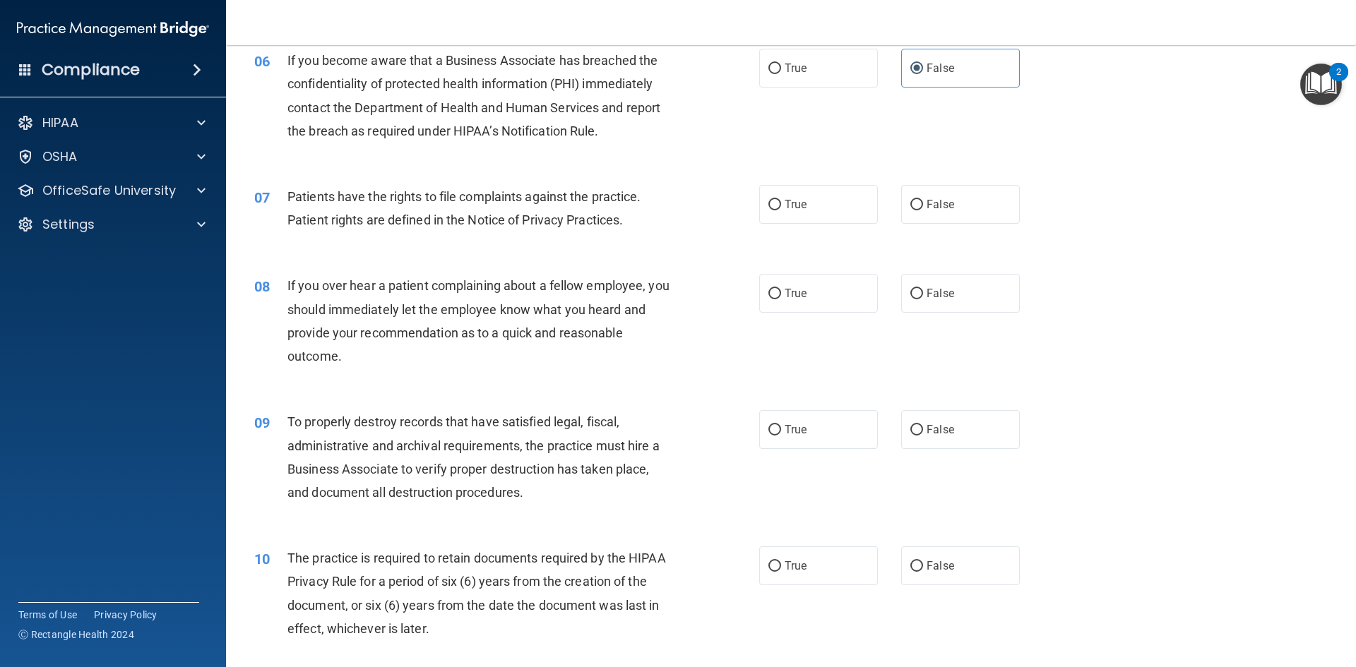
scroll to position [706, 0]
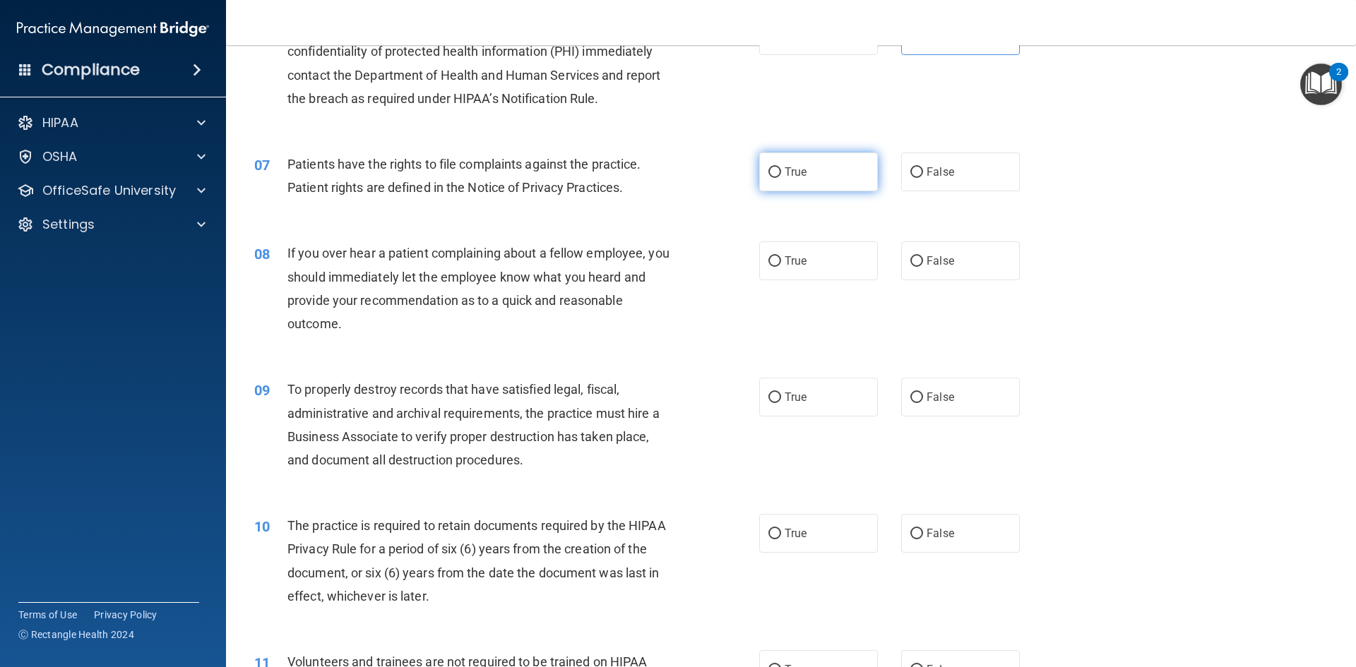
click at [786, 183] on label "True" at bounding box center [818, 172] width 119 height 39
click at [781, 178] on input "True" at bounding box center [774, 172] width 13 height 11
radio input "true"
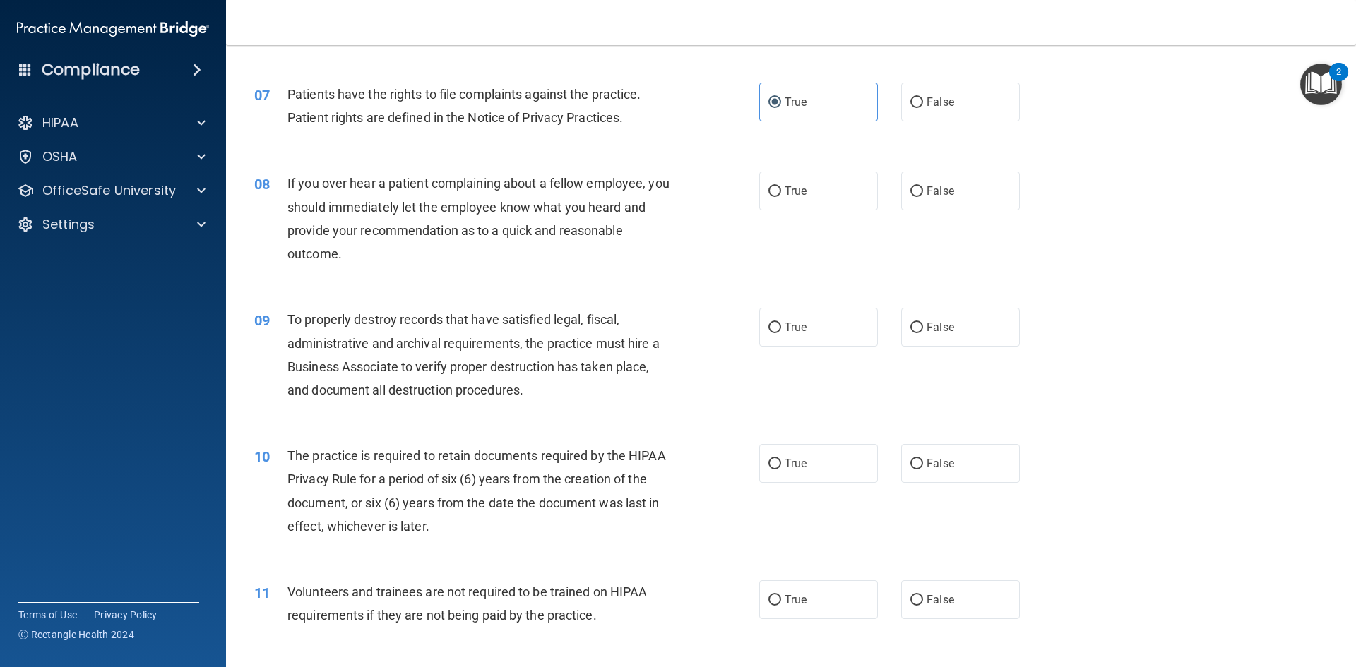
scroll to position [777, 0]
click at [925, 197] on label "False" at bounding box center [960, 190] width 119 height 39
click at [923, 196] on input "False" at bounding box center [916, 191] width 13 height 11
radio input "true"
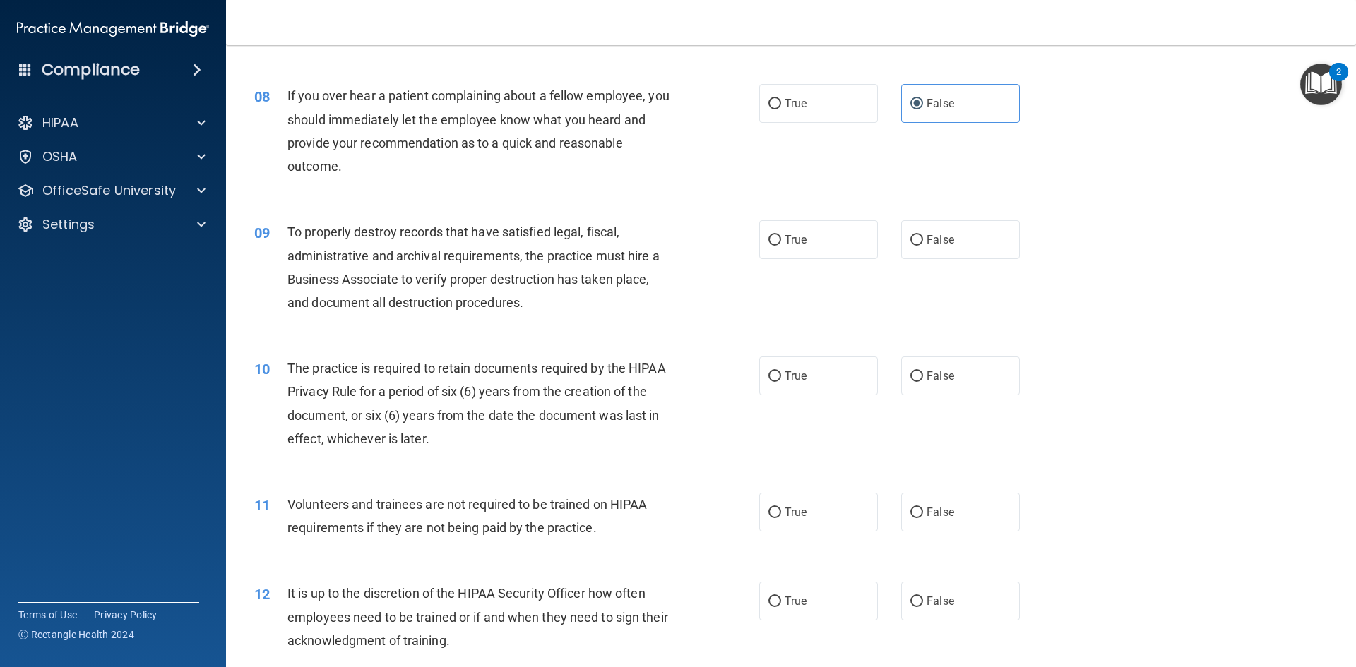
scroll to position [989, 0]
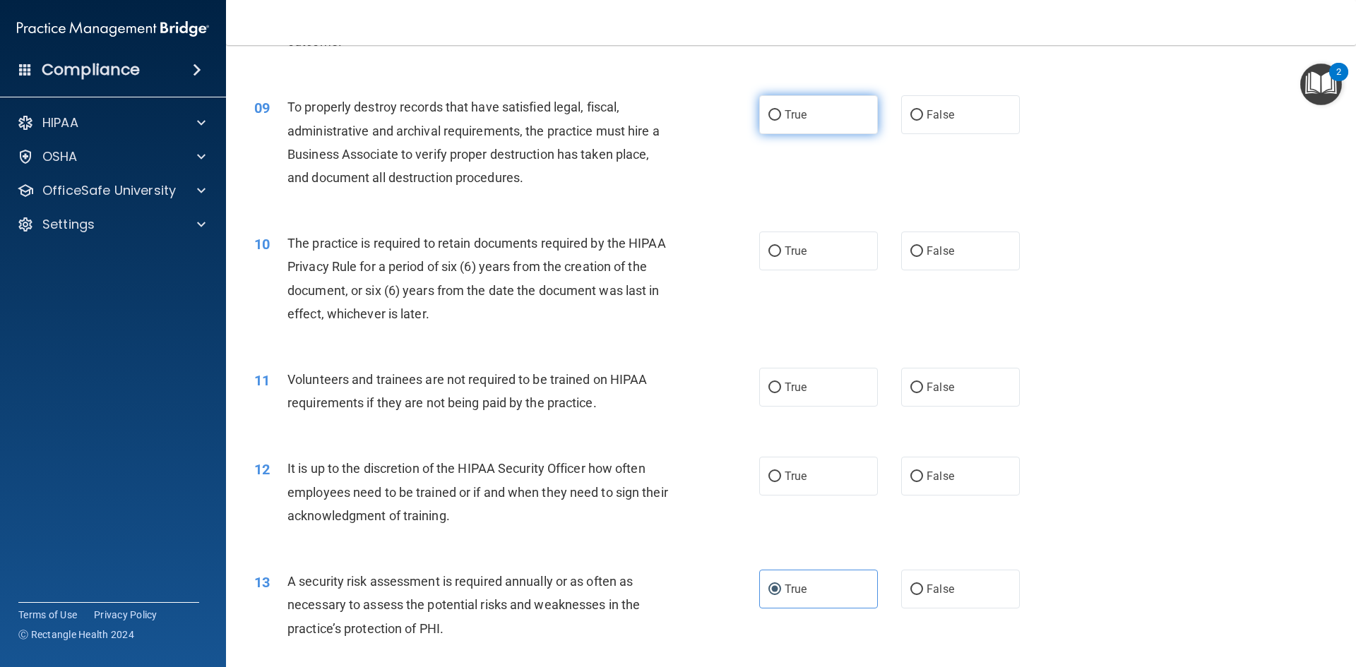
click at [777, 121] on label "True" at bounding box center [818, 114] width 119 height 39
click at [777, 121] on input "True" at bounding box center [774, 115] width 13 height 11
radio input "true"
click at [901, 125] on label "False" at bounding box center [960, 114] width 119 height 39
click at [910, 121] on input "False" at bounding box center [916, 115] width 13 height 11
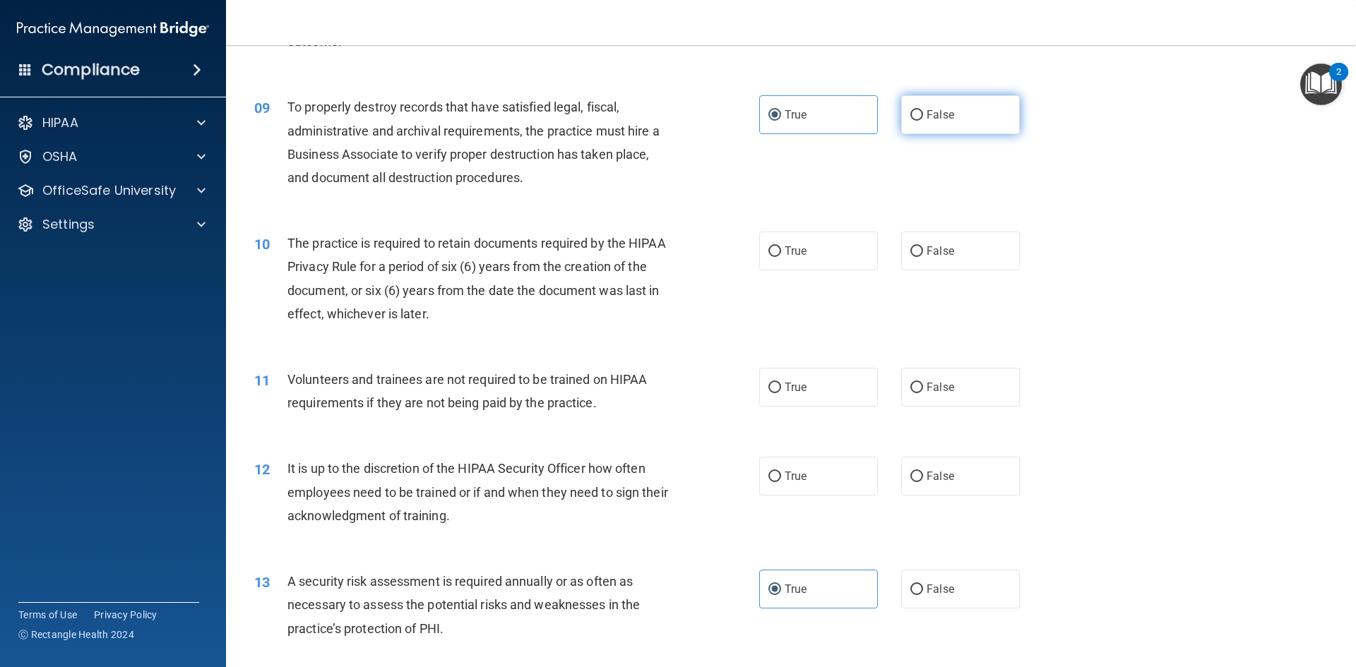
radio input "true"
radio input "false"
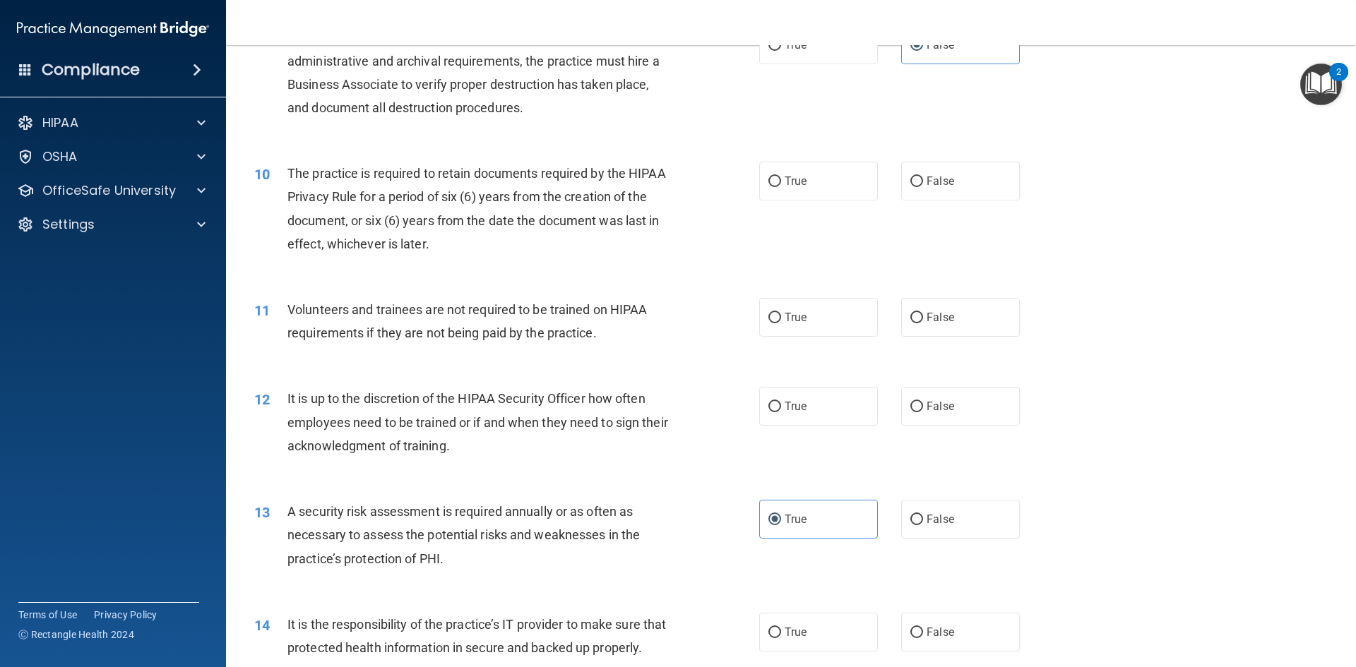
scroll to position [1059, 0]
click at [785, 177] on span "True" at bounding box center [796, 180] width 22 height 13
click at [781, 177] on input "True" at bounding box center [774, 181] width 13 height 11
radio input "true"
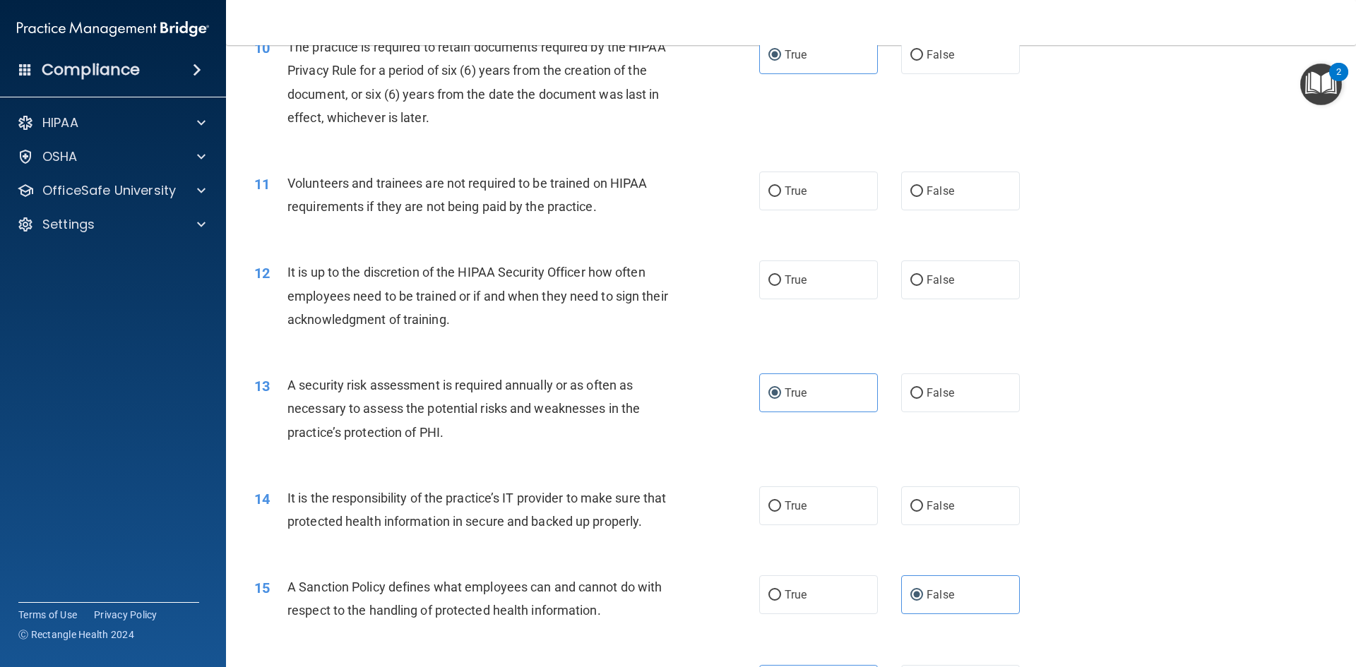
scroll to position [1200, 0]
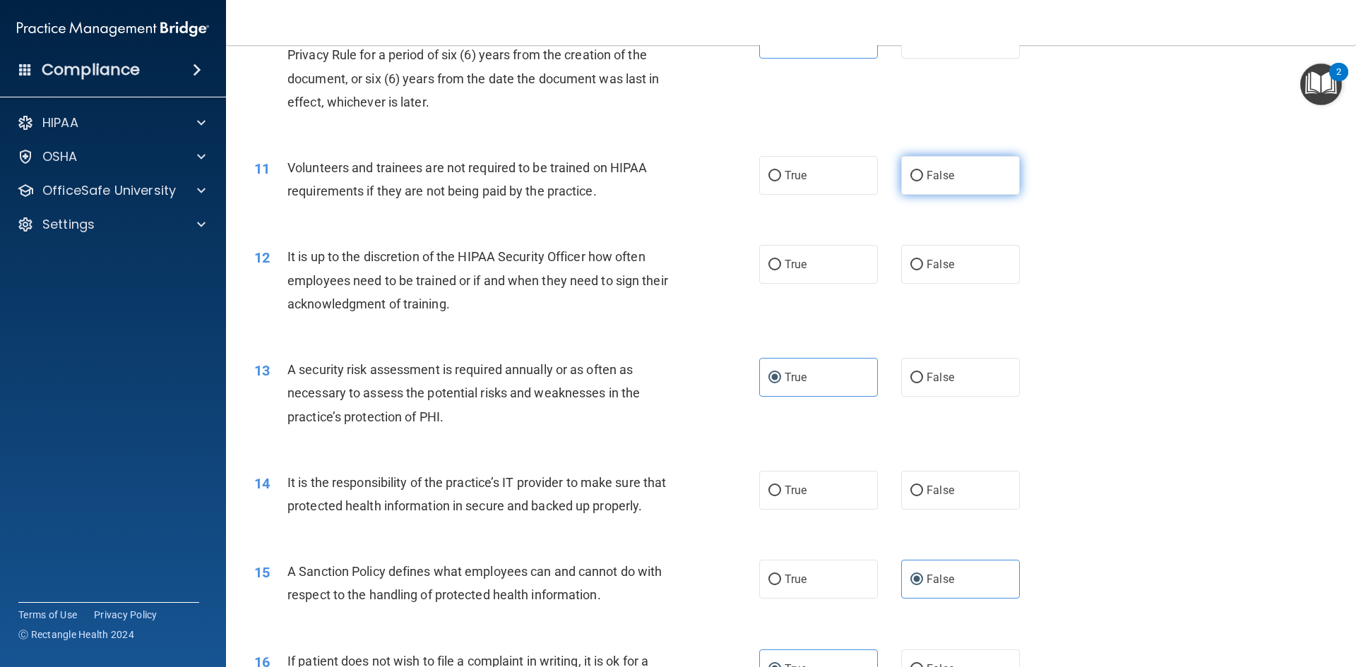
click at [916, 186] on label "False" at bounding box center [960, 175] width 119 height 39
click at [916, 181] on input "False" at bounding box center [916, 176] width 13 height 11
radio input "true"
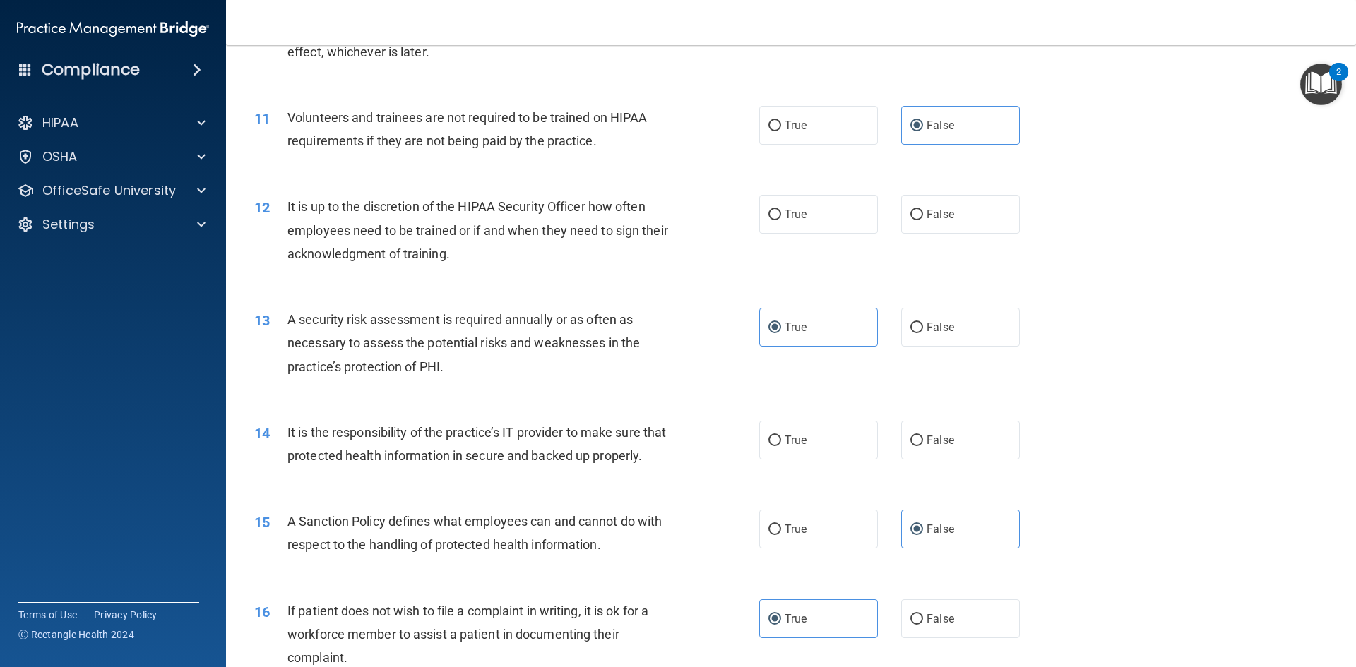
scroll to position [1271, 0]
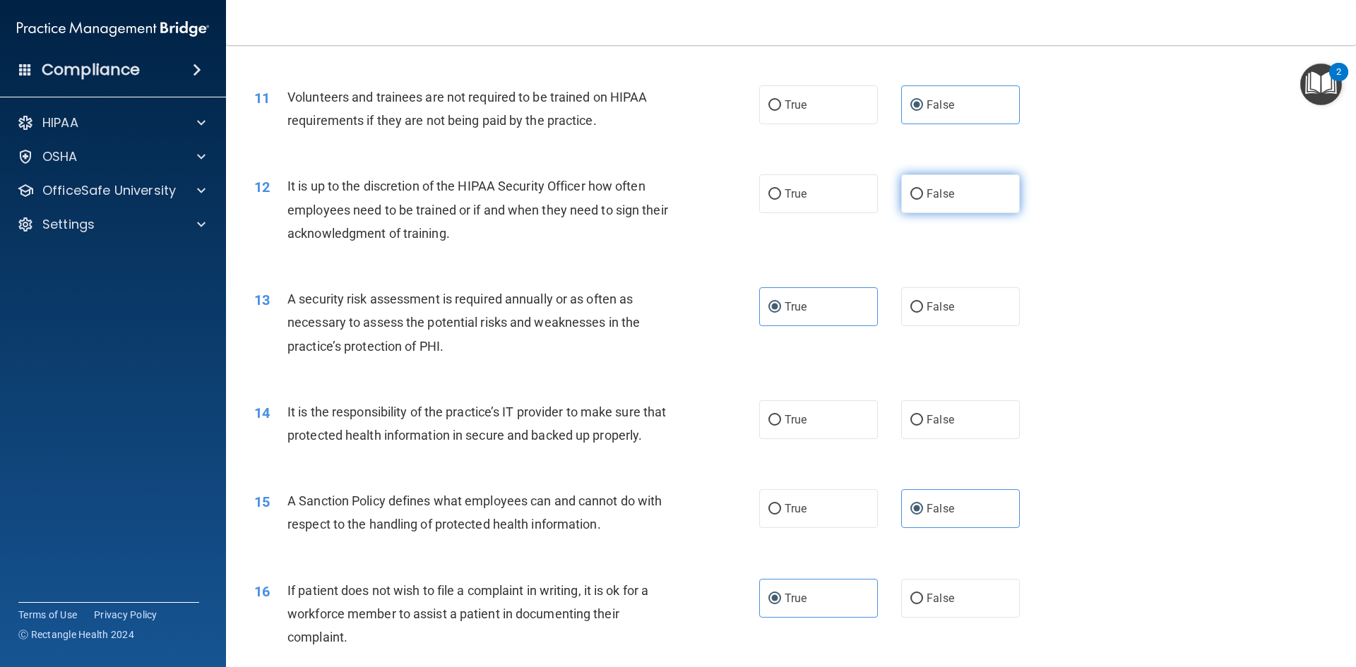
click at [909, 203] on label "False" at bounding box center [960, 193] width 119 height 39
click at [910, 200] on input "False" at bounding box center [916, 194] width 13 height 11
radio input "true"
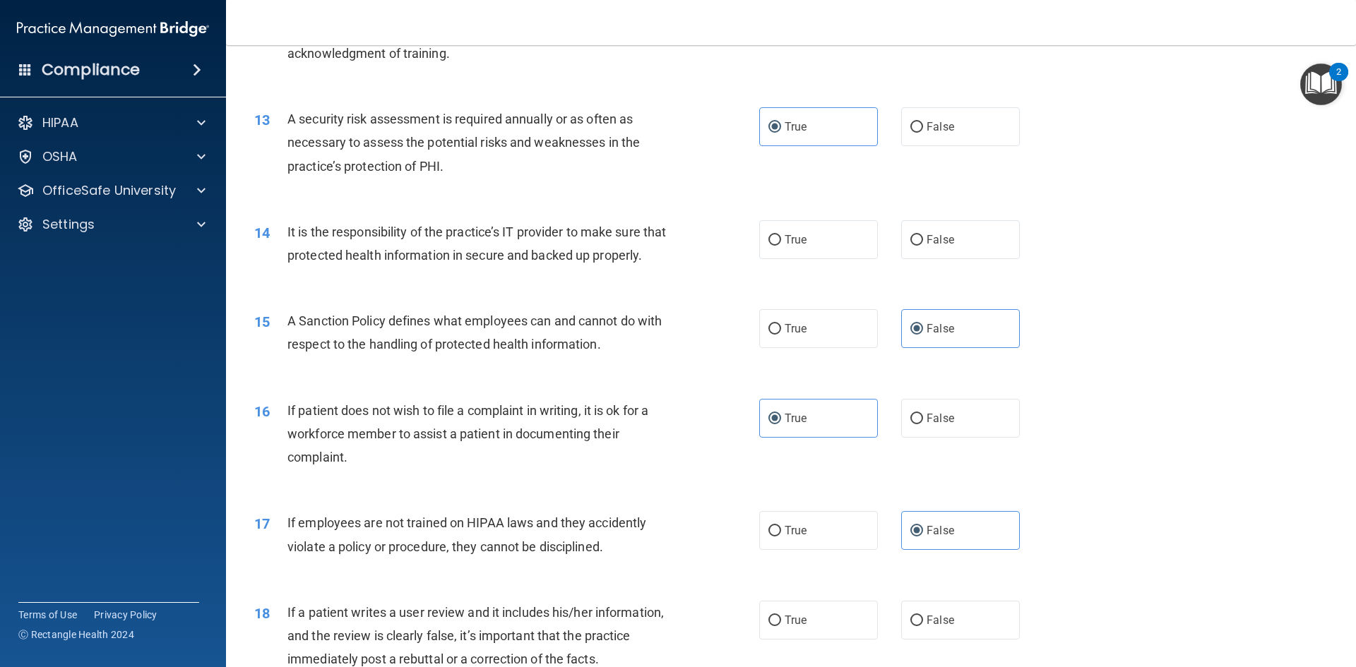
scroll to position [1483, 0]
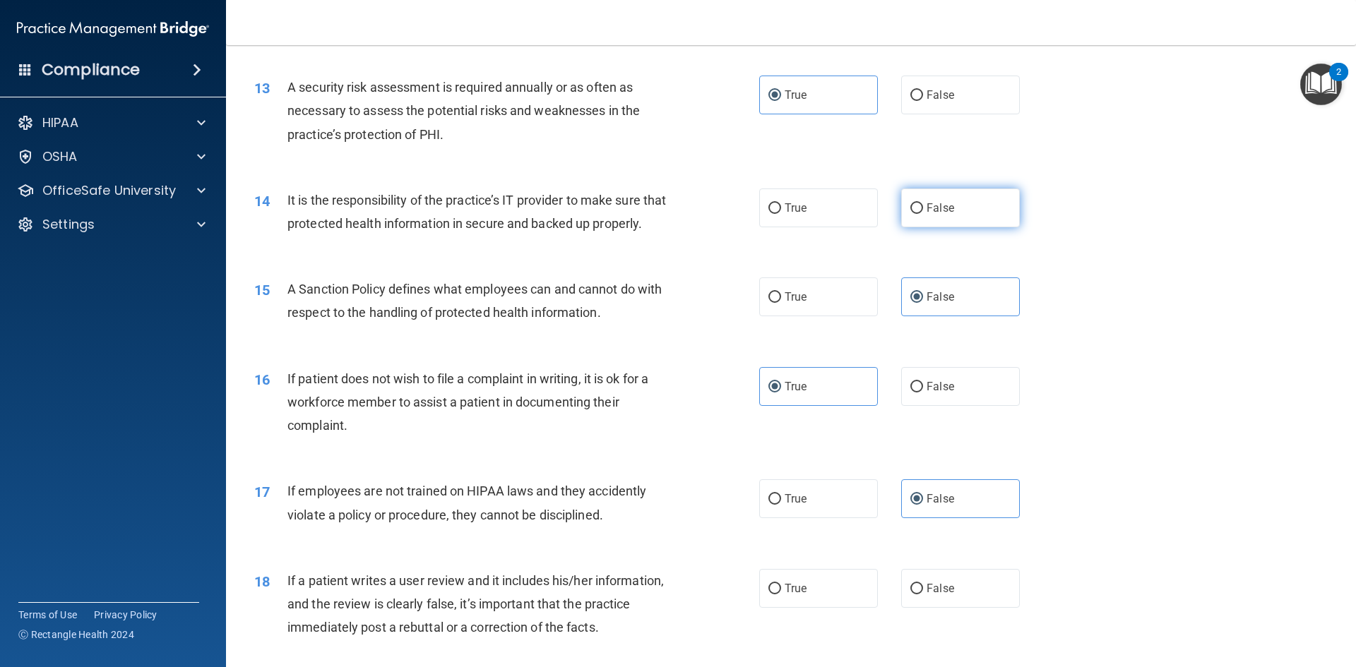
click at [959, 200] on label "False" at bounding box center [960, 208] width 119 height 39
click at [923, 203] on input "False" at bounding box center [916, 208] width 13 height 11
radio input "true"
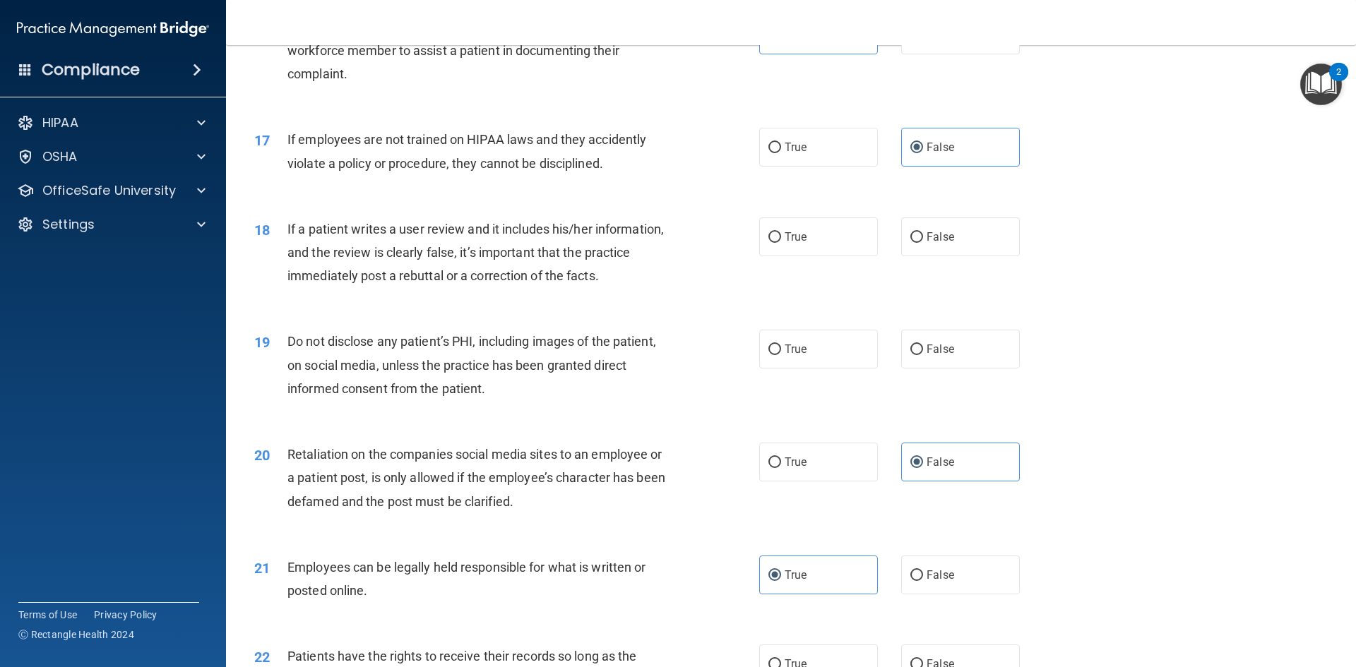
scroll to position [1836, 0]
click at [911, 242] on input "False" at bounding box center [916, 236] width 13 height 11
radio input "true"
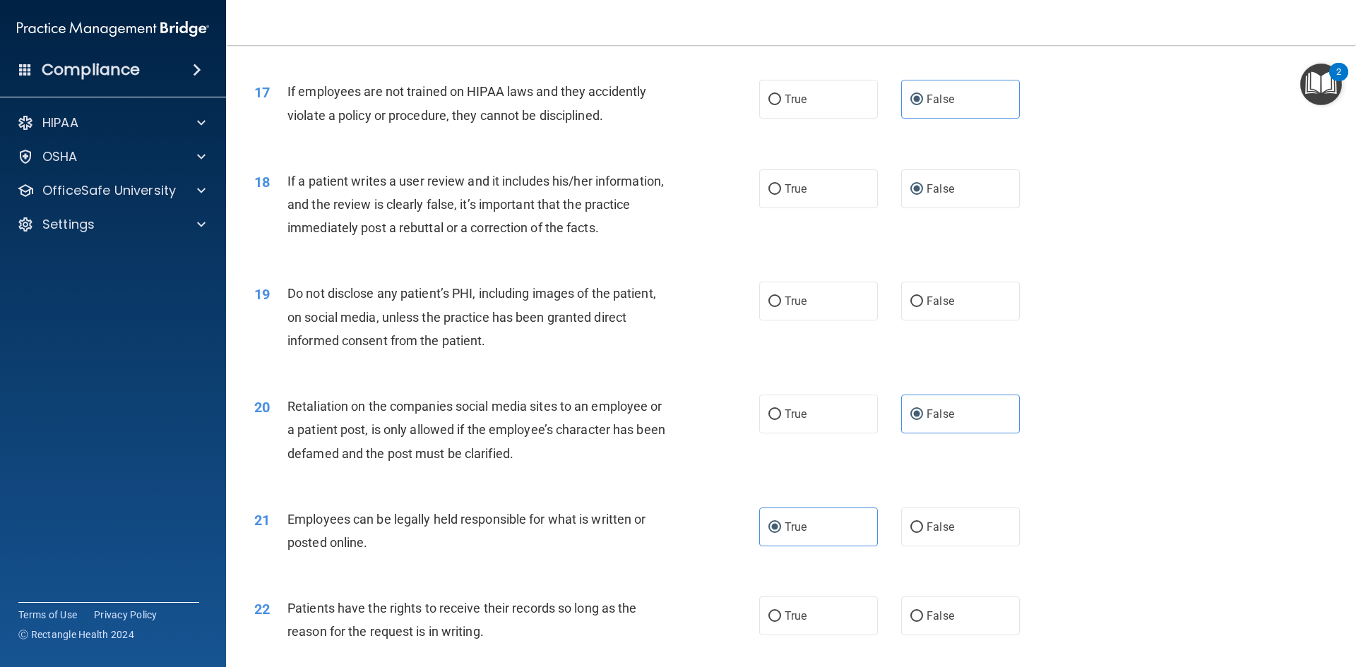
scroll to position [1907, 0]
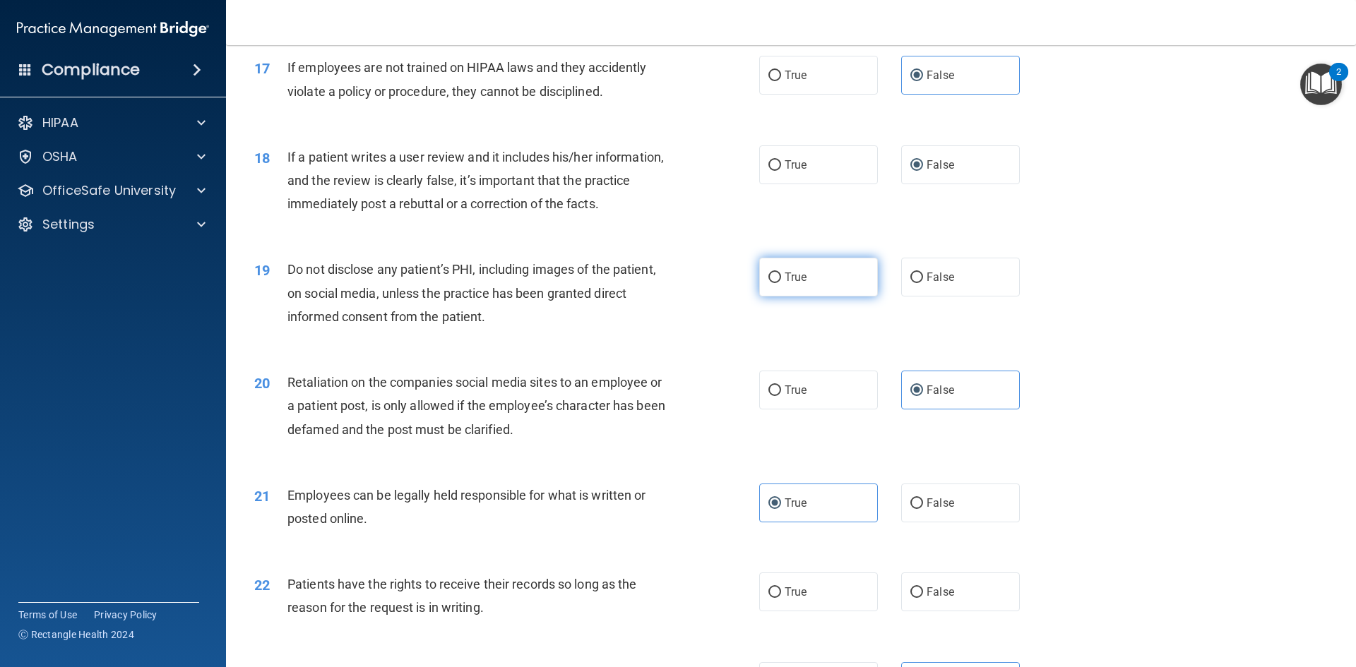
click at [792, 284] on span "True" at bounding box center [796, 276] width 22 height 13
click at [781, 283] on input "True" at bounding box center [774, 278] width 13 height 11
radio input "true"
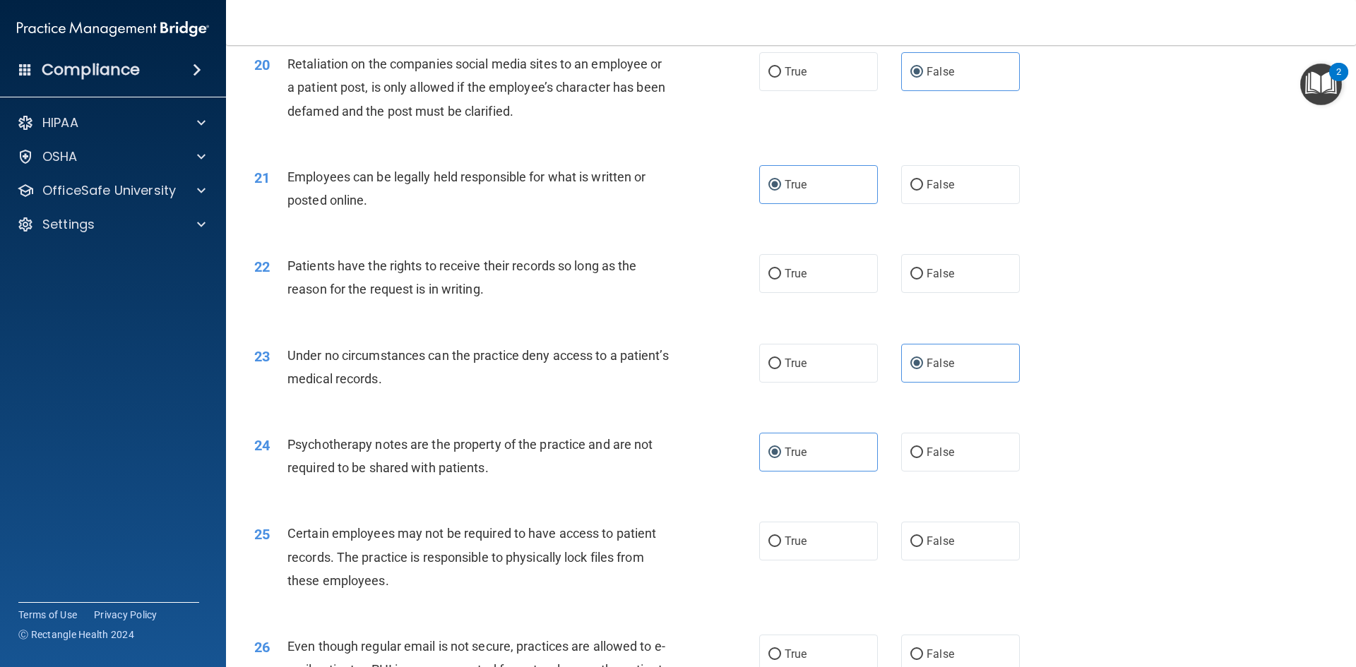
scroll to position [2260, 0]
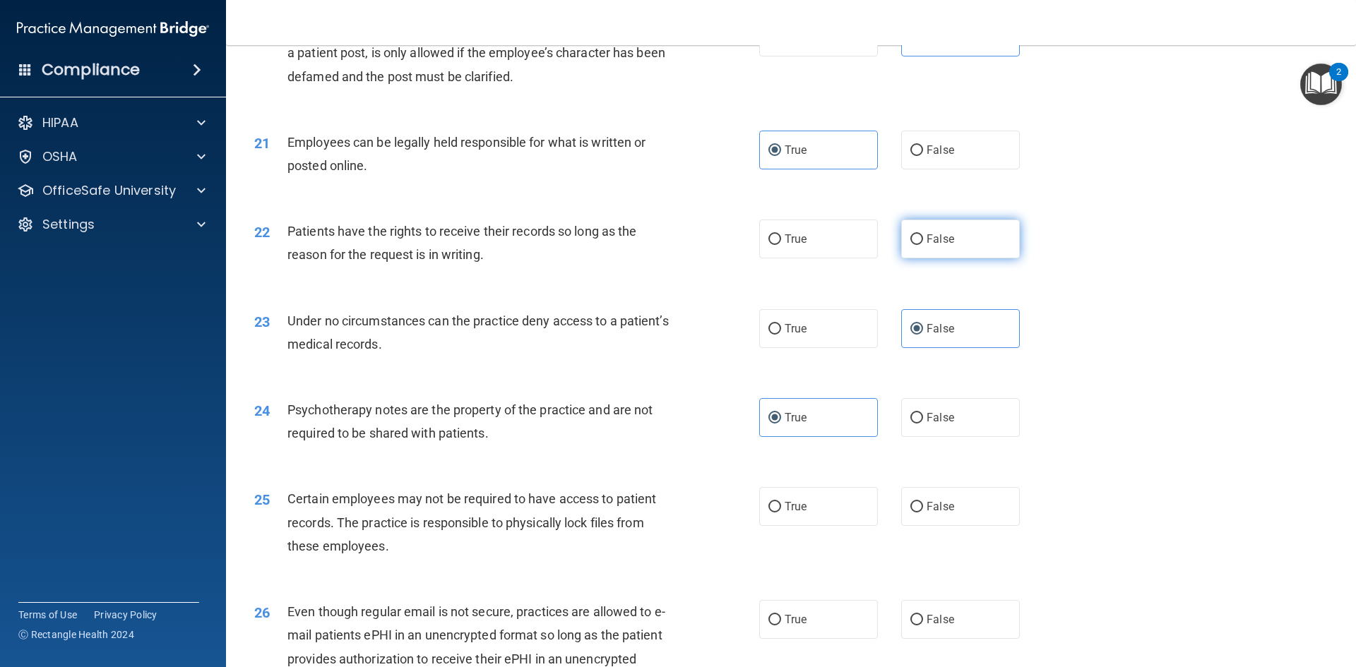
click at [943, 258] on label "False" at bounding box center [960, 239] width 119 height 39
click at [923, 245] on input "False" at bounding box center [916, 239] width 13 height 11
radio input "true"
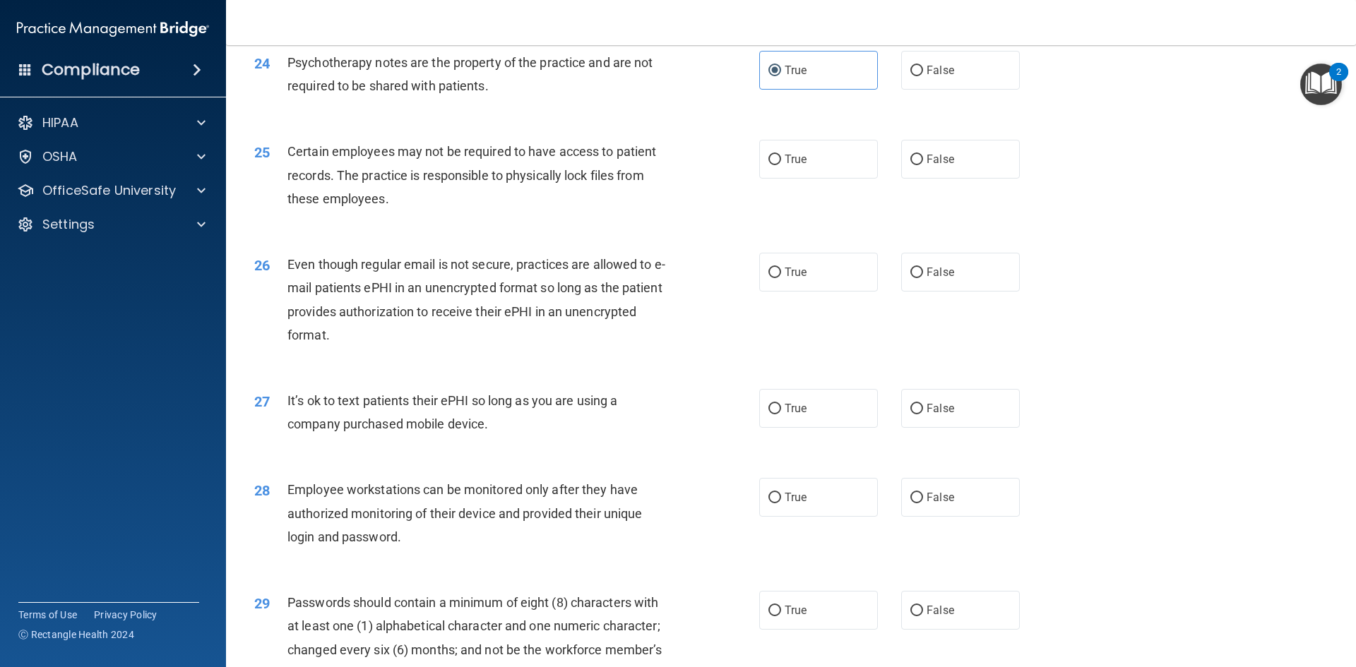
scroll to position [2613, 0]
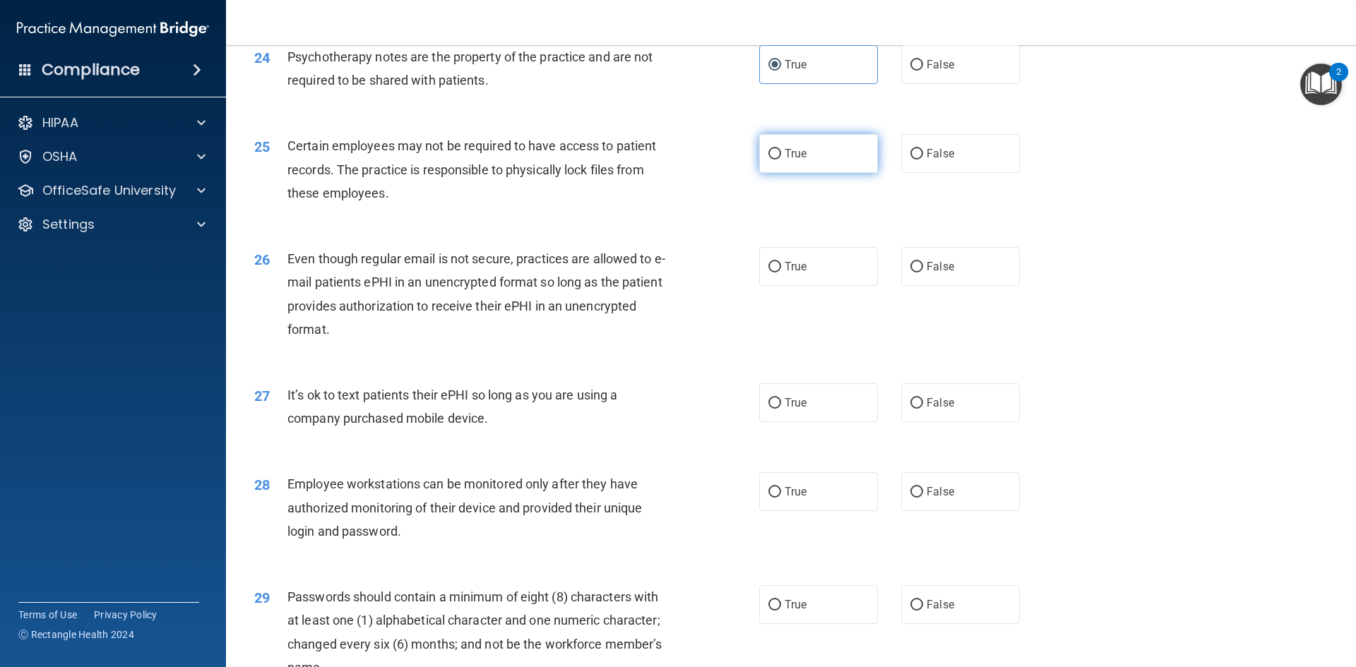
click at [768, 173] on label "True" at bounding box center [818, 153] width 119 height 39
click at [768, 160] on input "True" at bounding box center [774, 154] width 13 height 11
radio input "true"
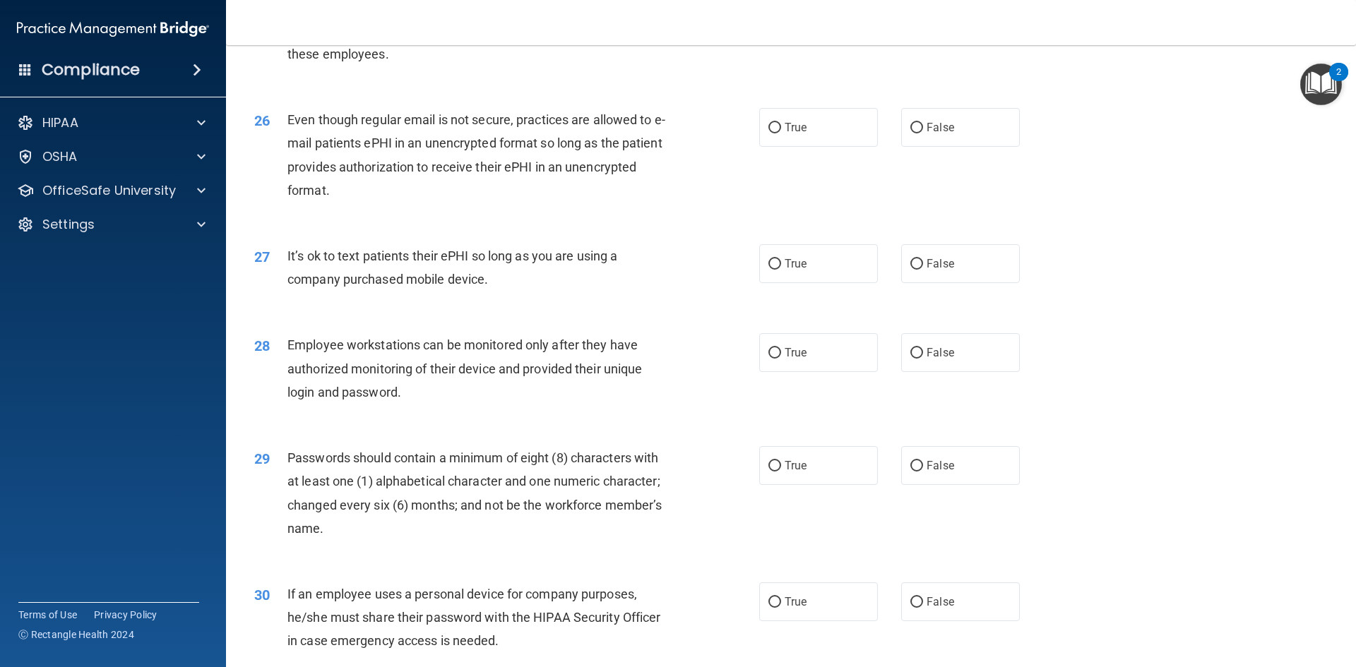
scroll to position [2754, 0]
click at [811, 145] on label "True" at bounding box center [818, 125] width 119 height 39
click at [781, 131] on input "True" at bounding box center [774, 126] width 13 height 11
radio input "true"
click at [927, 268] on span "False" at bounding box center [940, 261] width 28 height 13
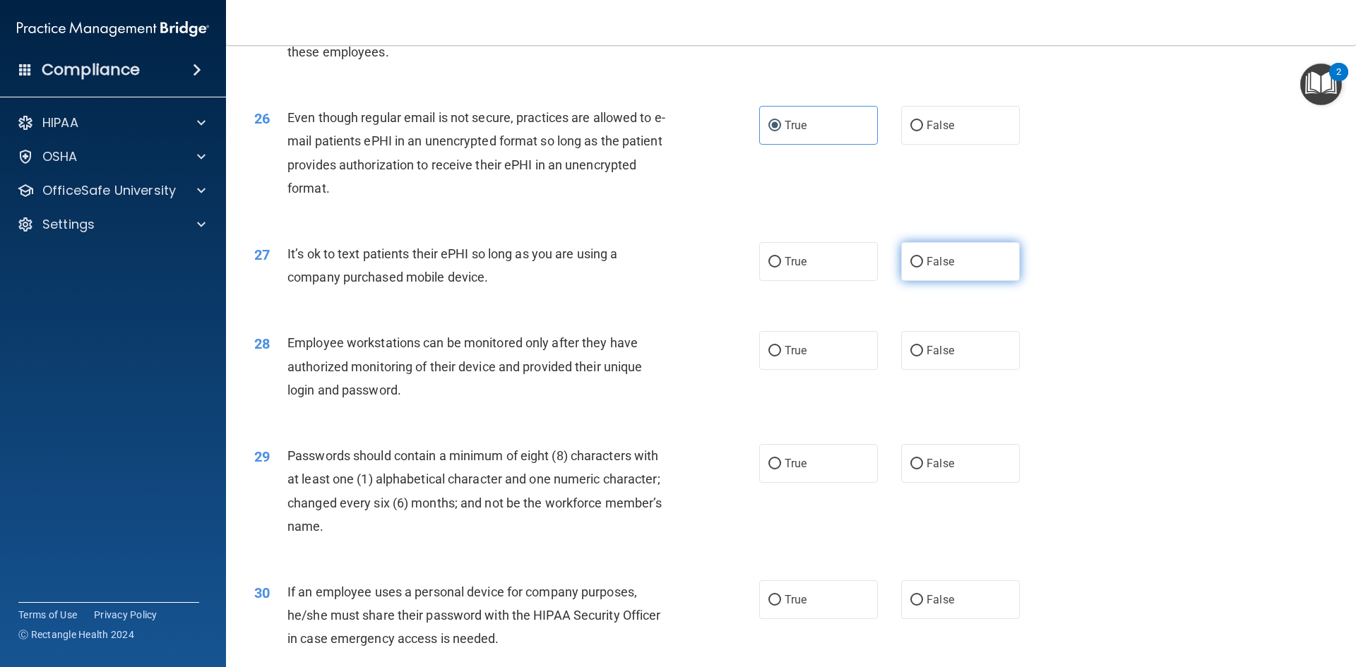
click at [923, 268] on input "False" at bounding box center [916, 262] width 13 height 11
radio input "true"
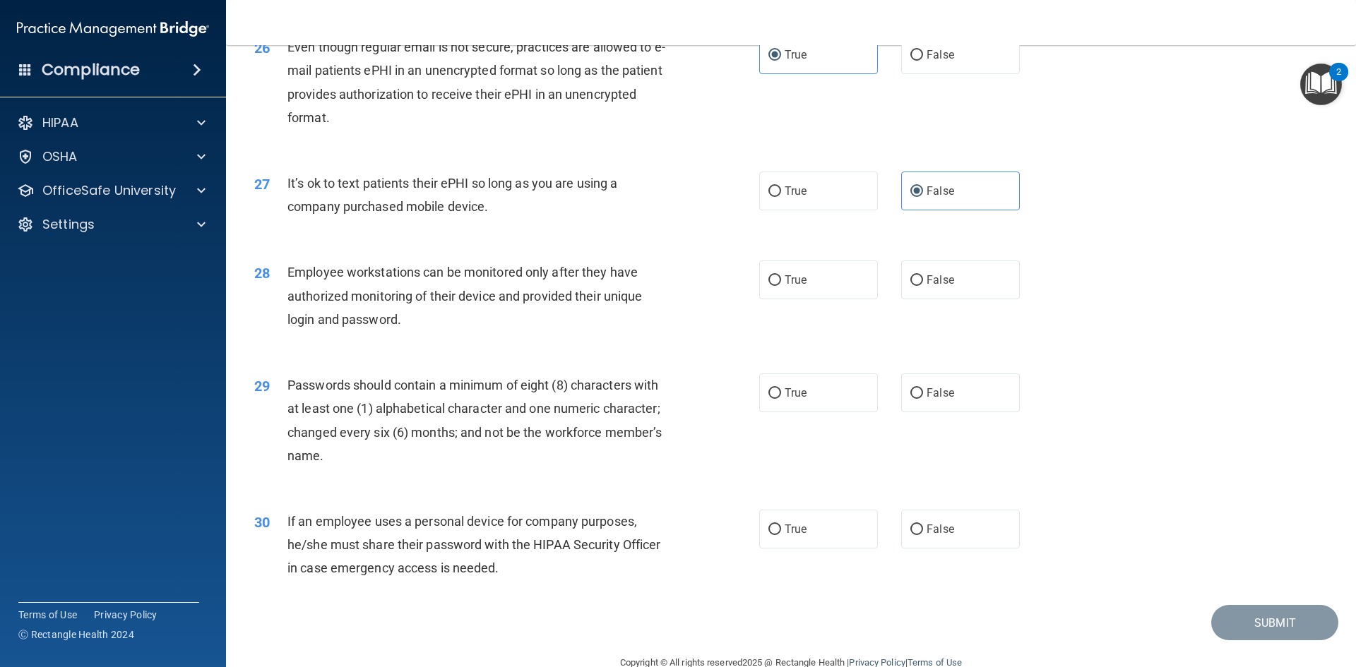
scroll to position [2878, 0]
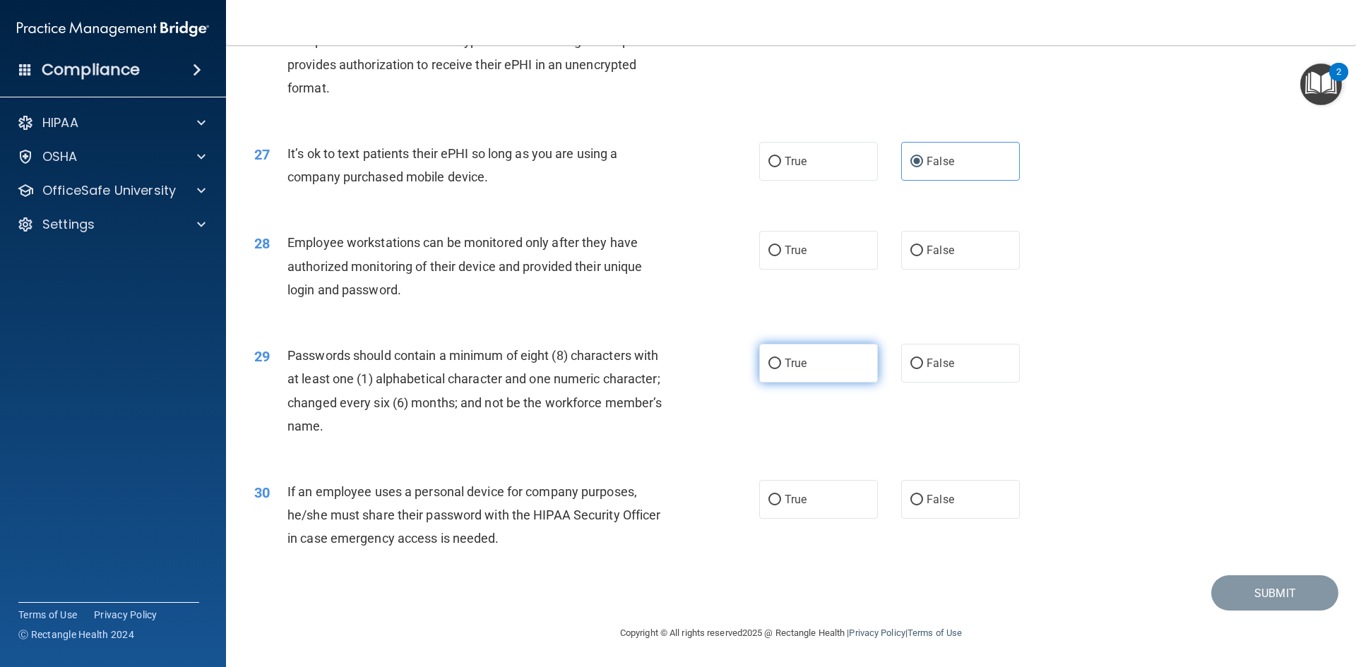
click at [805, 357] on label "True" at bounding box center [818, 363] width 119 height 39
click at [781, 359] on input "True" at bounding box center [774, 364] width 13 height 11
radio input "true"
click at [983, 243] on label "False" at bounding box center [960, 250] width 119 height 39
click at [923, 246] on input "False" at bounding box center [916, 251] width 13 height 11
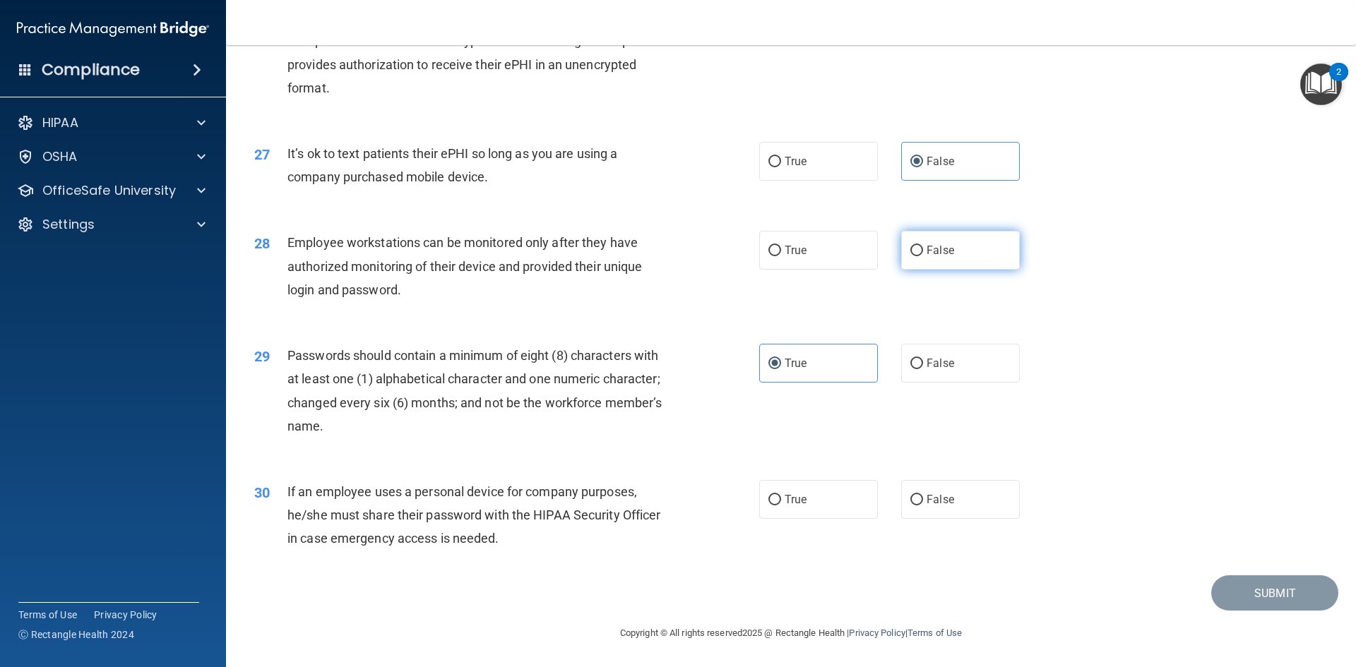
radio input "true"
click at [943, 499] on span "False" at bounding box center [940, 499] width 28 height 13
click at [923, 499] on input "False" at bounding box center [916, 500] width 13 height 11
radio input "true"
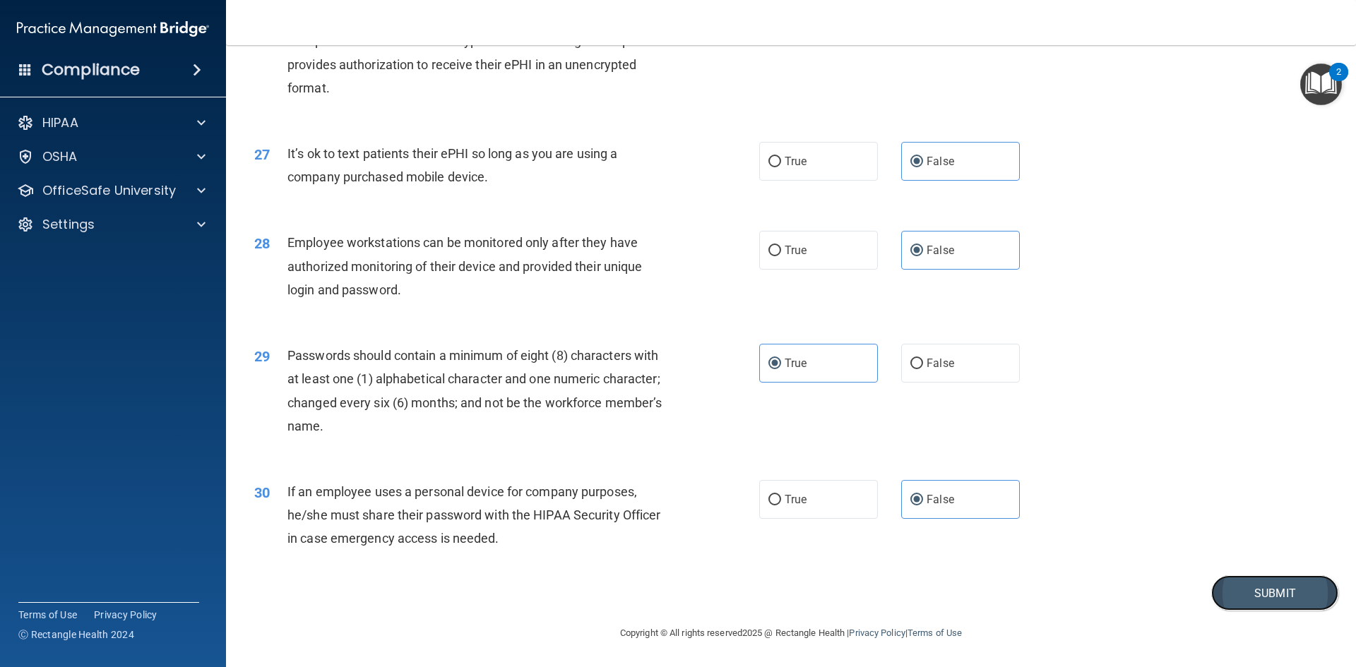
click at [1227, 591] on button "Submit" at bounding box center [1274, 594] width 127 height 36
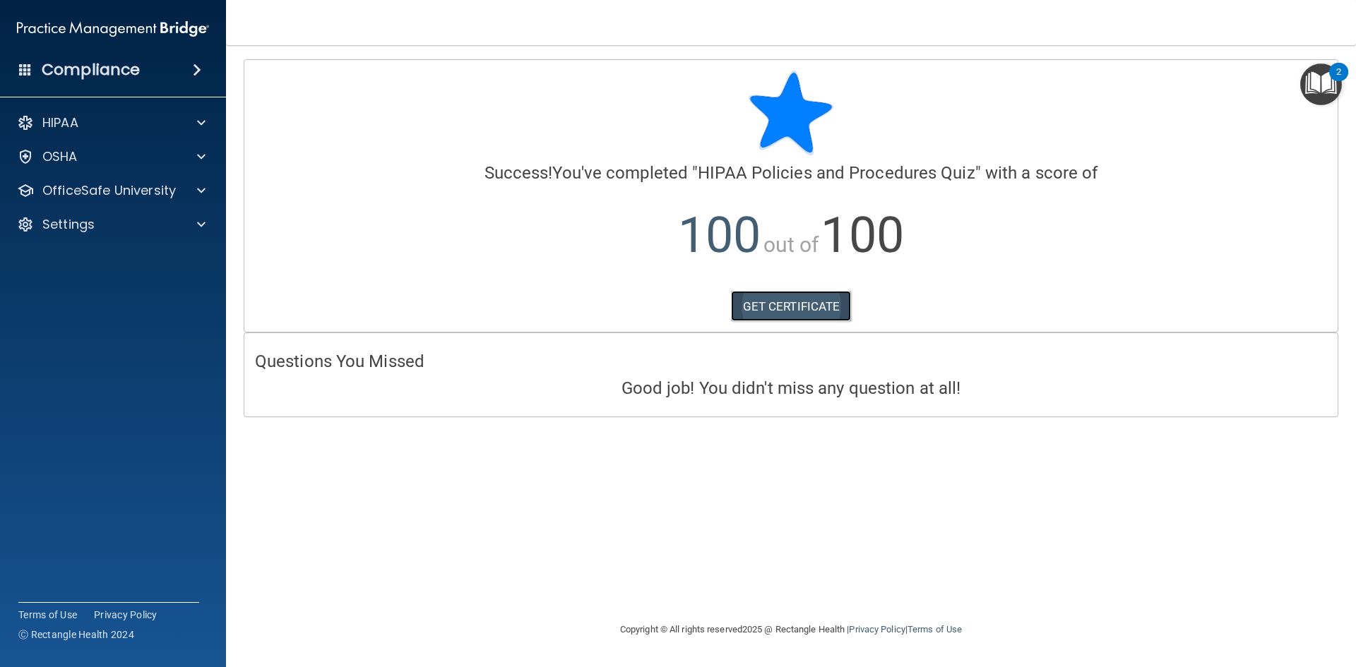
click at [823, 300] on link "GET CERTIFICATE" at bounding box center [791, 306] width 121 height 31
click at [145, 186] on p "OfficeSafe University" at bounding box center [108, 190] width 133 height 17
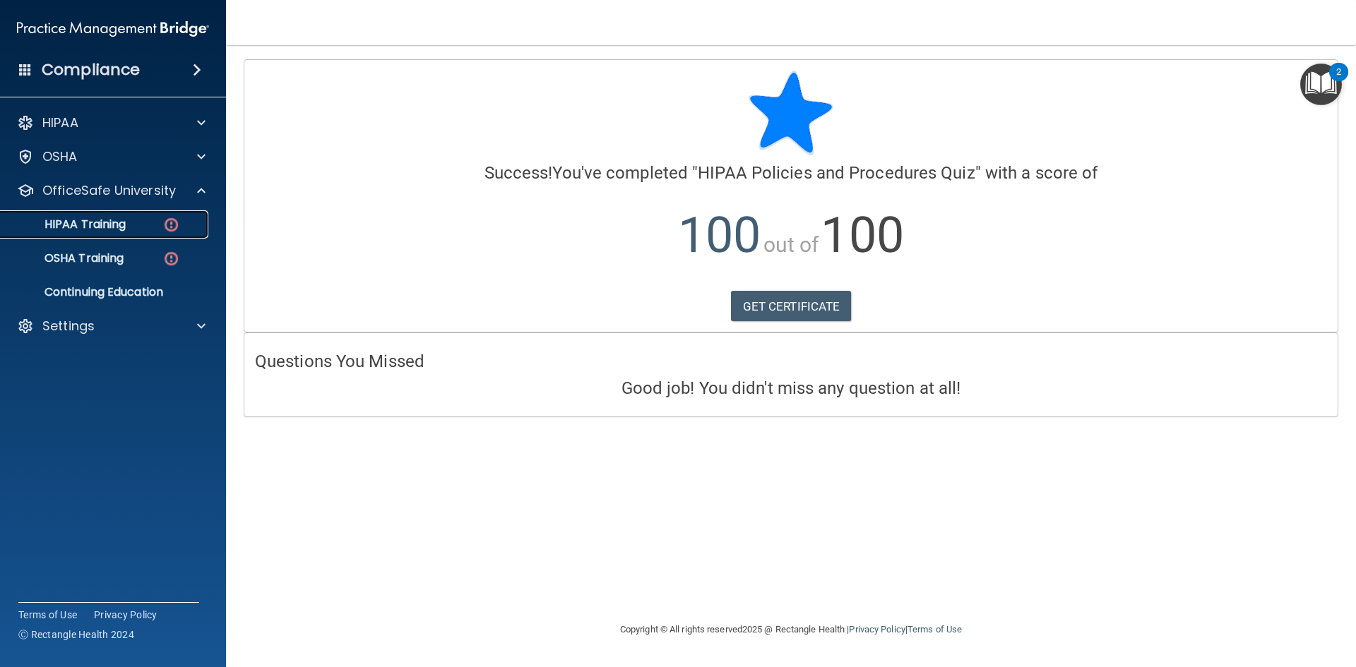
click at [104, 224] on p "HIPAA Training" at bounding box center [67, 224] width 117 height 14
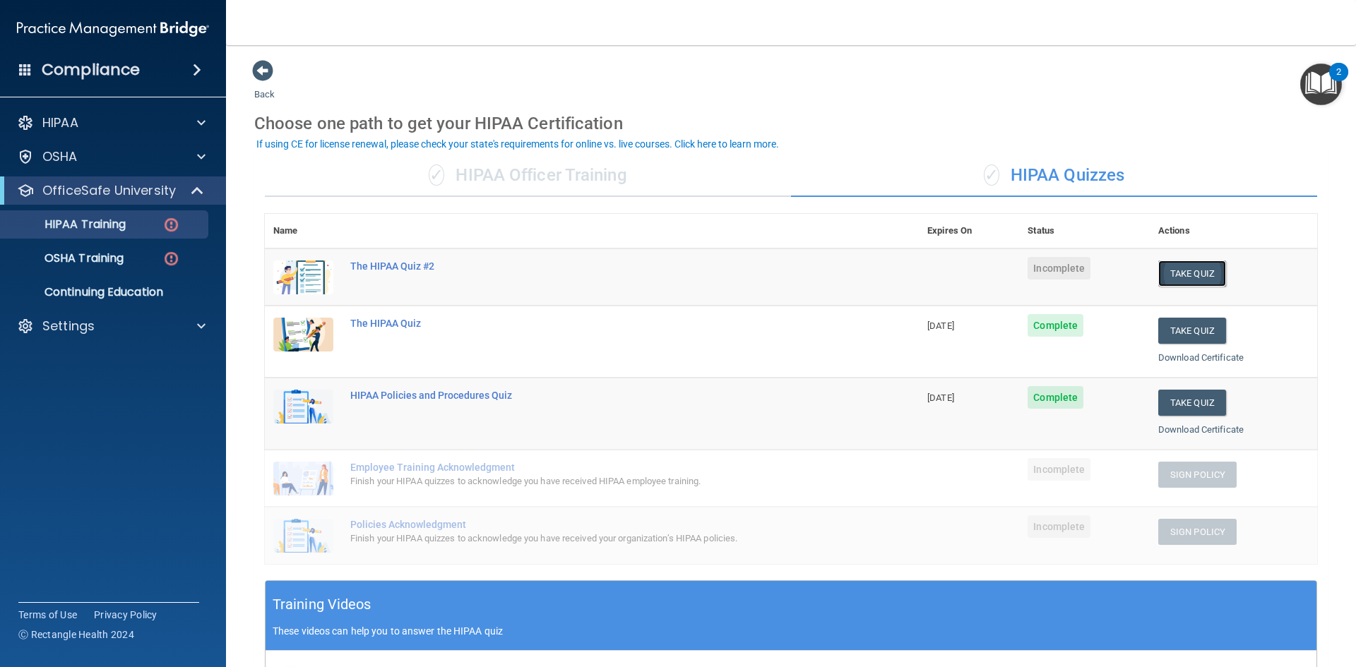
click at [1176, 275] on button "Take Quiz" at bounding box center [1192, 274] width 68 height 26
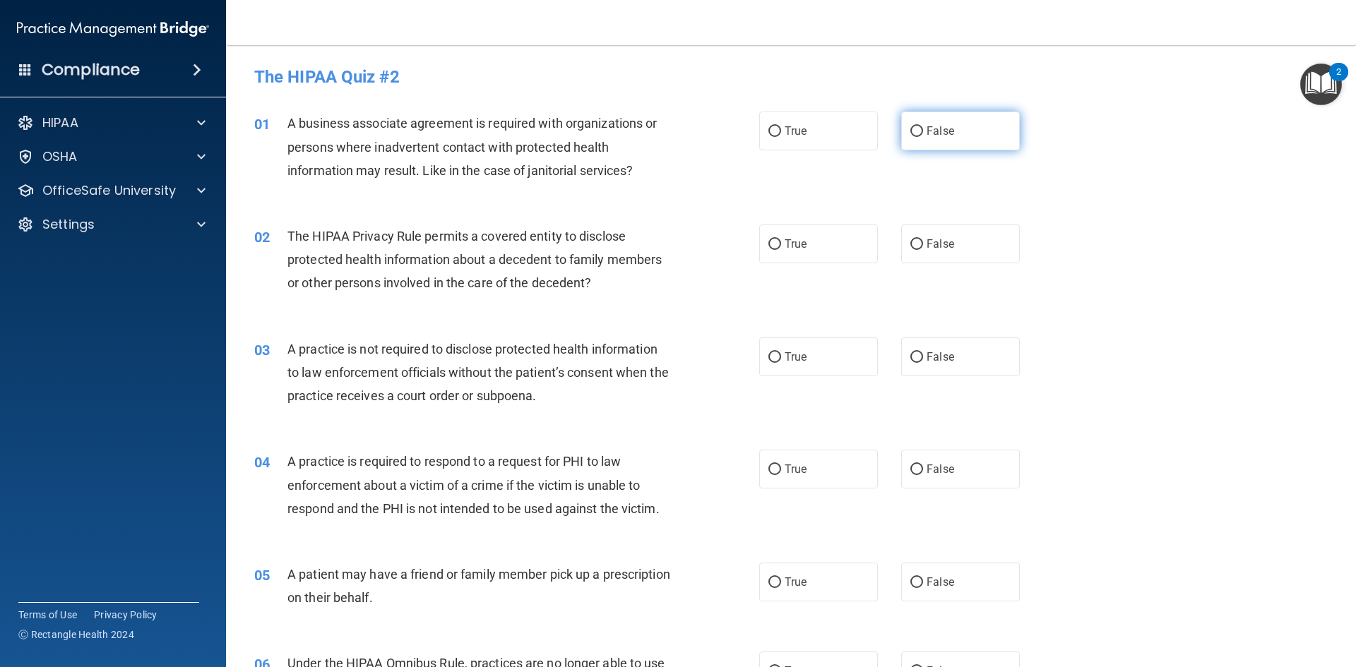
click at [914, 127] on input "False" at bounding box center [916, 131] width 13 height 11
radio input "true"
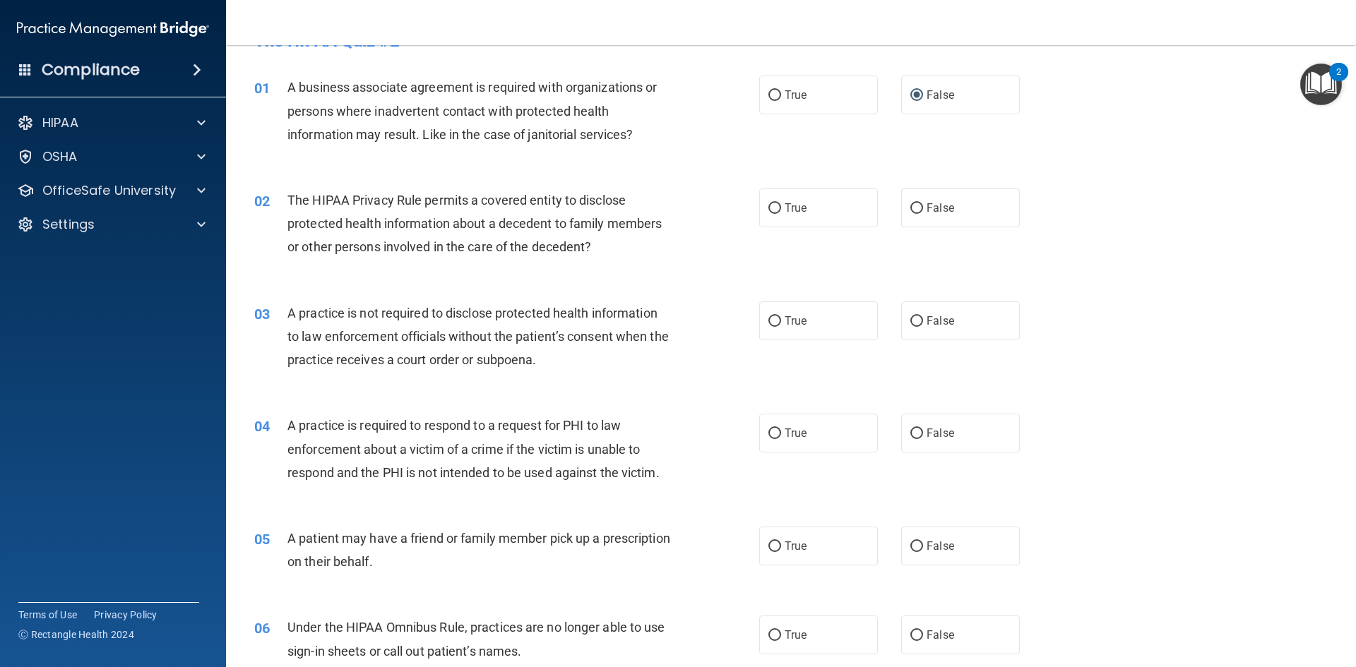
scroll to position [71, 0]
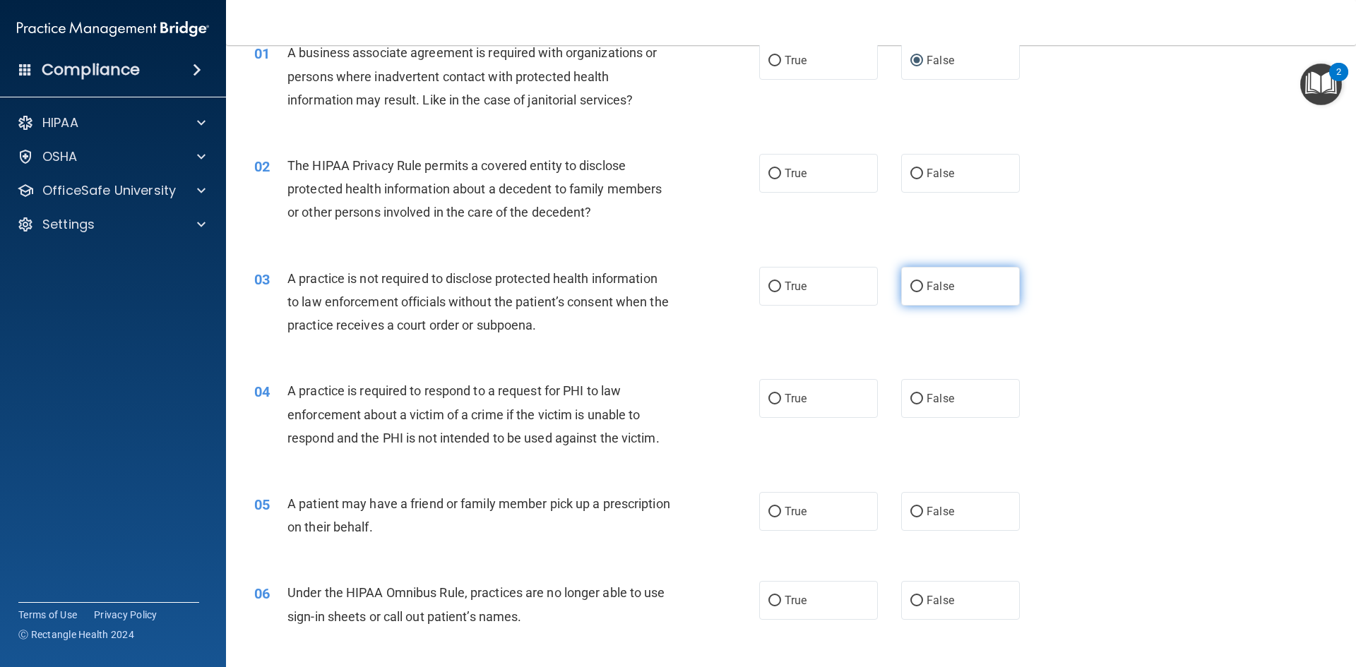
click at [926, 290] on span "False" at bounding box center [940, 286] width 28 height 13
click at [920, 290] on input "False" at bounding box center [916, 287] width 13 height 11
radio input "true"
click at [909, 181] on label "False" at bounding box center [960, 173] width 119 height 39
click at [910, 179] on input "False" at bounding box center [916, 174] width 13 height 11
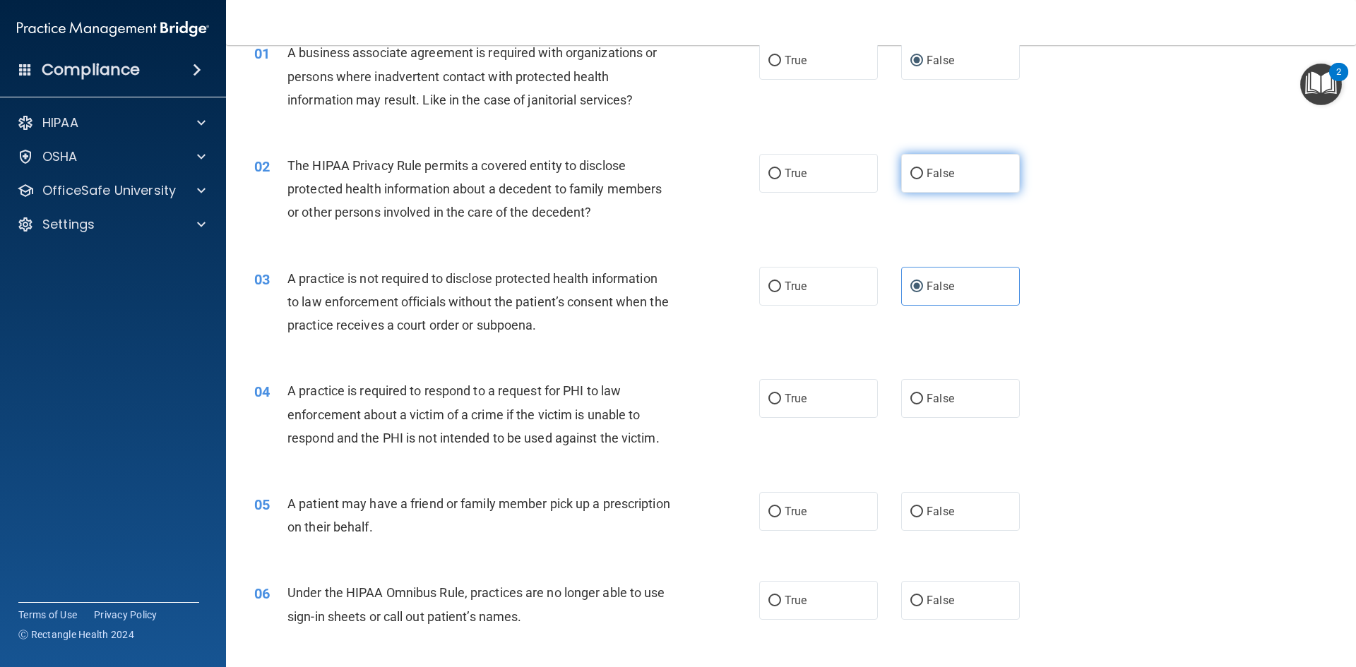
radio input "true"
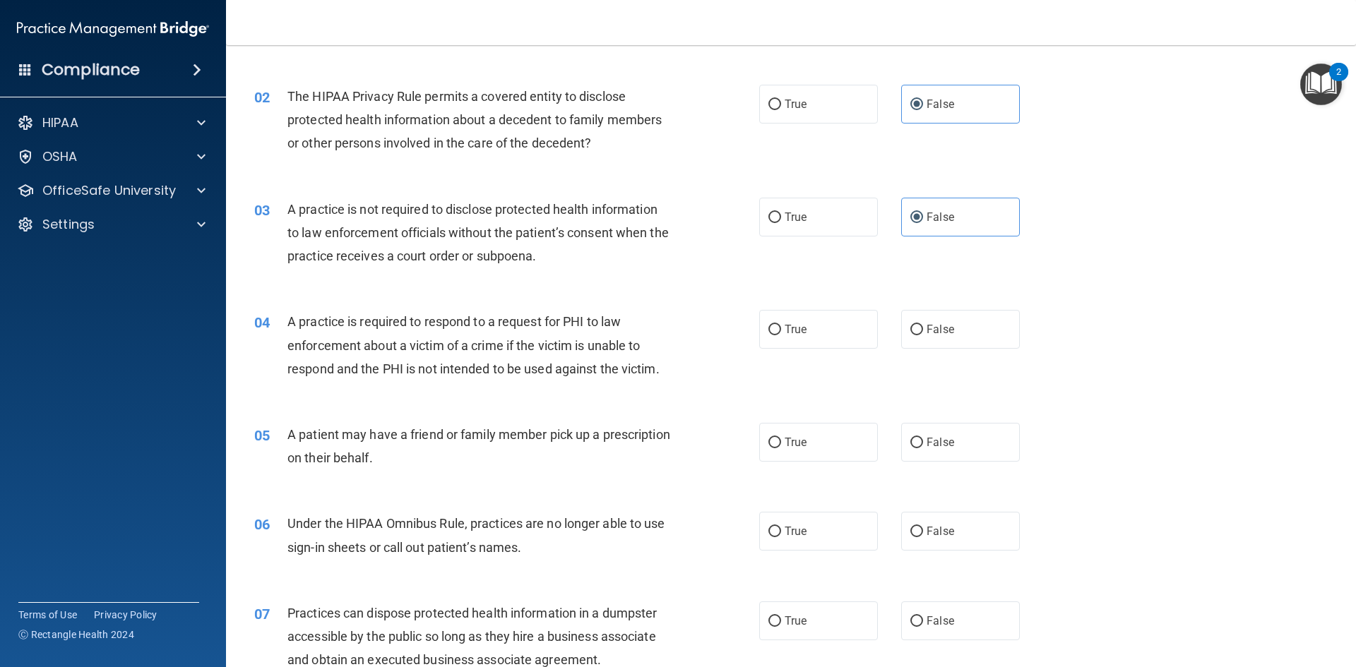
scroll to position [141, 0]
click at [815, 97] on label "True" at bounding box center [818, 102] width 119 height 39
click at [781, 98] on input "True" at bounding box center [774, 103] width 13 height 11
radio input "true"
radio input "false"
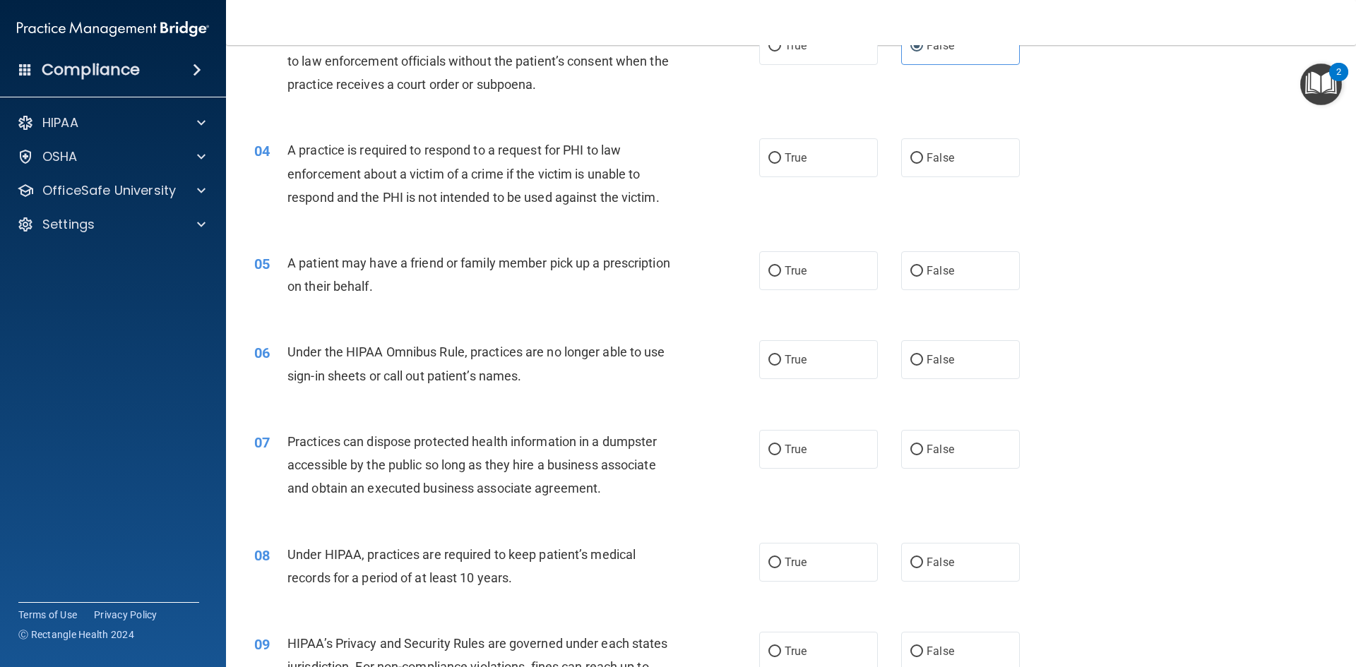
scroll to position [353, 0]
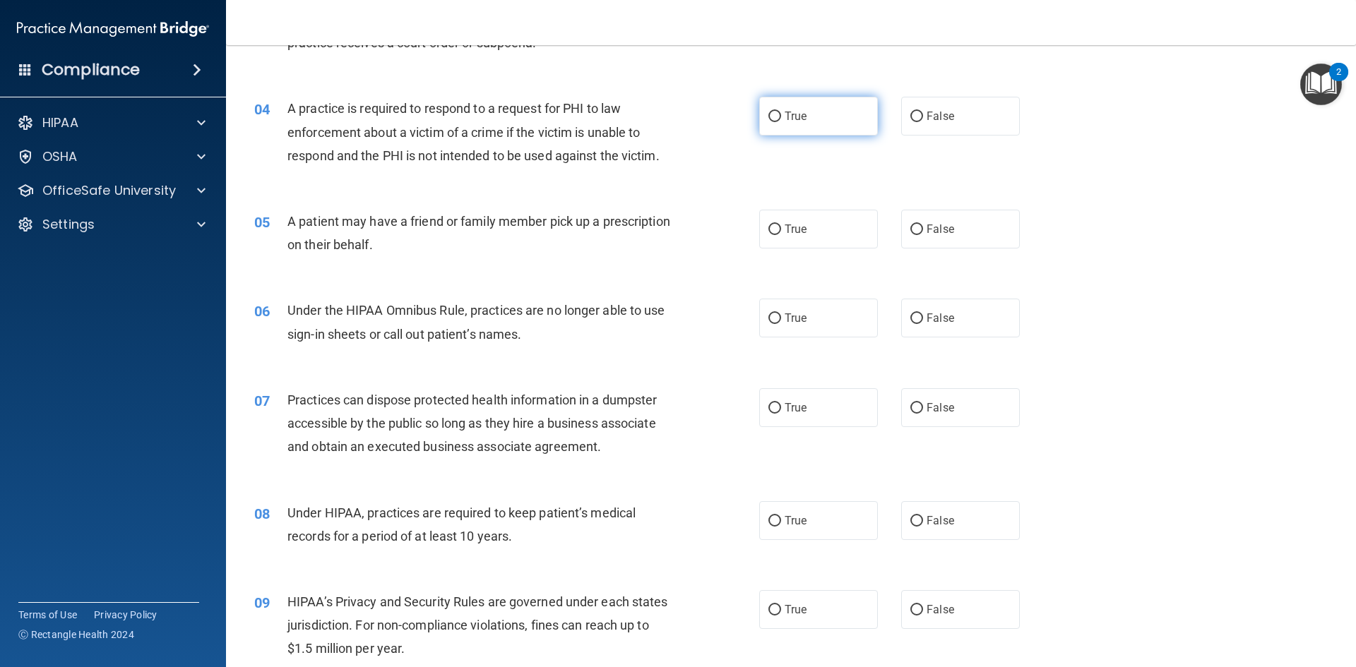
click at [789, 124] on label "True" at bounding box center [818, 116] width 119 height 39
click at [781, 122] on input "True" at bounding box center [774, 117] width 13 height 11
radio input "true"
click at [807, 234] on label "True" at bounding box center [818, 229] width 119 height 39
click at [781, 234] on input "True" at bounding box center [774, 230] width 13 height 11
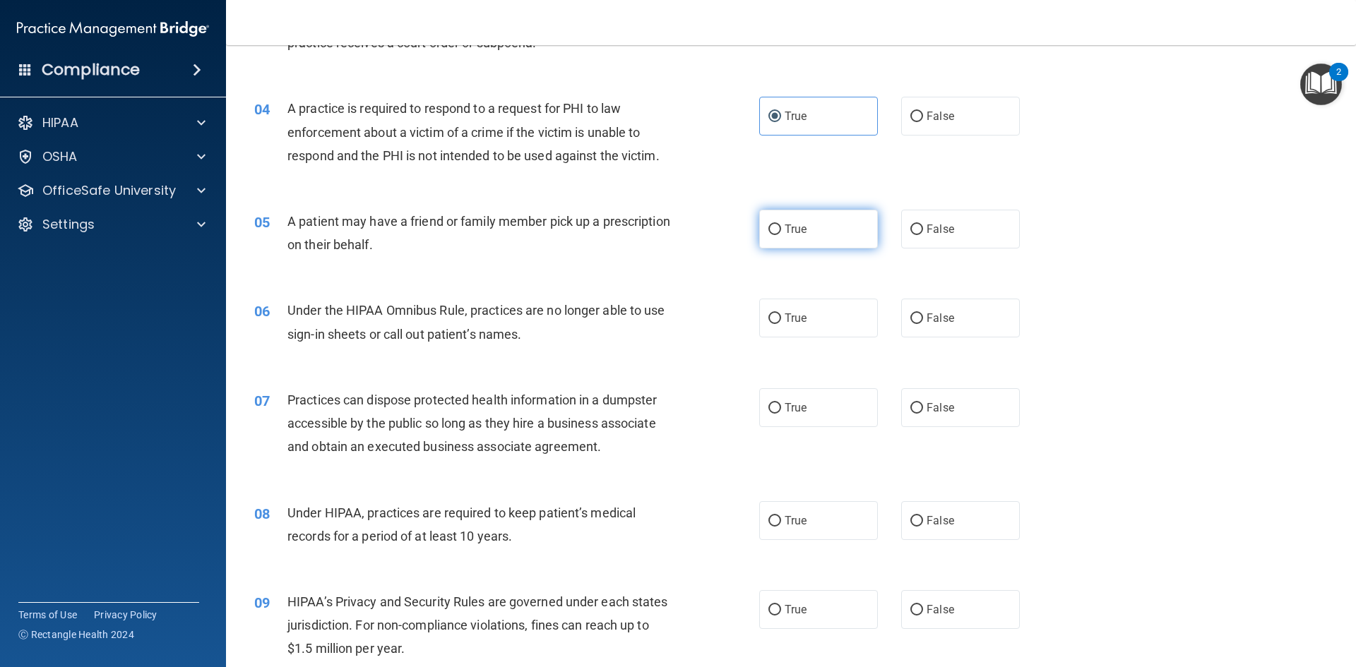
radio input "true"
drag, startPoint x: 938, startPoint y: 313, endPoint x: 891, endPoint y: 323, distance: 48.3
click at [938, 312] on span "False" at bounding box center [940, 317] width 28 height 13
click at [923, 314] on input "False" at bounding box center [916, 319] width 13 height 11
radio input "true"
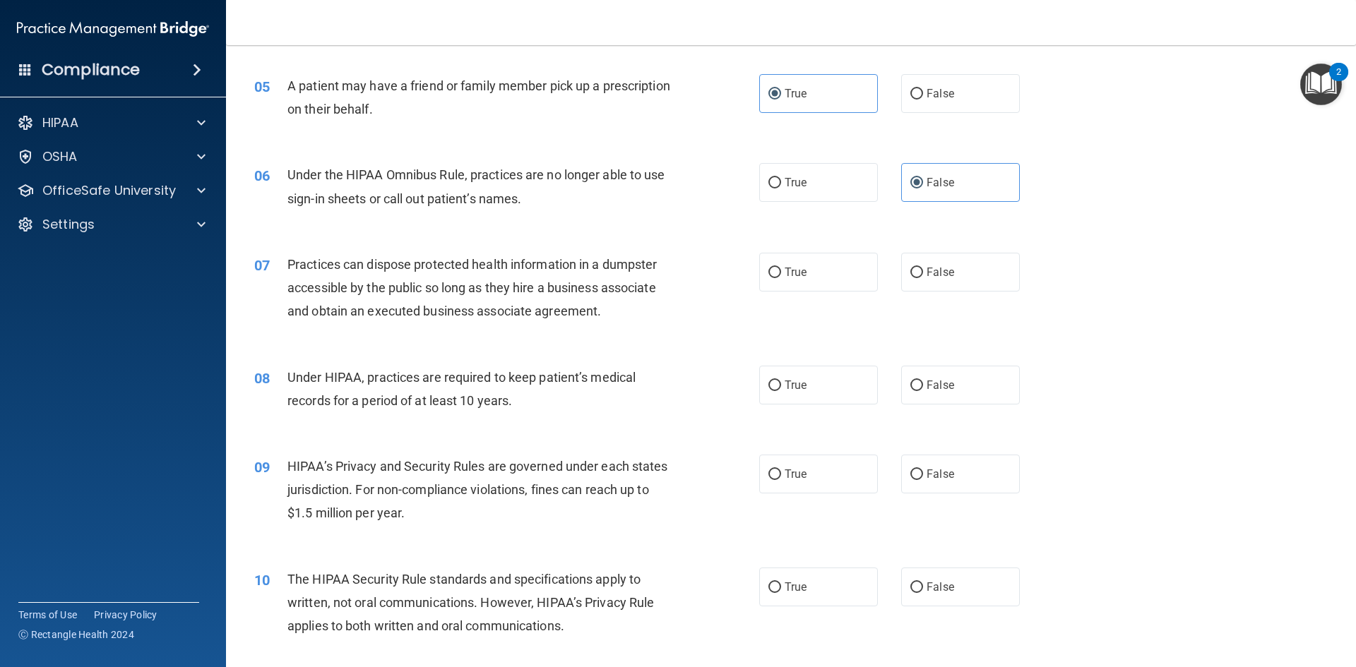
scroll to position [494, 0]
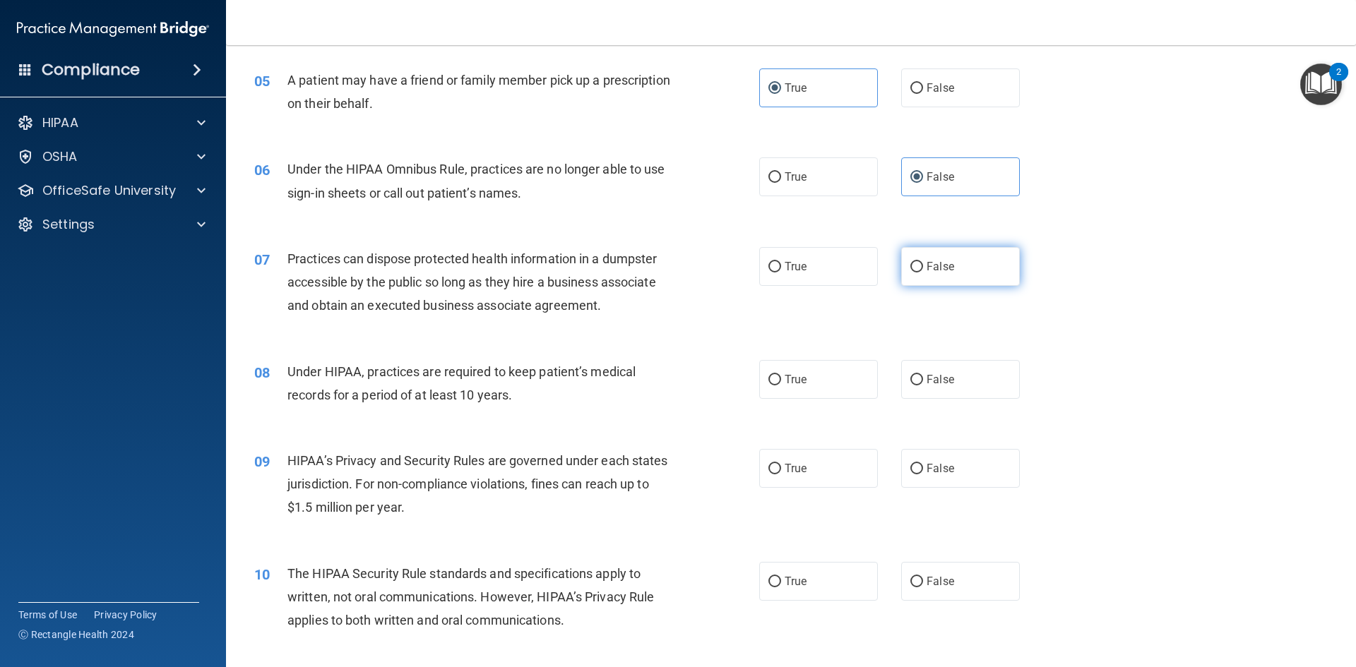
click at [953, 271] on label "False" at bounding box center [960, 266] width 119 height 39
click at [923, 271] on input "False" at bounding box center [916, 267] width 13 height 11
radio input "true"
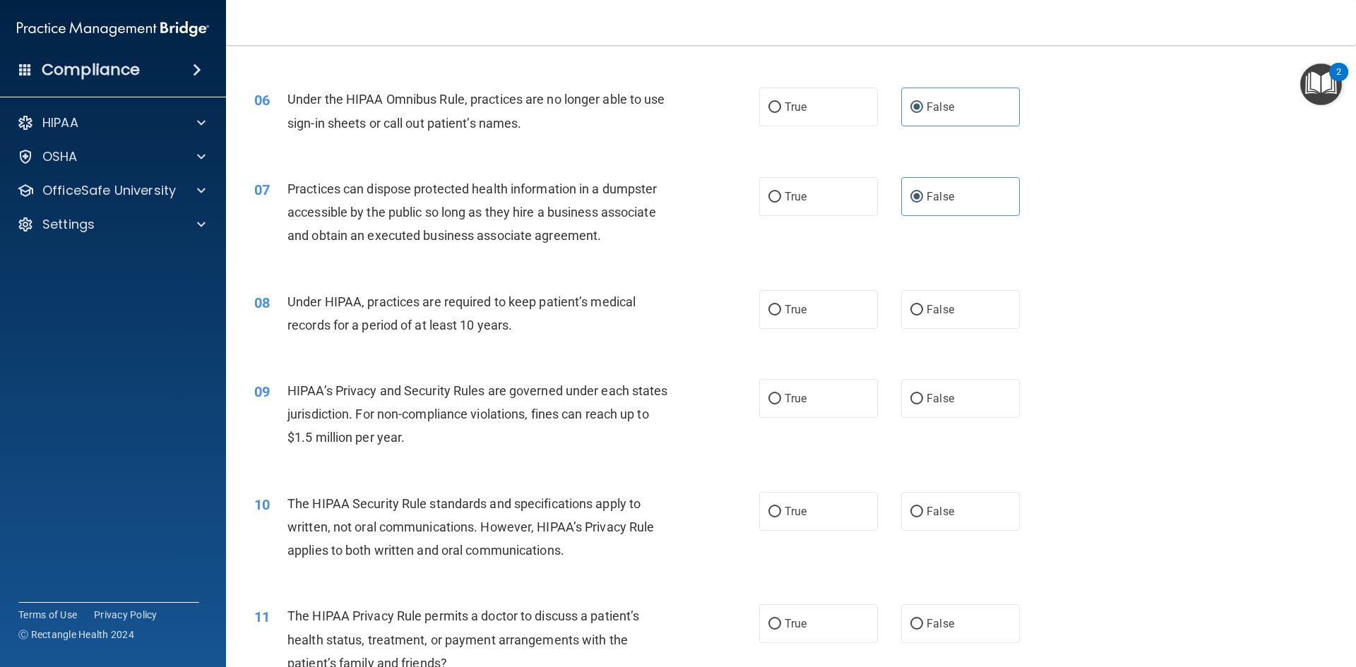
scroll to position [565, 0]
click at [901, 308] on label "False" at bounding box center [960, 309] width 119 height 39
click at [910, 308] on input "False" at bounding box center [916, 309] width 13 height 11
radio input "true"
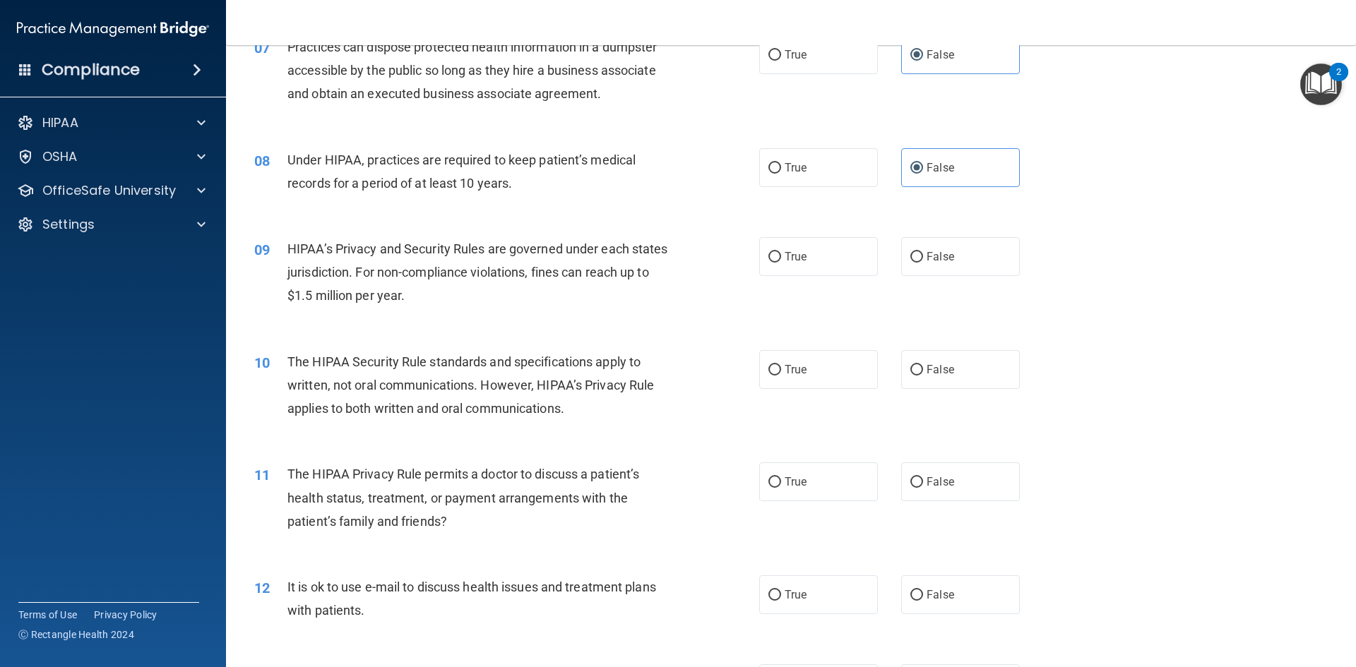
scroll to position [777, 0]
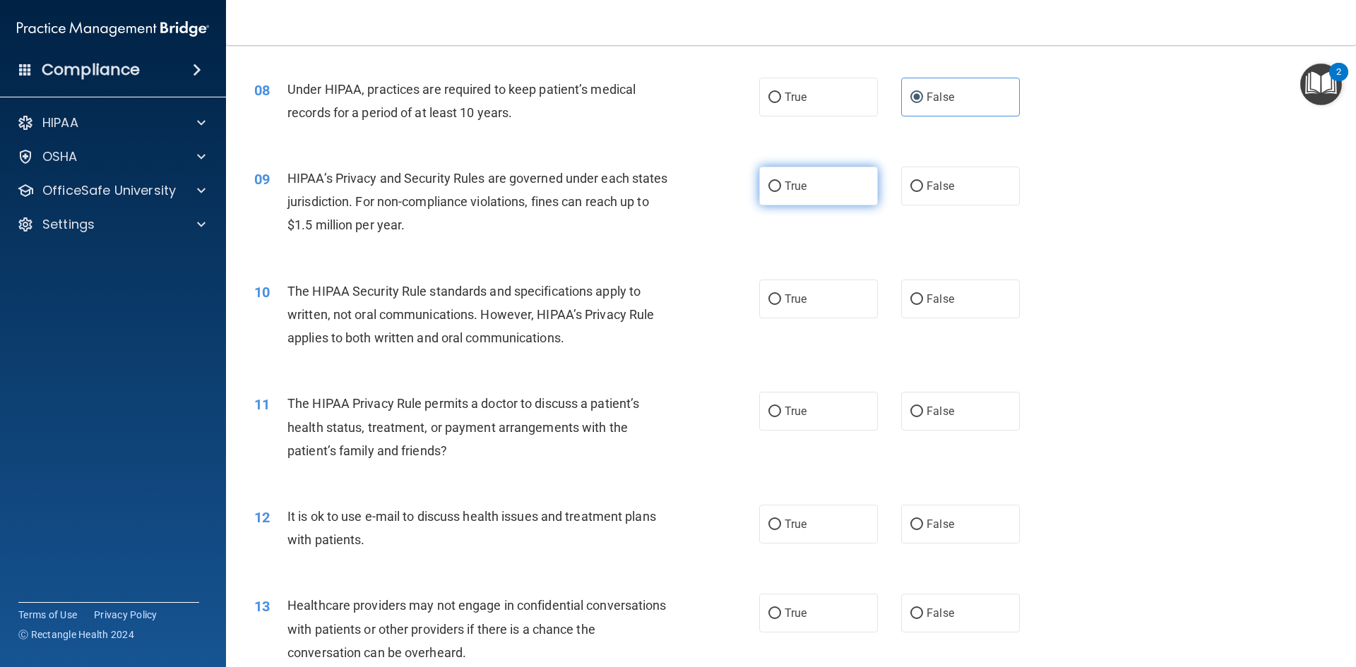
click at [785, 189] on span "True" at bounding box center [796, 185] width 22 height 13
click at [781, 189] on input "True" at bounding box center [774, 186] width 13 height 11
radio input "true"
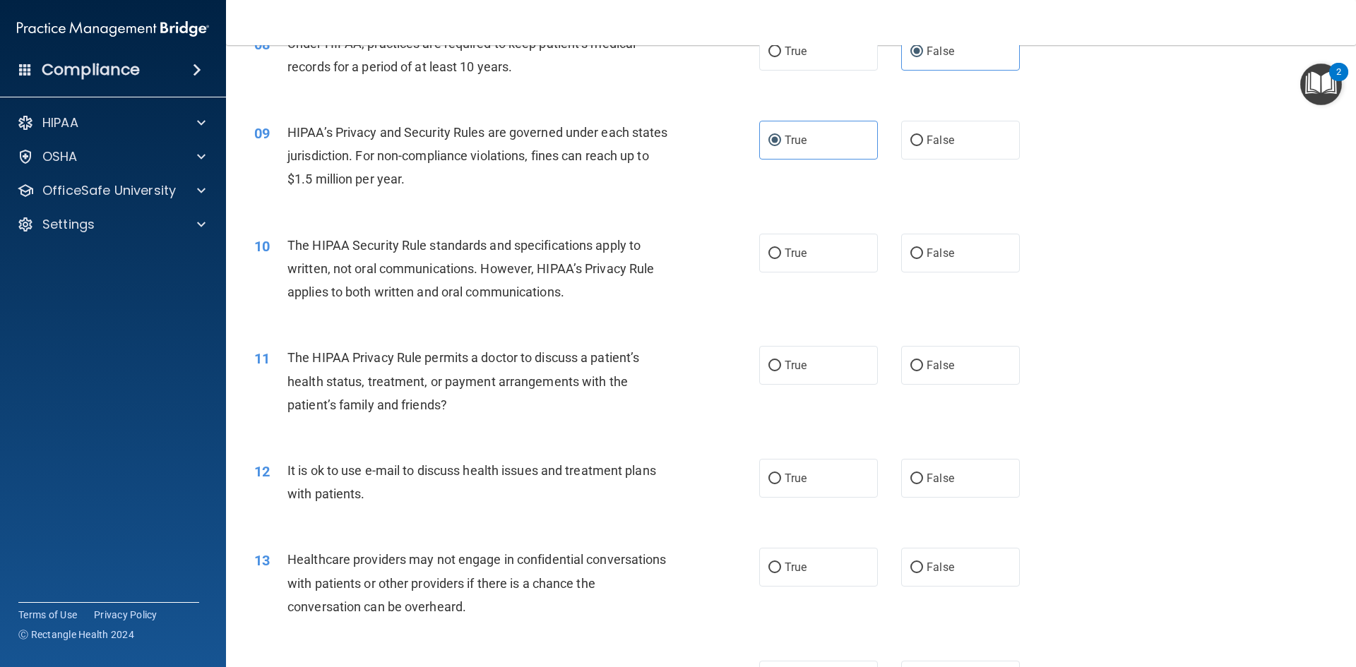
scroll to position [847, 0]
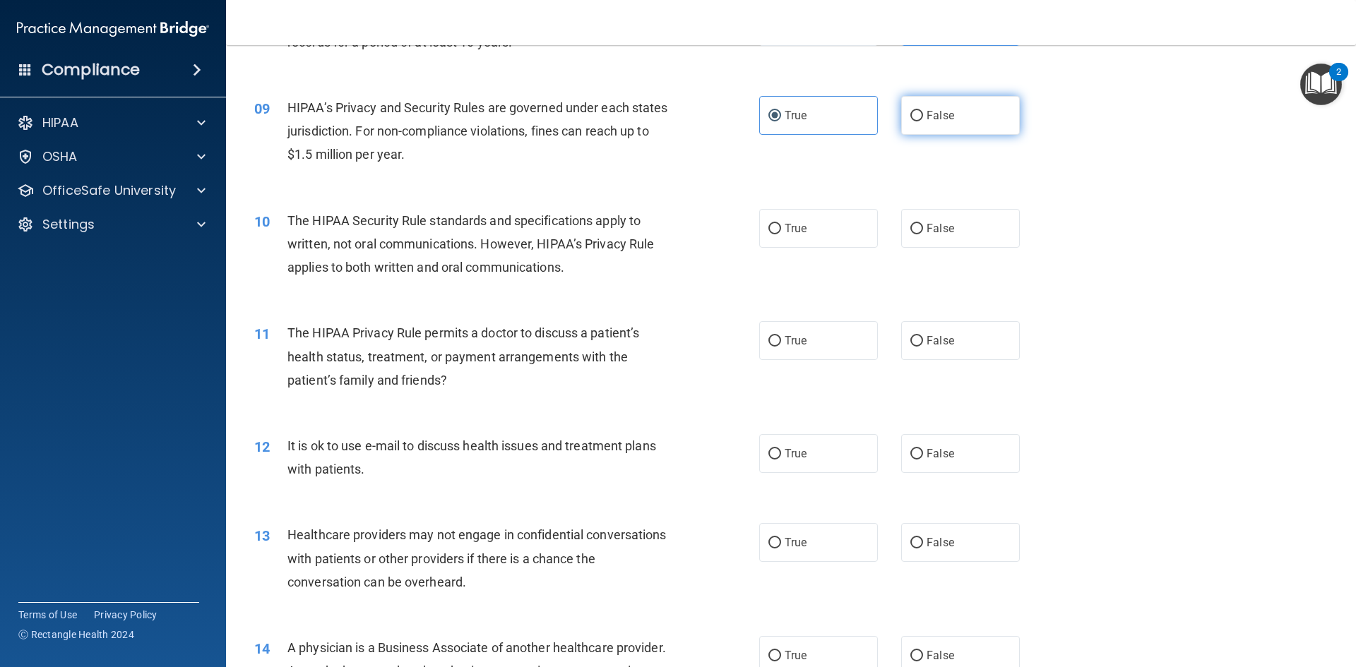
click at [931, 97] on label "False" at bounding box center [960, 115] width 119 height 39
click at [923, 111] on input "False" at bounding box center [916, 116] width 13 height 11
radio input "true"
radio input "false"
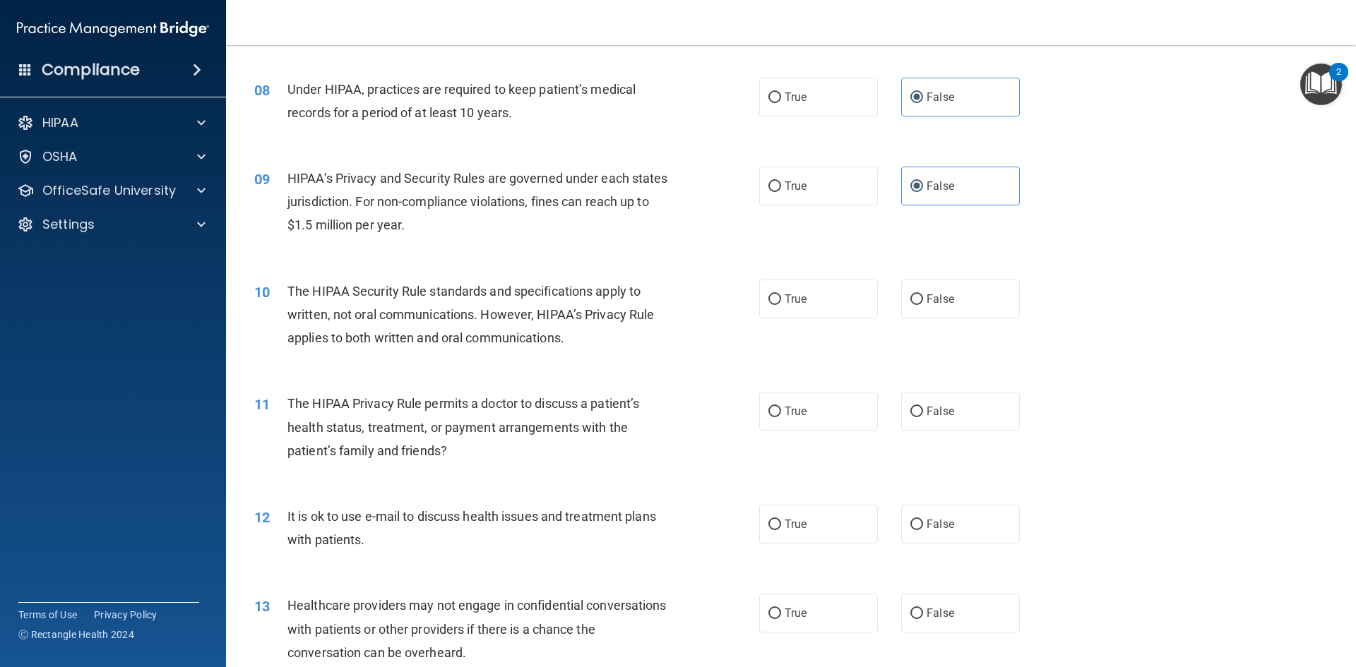
scroll to position [989, 0]
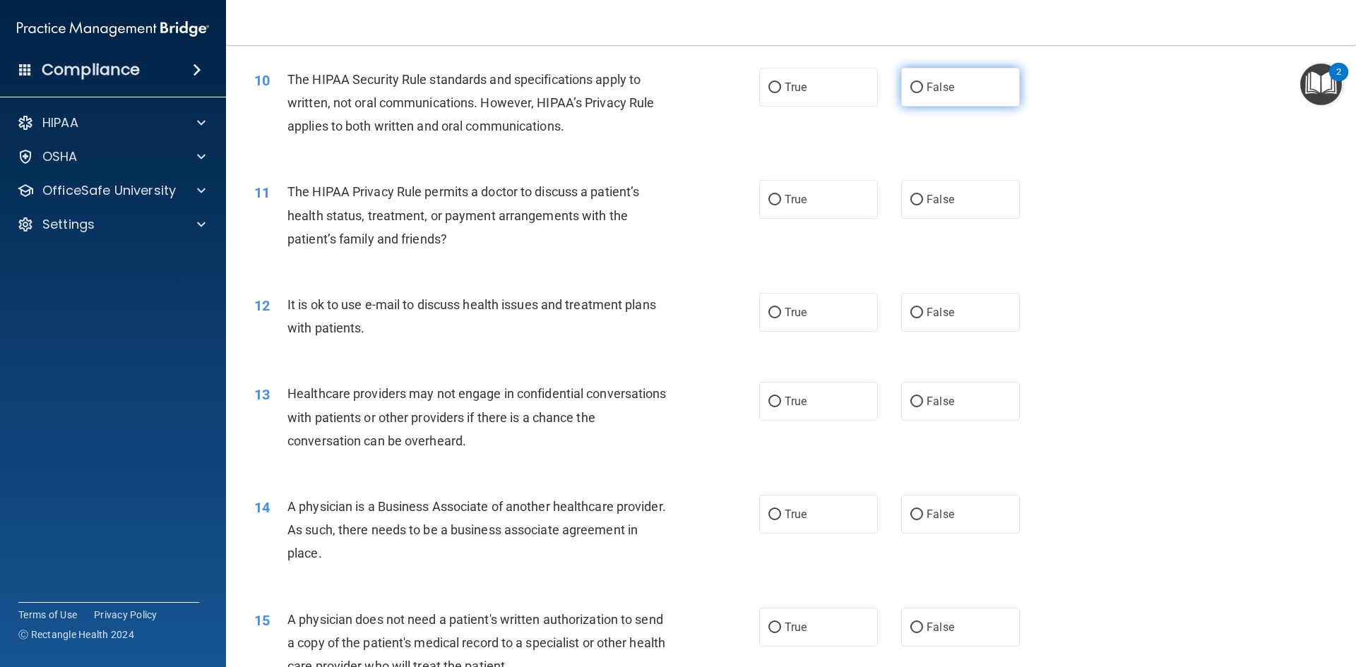
click at [967, 80] on label "False" at bounding box center [960, 87] width 119 height 39
click at [923, 83] on input "False" at bounding box center [916, 88] width 13 height 11
radio input "true"
click at [966, 203] on label "False" at bounding box center [960, 199] width 119 height 39
click at [923, 203] on input "False" at bounding box center [916, 200] width 13 height 11
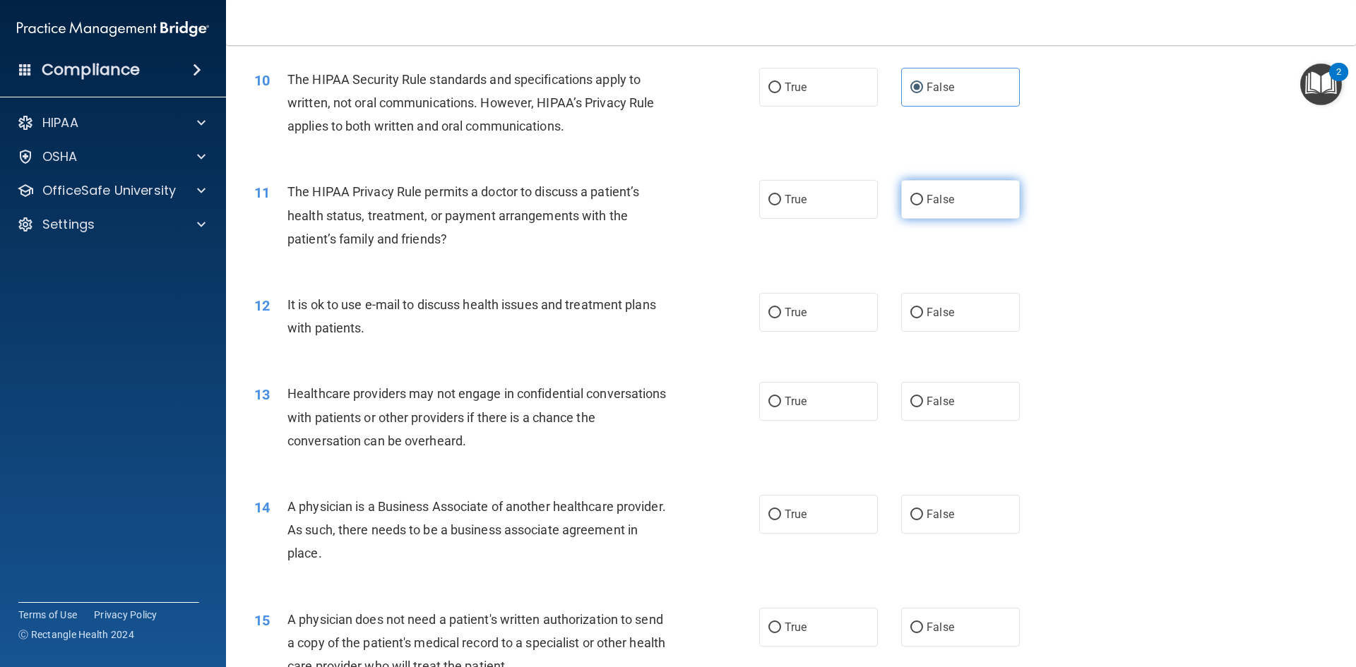
radio input "true"
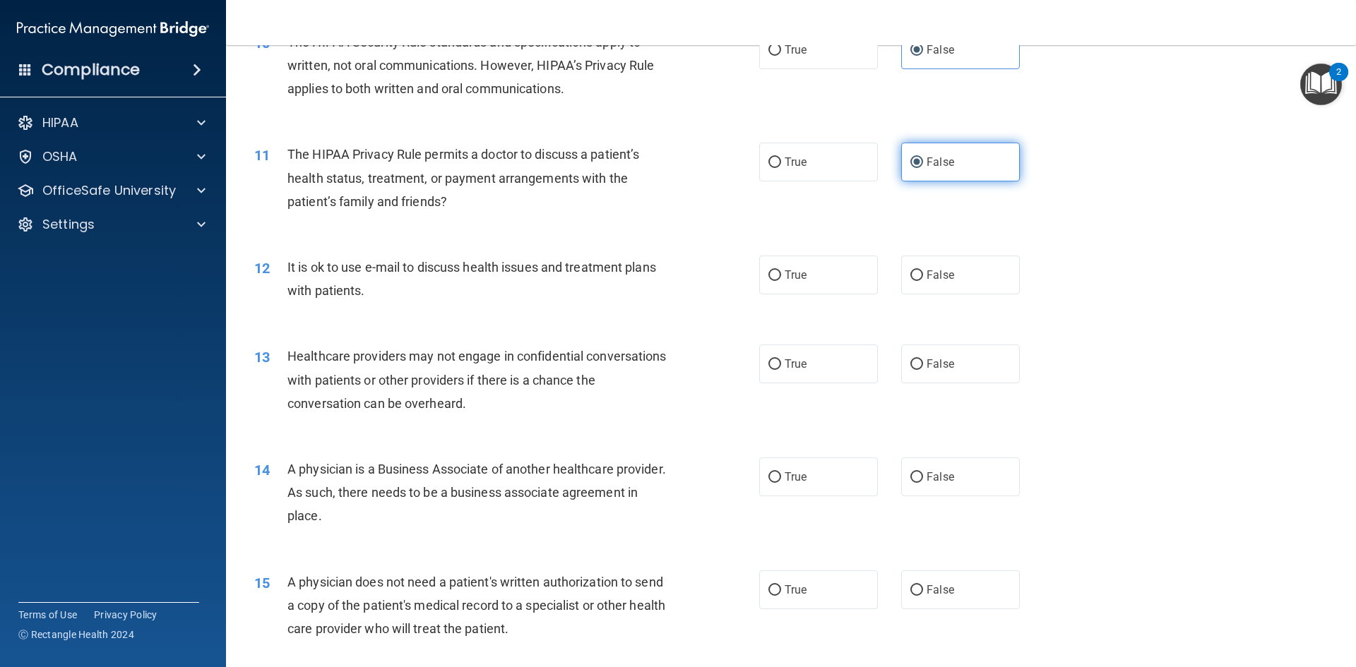
scroll to position [1059, 0]
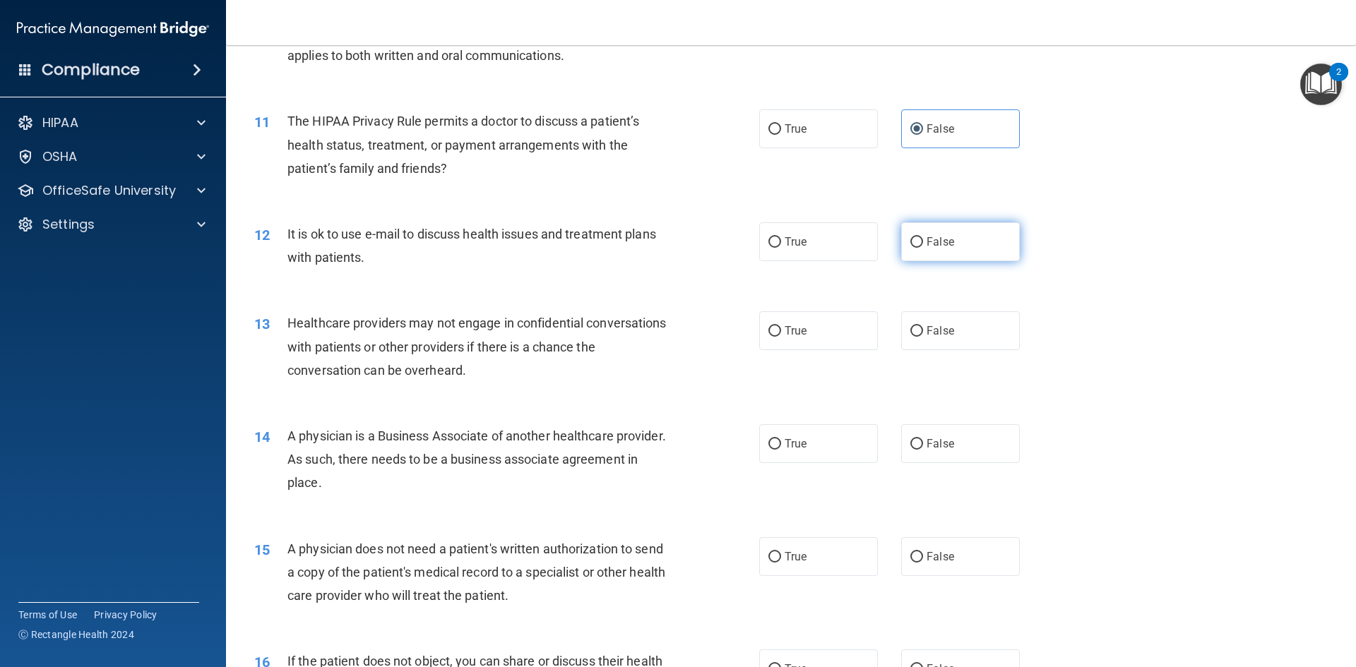
click at [957, 239] on label "False" at bounding box center [960, 241] width 119 height 39
click at [923, 239] on input "False" at bounding box center [916, 242] width 13 height 11
radio input "true"
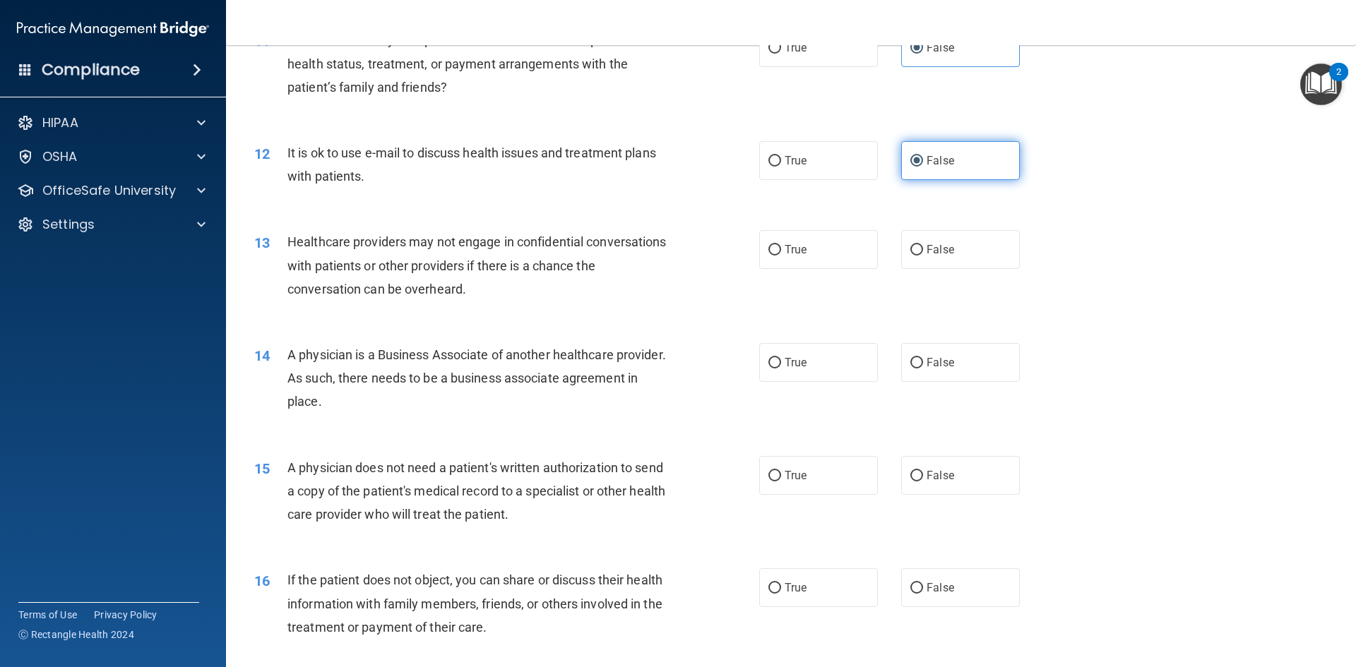
scroll to position [1271, 0]
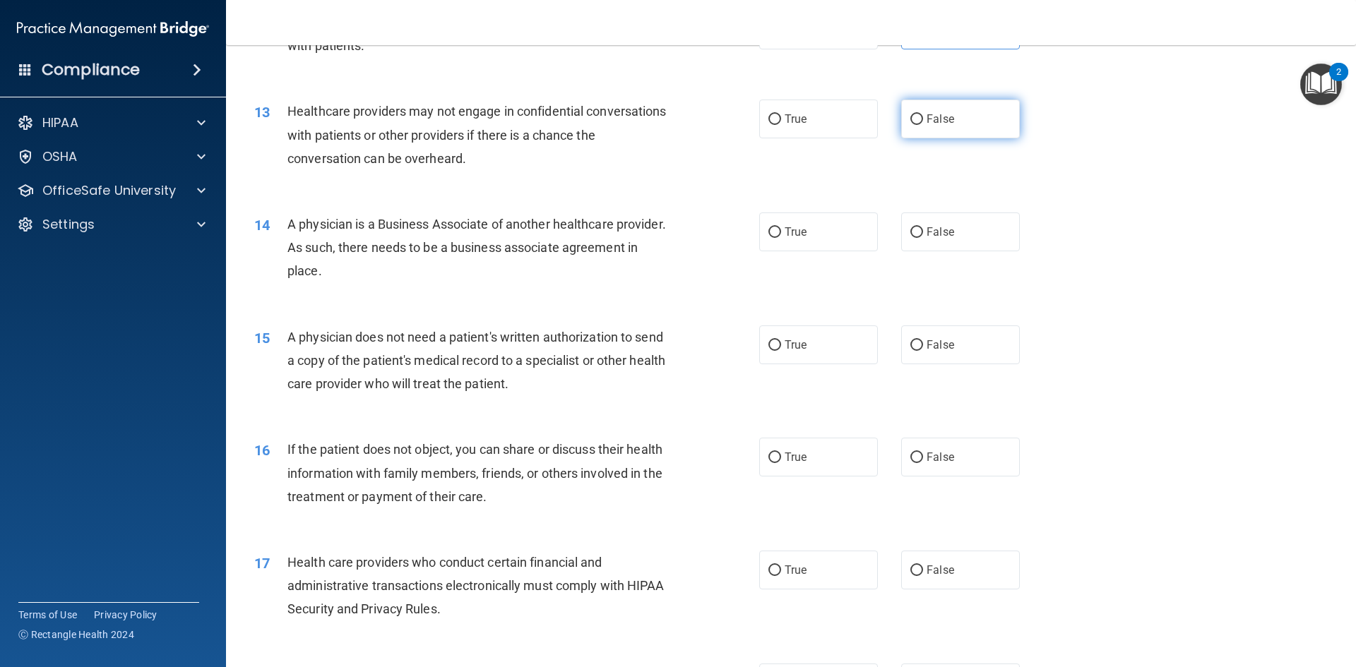
click at [934, 126] on label "False" at bounding box center [960, 119] width 119 height 39
click at [923, 125] on input "False" at bounding box center [916, 119] width 13 height 11
radio input "true"
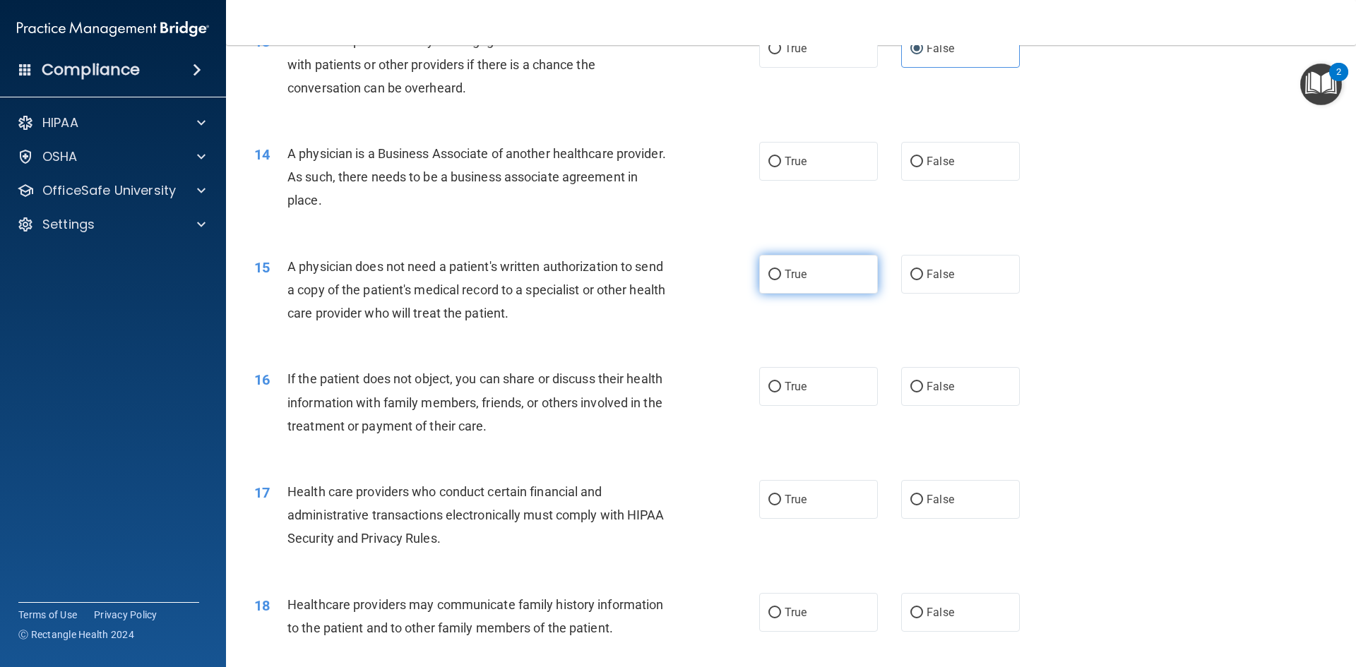
click at [791, 275] on span "True" at bounding box center [796, 274] width 22 height 13
click at [781, 275] on input "True" at bounding box center [774, 275] width 13 height 11
radio input "true"
click at [803, 155] on label "True" at bounding box center [818, 161] width 119 height 39
click at [781, 157] on input "True" at bounding box center [774, 162] width 13 height 11
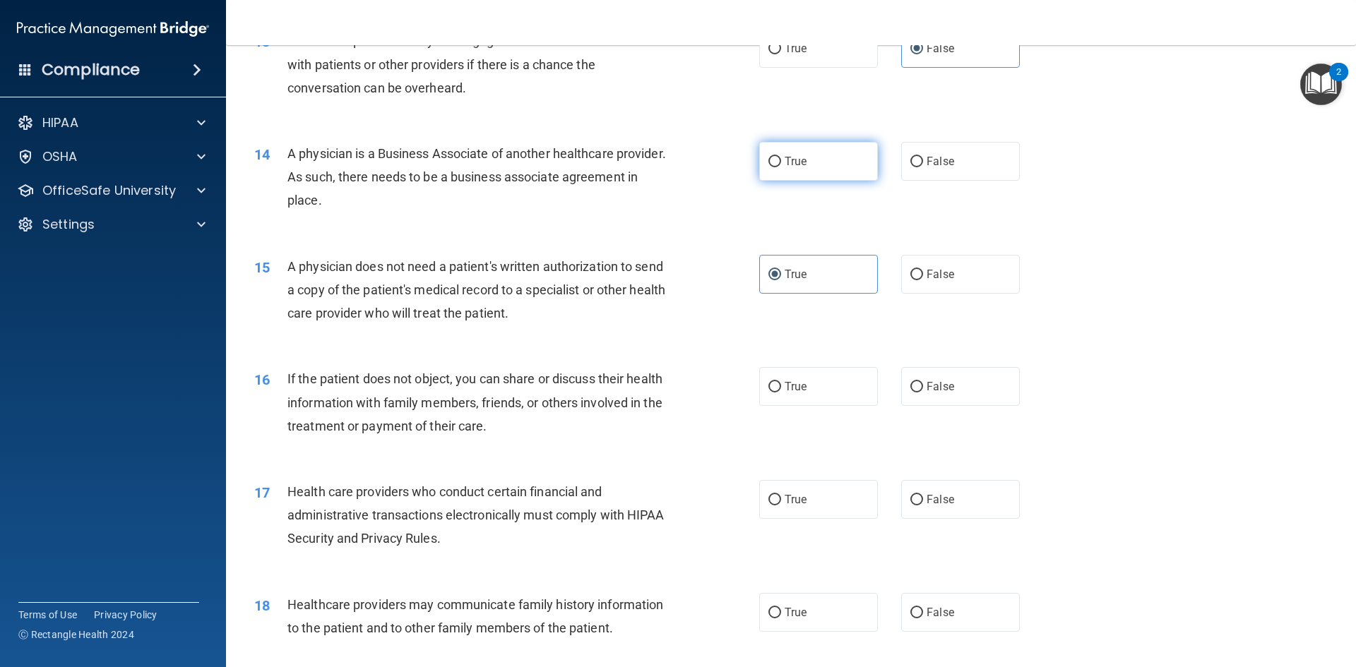
radio input "true"
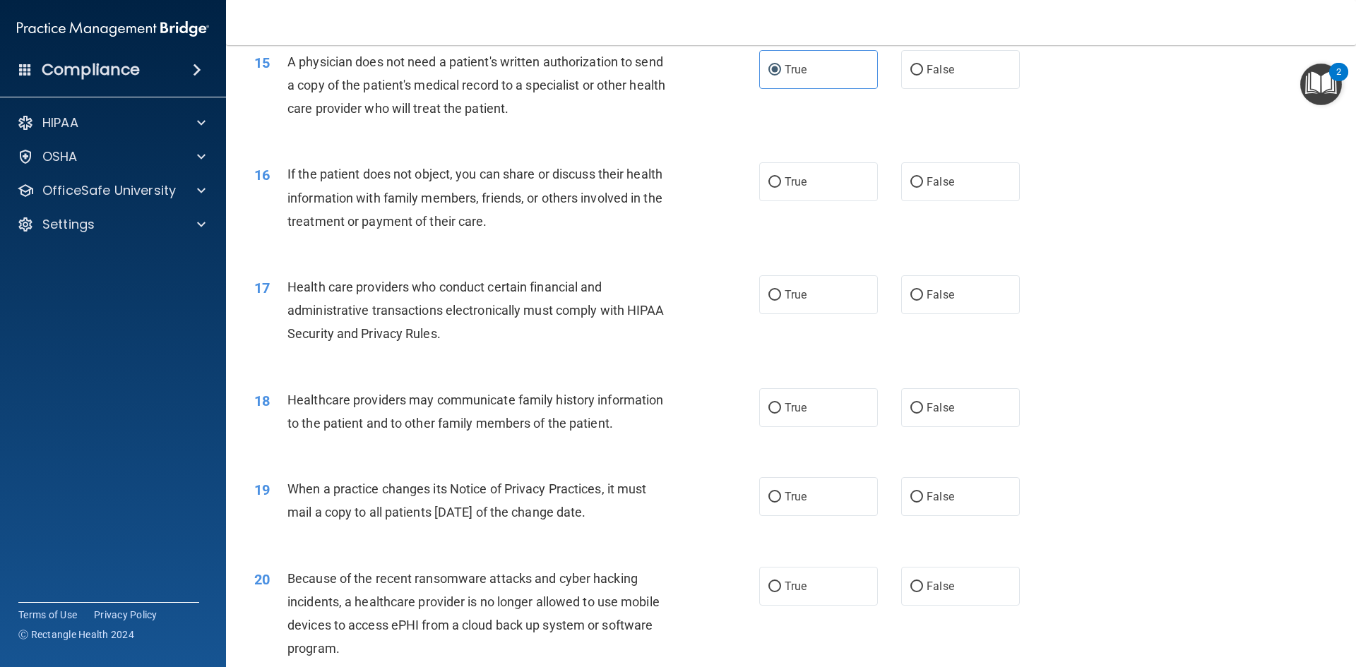
scroll to position [1554, 0]
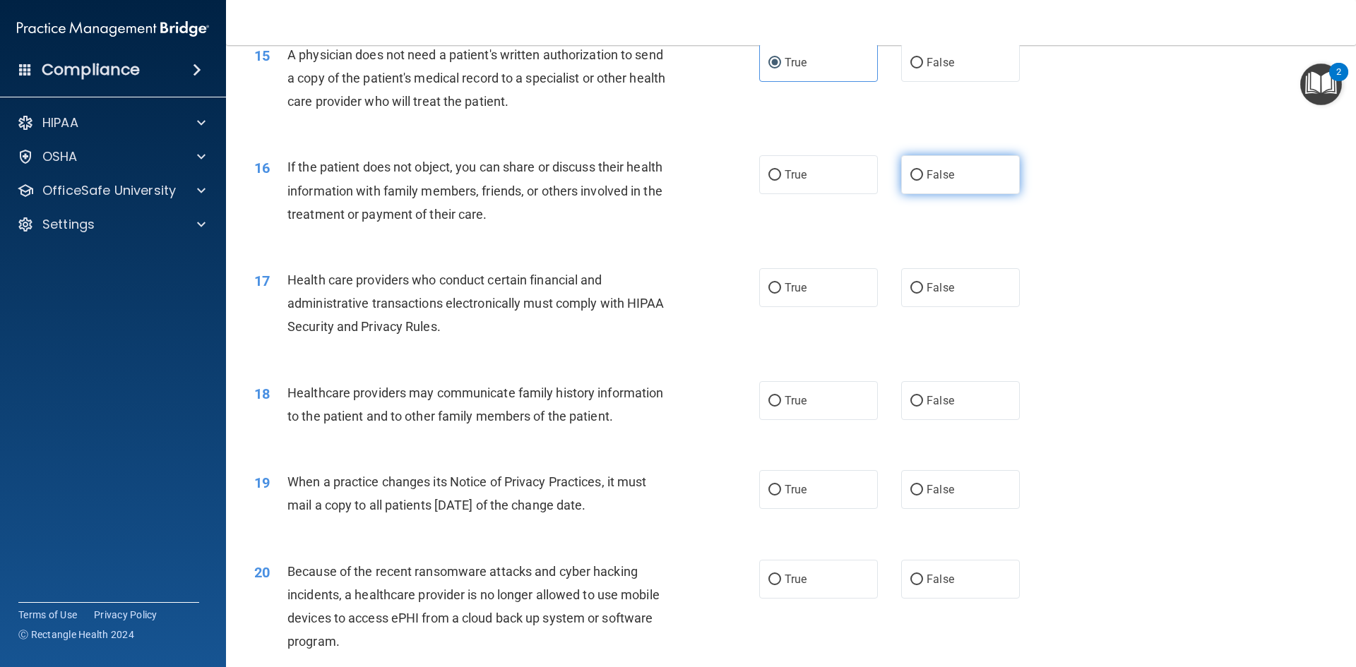
click at [910, 180] on input "False" at bounding box center [916, 175] width 13 height 11
radio input "true"
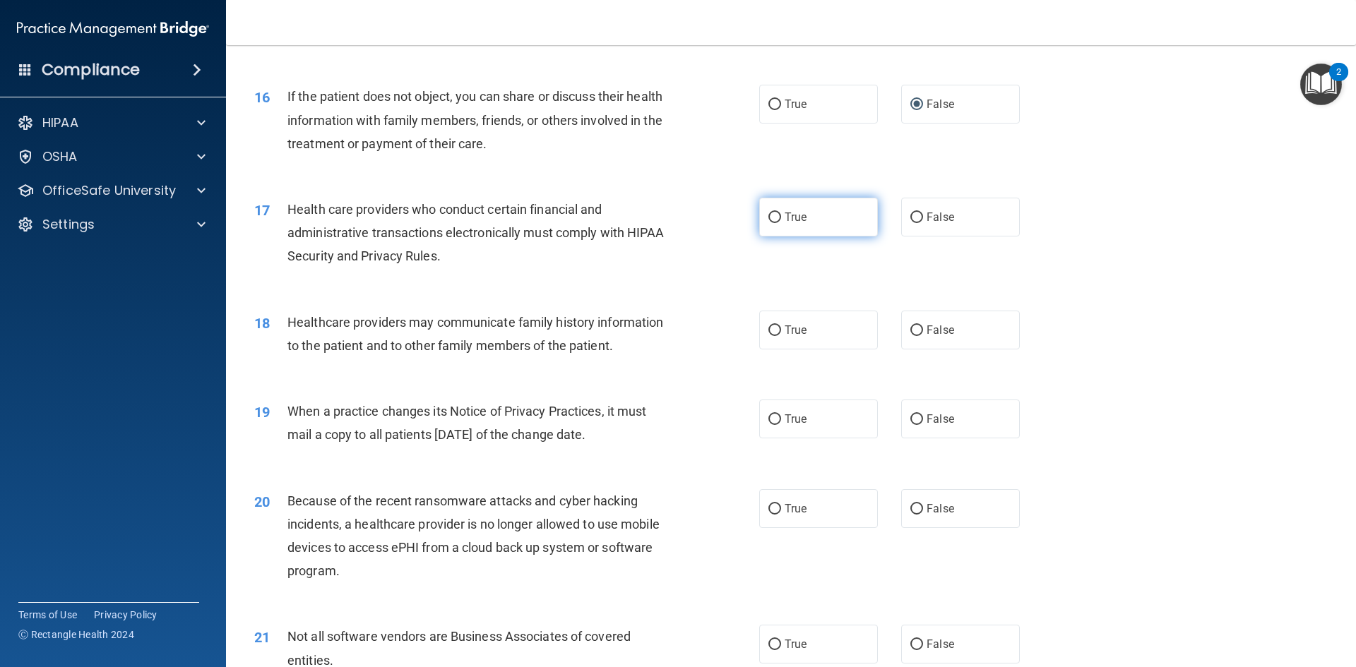
click at [798, 220] on span "True" at bounding box center [796, 216] width 22 height 13
click at [781, 220] on input "True" at bounding box center [774, 218] width 13 height 11
radio input "true"
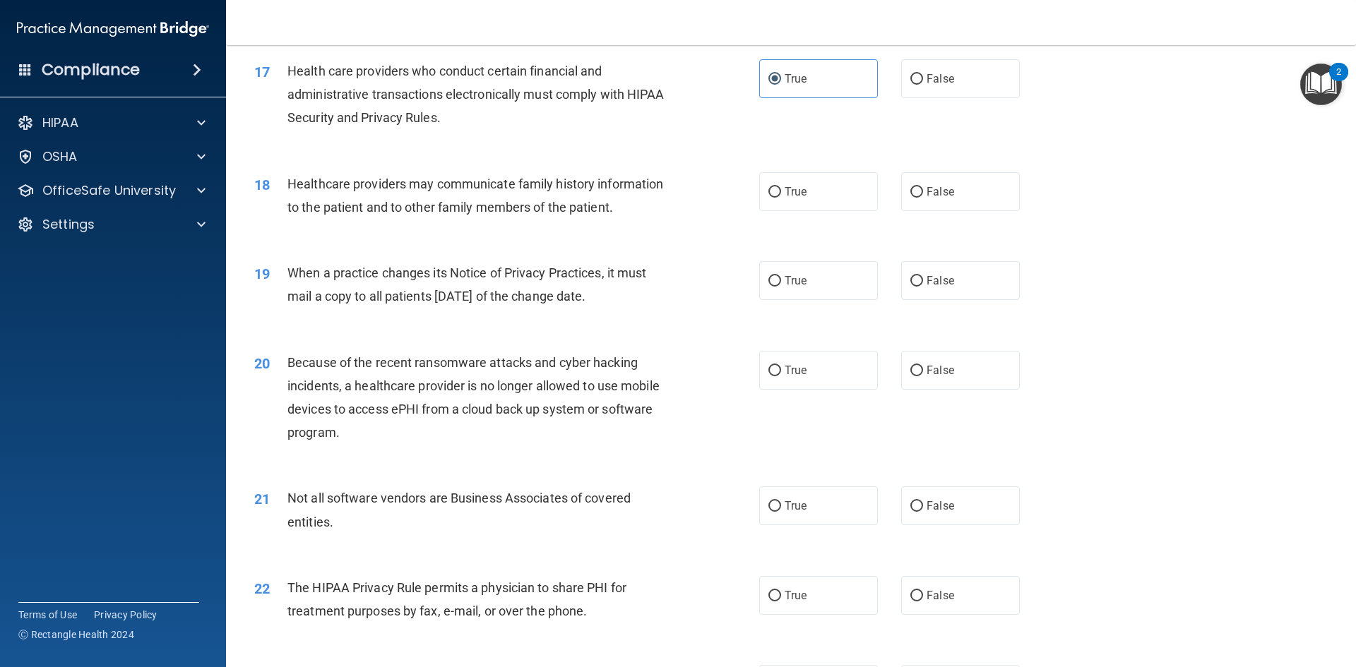
scroll to position [1765, 0]
click at [922, 199] on label "False" at bounding box center [960, 188] width 119 height 39
click at [922, 195] on input "False" at bounding box center [916, 189] width 13 height 11
radio input "true"
click at [970, 273] on label "False" at bounding box center [960, 277] width 119 height 39
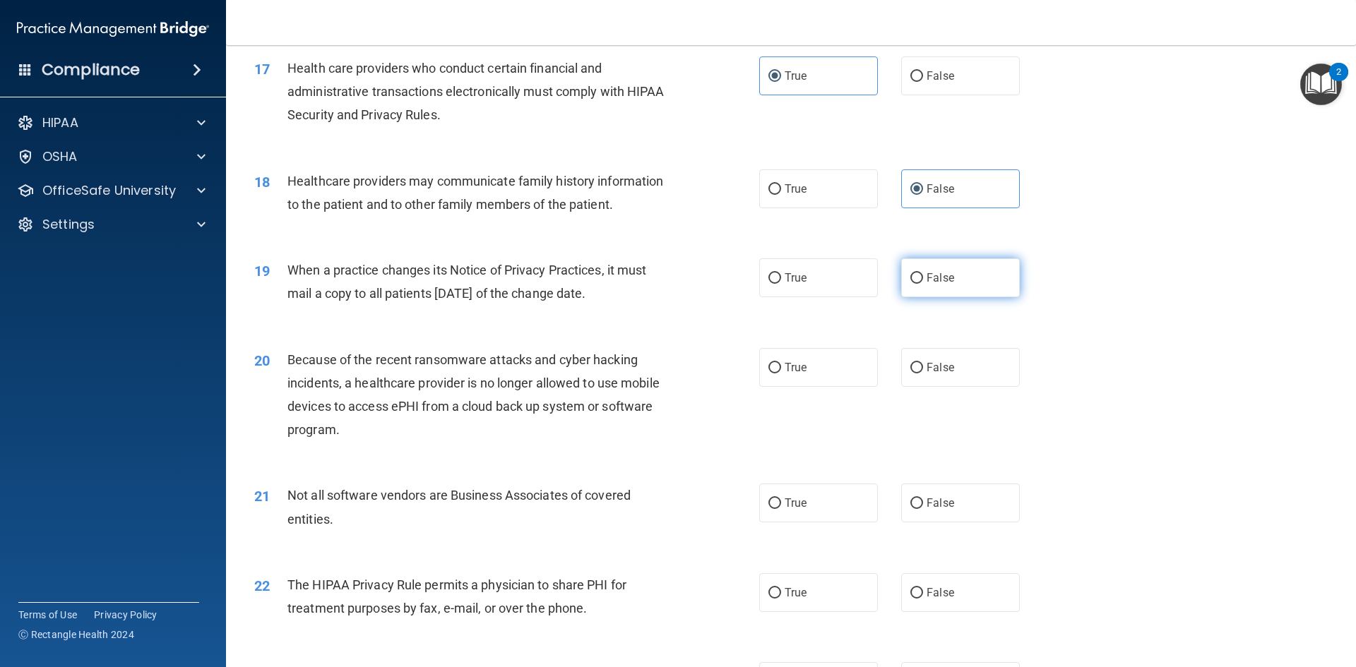
click at [923, 273] on input "False" at bounding box center [916, 278] width 13 height 11
radio input "true"
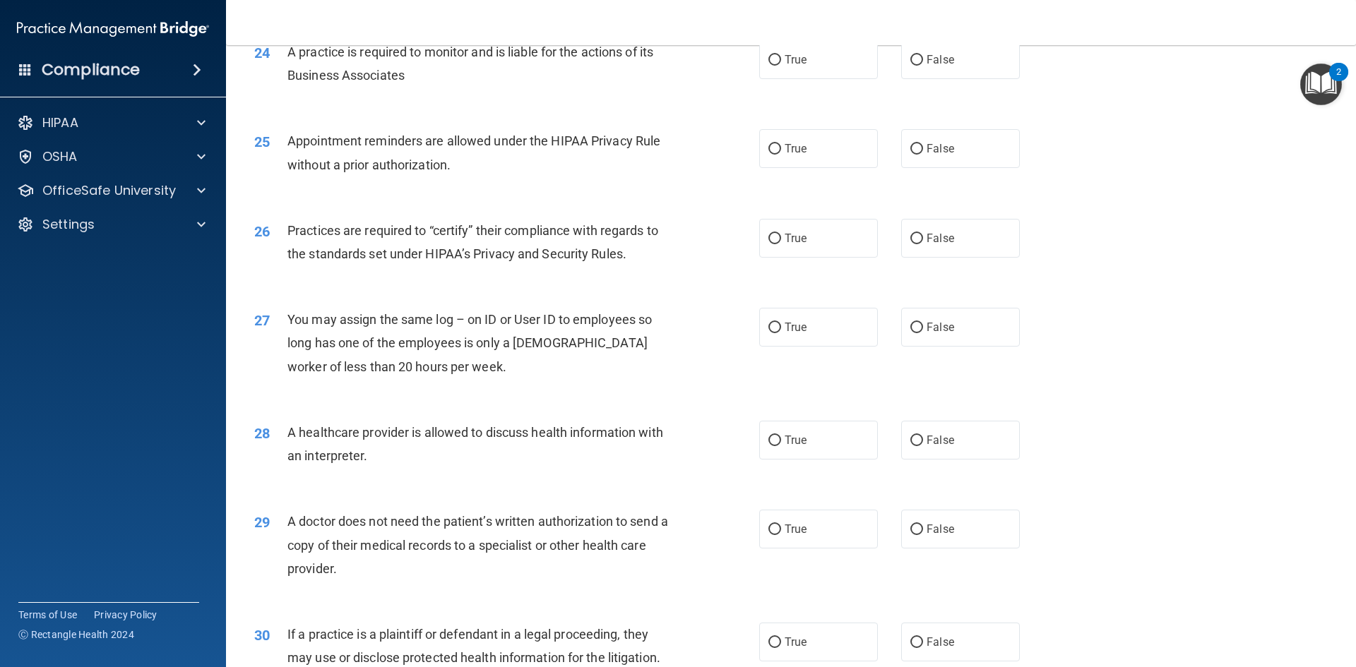
scroll to position [2620, 0]
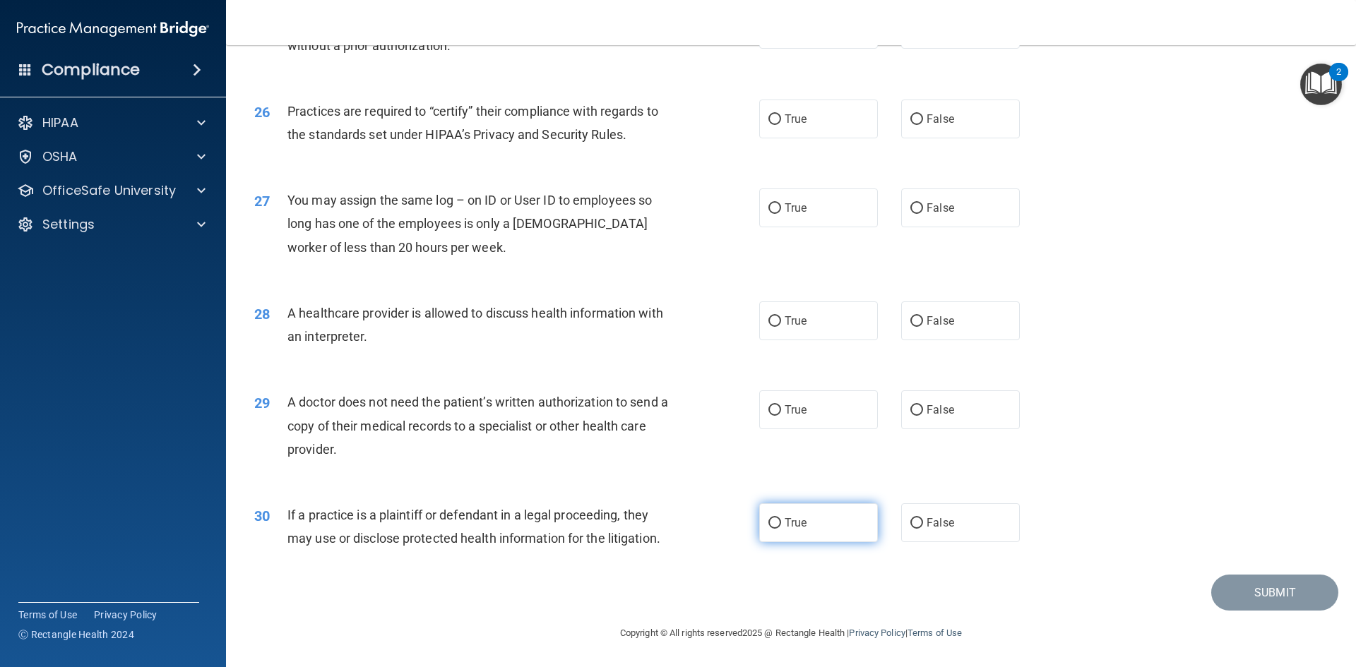
click at [787, 525] on span "True" at bounding box center [796, 522] width 22 height 13
click at [781, 525] on input "True" at bounding box center [774, 523] width 13 height 11
radio input "true"
click at [788, 399] on label "True" at bounding box center [818, 410] width 119 height 39
click at [781, 405] on input "True" at bounding box center [774, 410] width 13 height 11
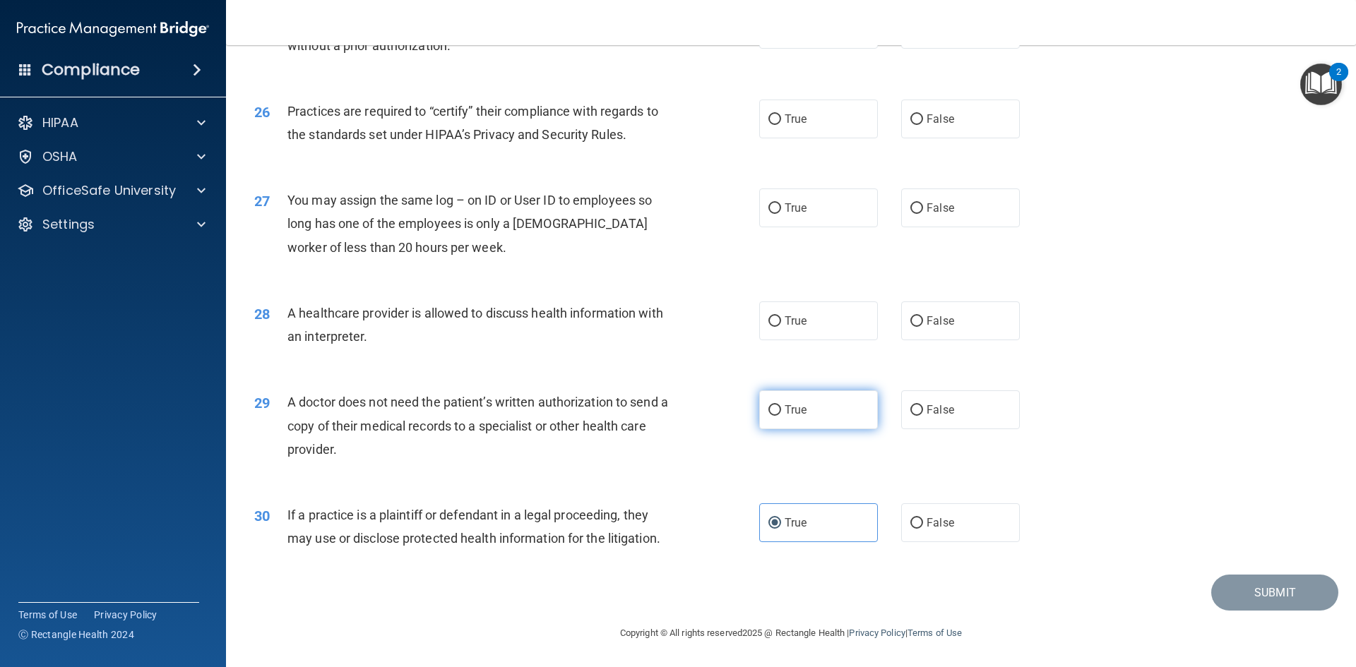
radio input "true"
click at [852, 329] on label "True" at bounding box center [818, 321] width 119 height 39
click at [781, 327] on input "True" at bounding box center [774, 321] width 13 height 11
radio input "true"
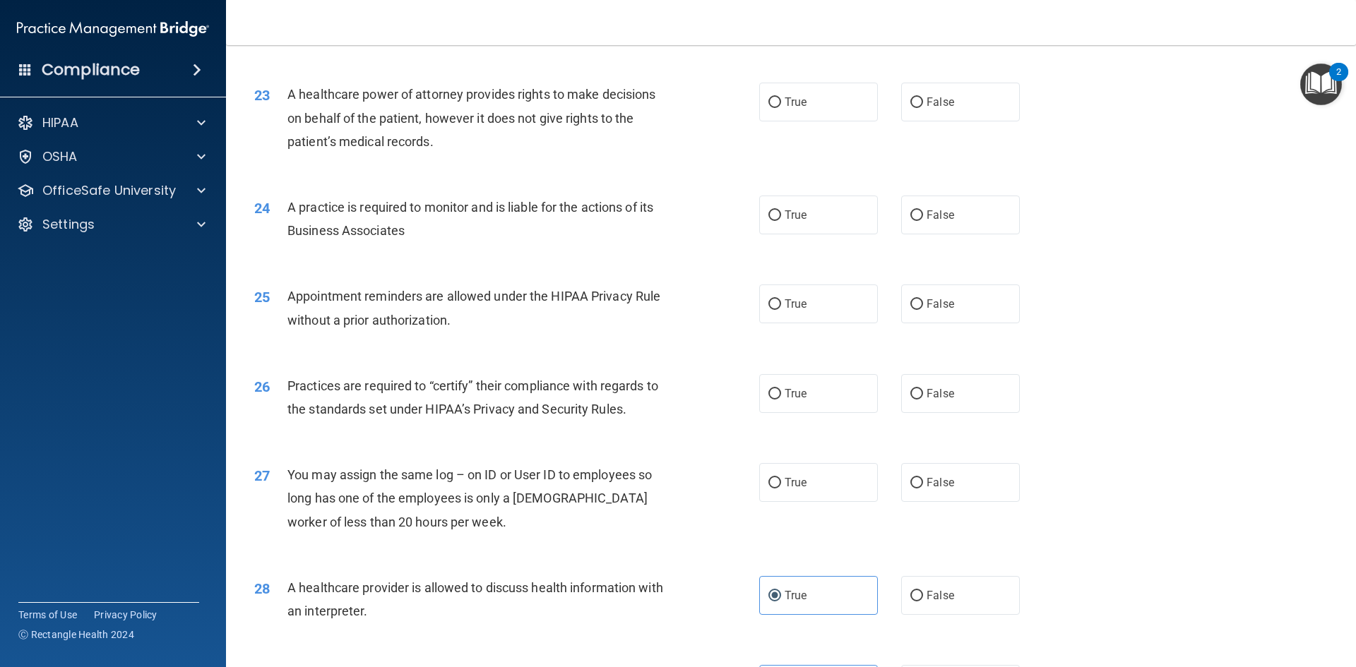
scroll to position [2337, 0]
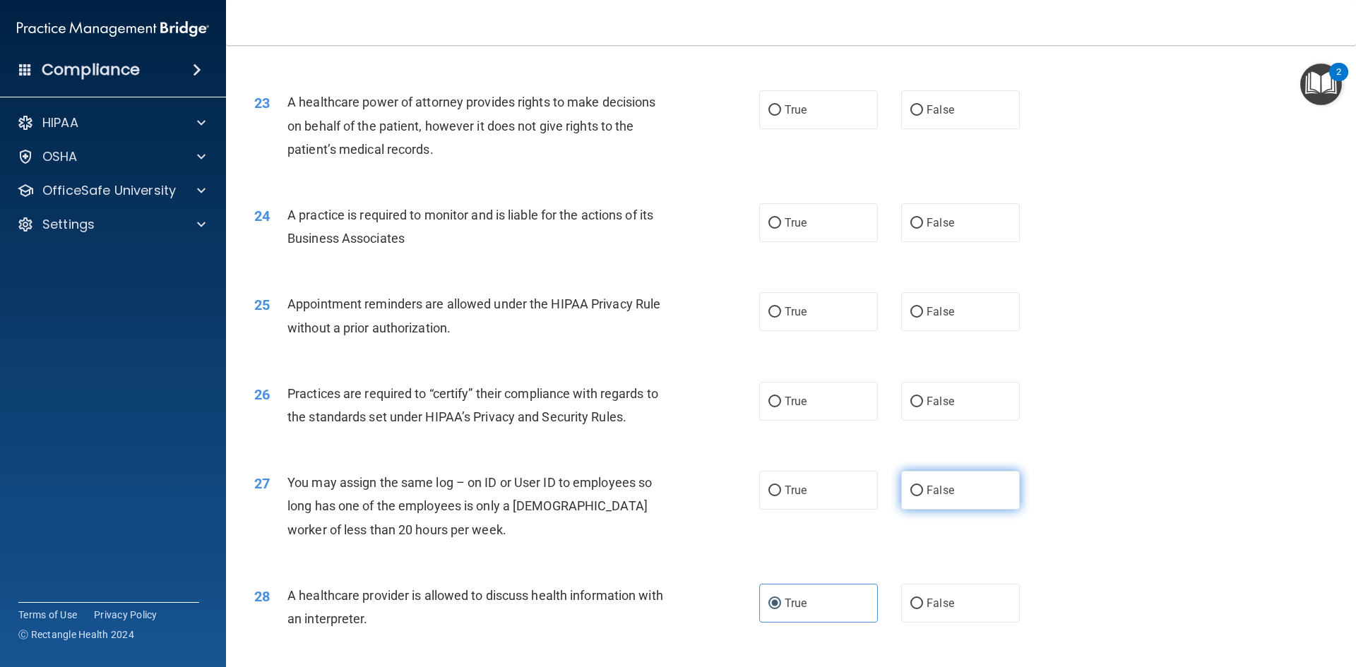
click at [960, 485] on label "False" at bounding box center [960, 490] width 119 height 39
click at [923, 486] on input "False" at bounding box center [916, 491] width 13 height 11
radio input "true"
click at [842, 412] on label "True" at bounding box center [818, 401] width 119 height 39
click at [781, 407] on input "True" at bounding box center [774, 402] width 13 height 11
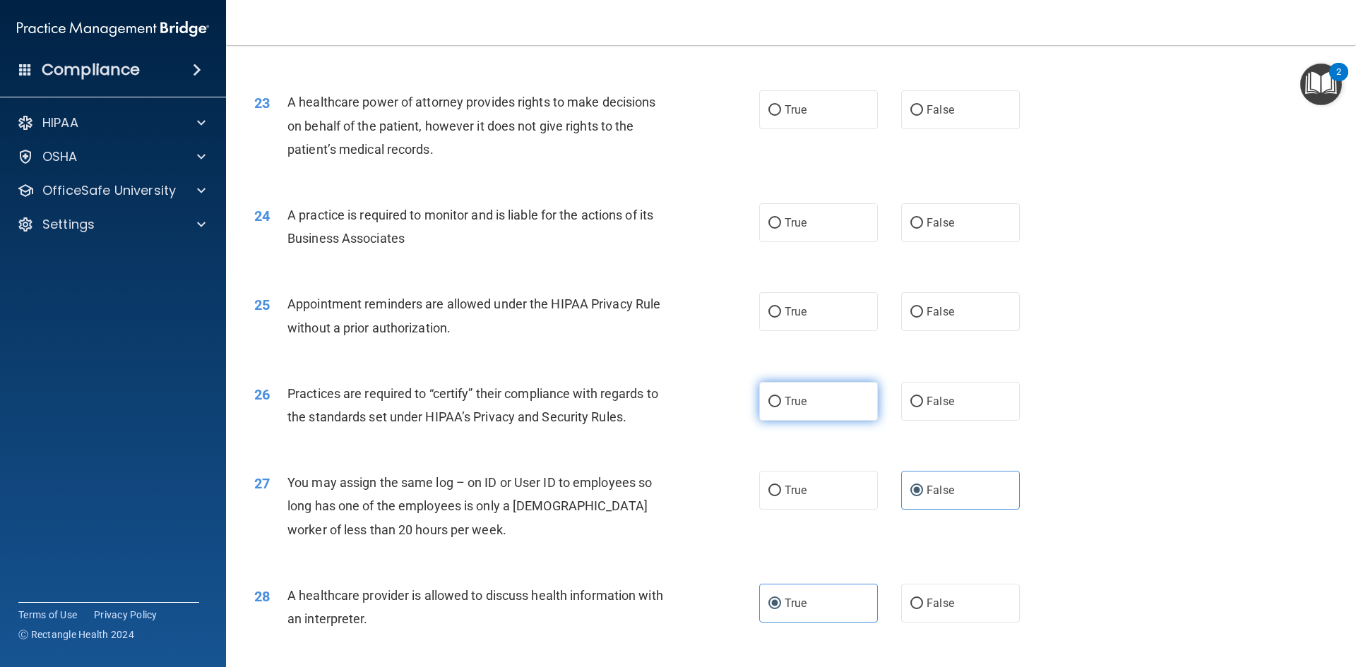
radio input "true"
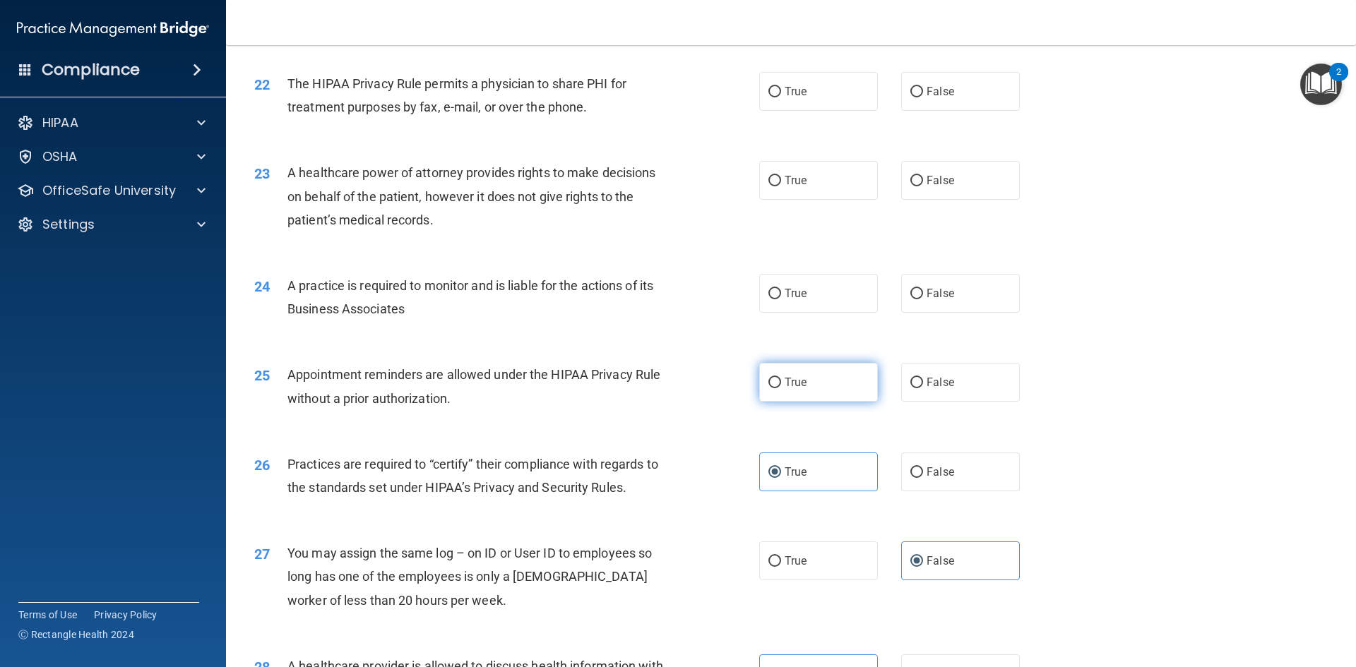
click at [831, 396] on label "True" at bounding box center [818, 382] width 119 height 39
click at [781, 388] on input "True" at bounding box center [774, 383] width 13 height 11
radio input "true"
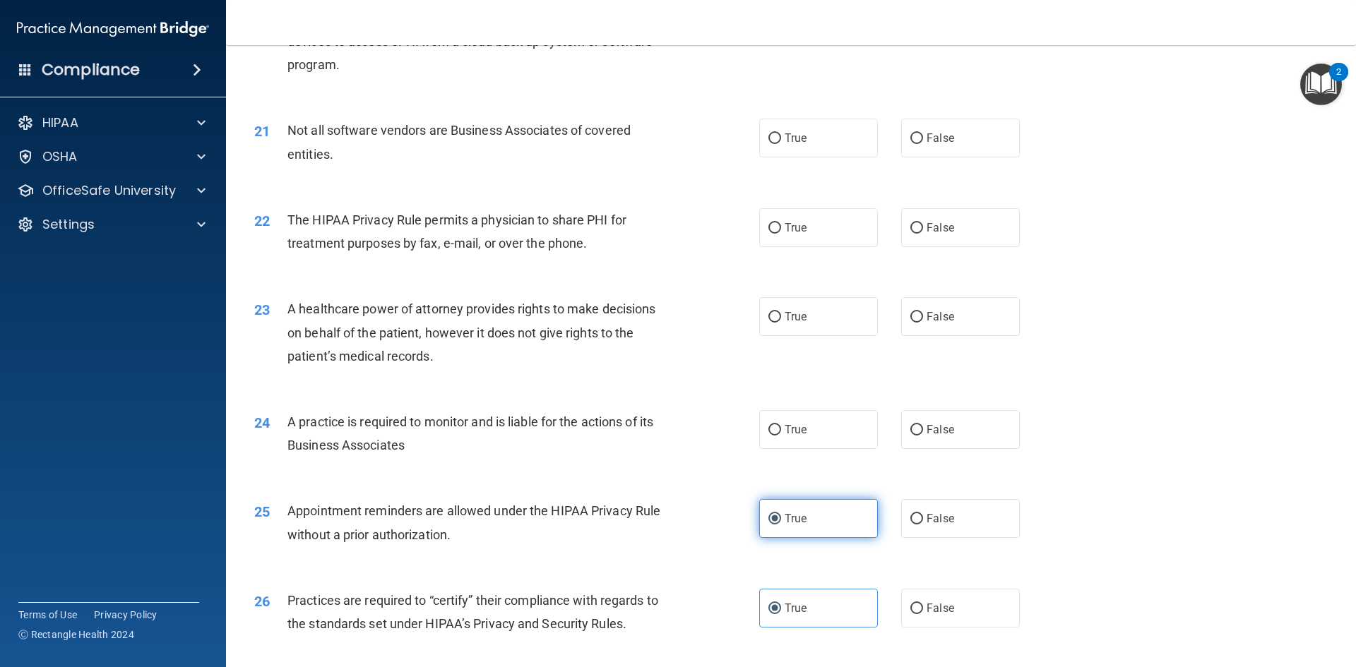
scroll to position [2126, 0]
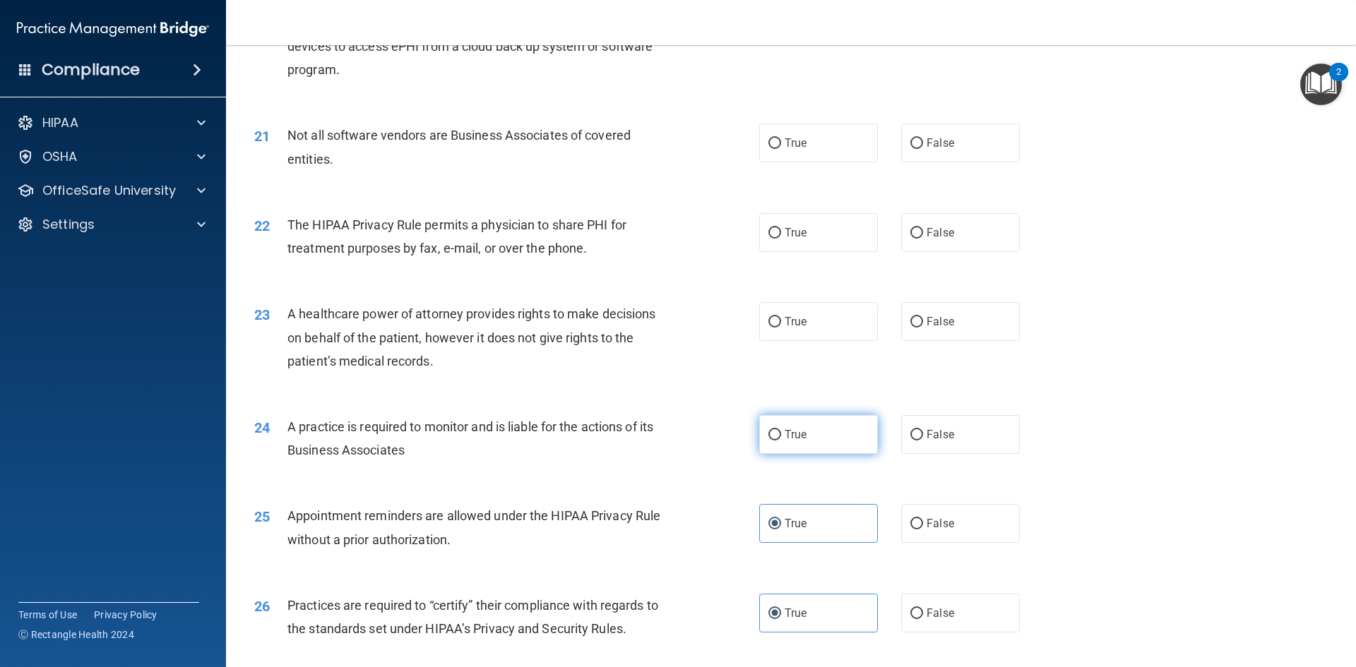
click at [825, 416] on label "True" at bounding box center [818, 434] width 119 height 39
click at [781, 430] on input "True" at bounding box center [774, 435] width 13 height 11
radio input "true"
click at [825, 327] on label "True" at bounding box center [818, 321] width 119 height 39
click at [781, 327] on input "True" at bounding box center [774, 322] width 13 height 11
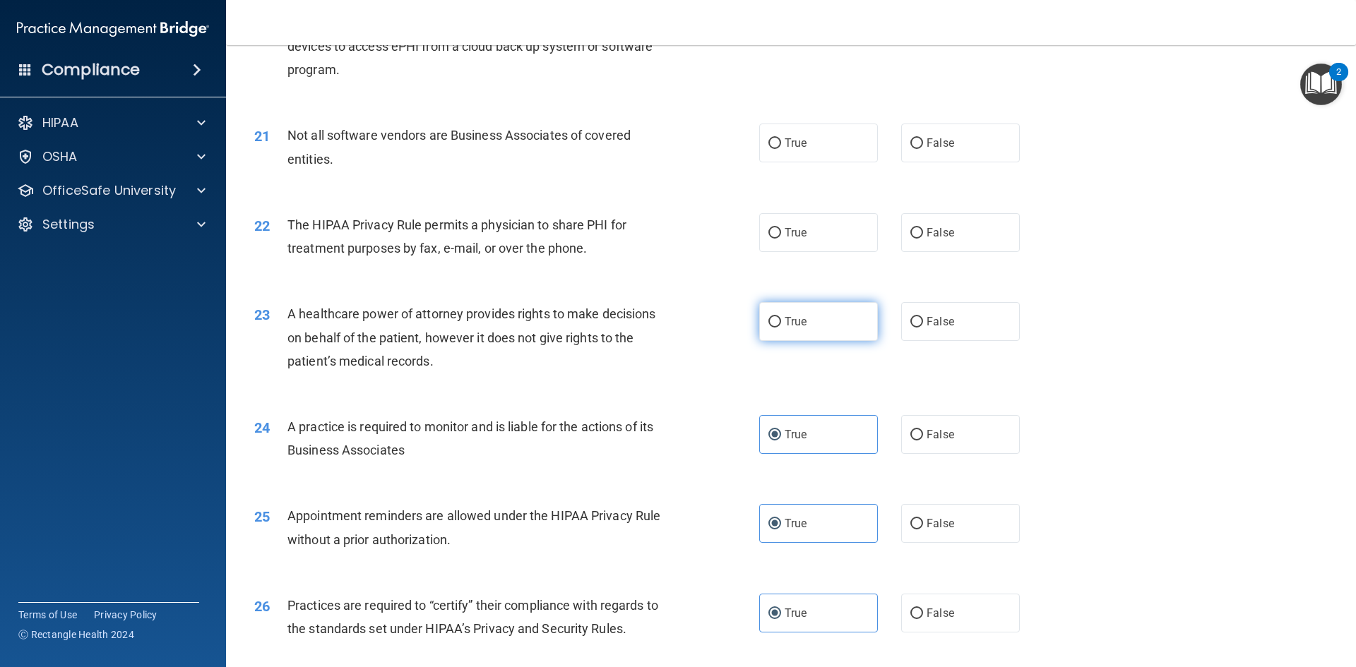
radio input "true"
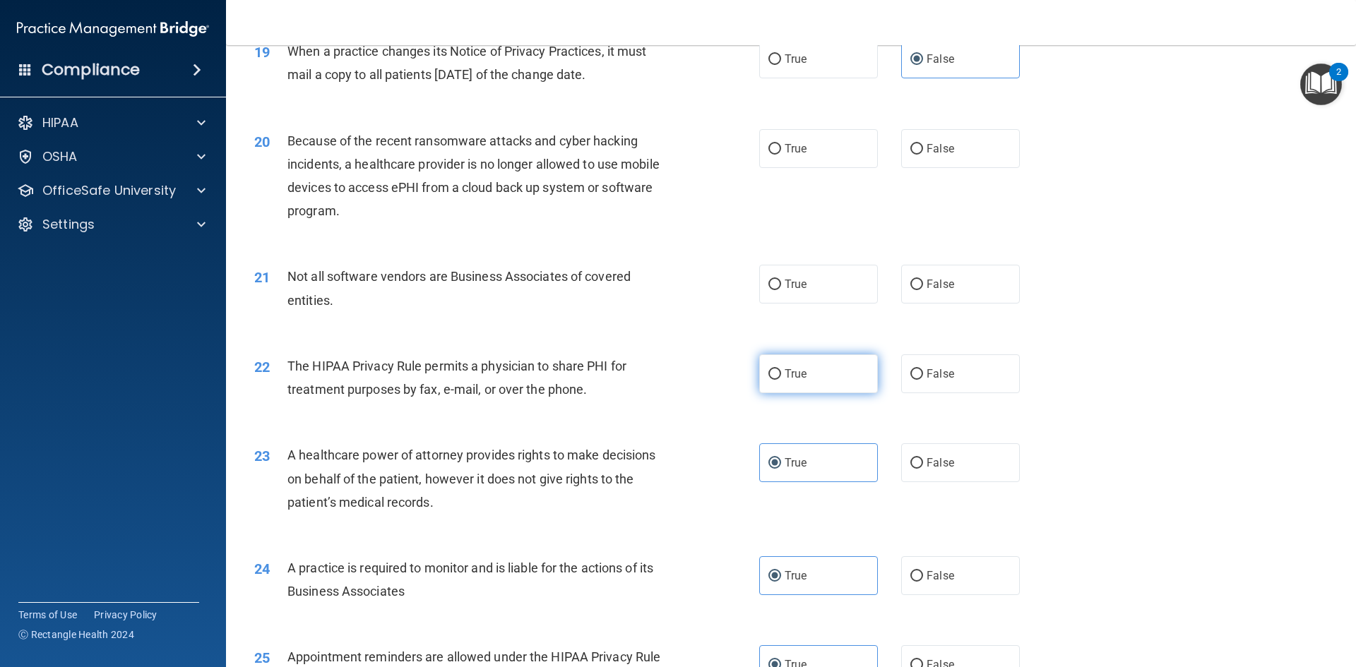
click at [785, 368] on span "True" at bounding box center [796, 373] width 22 height 13
click at [780, 369] on input "True" at bounding box center [774, 374] width 13 height 11
radio input "true"
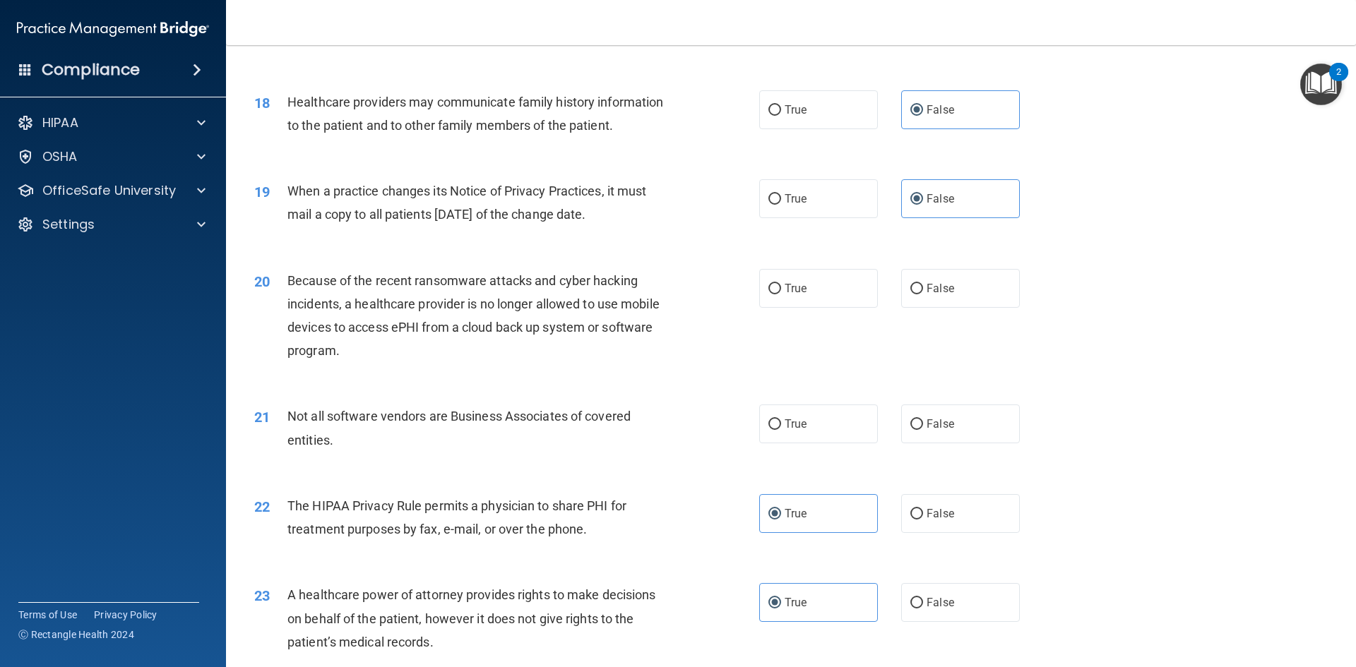
scroll to position [1843, 0]
click at [959, 439] on label "False" at bounding box center [960, 425] width 119 height 39
click at [923, 431] on input "False" at bounding box center [916, 426] width 13 height 11
radio input "true"
click at [950, 292] on label "False" at bounding box center [960, 289] width 119 height 39
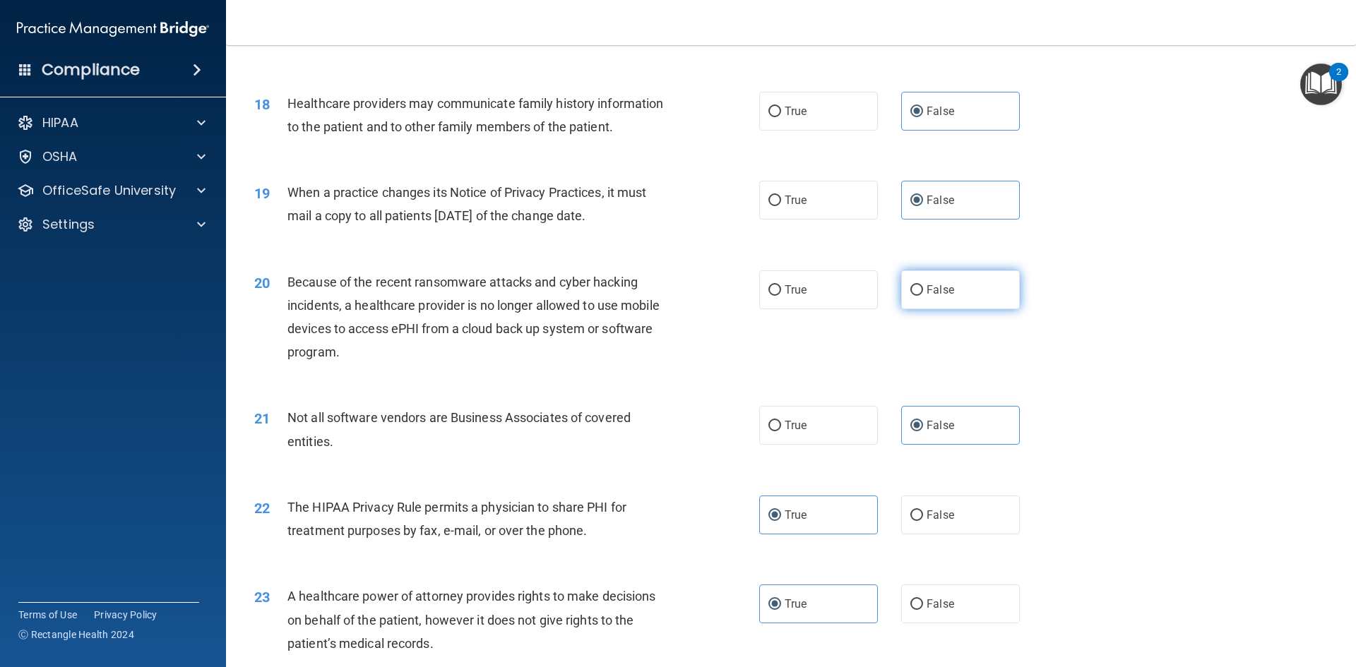
click at [923, 292] on input "False" at bounding box center [916, 290] width 13 height 11
radio input "true"
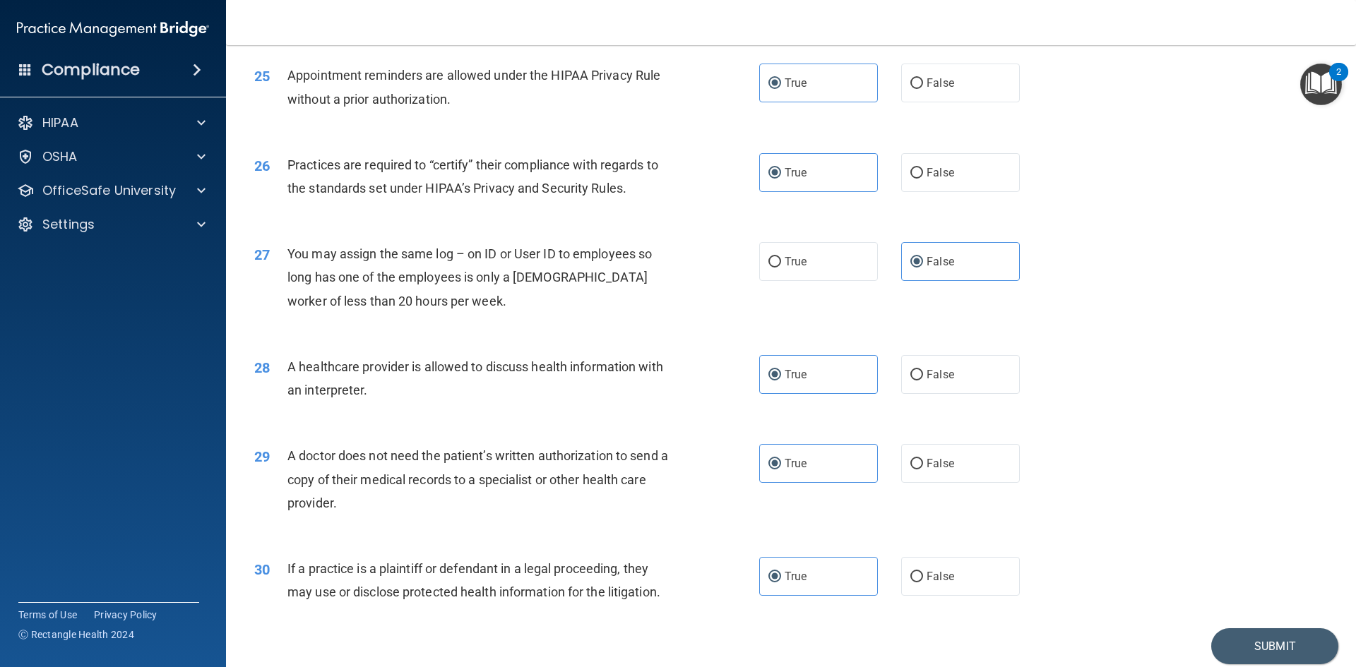
scroll to position [2620, 0]
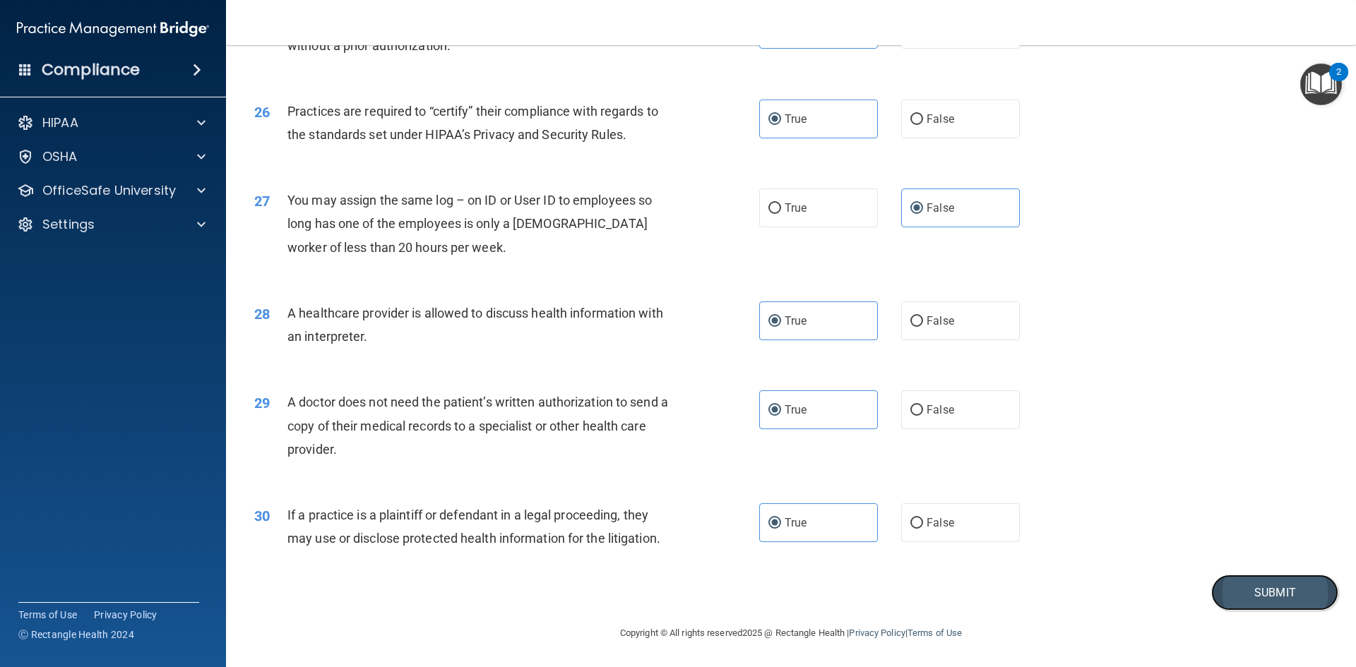
click at [1224, 609] on button "Submit" at bounding box center [1274, 593] width 127 height 36
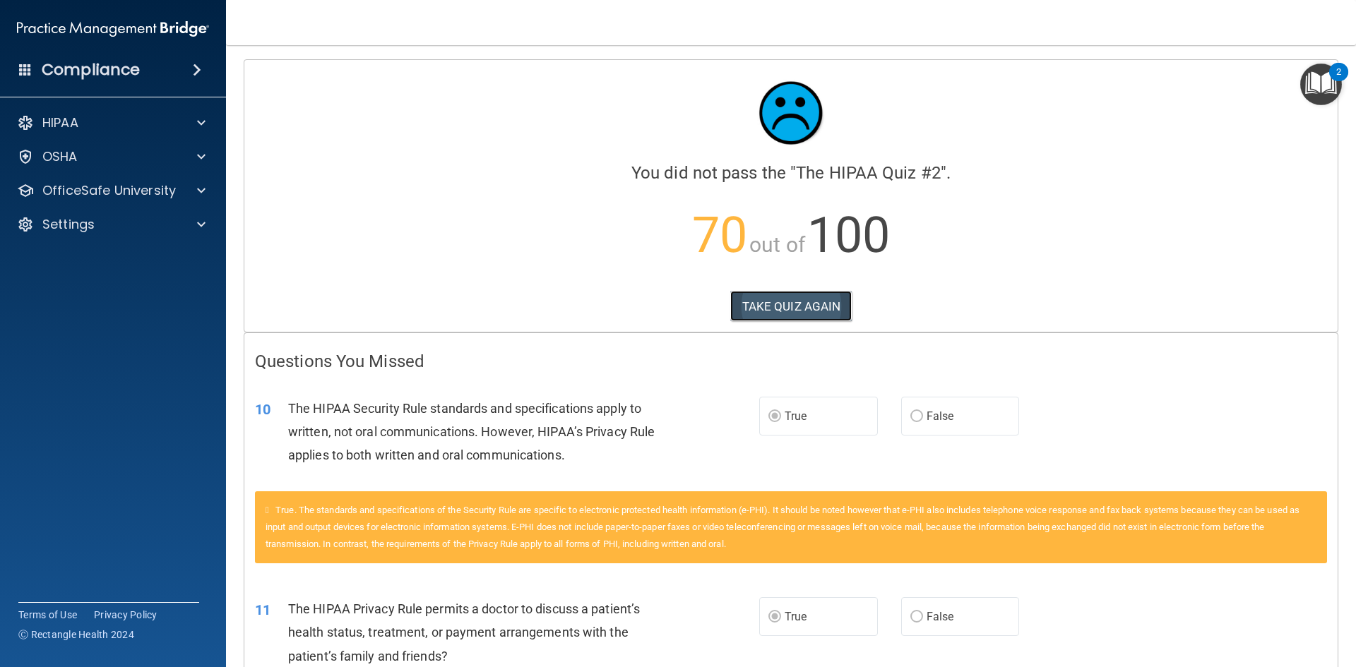
click at [806, 310] on button "TAKE QUIZ AGAIN" at bounding box center [791, 306] width 122 height 31
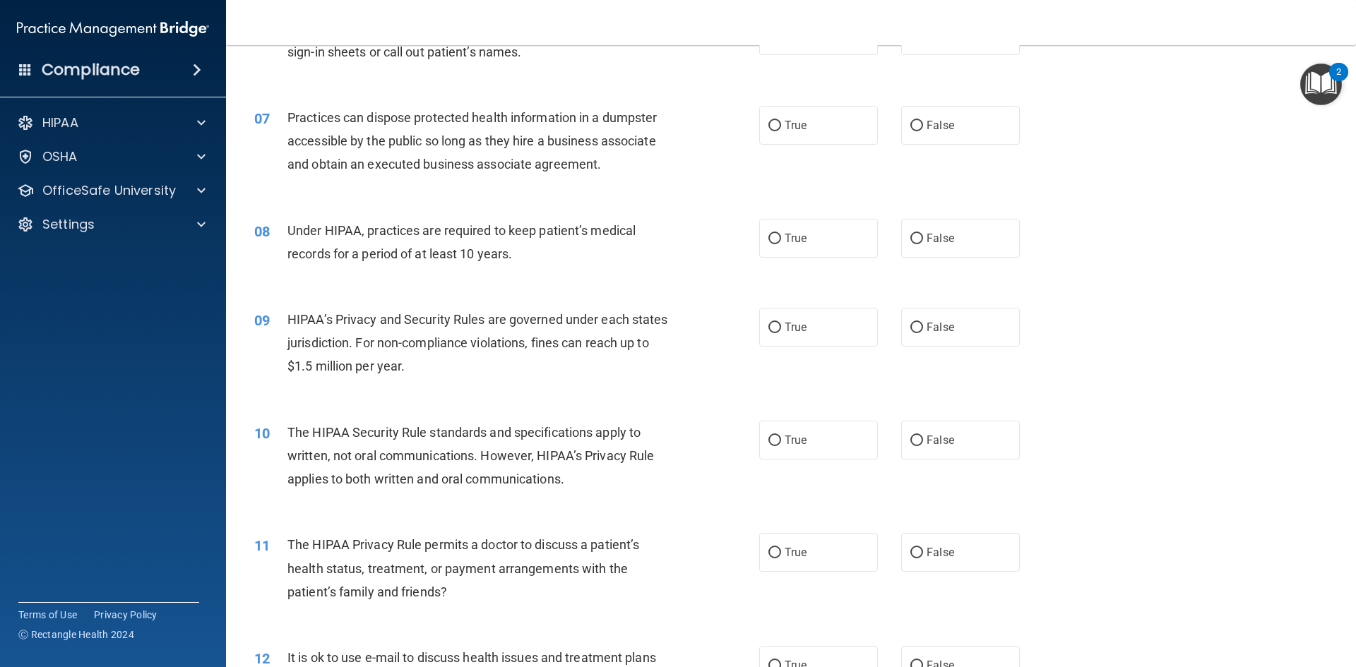
scroll to position [777, 0]
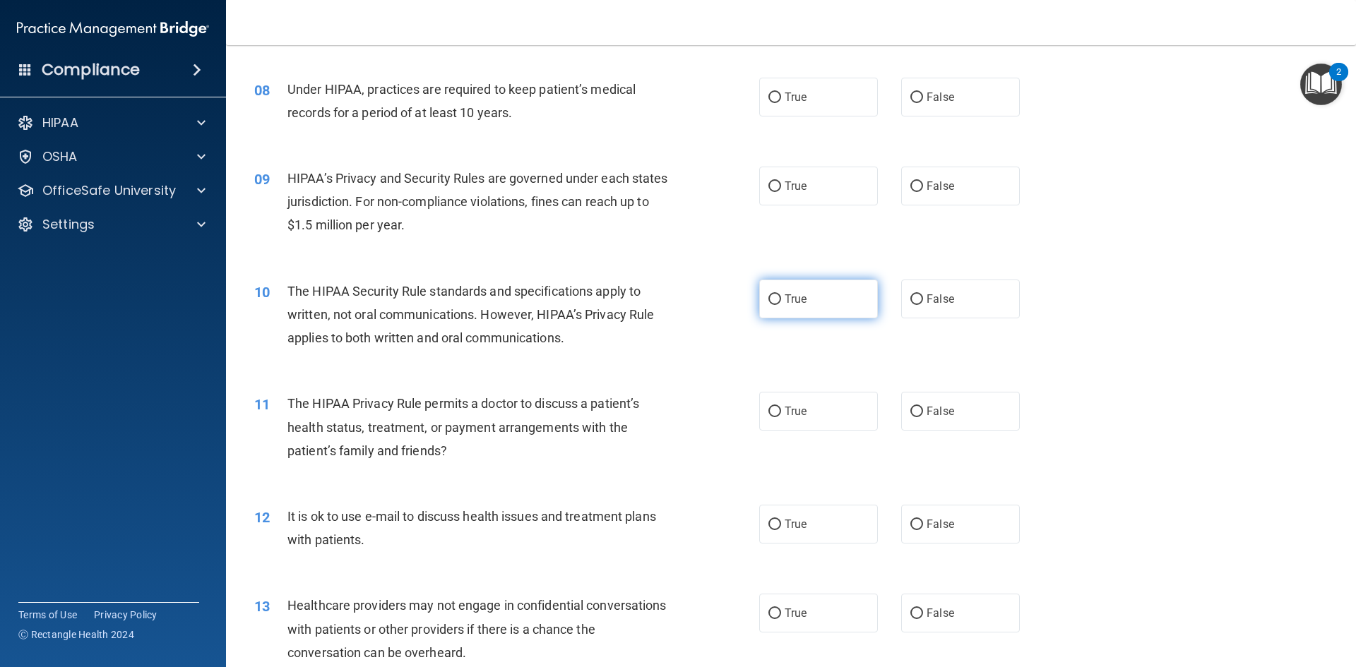
click at [780, 306] on label "True" at bounding box center [818, 299] width 119 height 39
click at [780, 305] on input "True" at bounding box center [774, 299] width 13 height 11
radio input "true"
click at [805, 410] on label "True" at bounding box center [818, 411] width 119 height 39
click at [781, 410] on input "True" at bounding box center [774, 412] width 13 height 11
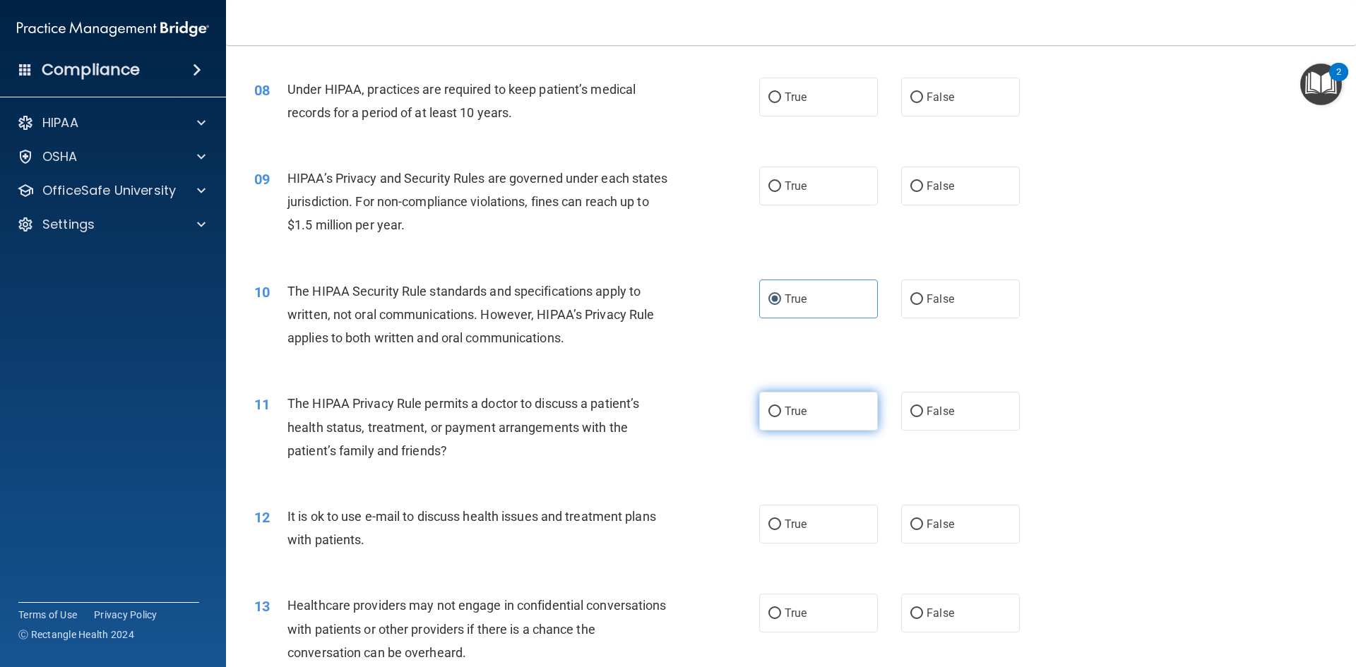
radio input "true"
click at [789, 539] on label "True" at bounding box center [818, 524] width 119 height 39
click at [781, 530] on input "True" at bounding box center [774, 525] width 13 height 11
radio input "true"
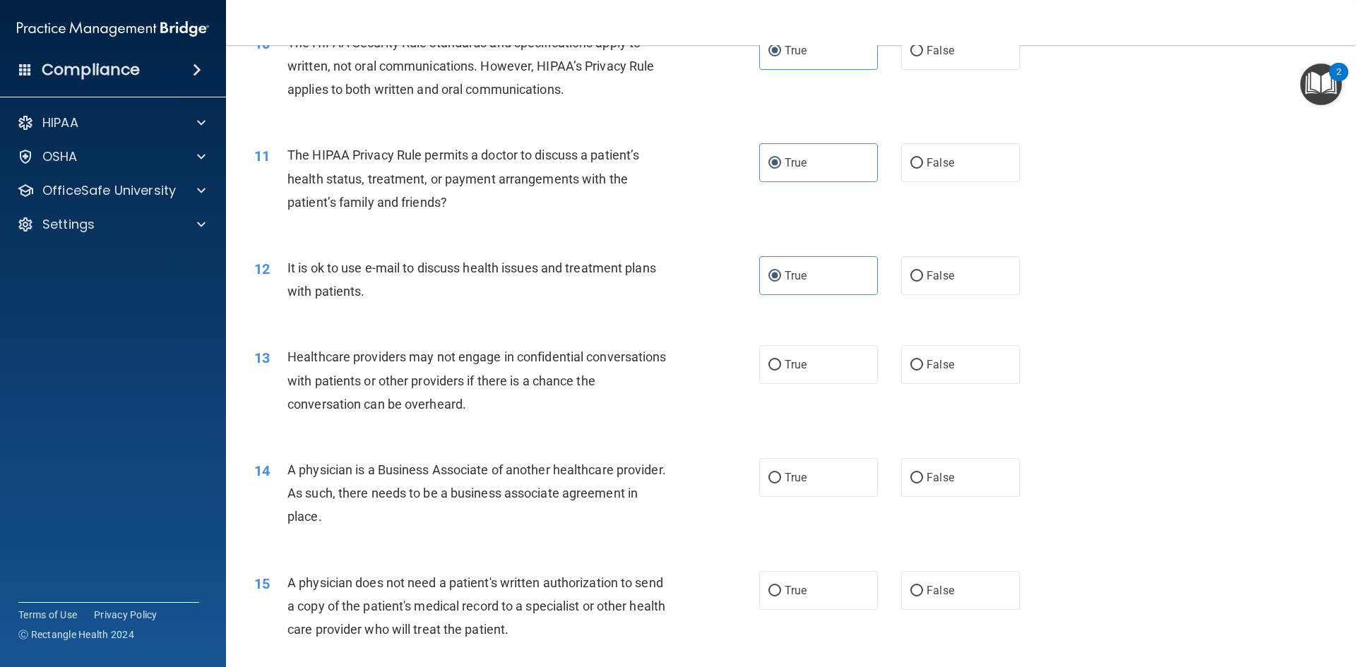
scroll to position [1059, 0]
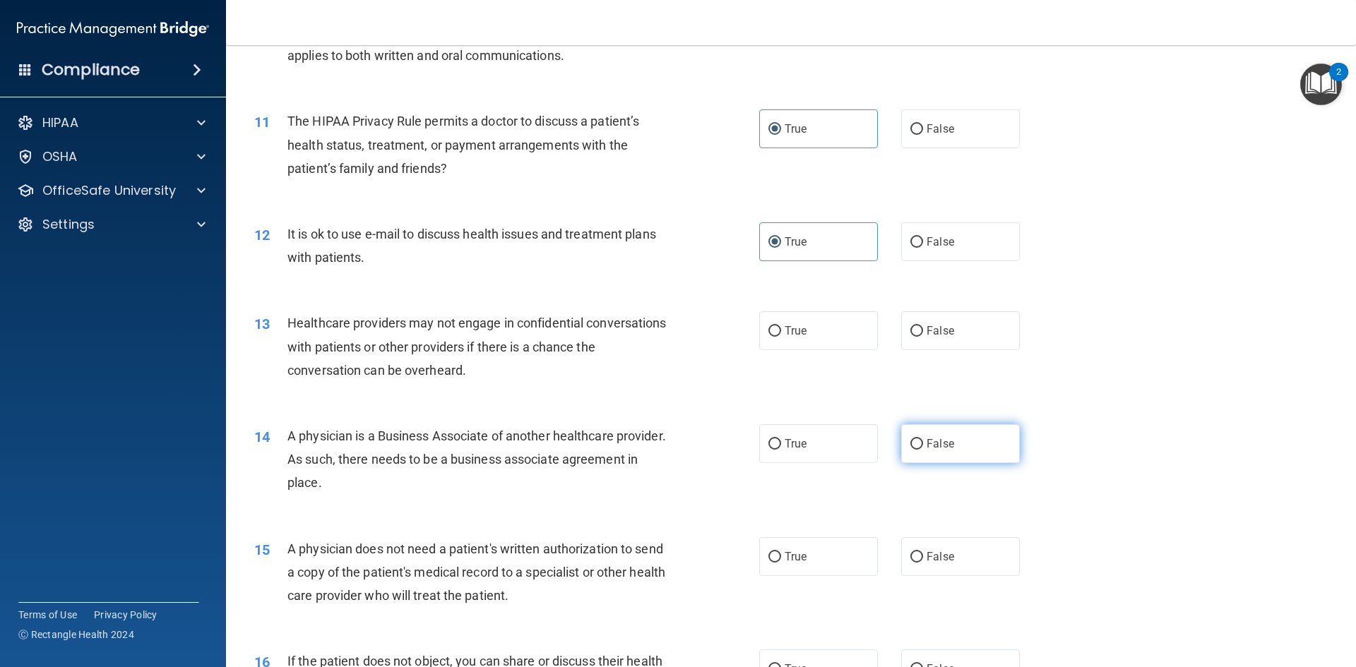
click at [944, 460] on label "False" at bounding box center [960, 443] width 119 height 39
click at [923, 450] on input "False" at bounding box center [916, 444] width 13 height 11
radio input "true"
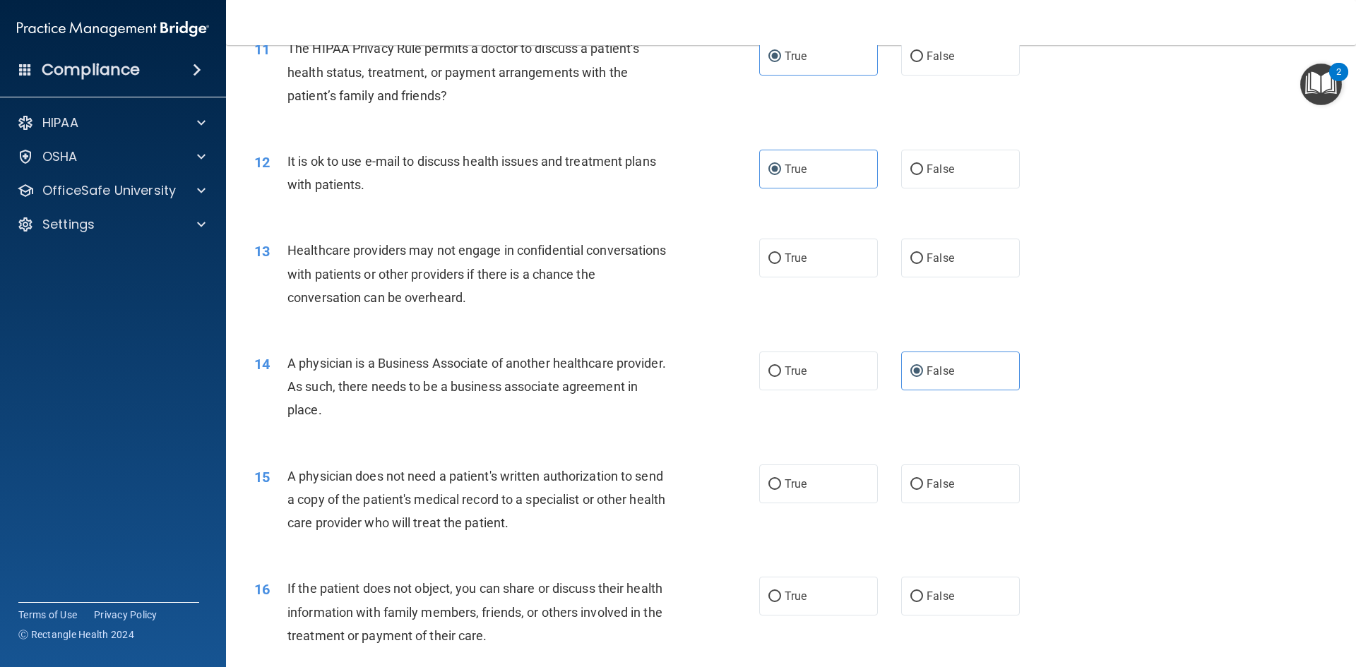
scroll to position [1200, 0]
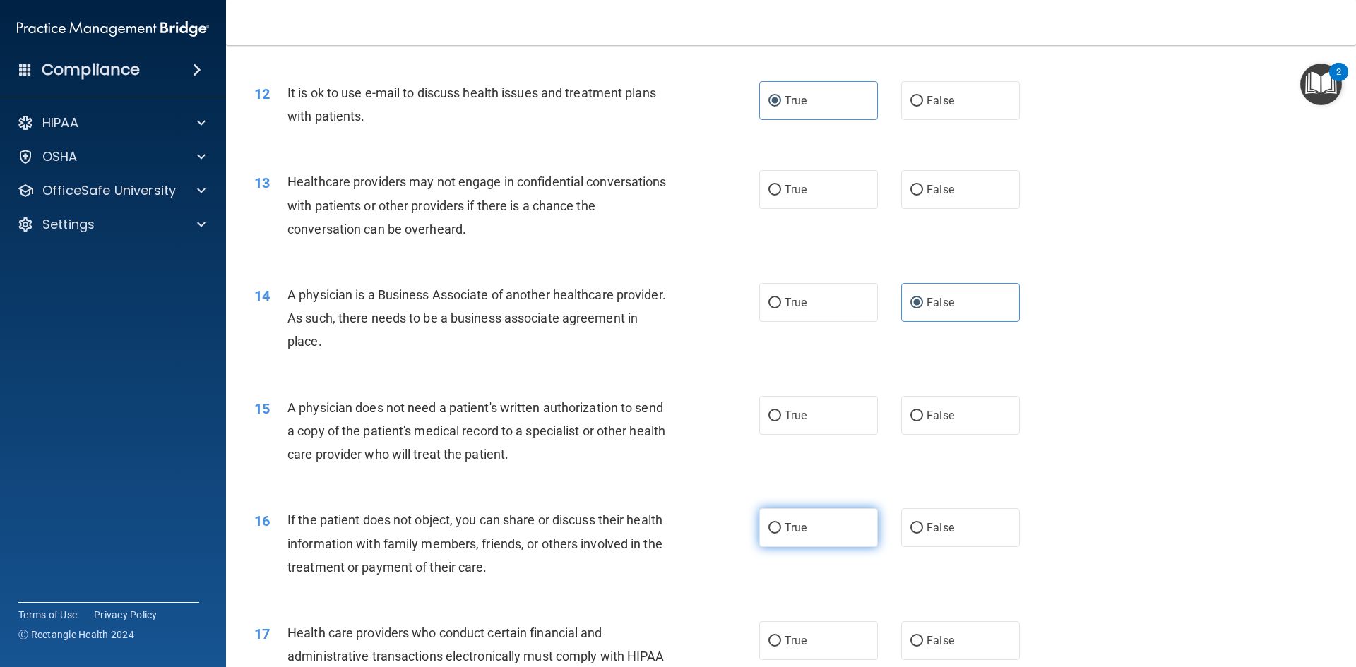
click at [819, 537] on label "True" at bounding box center [818, 527] width 119 height 39
click at [781, 534] on input "True" at bounding box center [774, 528] width 13 height 11
radio input "true"
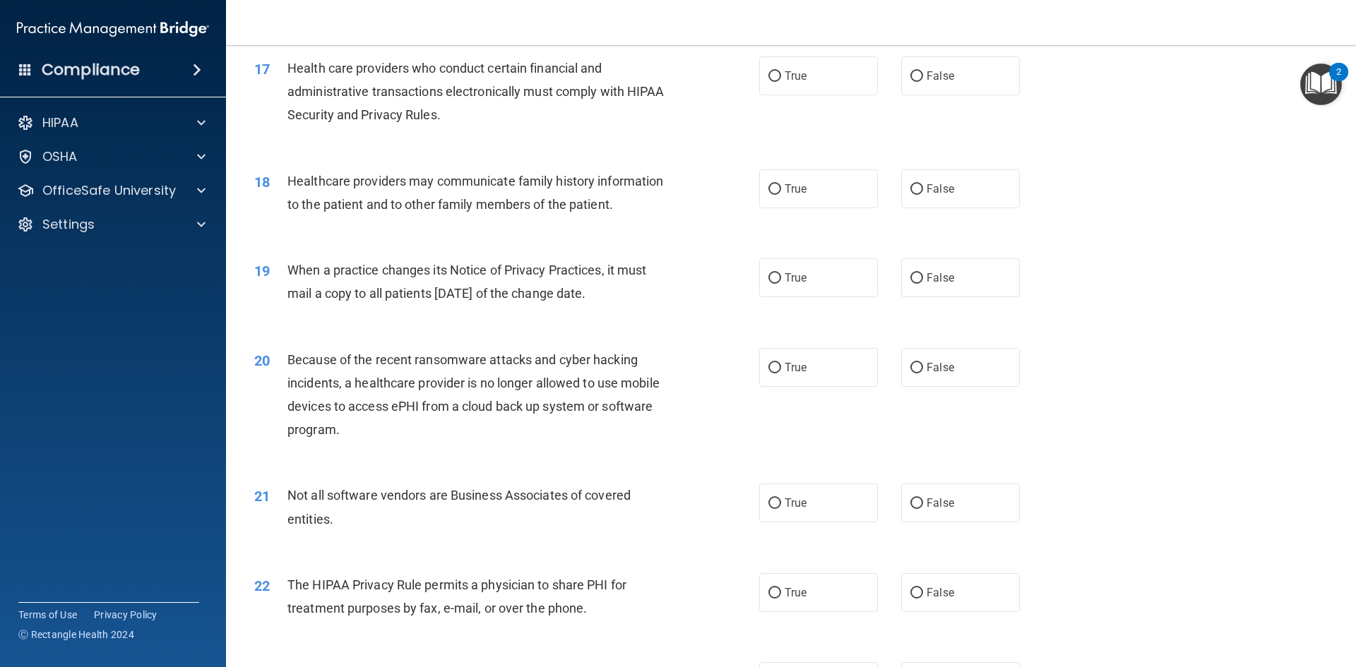
scroll to position [1907, 0]
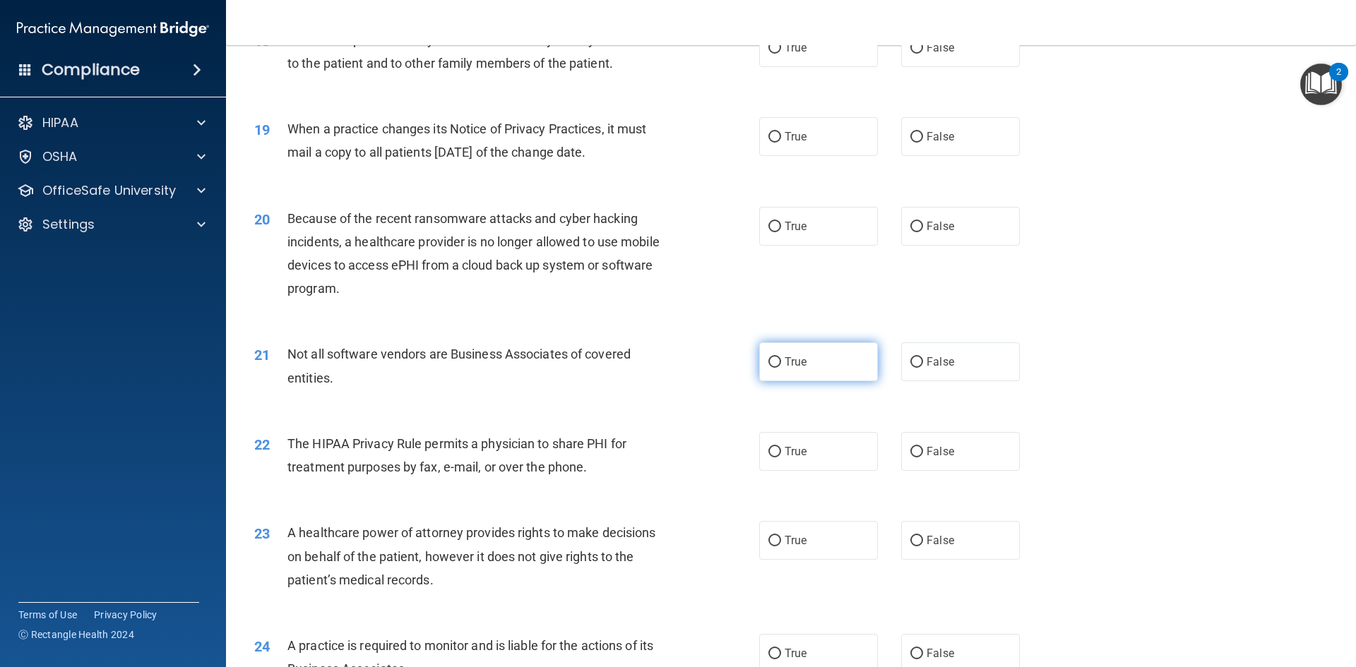
click at [786, 371] on label "True" at bounding box center [818, 361] width 119 height 39
click at [781, 368] on input "True" at bounding box center [774, 362] width 13 height 11
radio input "true"
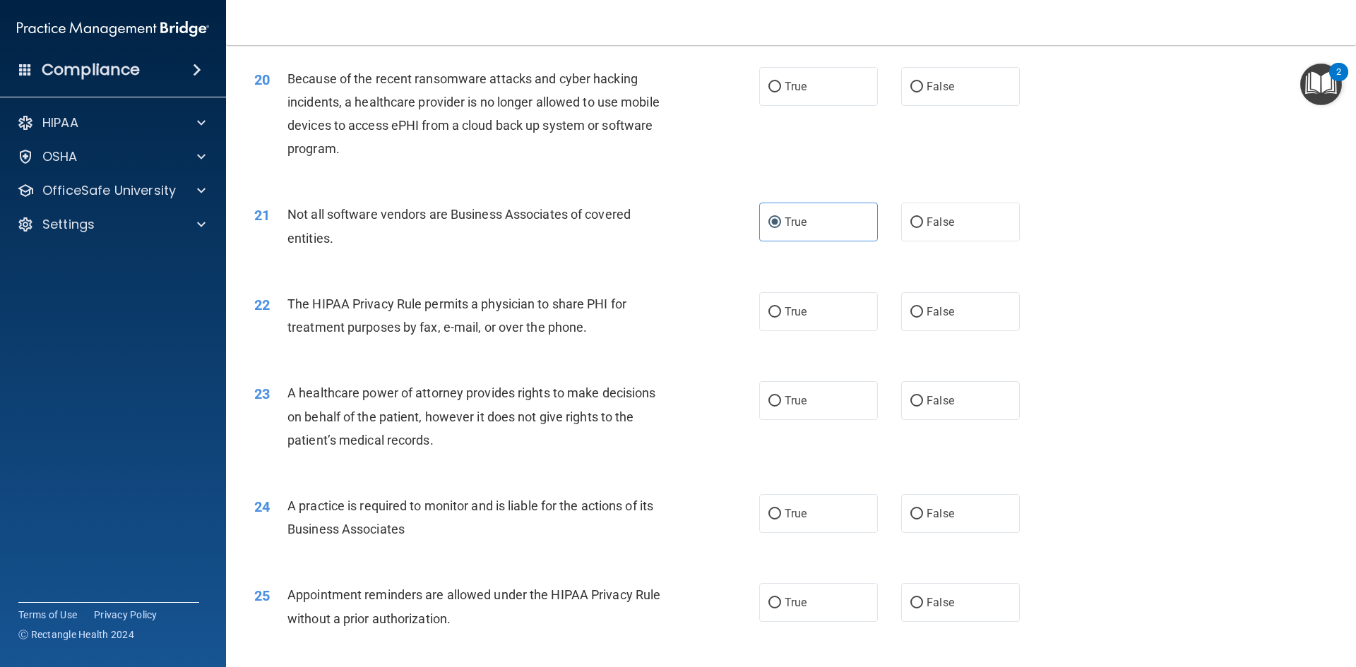
scroll to position [2048, 0]
click at [910, 405] on input "False" at bounding box center [916, 400] width 13 height 11
radio input "true"
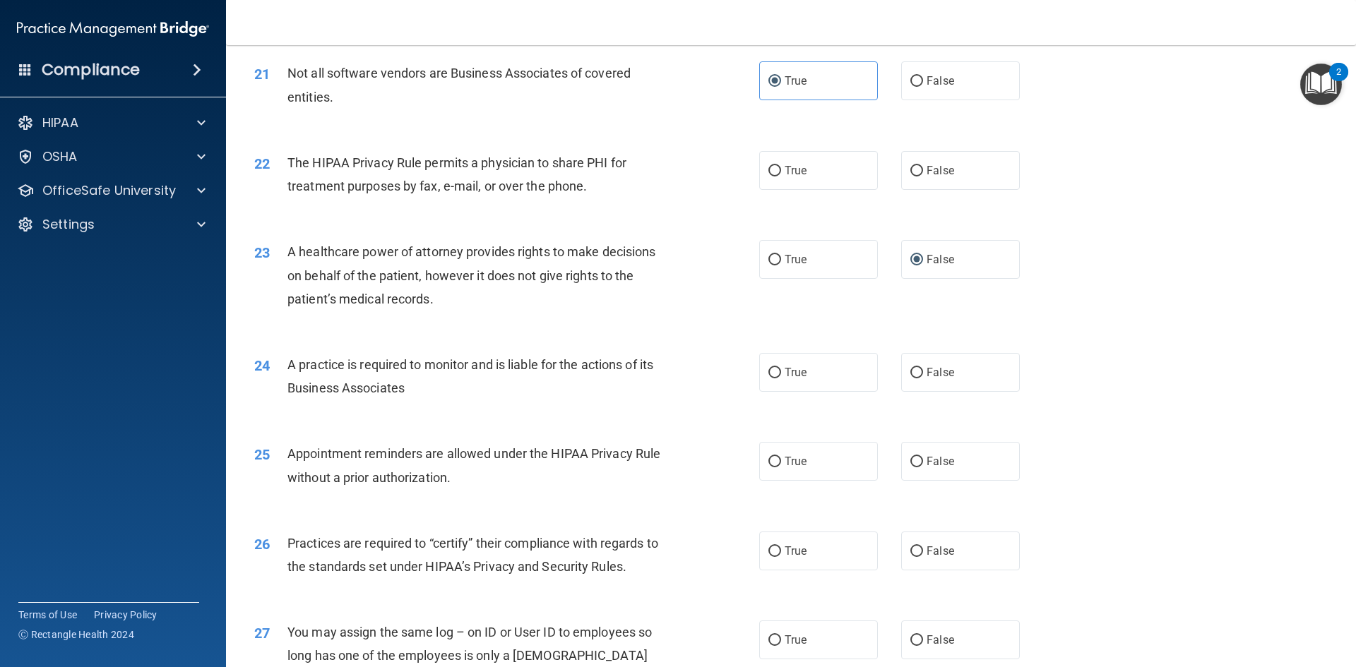
scroll to position [2189, 0]
click at [936, 372] on span "False" at bounding box center [940, 370] width 28 height 13
click at [923, 372] on input "False" at bounding box center [916, 371] width 13 height 11
radio input "true"
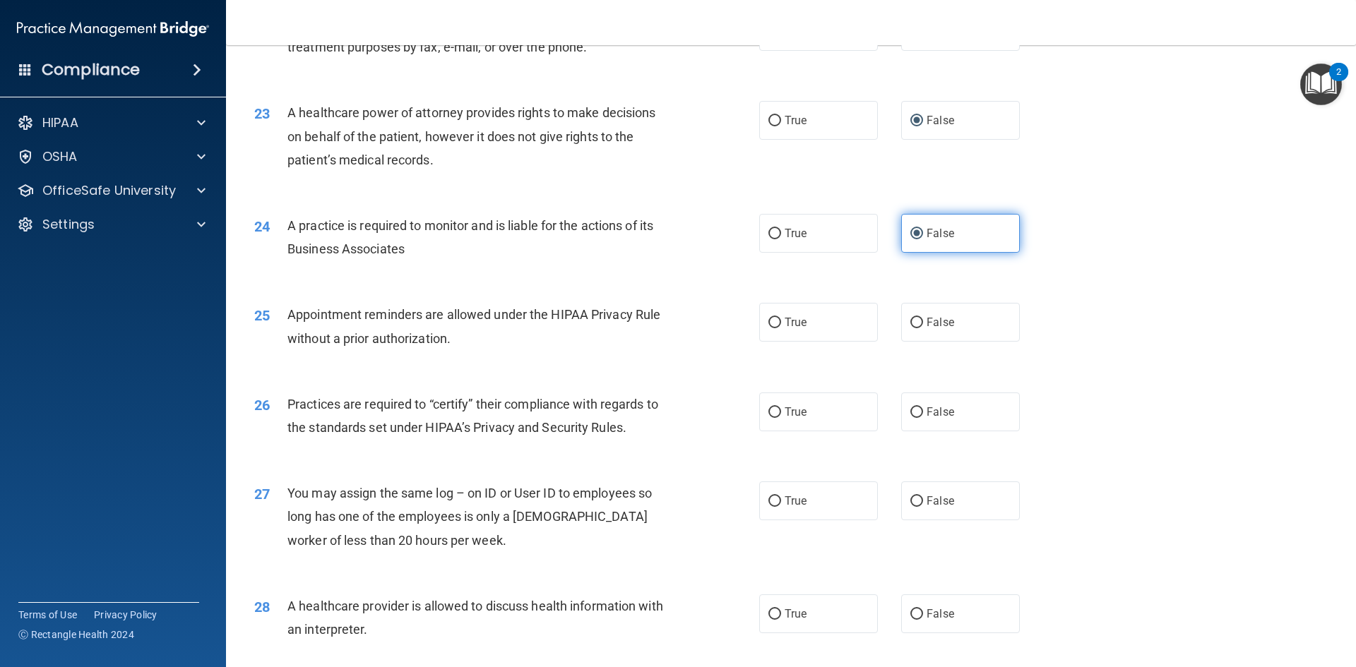
scroll to position [2330, 0]
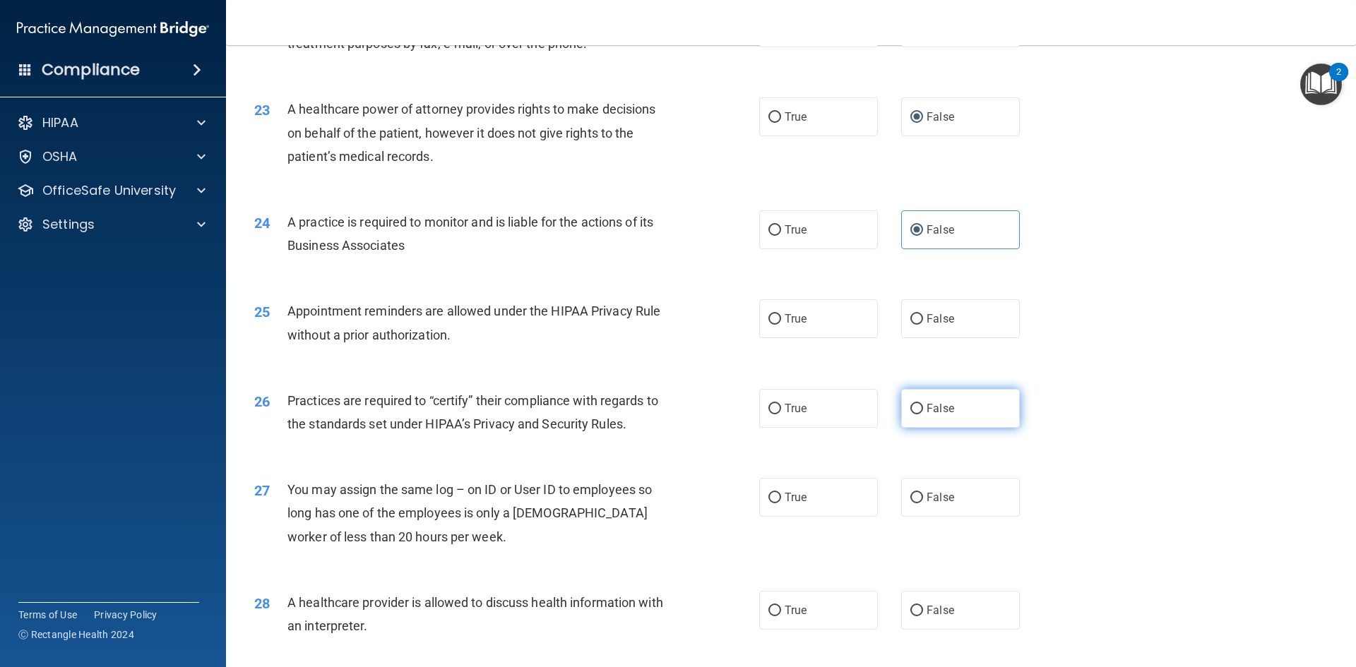
click at [943, 407] on span "False" at bounding box center [940, 408] width 28 height 13
click at [923, 407] on input "False" at bounding box center [916, 409] width 13 height 11
radio input "true"
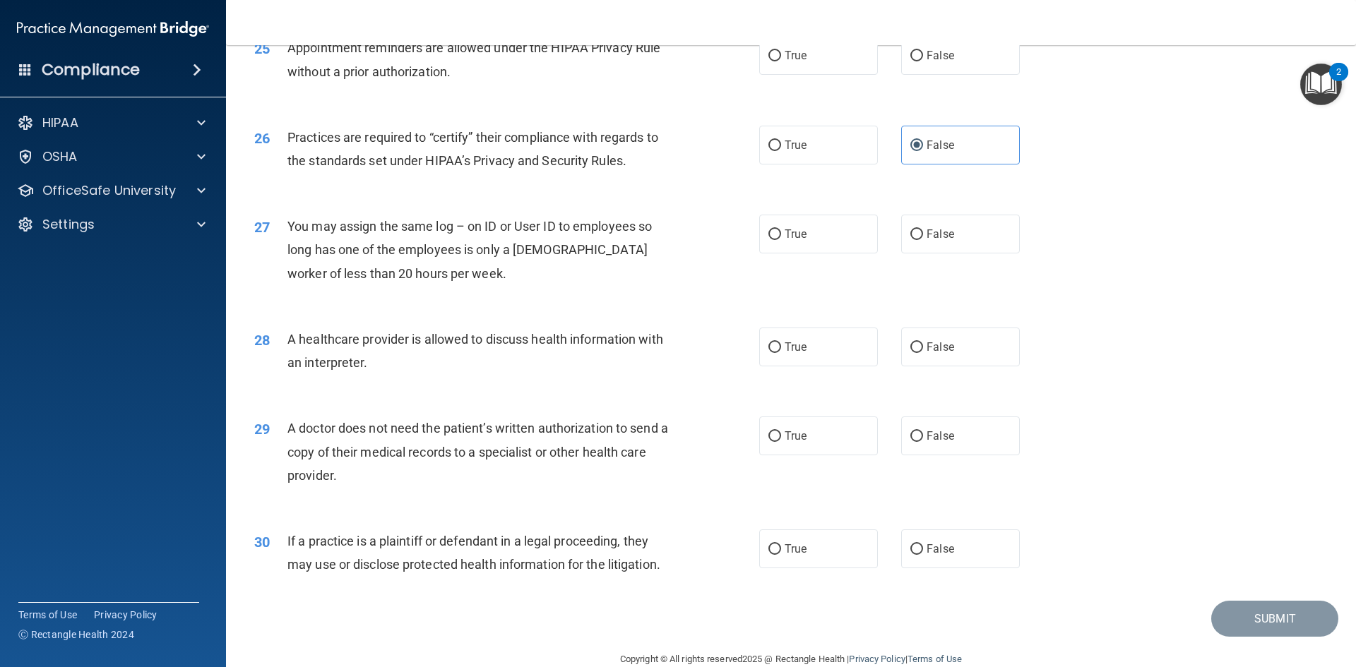
scroll to position [2620, 0]
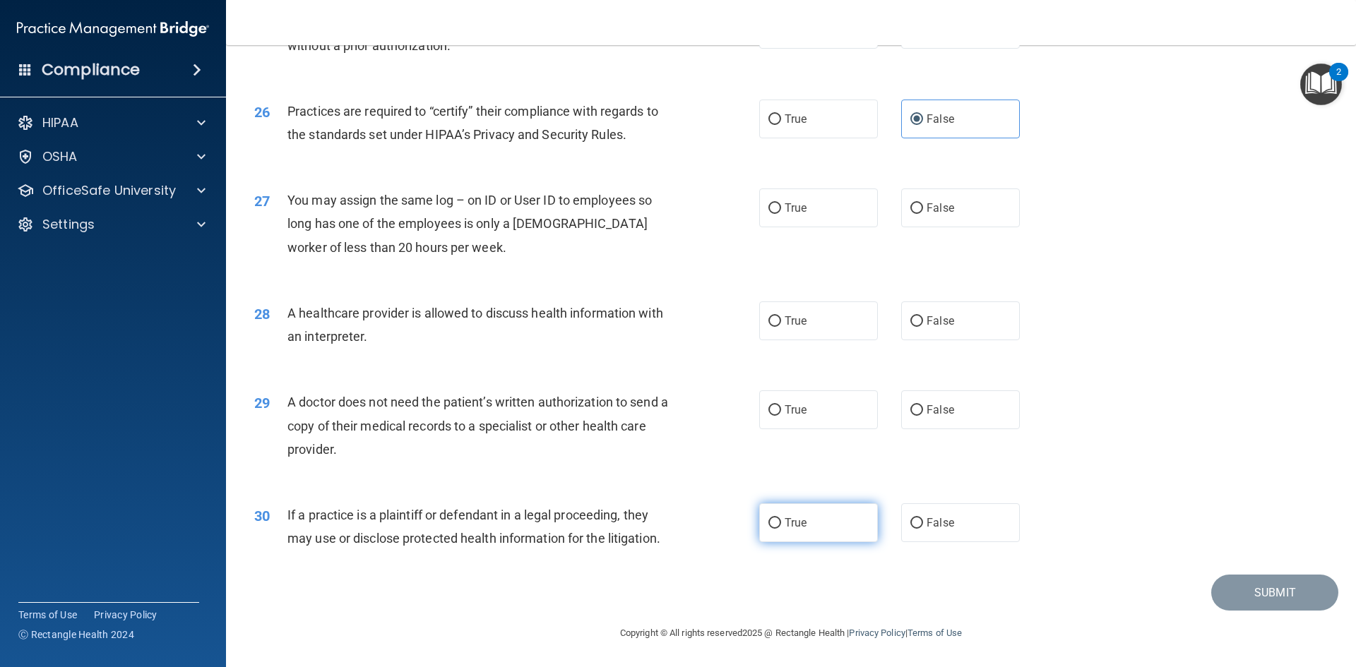
click at [813, 518] on label "True" at bounding box center [818, 522] width 119 height 39
click at [781, 518] on input "True" at bounding box center [774, 523] width 13 height 11
radio input "true"
click at [810, 422] on label "True" at bounding box center [818, 410] width 119 height 39
click at [781, 416] on input "True" at bounding box center [774, 410] width 13 height 11
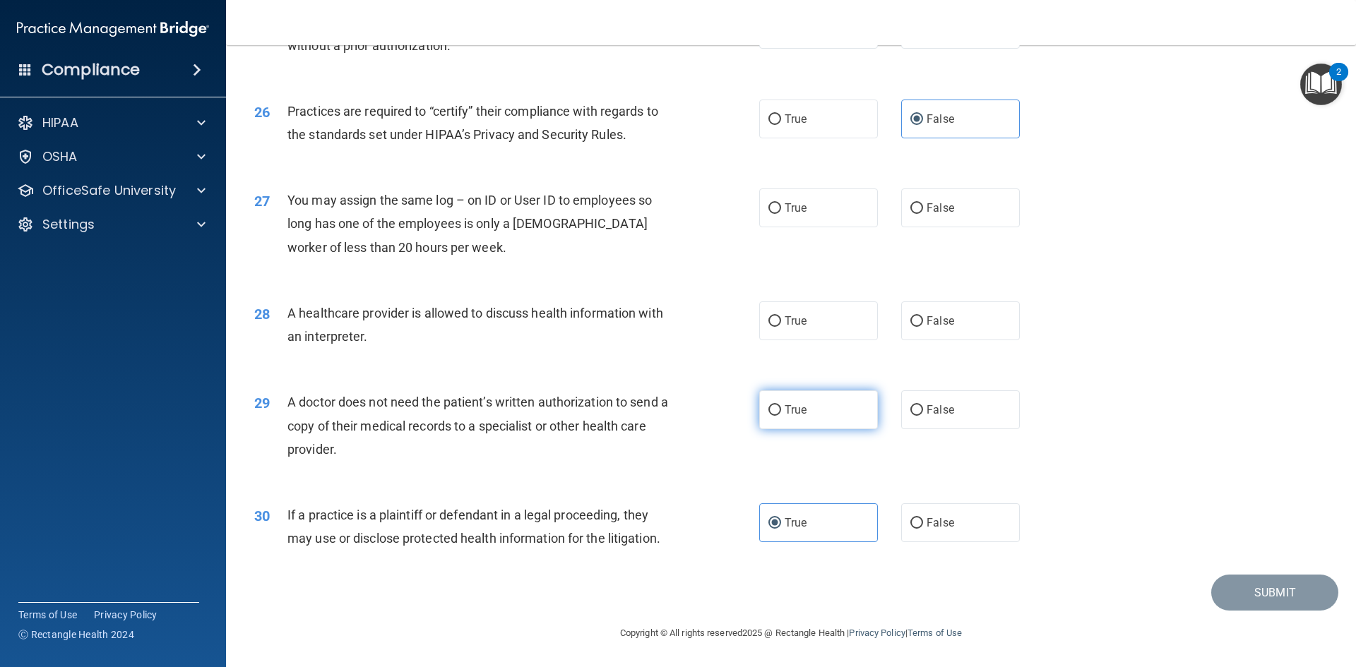
radio input "true"
click at [821, 328] on label "True" at bounding box center [818, 321] width 119 height 39
click at [781, 327] on input "True" at bounding box center [774, 321] width 13 height 11
radio input "true"
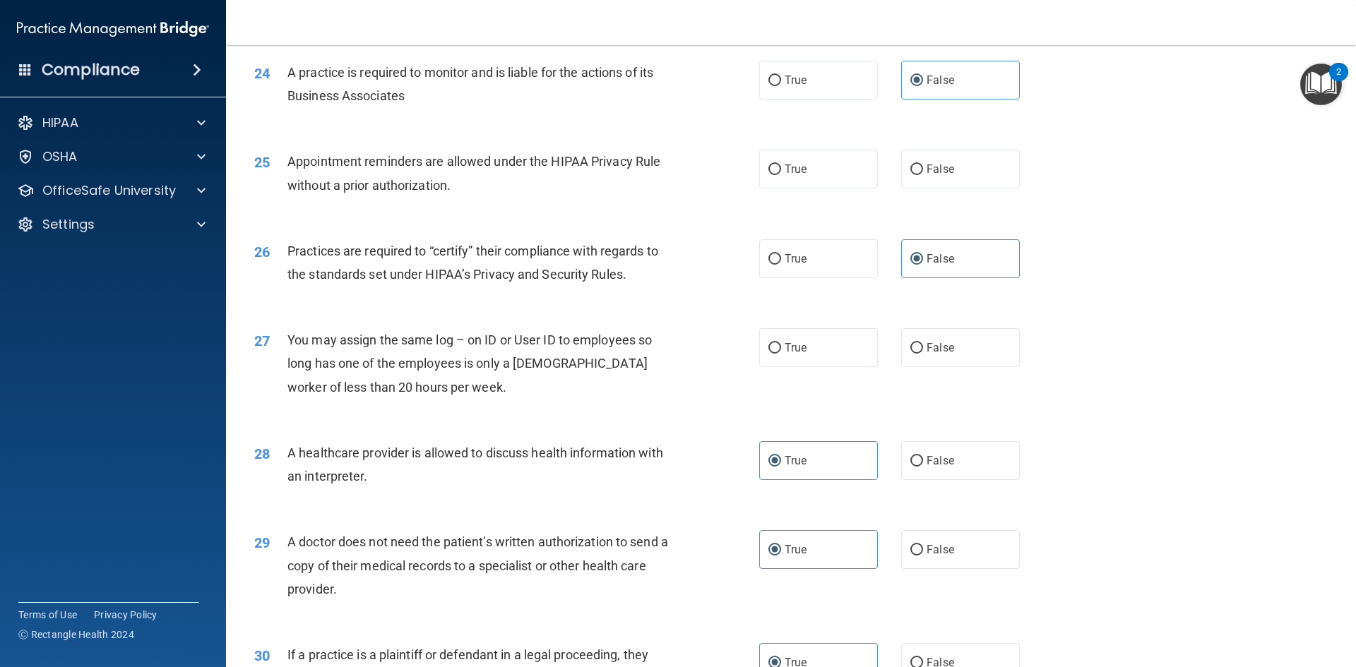
scroll to position [2479, 0]
click at [952, 340] on label "False" at bounding box center [960, 349] width 119 height 39
click at [923, 345] on input "False" at bounding box center [916, 350] width 13 height 11
radio input "true"
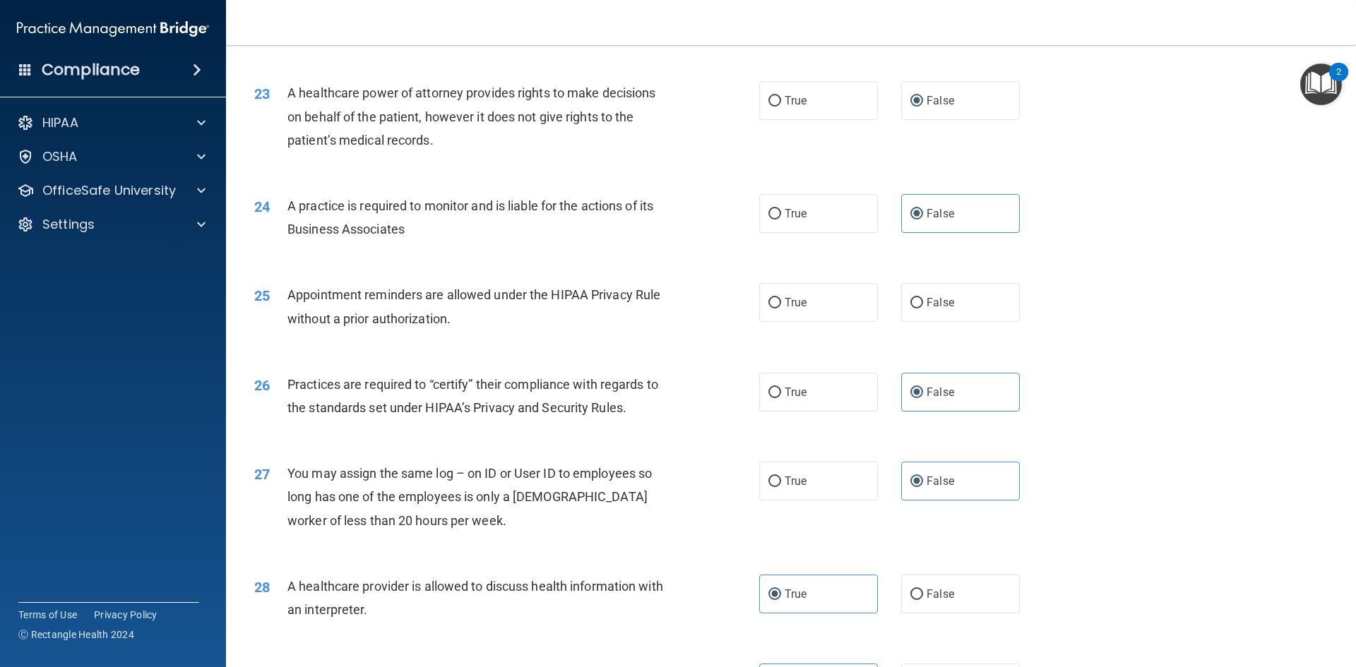
scroll to position [2337, 0]
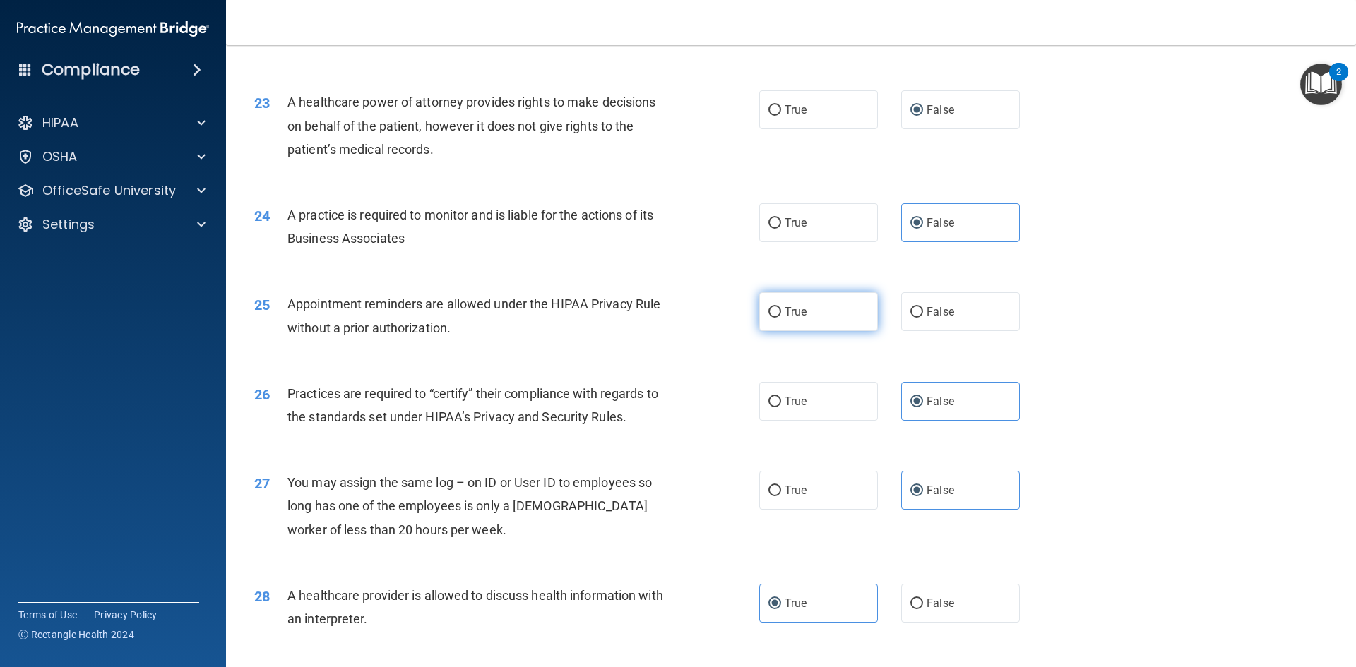
click at [797, 322] on label "True" at bounding box center [818, 311] width 119 height 39
click at [781, 318] on input "True" at bounding box center [774, 312] width 13 height 11
radio input "true"
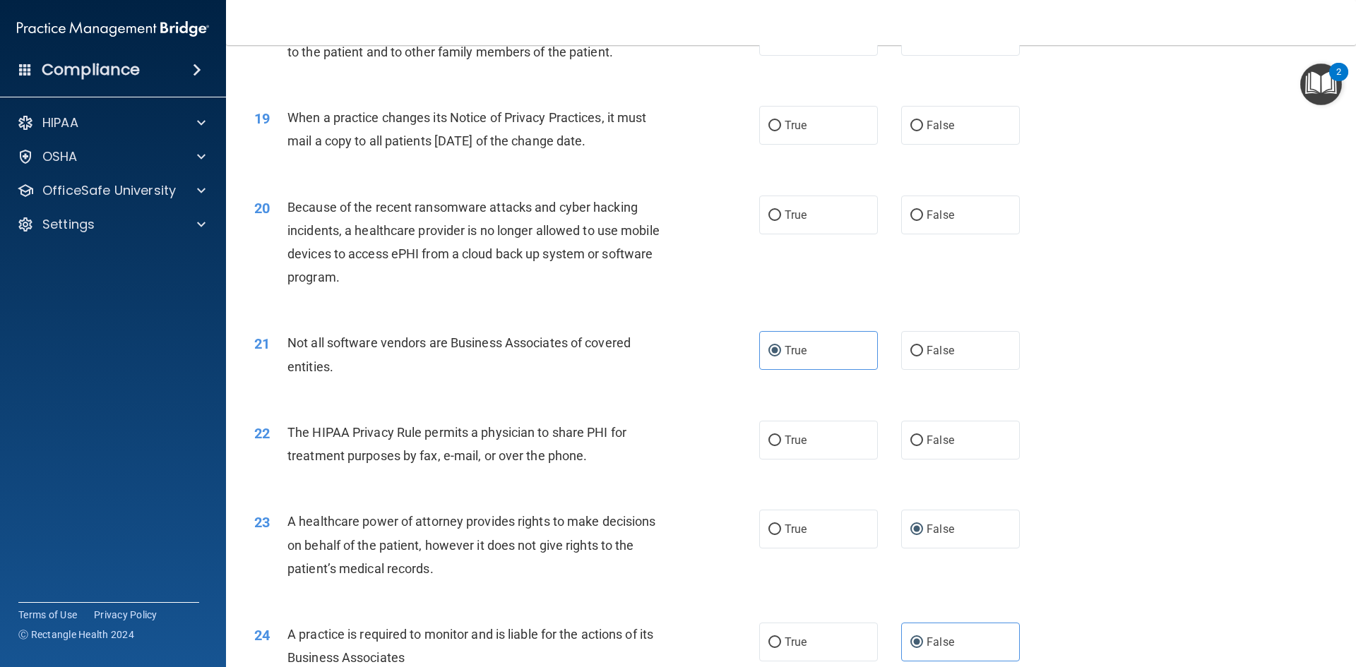
scroll to position [1914, 0]
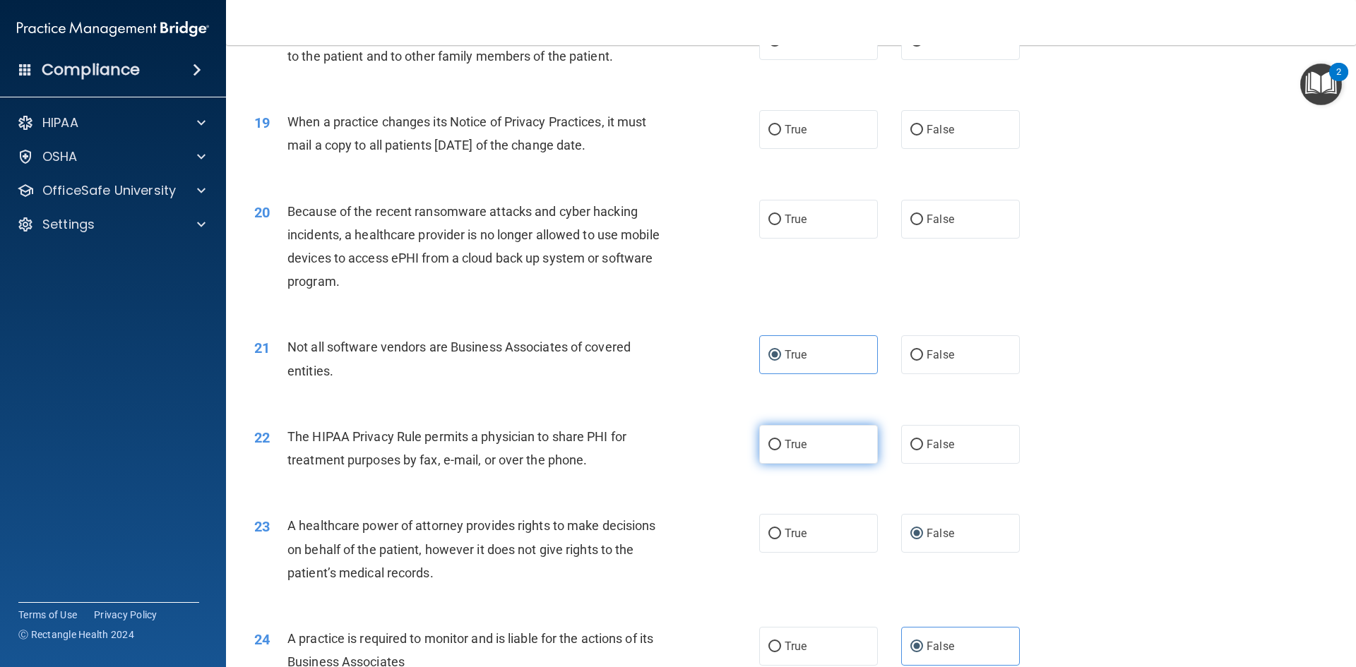
click at [803, 448] on label "True" at bounding box center [818, 444] width 119 height 39
click at [781, 448] on input "True" at bounding box center [774, 445] width 13 height 11
radio input "true"
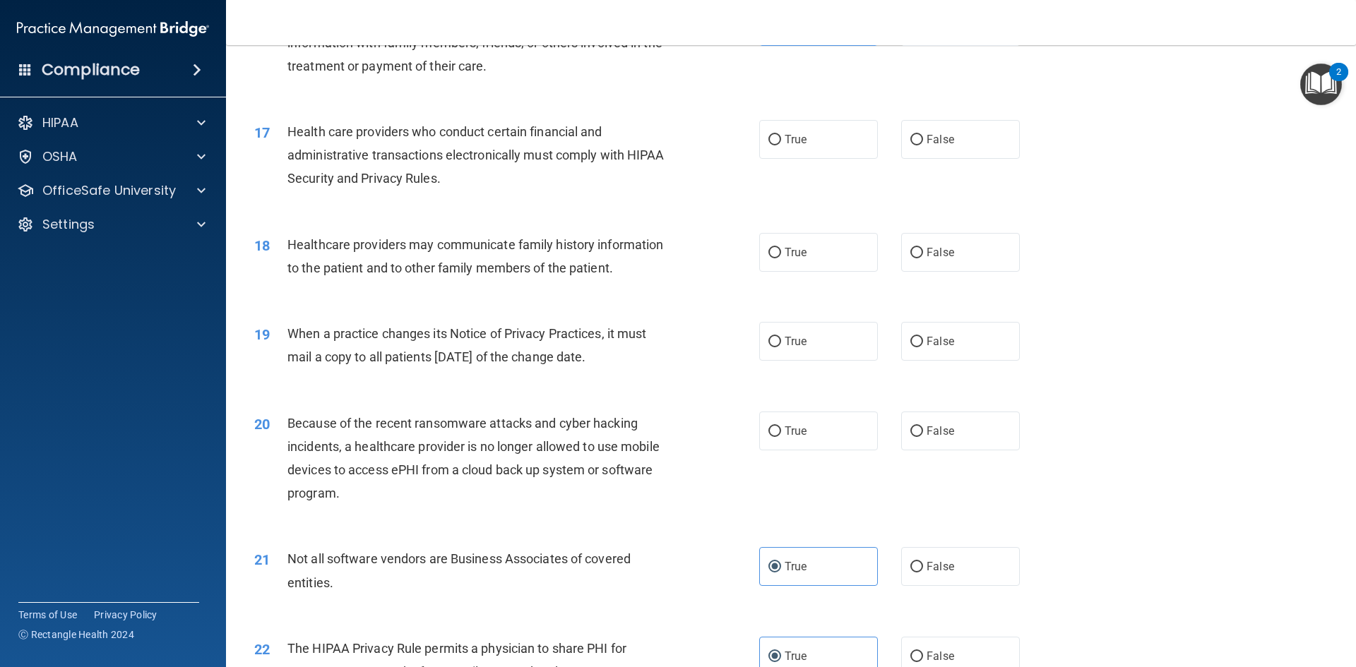
scroll to position [1631, 0]
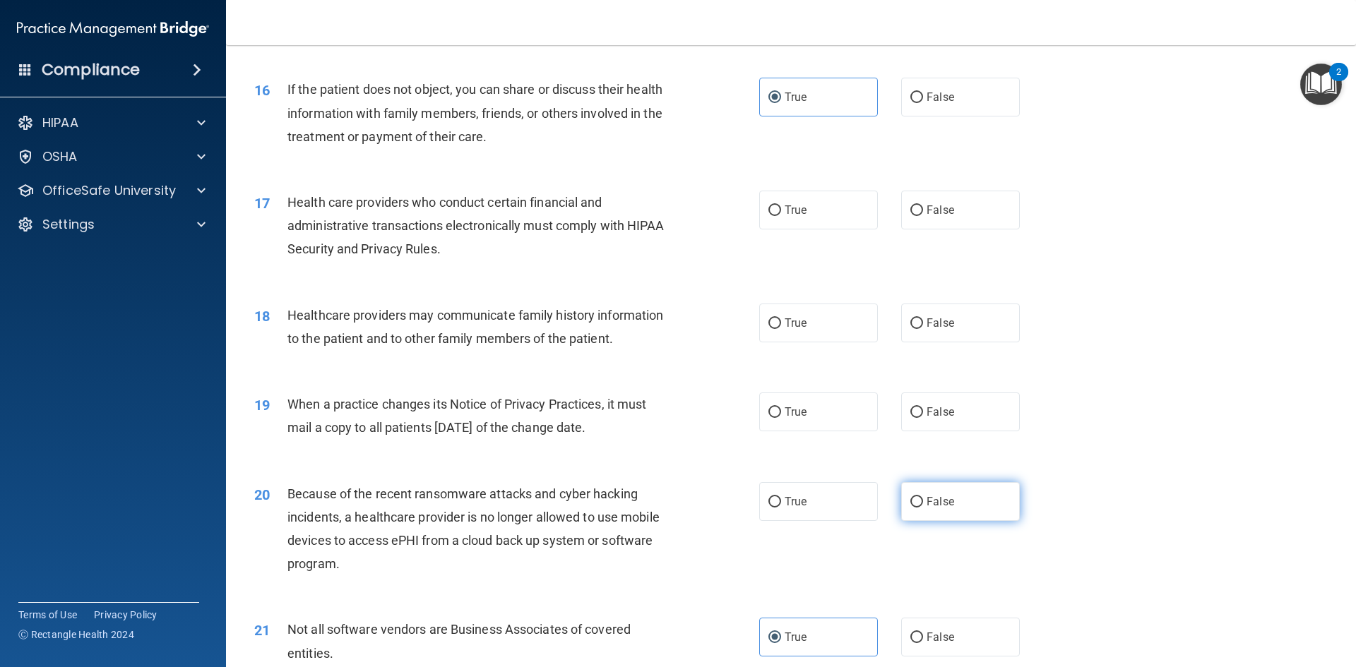
click at [953, 508] on label "False" at bounding box center [960, 501] width 119 height 39
click at [923, 508] on input "False" at bounding box center [916, 502] width 13 height 11
radio input "true"
click at [944, 424] on label "False" at bounding box center [960, 412] width 119 height 39
click at [923, 418] on input "False" at bounding box center [916, 412] width 13 height 11
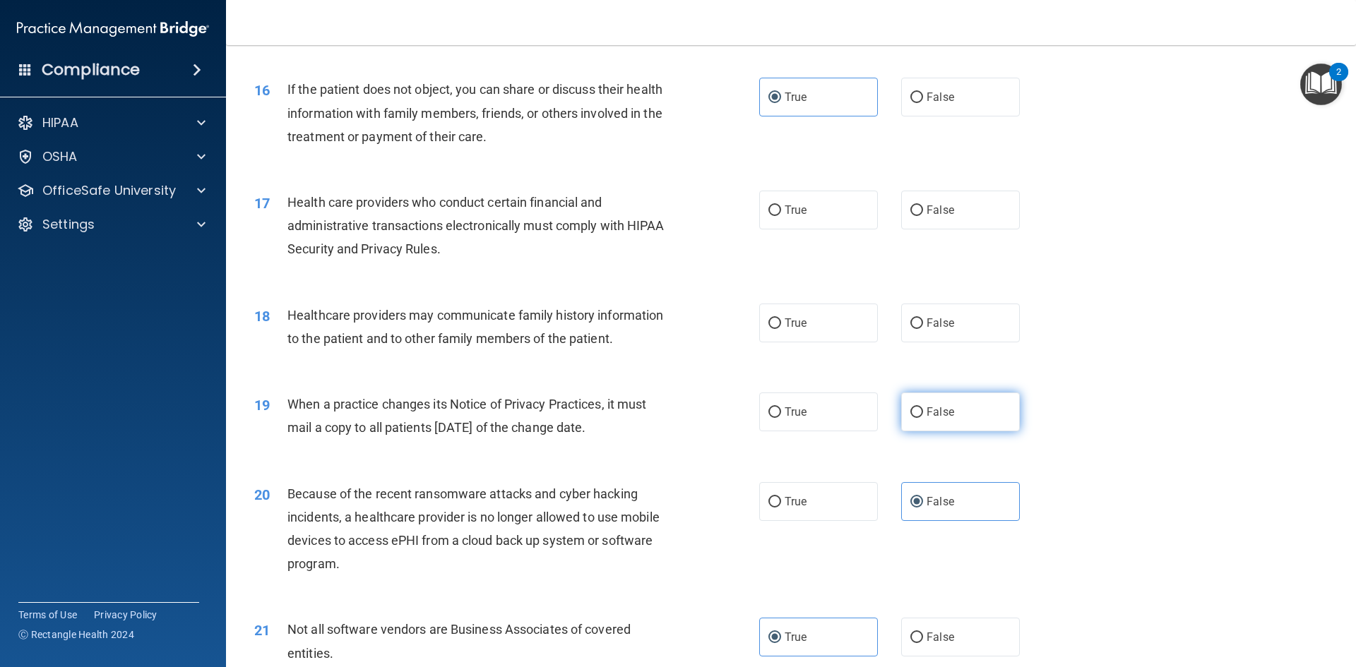
radio input "true"
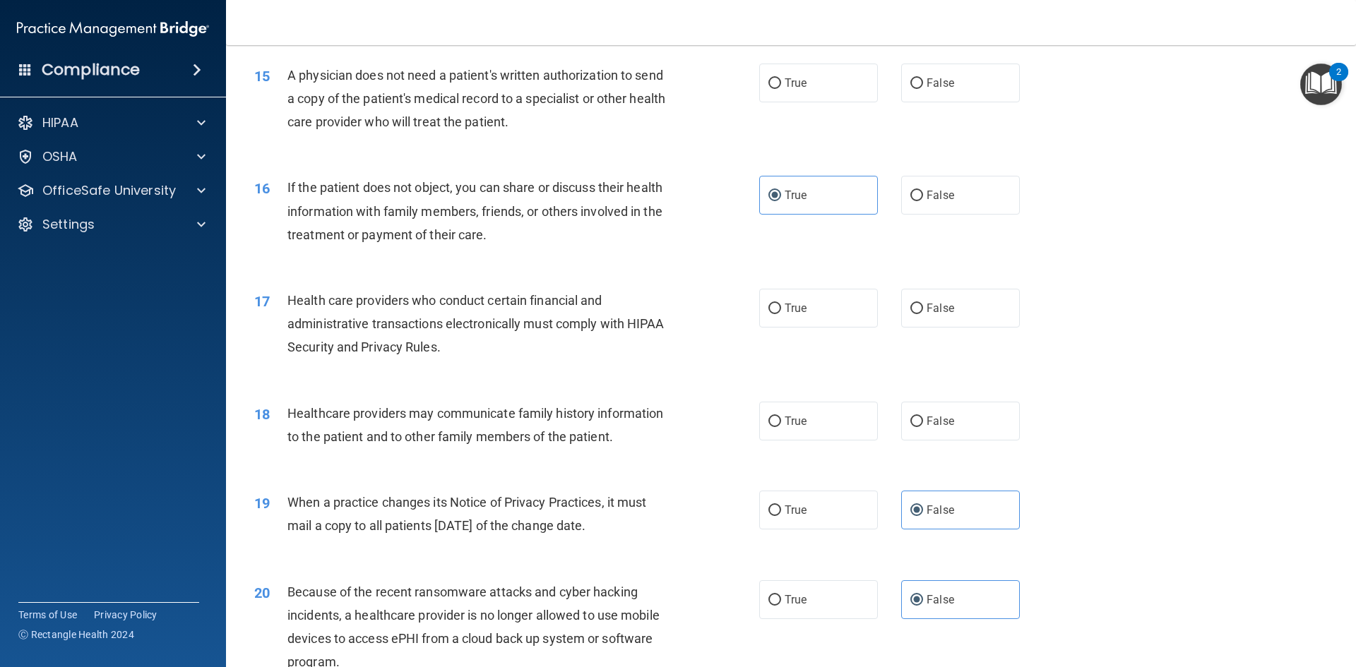
scroll to position [1490, 0]
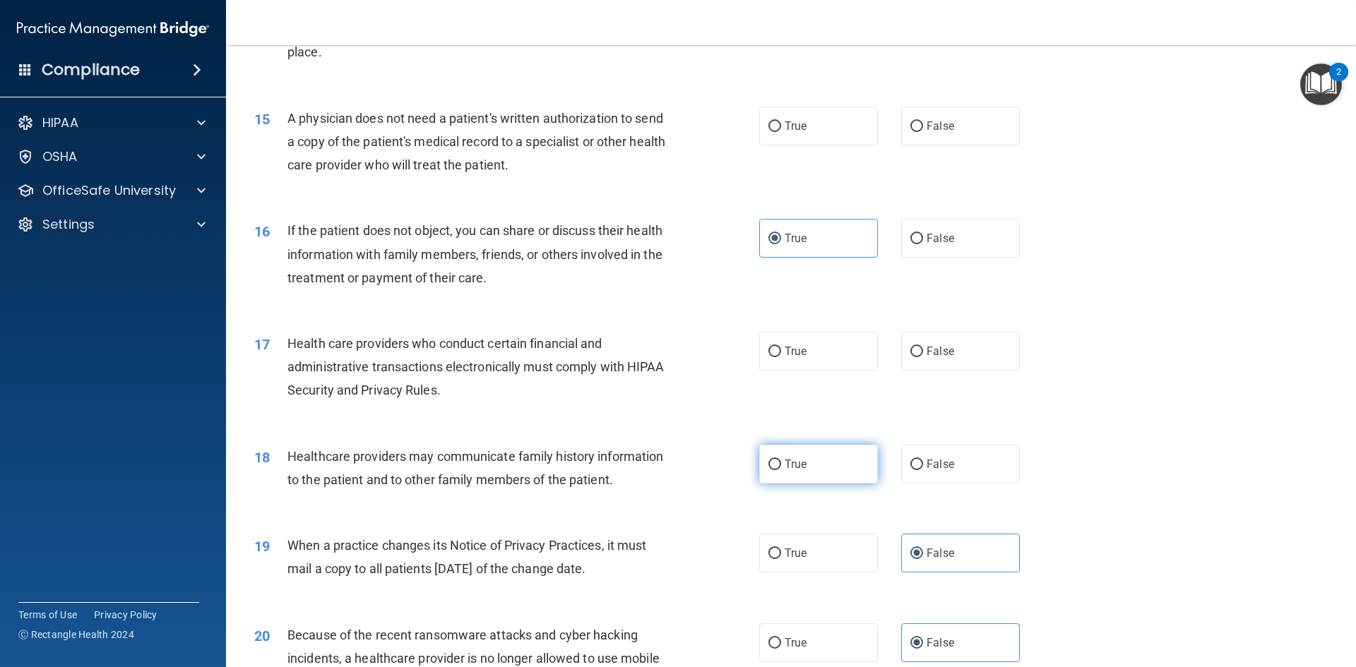
click at [767, 474] on label "True" at bounding box center [818, 464] width 119 height 39
click at [768, 470] on input "True" at bounding box center [774, 465] width 13 height 11
radio input "true"
click at [790, 350] on span "True" at bounding box center [796, 351] width 22 height 13
click at [781, 350] on input "True" at bounding box center [774, 352] width 13 height 11
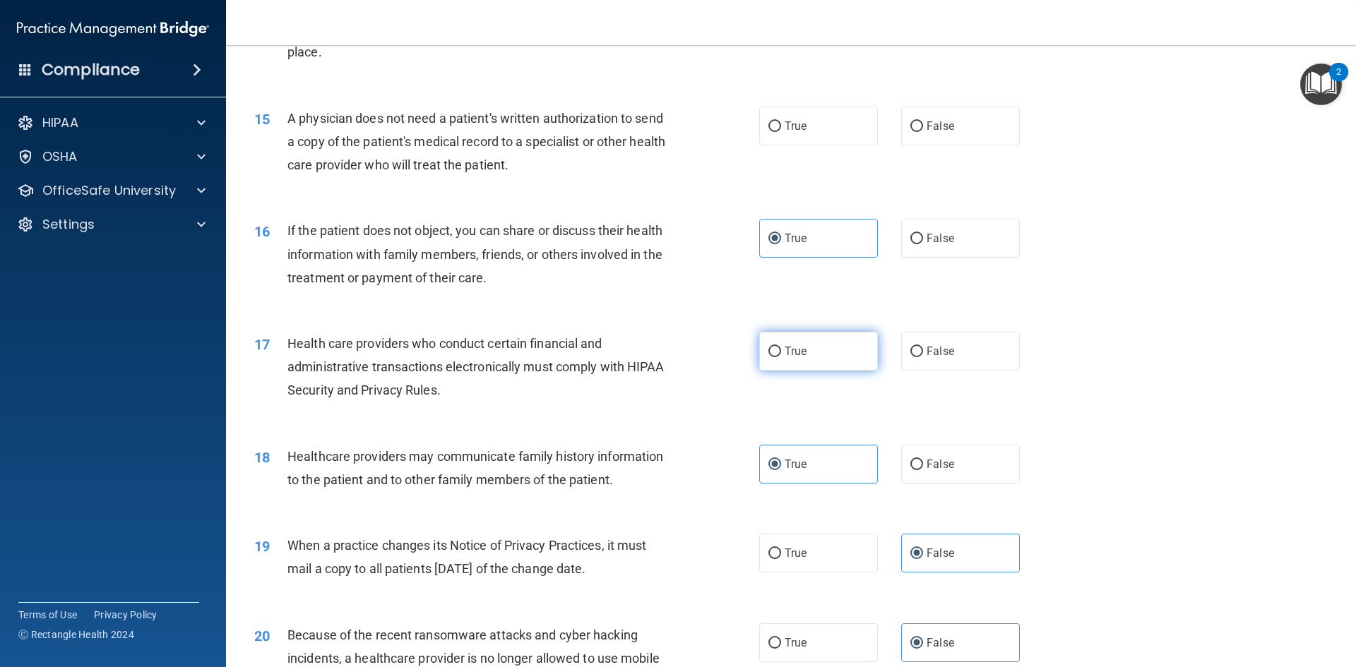
radio input "true"
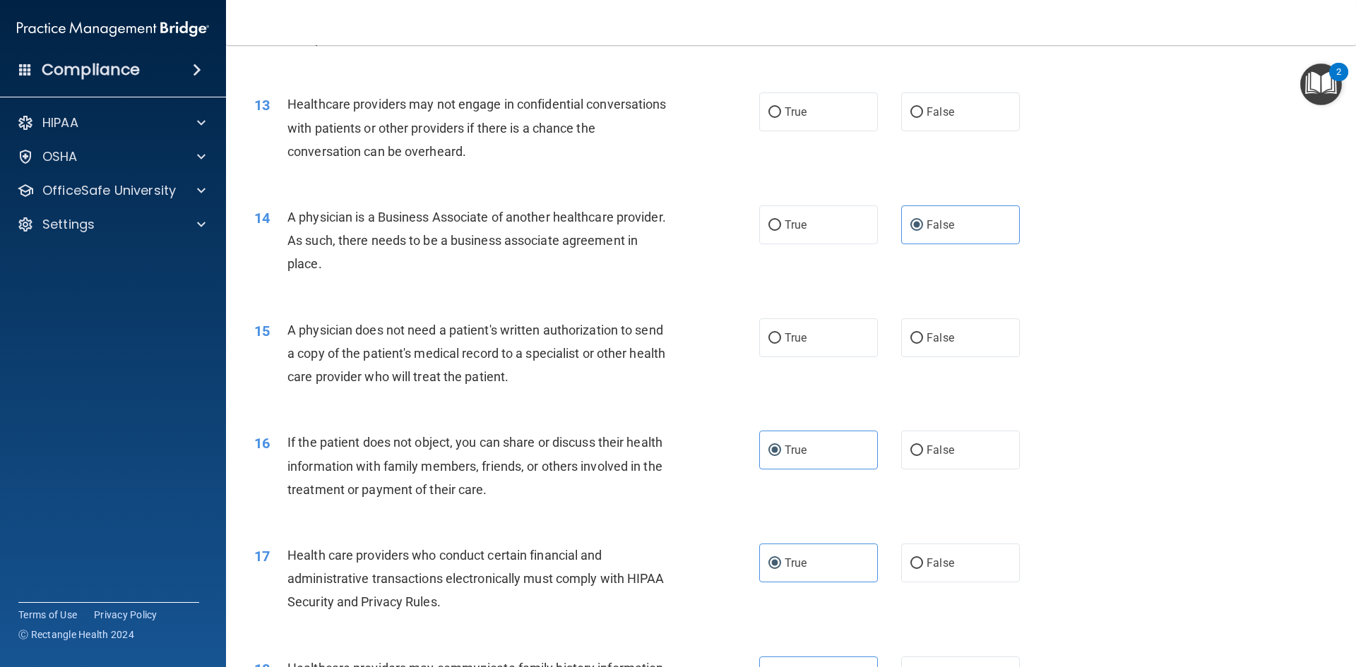
scroll to position [1208, 0]
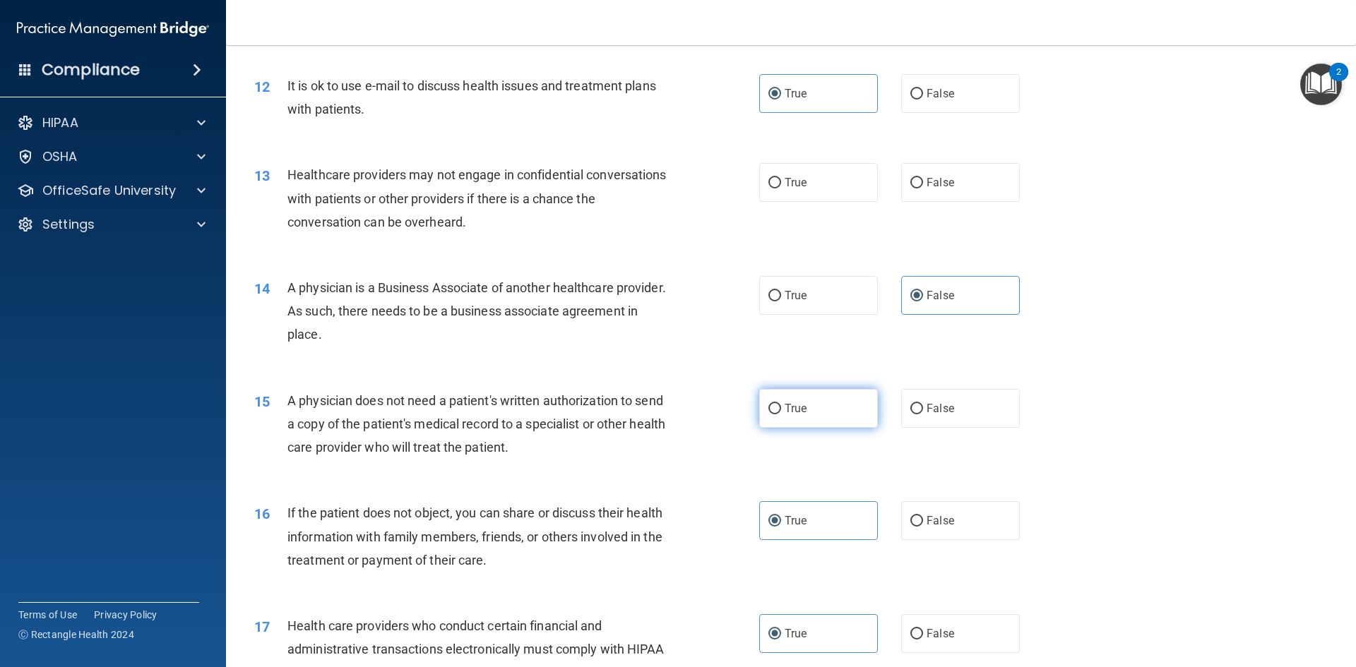
click at [847, 410] on label "True" at bounding box center [818, 408] width 119 height 39
click at [781, 410] on input "True" at bounding box center [774, 409] width 13 height 11
radio input "true"
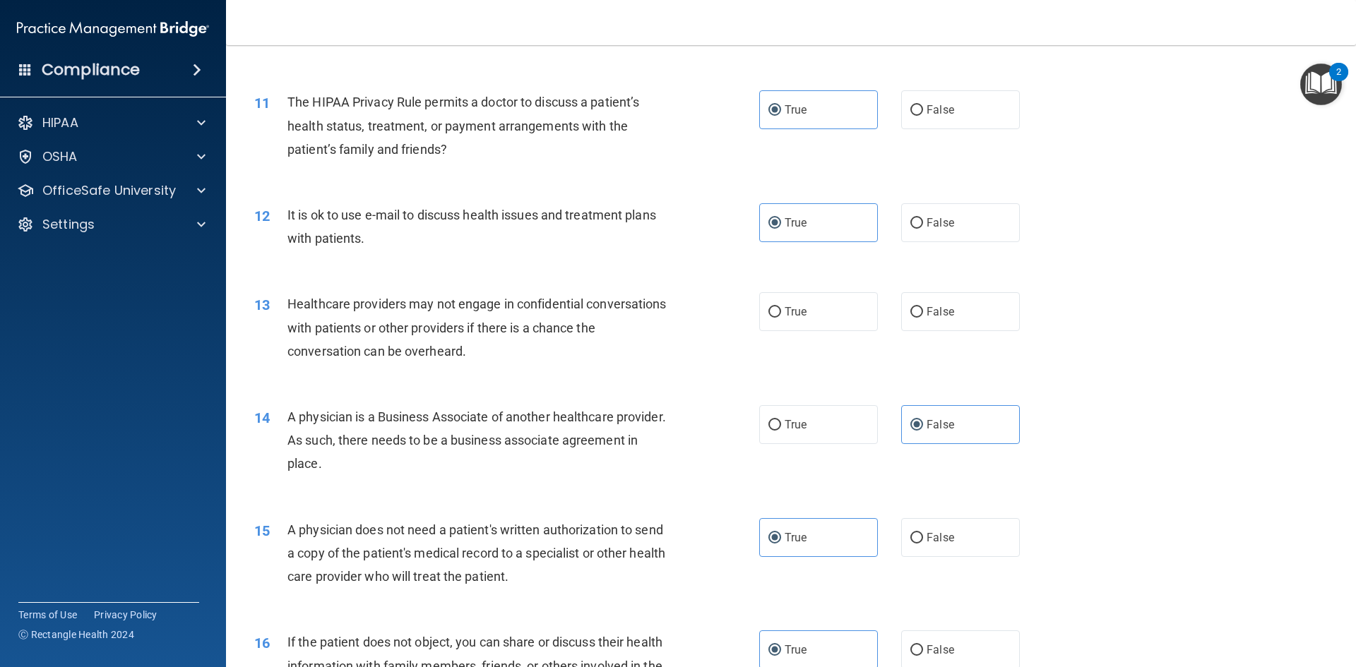
scroll to position [1066, 0]
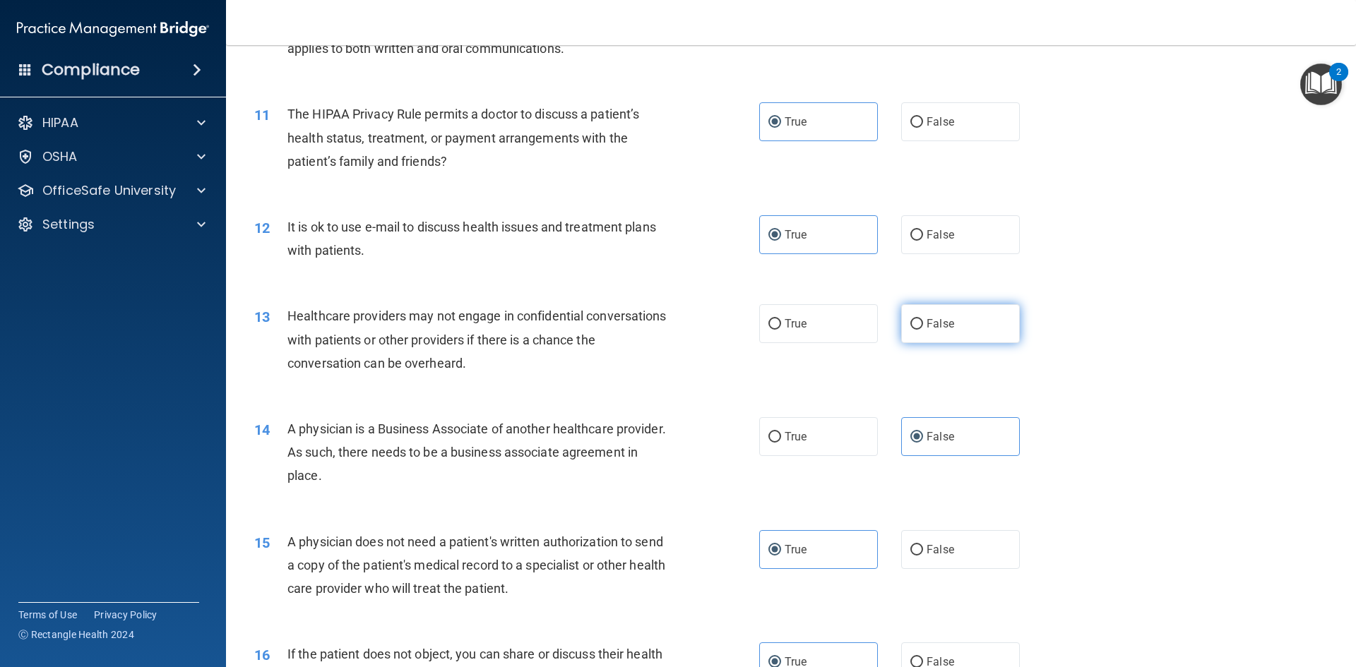
click at [943, 317] on span "False" at bounding box center [940, 323] width 28 height 13
click at [923, 319] on input "False" at bounding box center [916, 324] width 13 height 11
radio input "true"
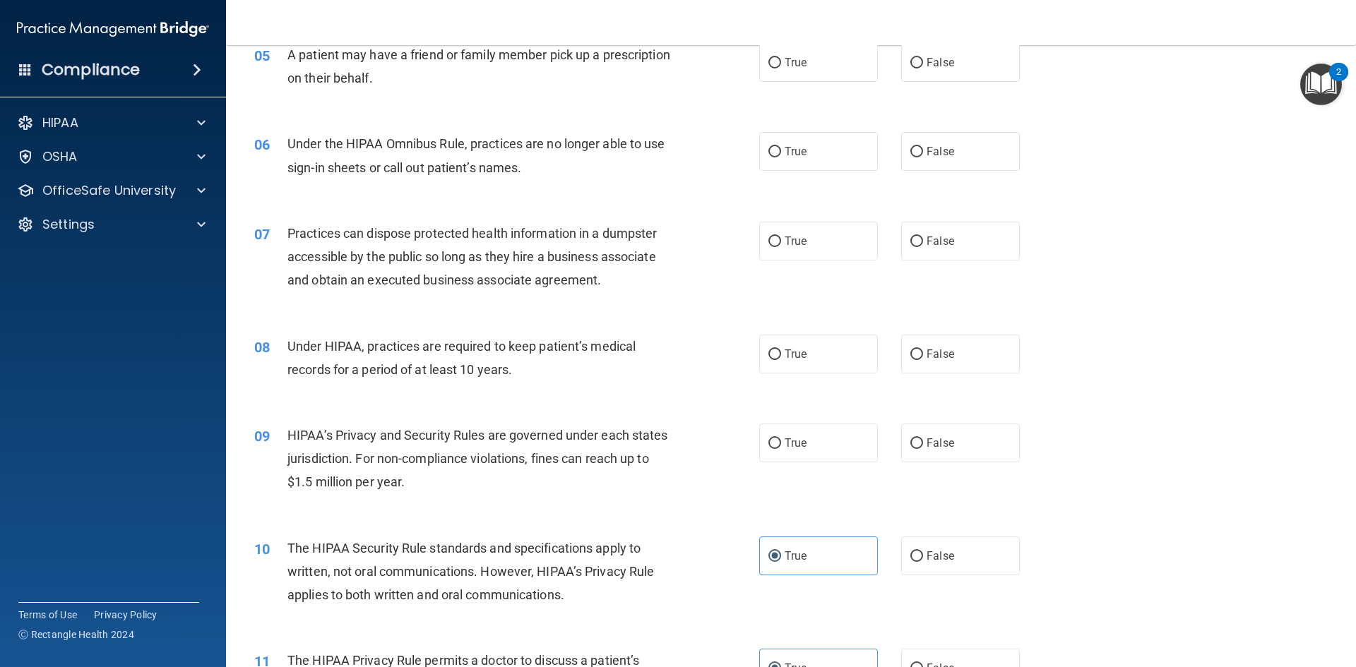
scroll to position [501, 0]
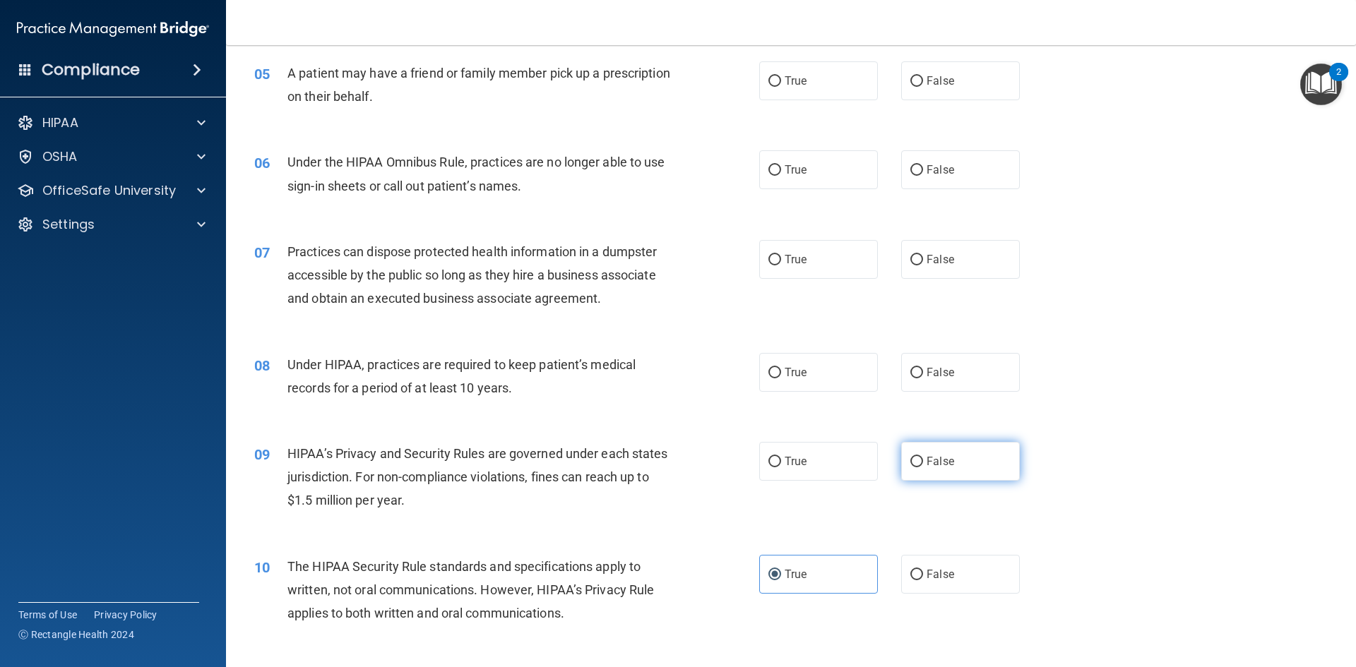
click at [931, 465] on span "False" at bounding box center [940, 461] width 28 height 13
click at [923, 465] on input "False" at bounding box center [916, 462] width 13 height 11
radio input "true"
click at [957, 378] on label "False" at bounding box center [960, 372] width 119 height 39
click at [923, 378] on input "False" at bounding box center [916, 373] width 13 height 11
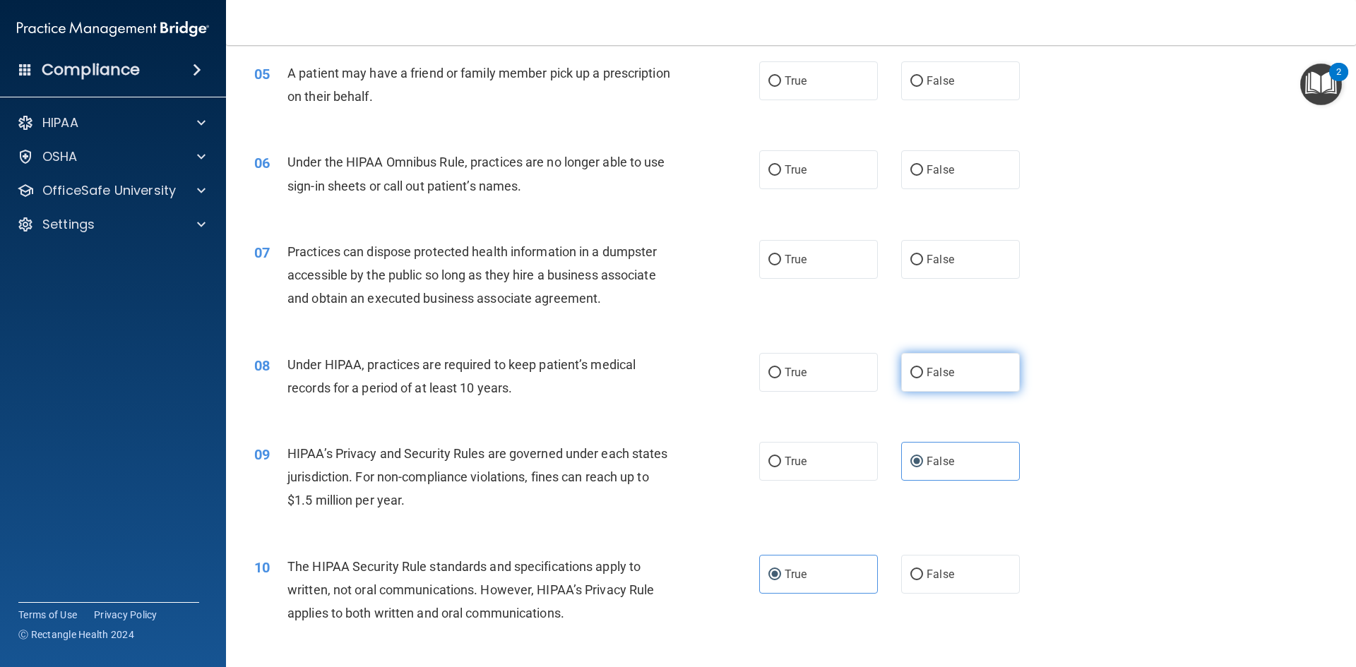
radio input "true"
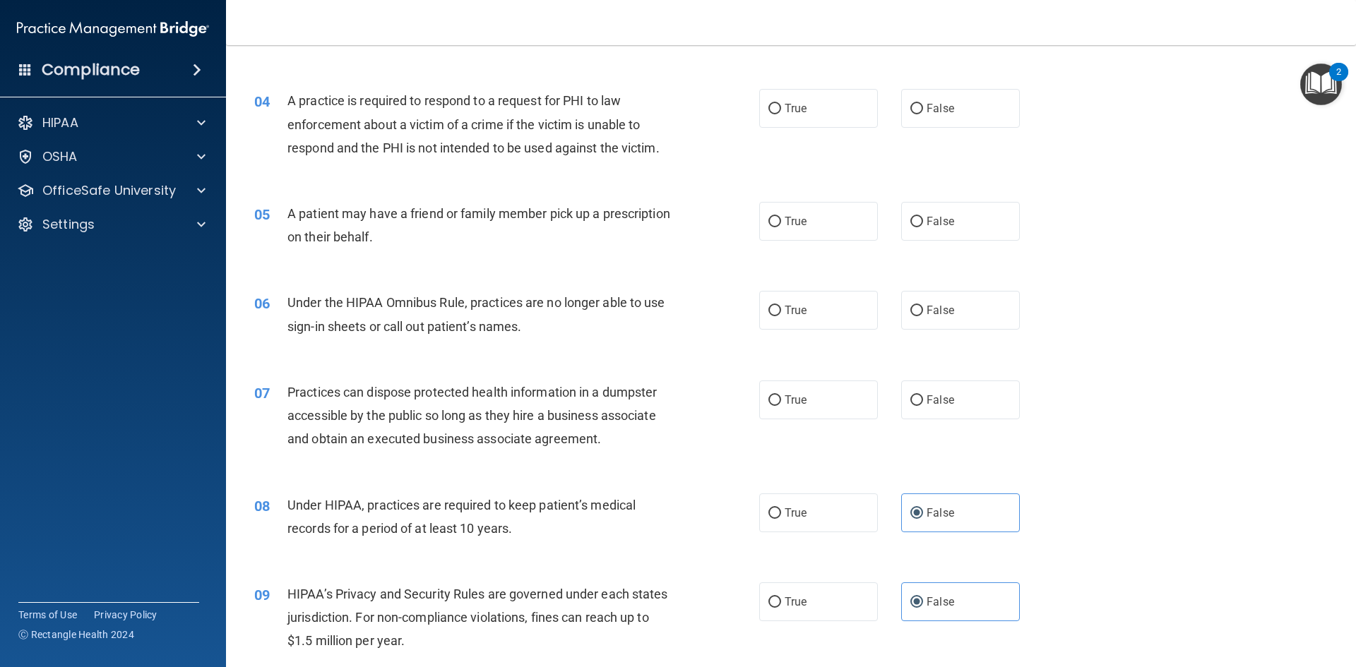
scroll to position [360, 0]
click at [926, 410] on label "False" at bounding box center [960, 400] width 119 height 39
click at [923, 407] on input "False" at bounding box center [916, 401] width 13 height 11
radio input "true"
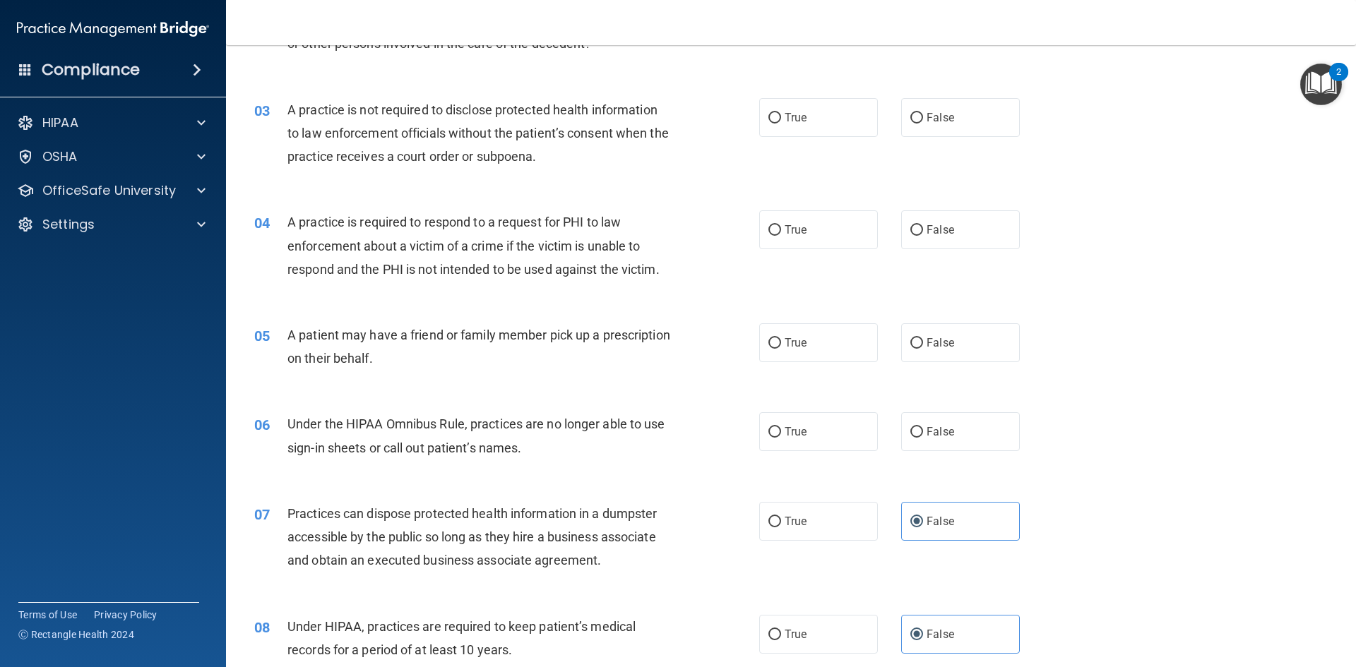
scroll to position [219, 0]
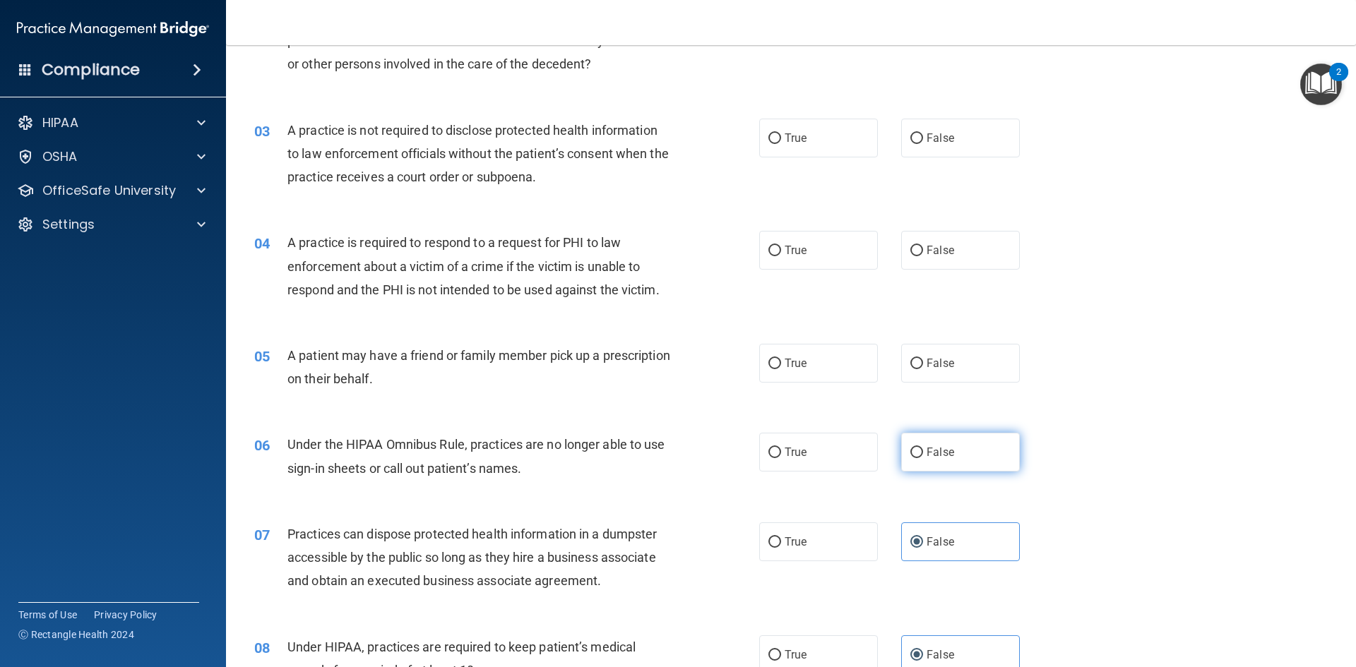
click at [926, 458] on span "False" at bounding box center [940, 452] width 28 height 13
click at [923, 458] on input "False" at bounding box center [916, 453] width 13 height 11
radio input "true"
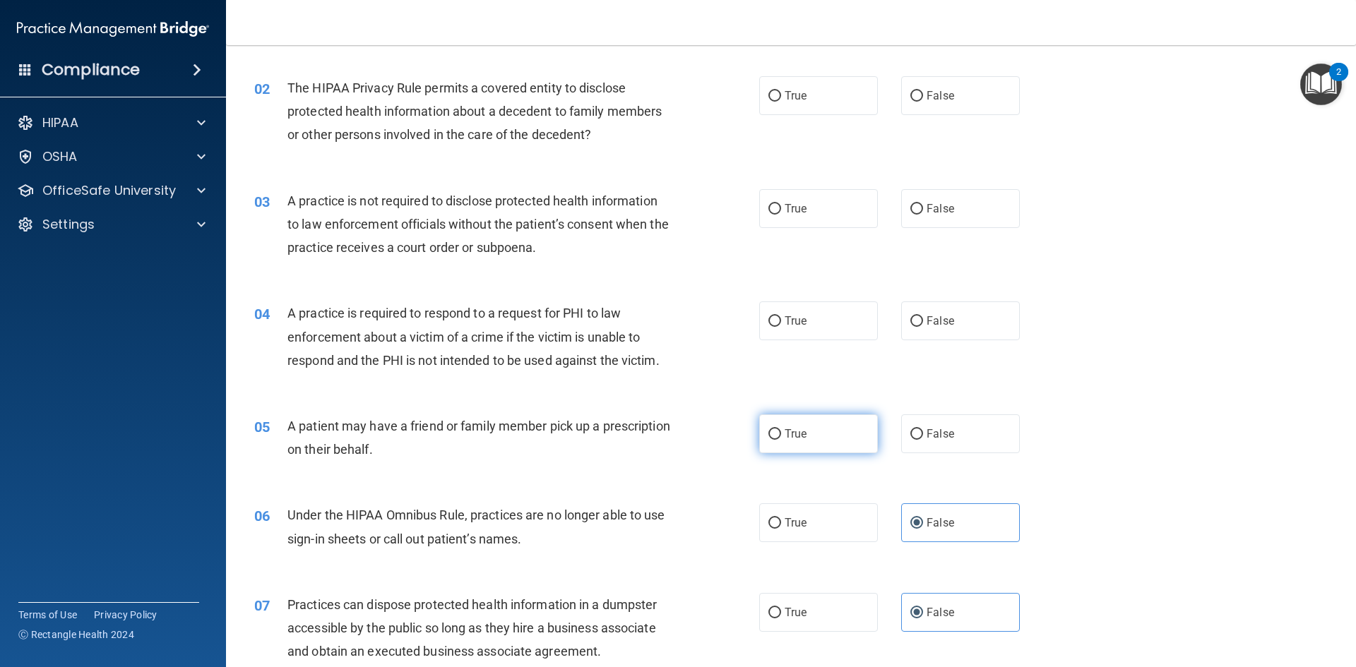
click at [792, 429] on span "True" at bounding box center [796, 433] width 22 height 13
click at [781, 429] on input "True" at bounding box center [774, 434] width 13 height 11
radio input "true"
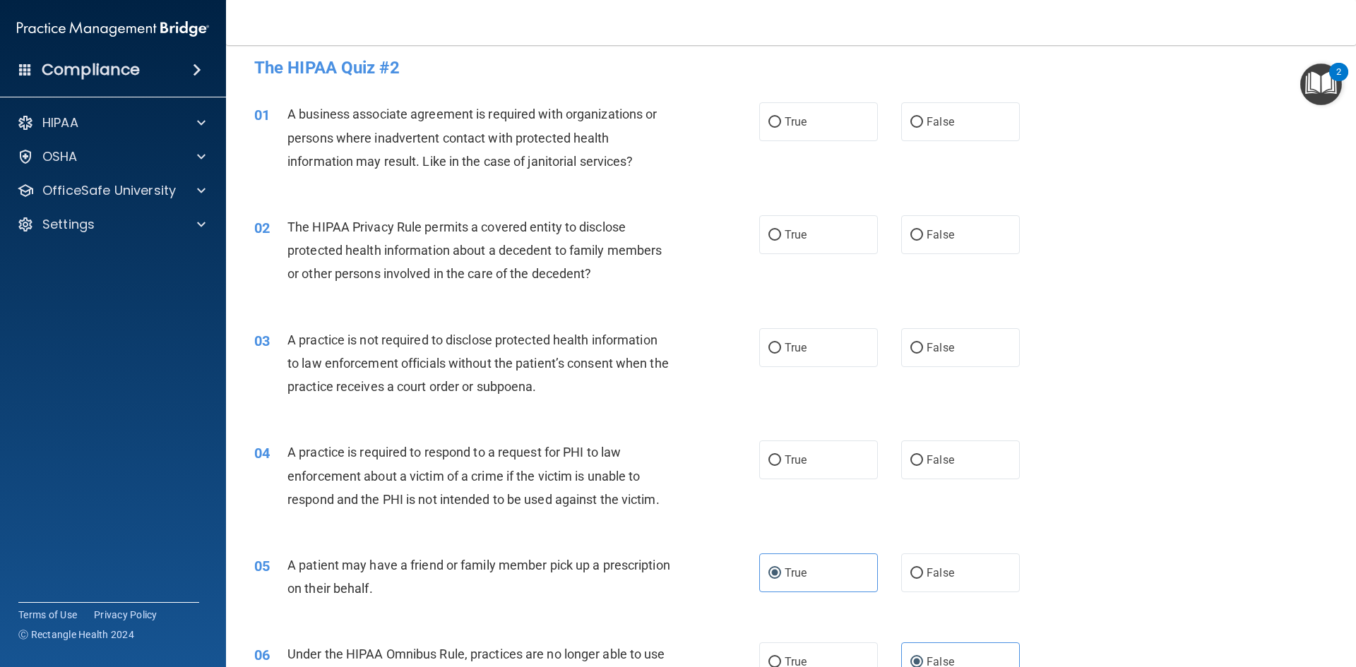
scroll to position [7, 0]
click at [796, 461] on span "True" at bounding box center [796, 461] width 22 height 13
click at [781, 461] on input "True" at bounding box center [774, 463] width 13 height 11
radio input "true"
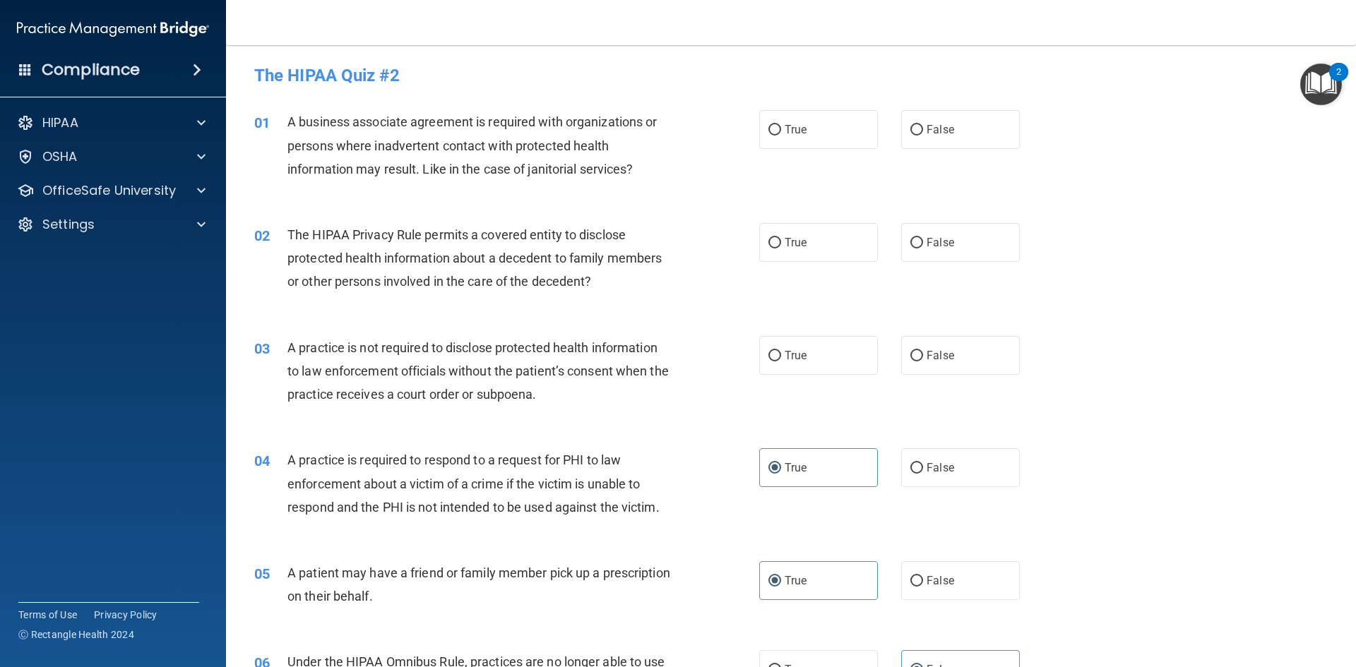
scroll to position [0, 0]
click at [912, 348] on label "False" at bounding box center [960, 357] width 119 height 39
click at [912, 352] on input "False" at bounding box center [916, 357] width 13 height 11
radio input "true"
click at [805, 240] on label "True" at bounding box center [818, 244] width 119 height 39
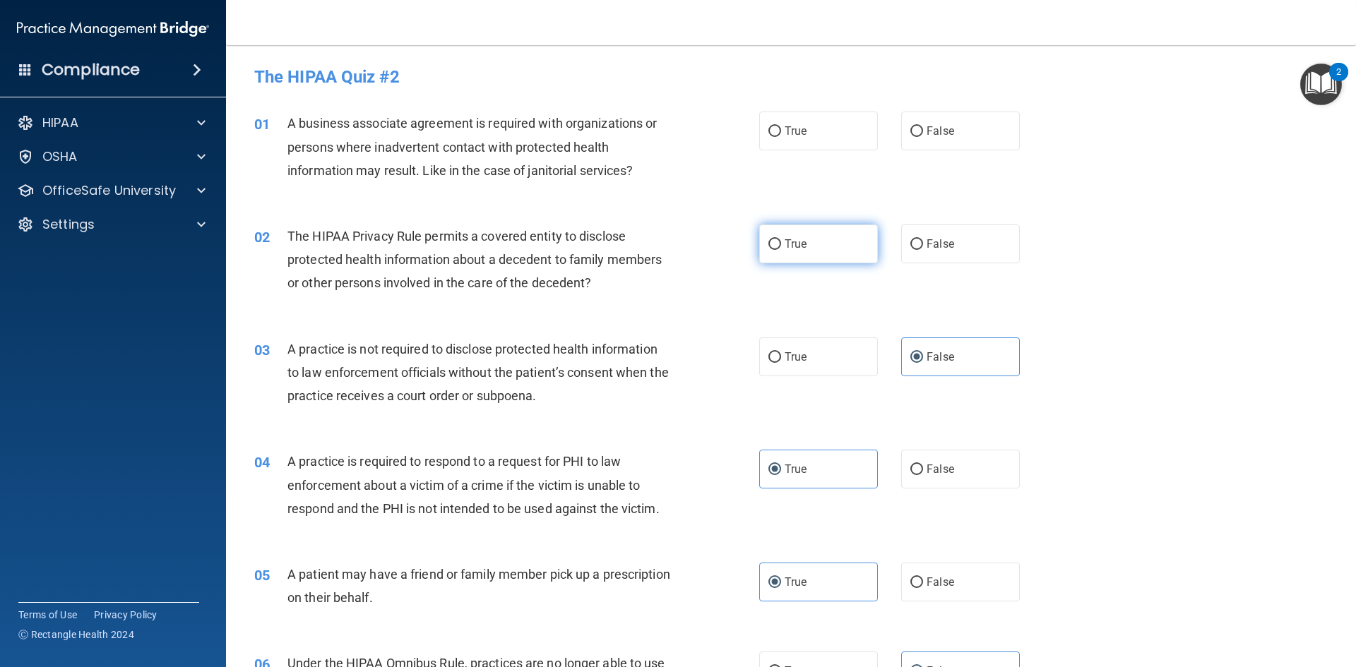
click at [781, 240] on input "True" at bounding box center [774, 244] width 13 height 11
radio input "true"
click at [941, 137] on span "False" at bounding box center [940, 130] width 28 height 13
click at [923, 137] on input "False" at bounding box center [916, 131] width 13 height 11
radio input "true"
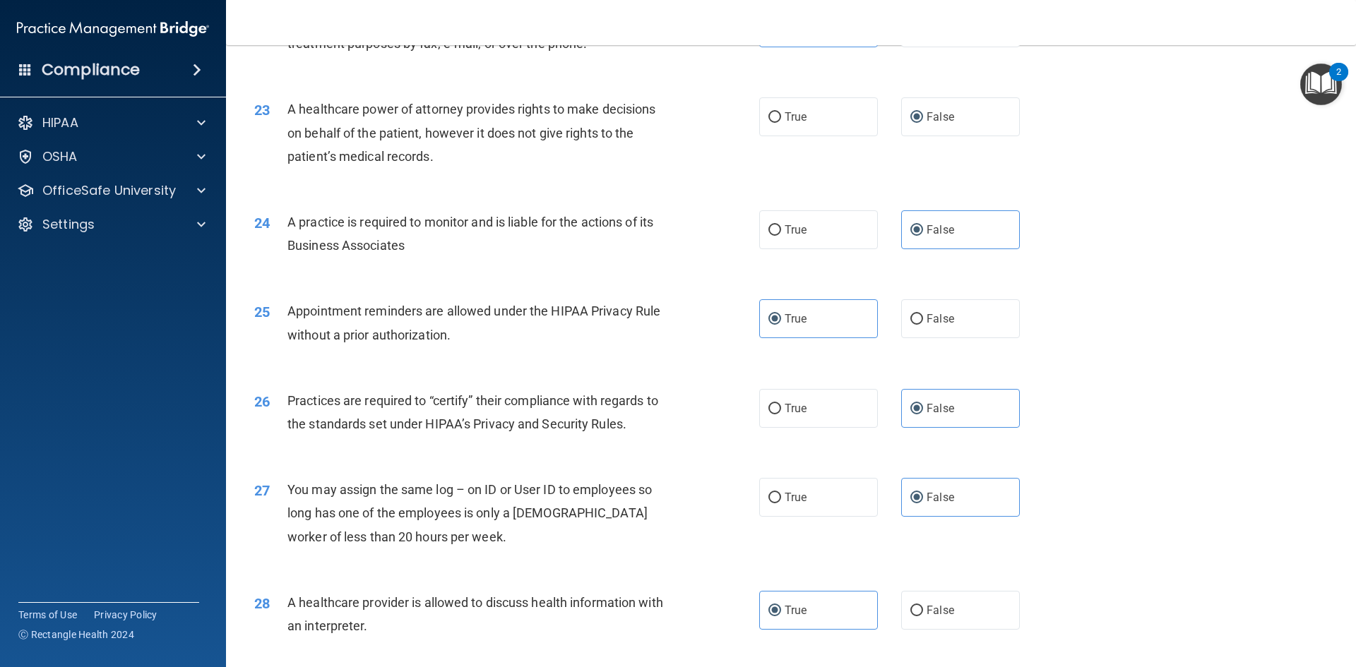
scroll to position [2620, 0]
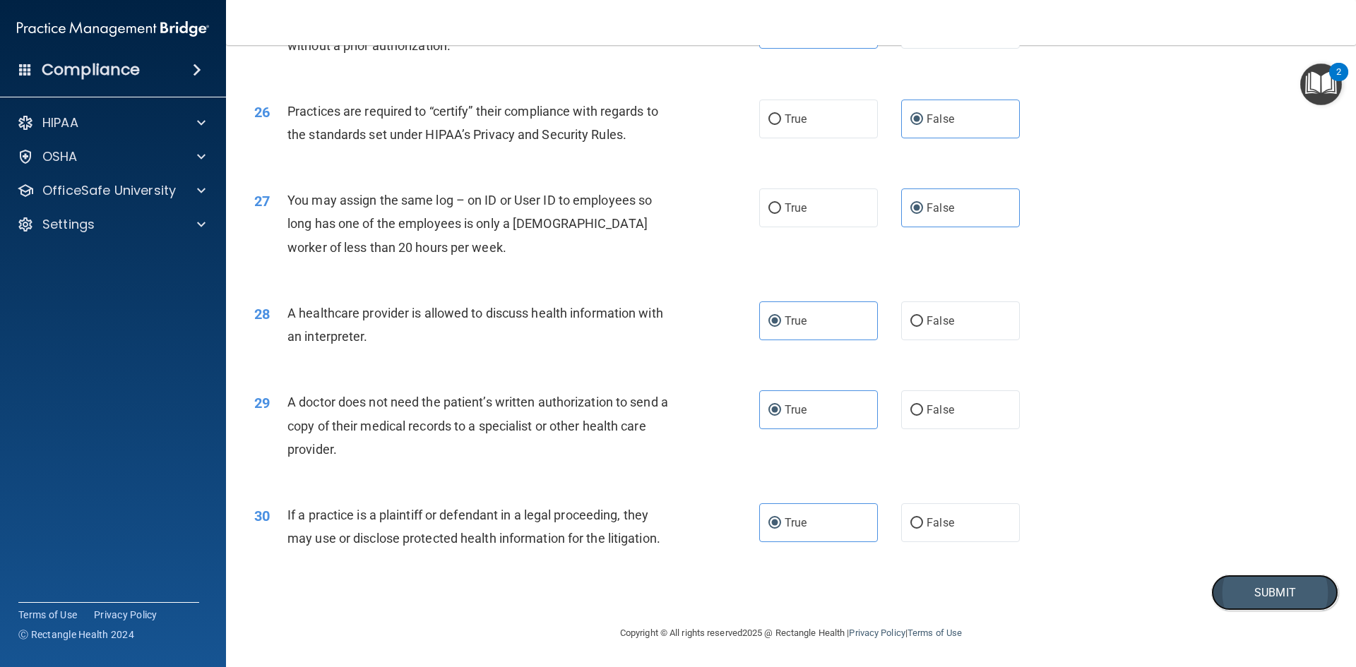
click at [1228, 604] on button "Submit" at bounding box center [1274, 593] width 127 height 36
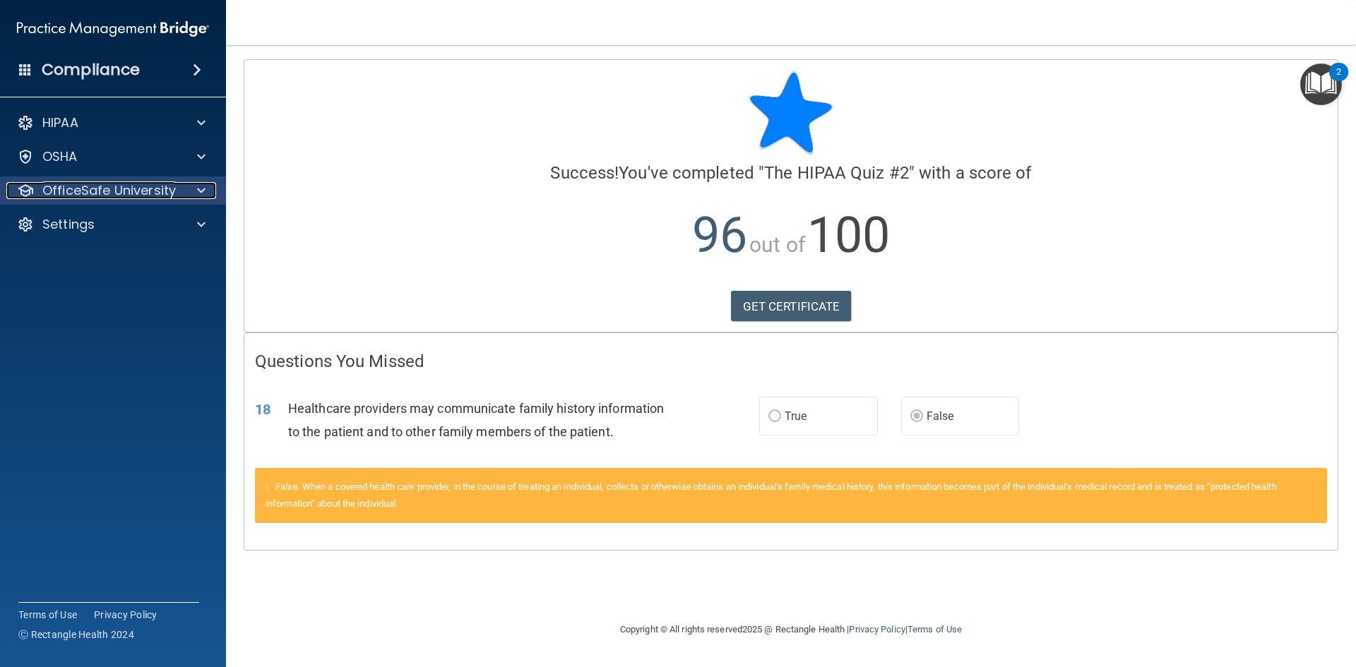
click at [181, 191] on div at bounding box center [198, 190] width 35 height 17
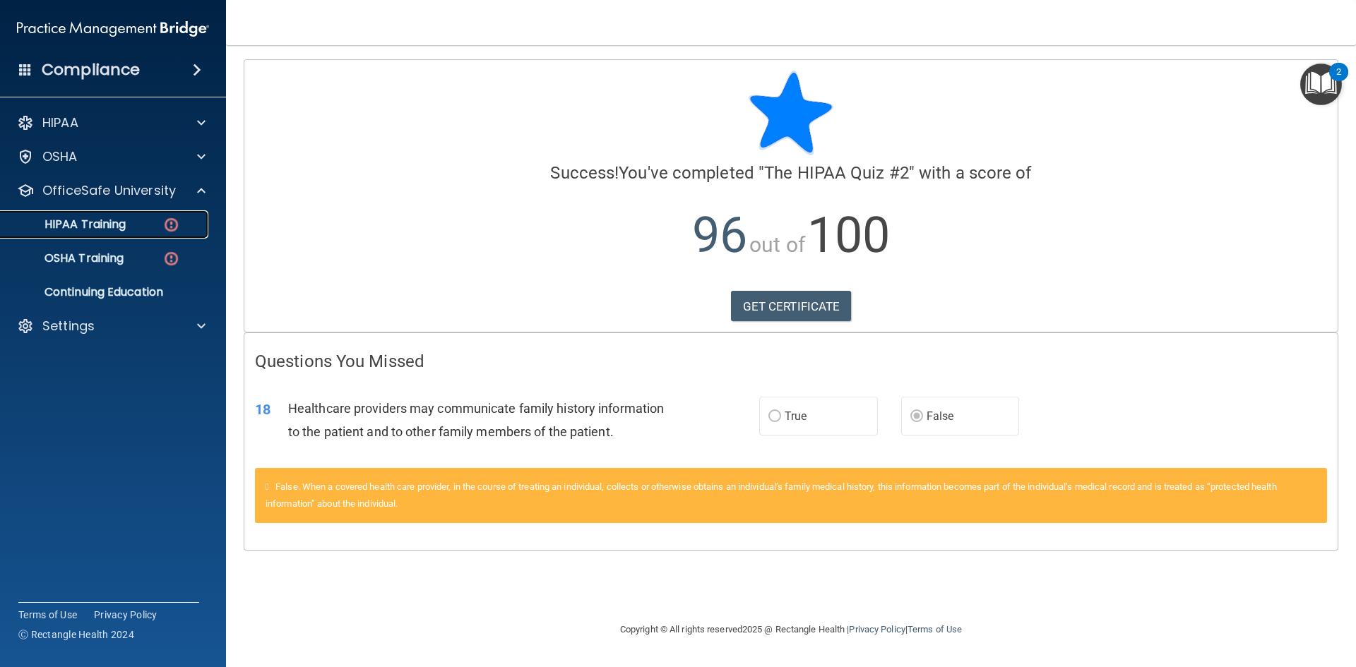
click at [127, 232] on link "HIPAA Training" at bounding box center [97, 224] width 222 height 28
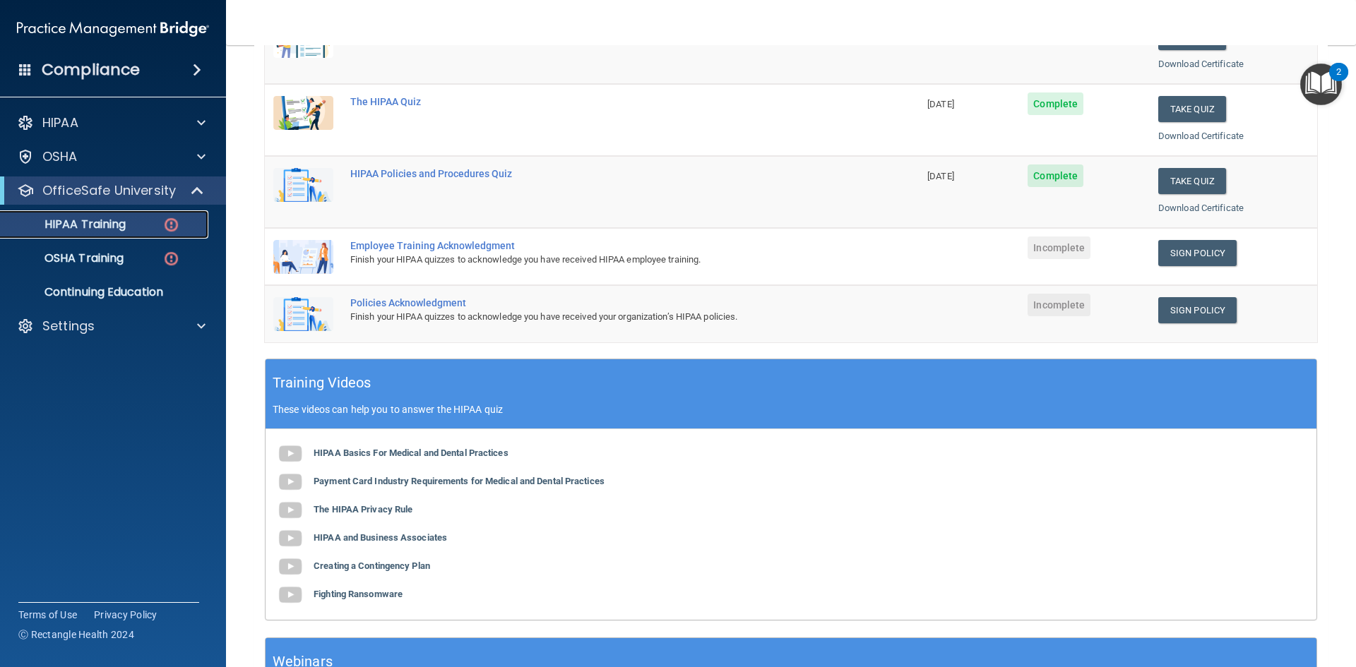
scroll to position [212, 0]
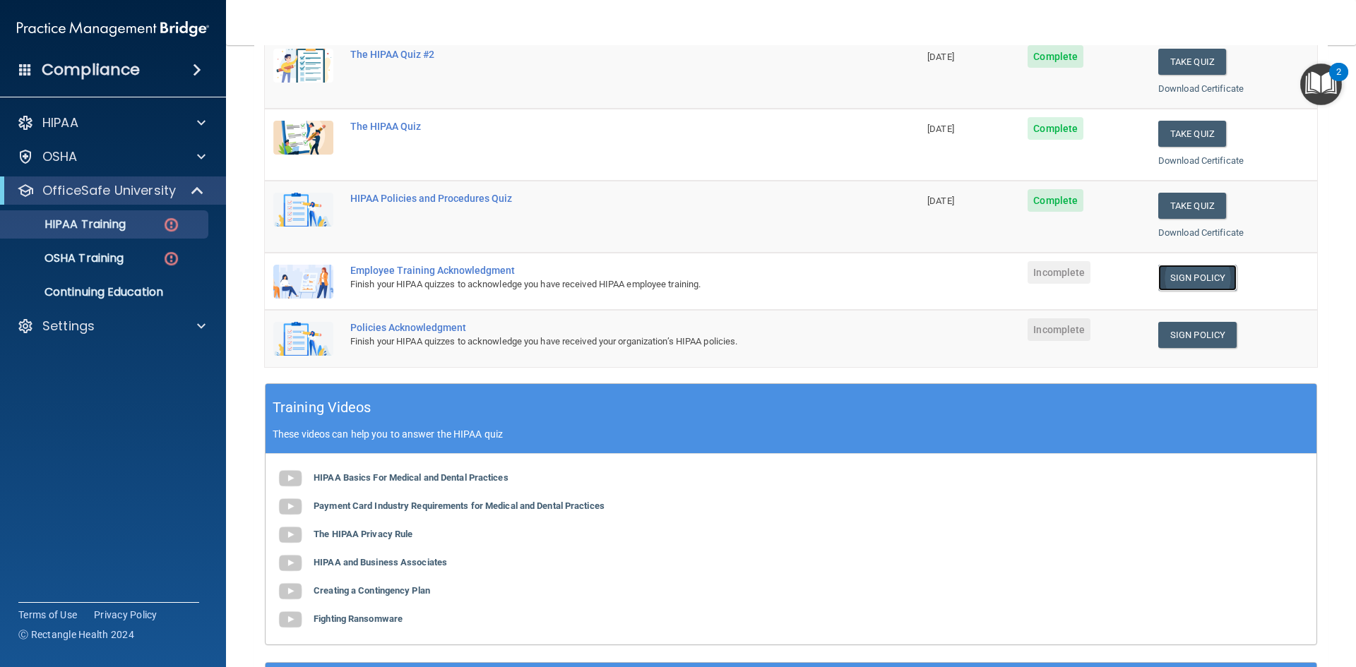
click at [1169, 280] on link "Sign Policy" at bounding box center [1197, 278] width 78 height 26
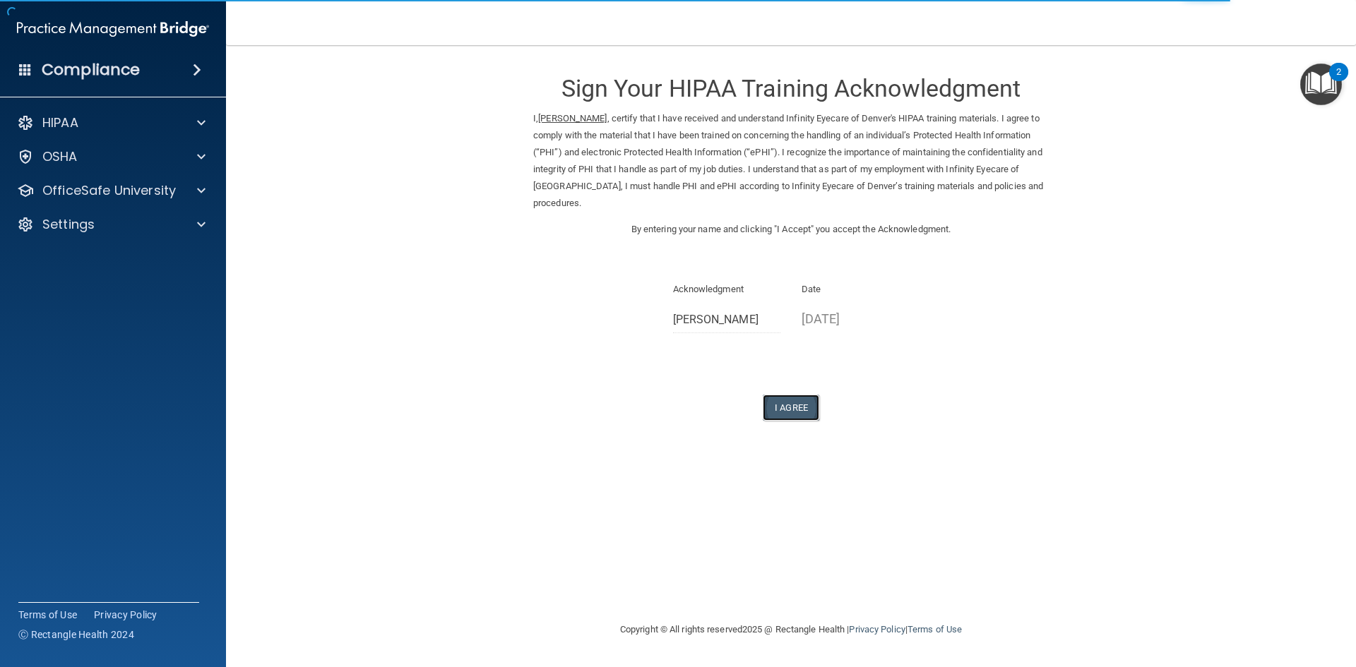
click at [789, 412] on button "I Agree" at bounding box center [791, 408] width 56 height 26
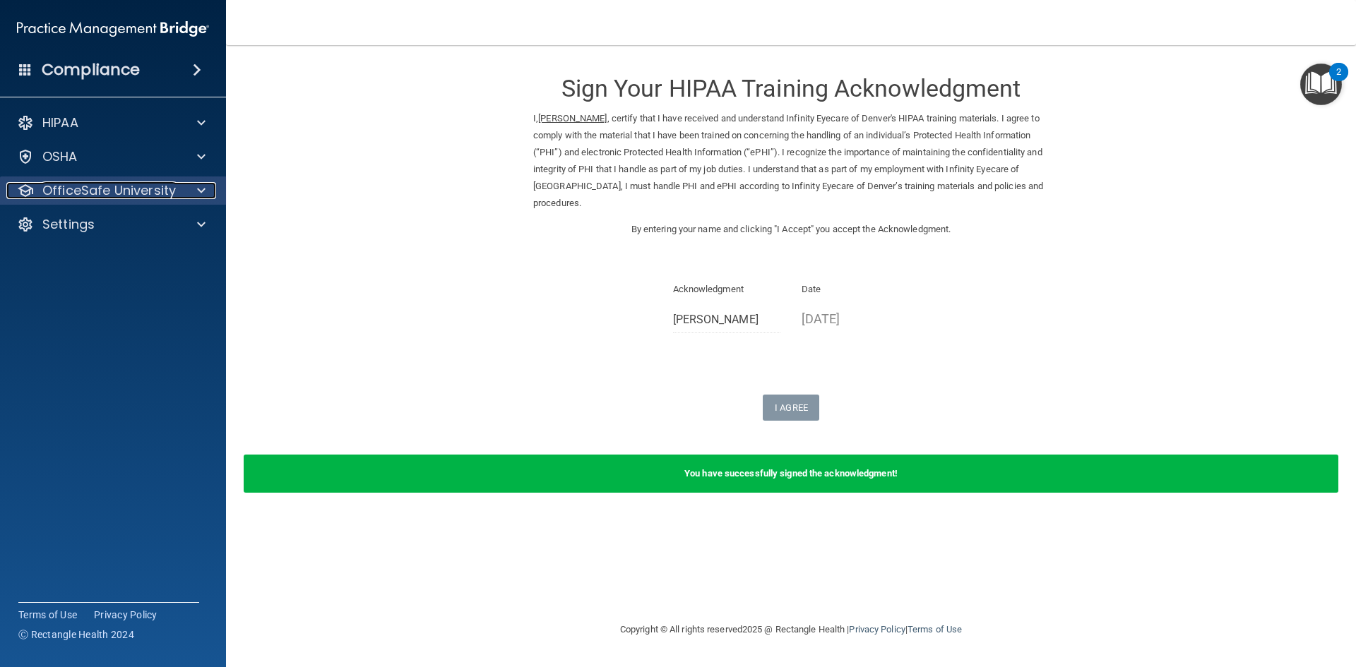
click at [205, 196] on span at bounding box center [201, 190] width 8 height 17
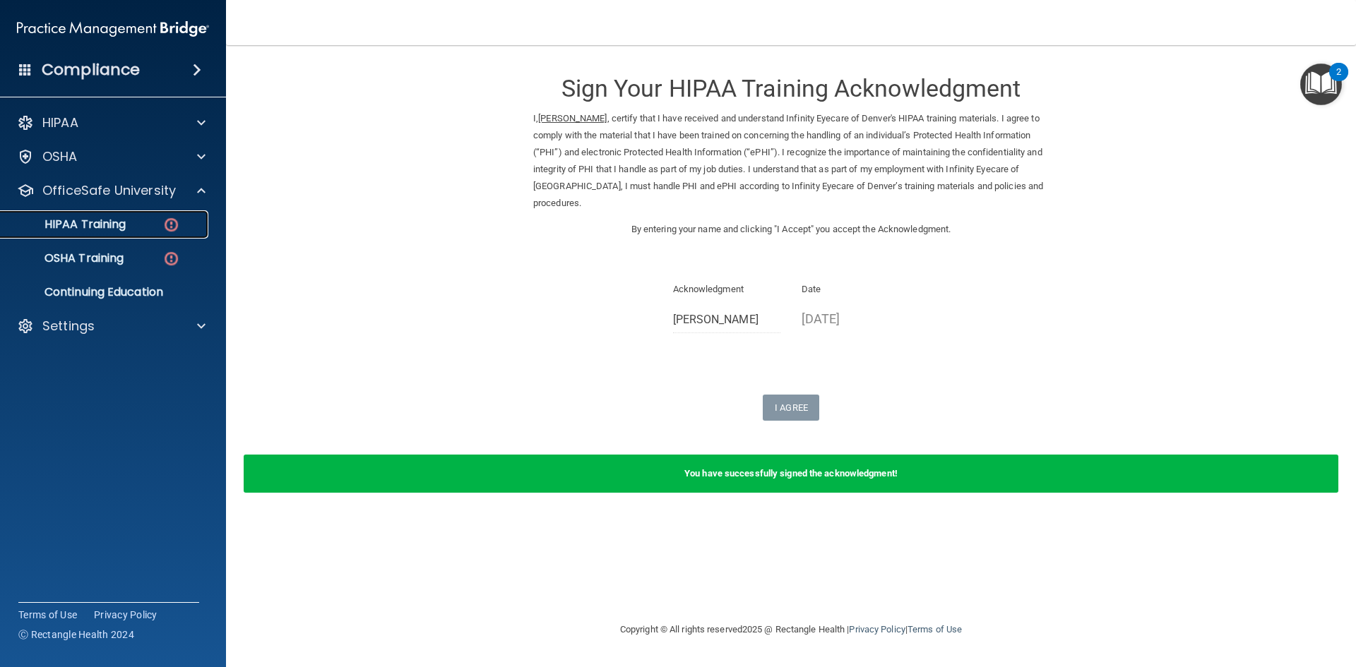
click at [129, 234] on link "HIPAA Training" at bounding box center [97, 224] width 222 height 28
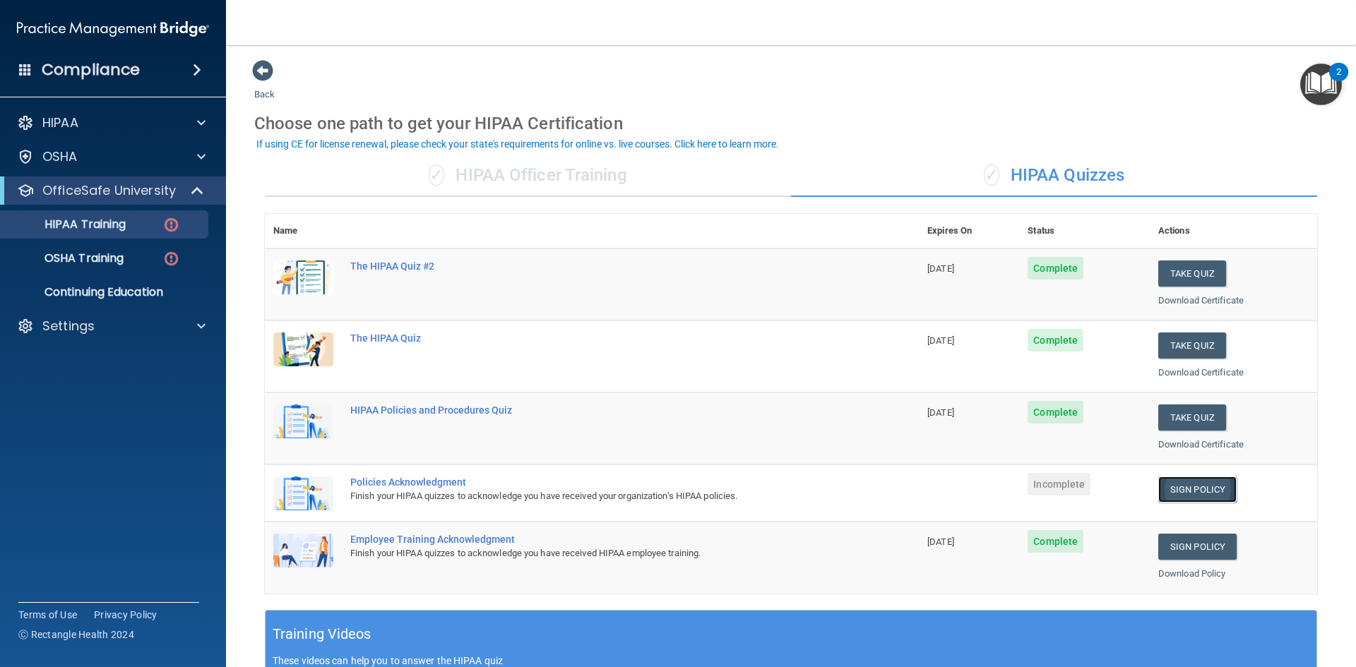
click at [1200, 495] on link "Sign Policy" at bounding box center [1197, 490] width 78 height 26
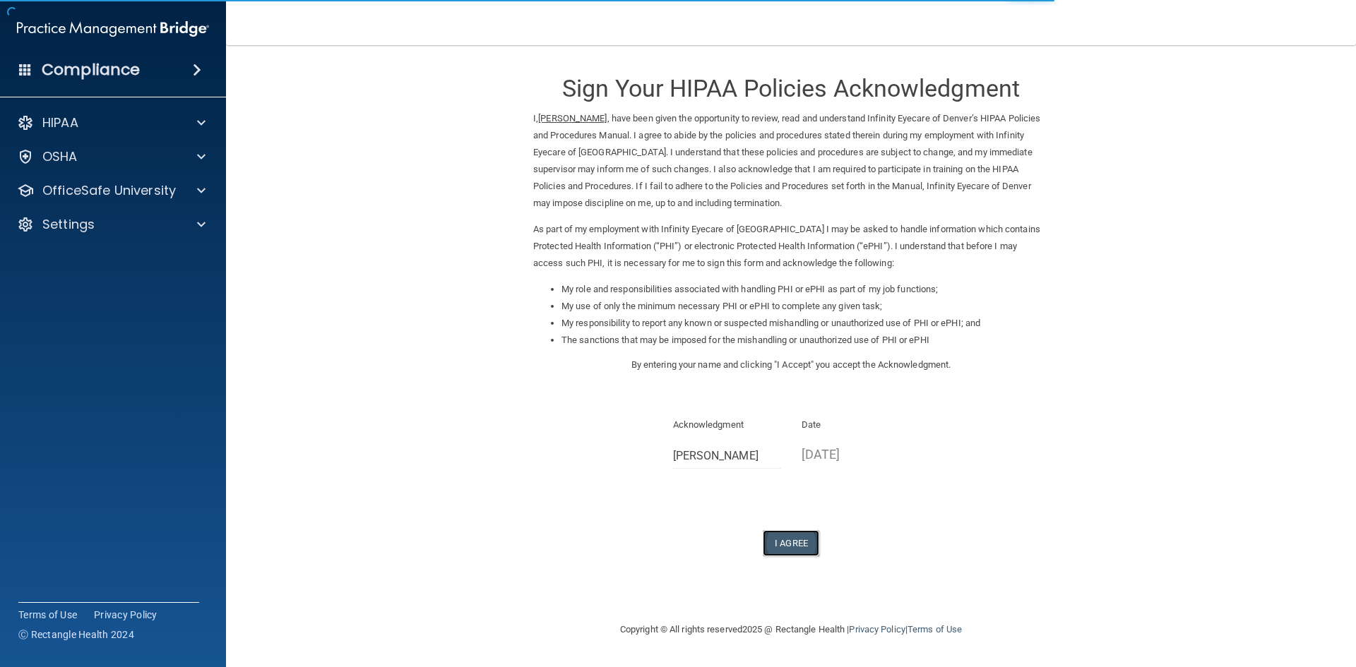
click at [796, 539] on button "I Agree" at bounding box center [791, 543] width 56 height 26
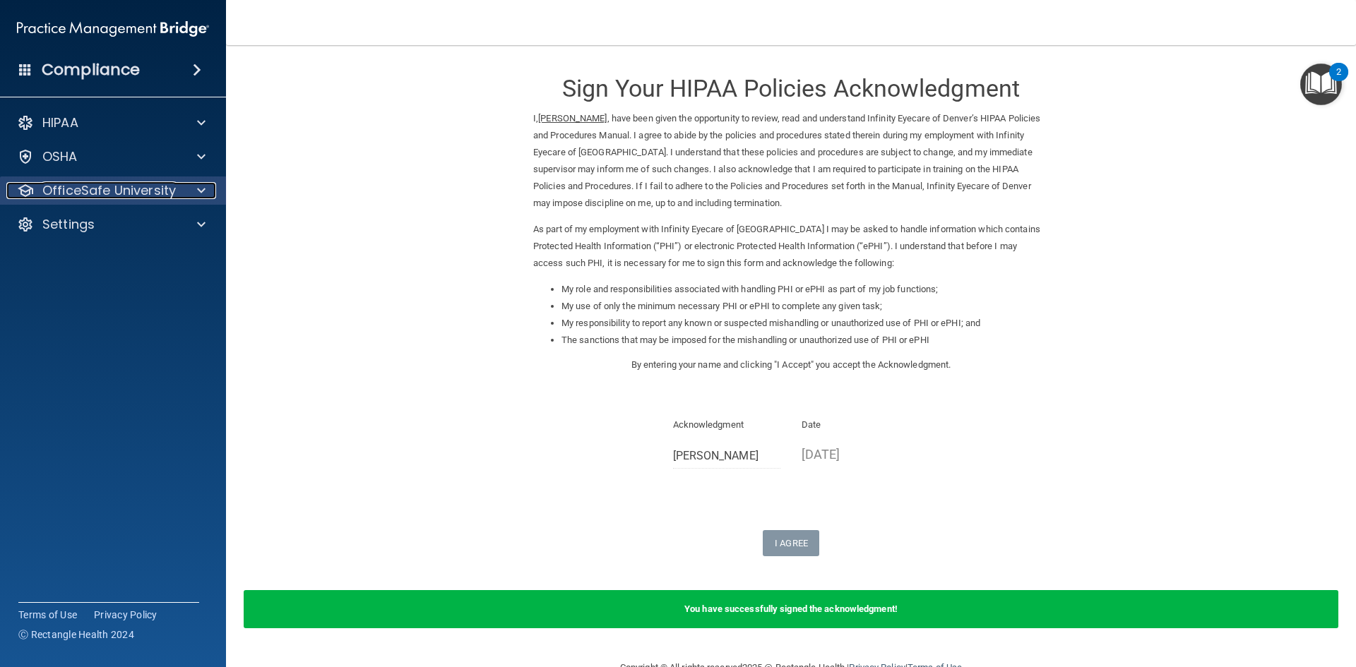
click at [158, 191] on p "OfficeSafe University" at bounding box center [108, 190] width 133 height 17
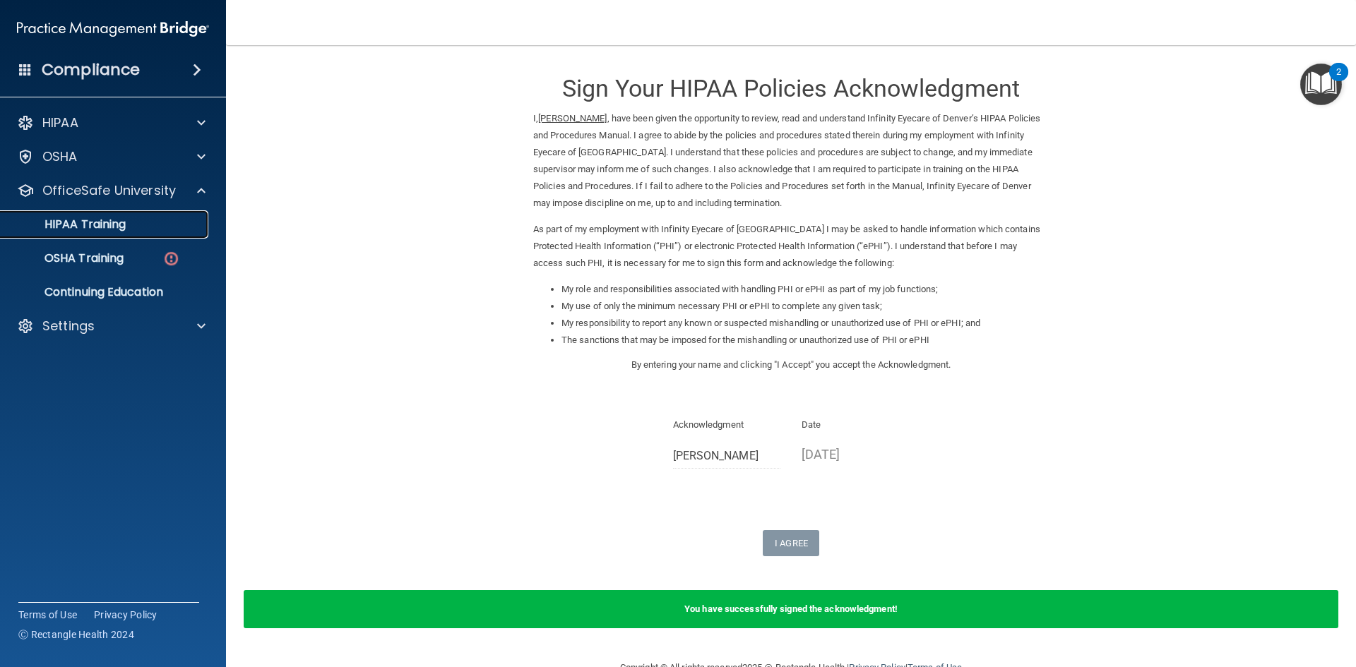
click at [121, 226] on p "HIPAA Training" at bounding box center [67, 224] width 117 height 14
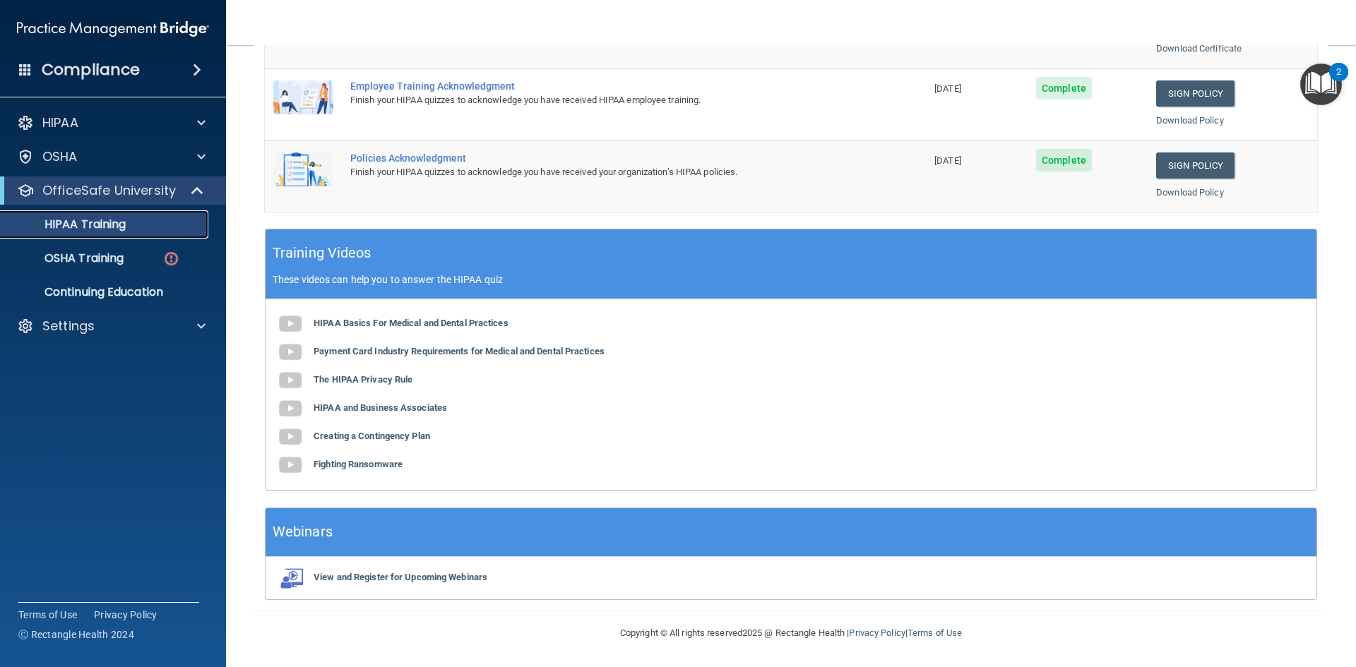
scroll to position [43, 0]
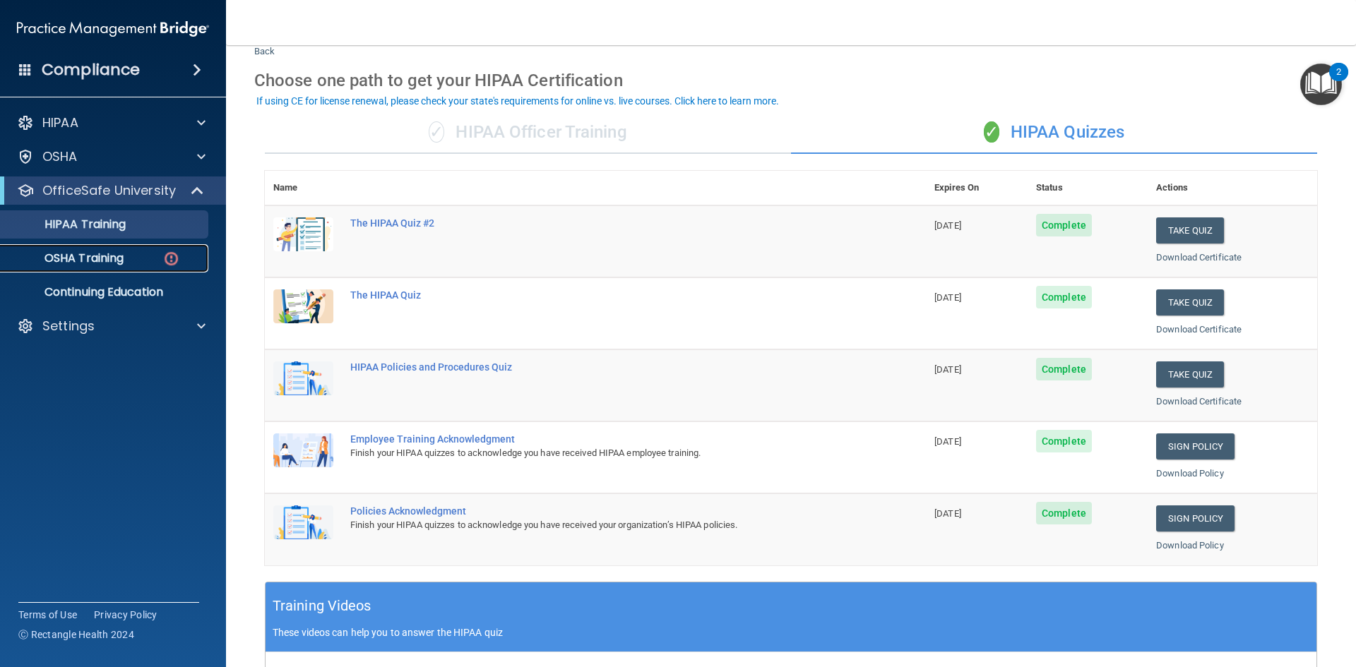
click at [124, 261] on p "OSHA Training" at bounding box center [66, 258] width 114 height 14
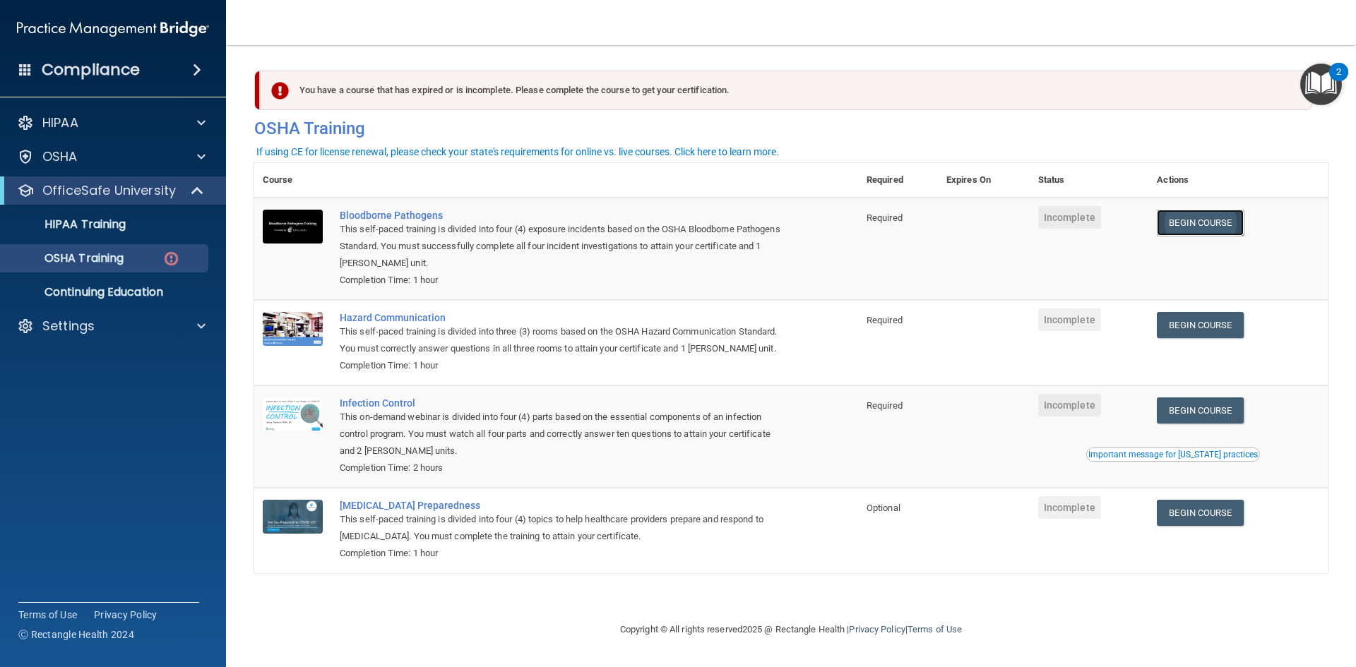
click at [1205, 222] on link "Begin Course" at bounding box center [1200, 223] width 86 height 26
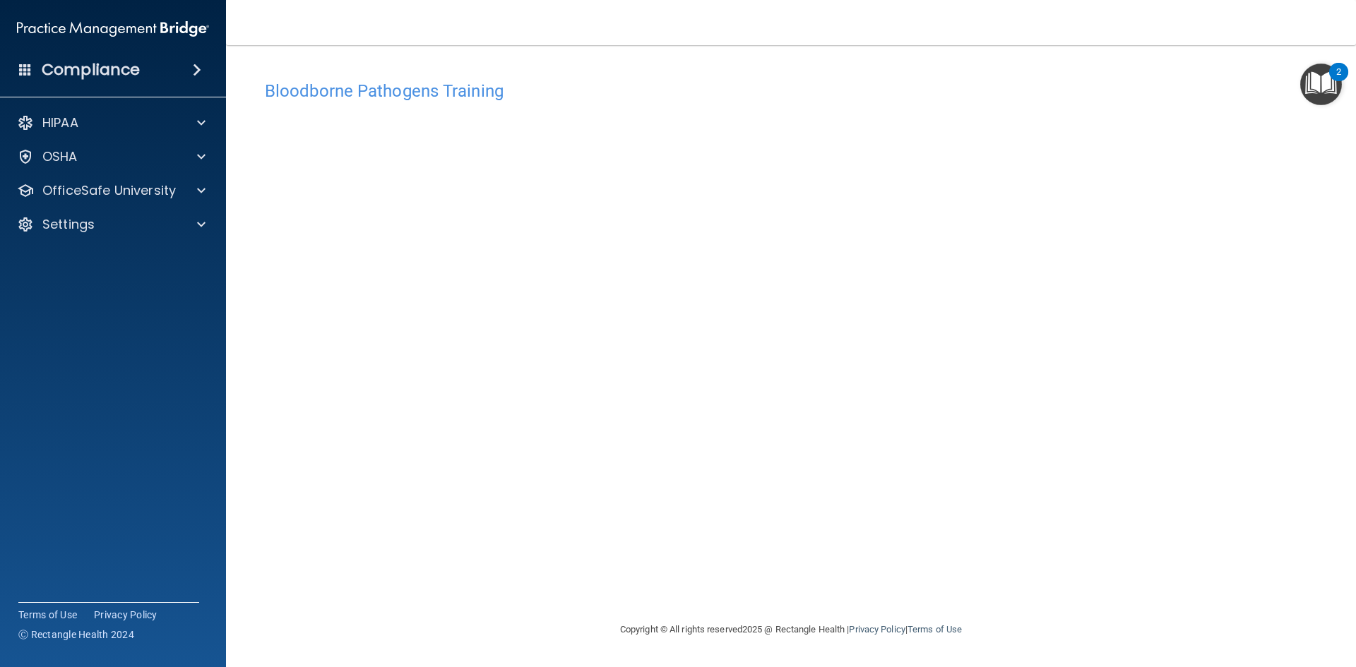
click at [911, 554] on div "Bloodborne Pathogens Training This course doesn’t expire until . Are you sure y…" at bounding box center [790, 347] width 1073 height 548
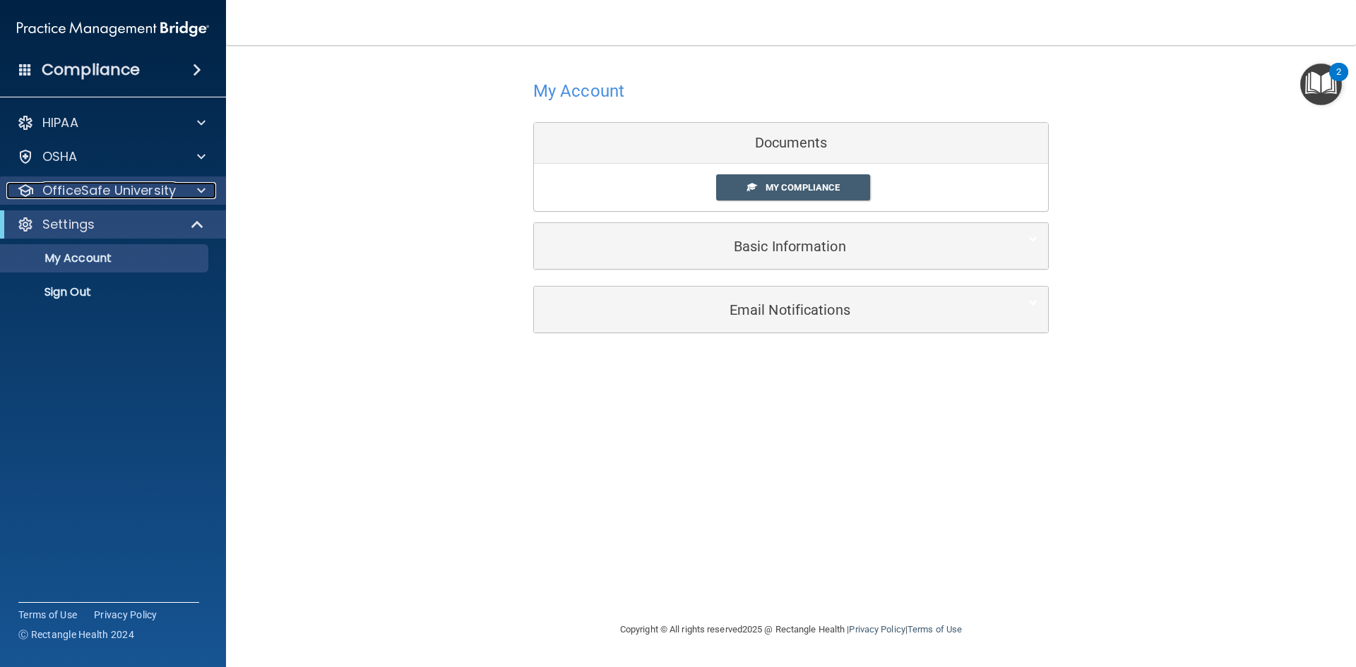
click at [147, 194] on p "OfficeSafe University" at bounding box center [108, 190] width 133 height 17
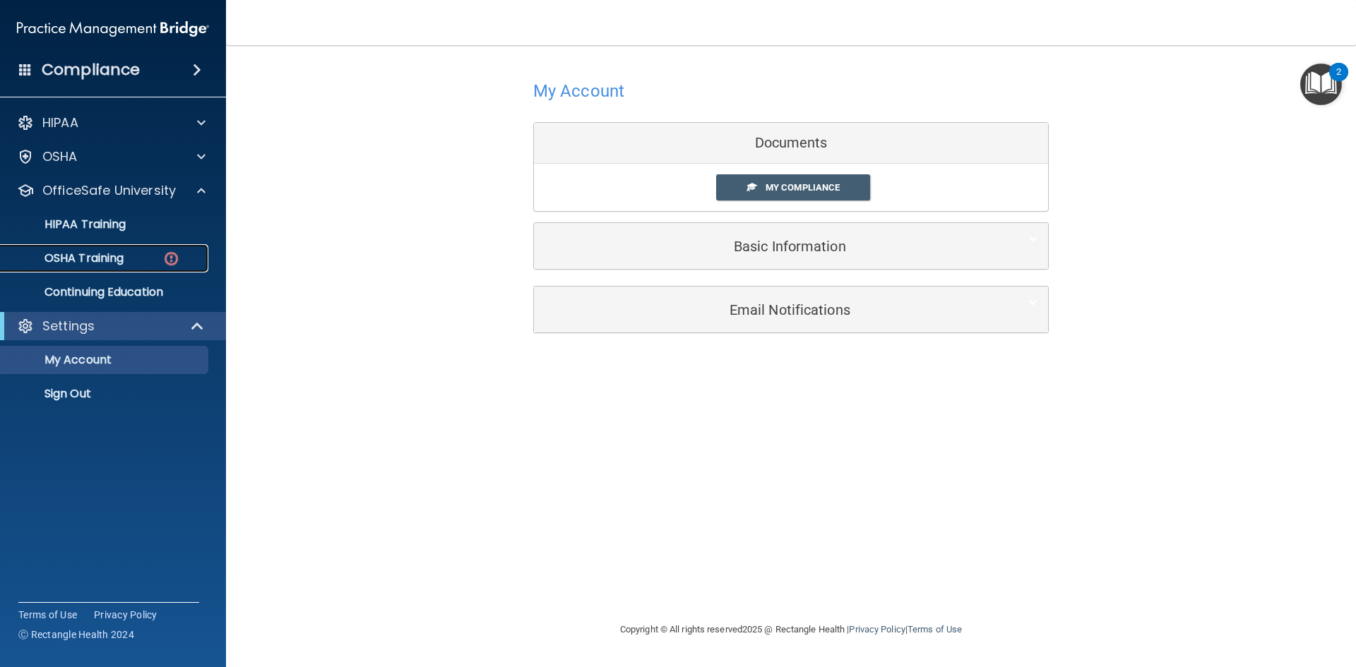
click at [143, 249] on link "OSHA Training" at bounding box center [97, 258] width 222 height 28
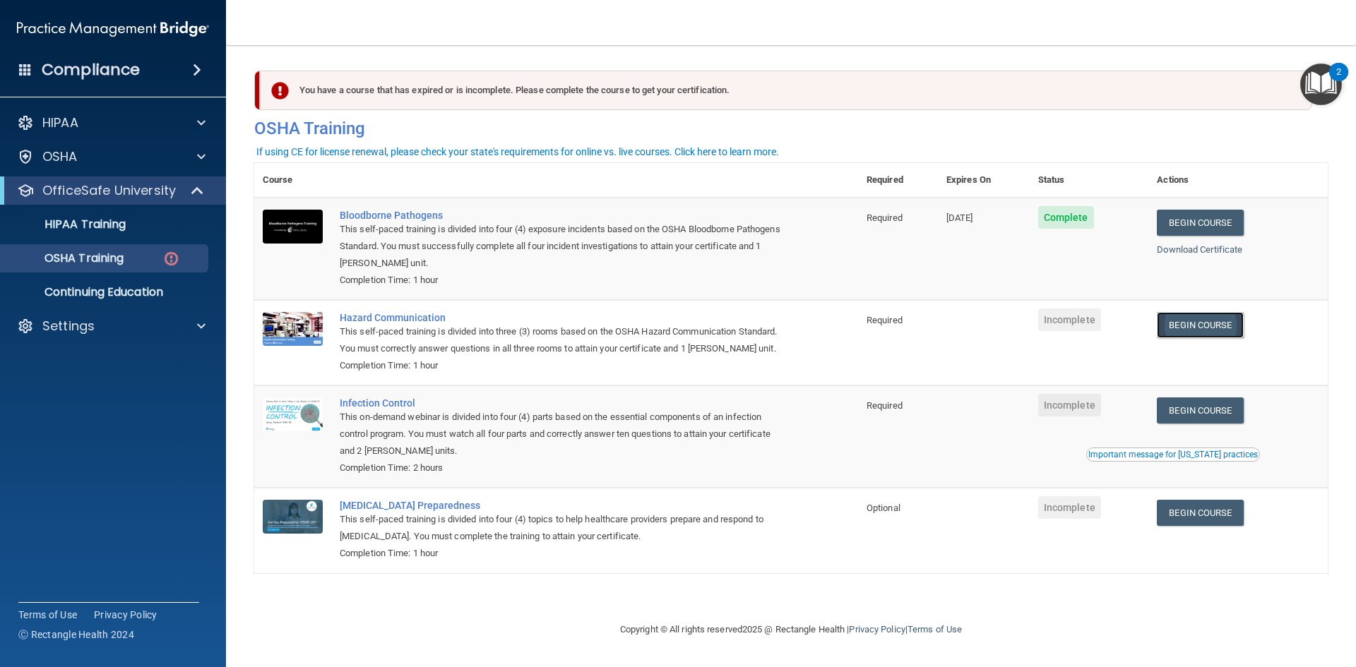
click at [1195, 335] on link "Begin Course" at bounding box center [1200, 325] width 86 height 26
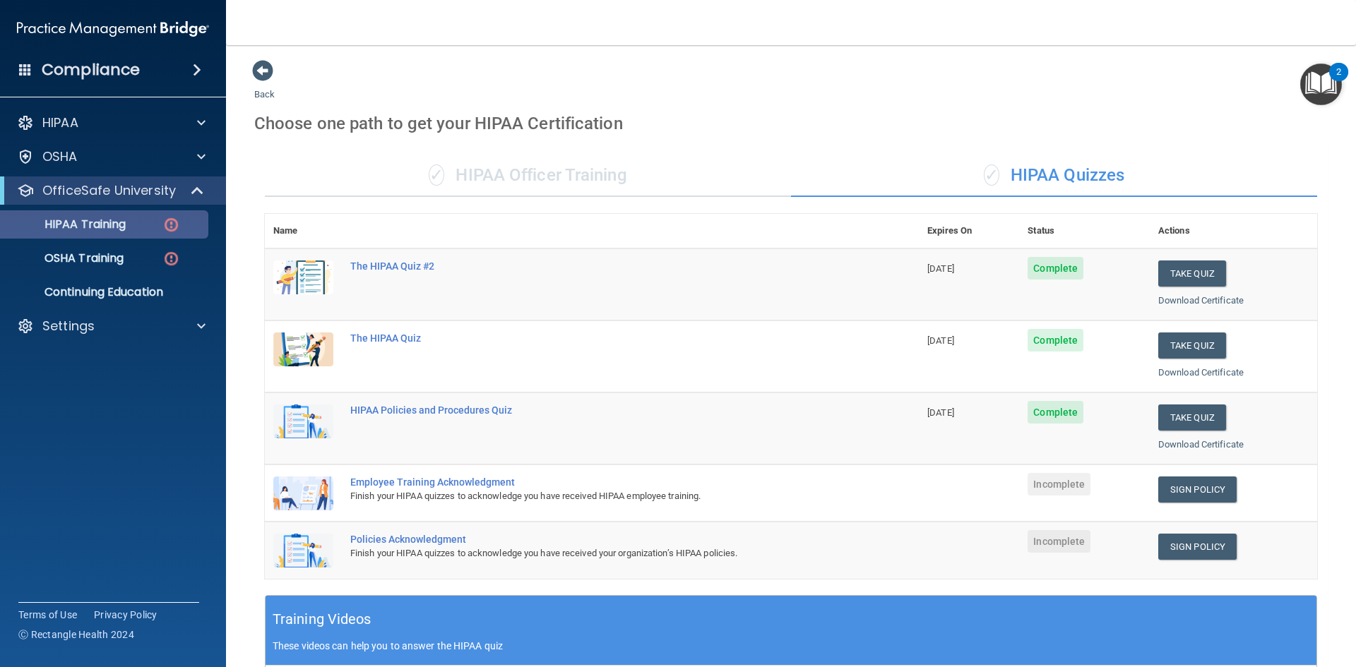
scroll to position [212, 0]
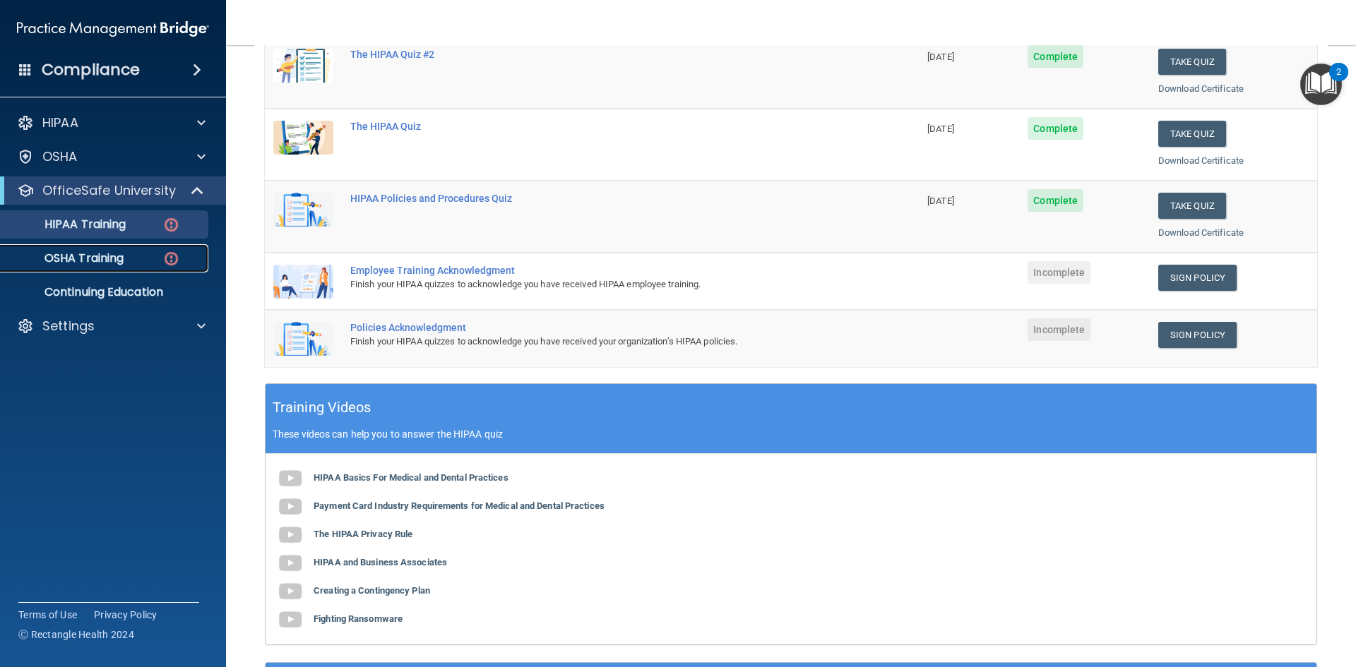
click at [115, 249] on link "OSHA Training" at bounding box center [97, 258] width 222 height 28
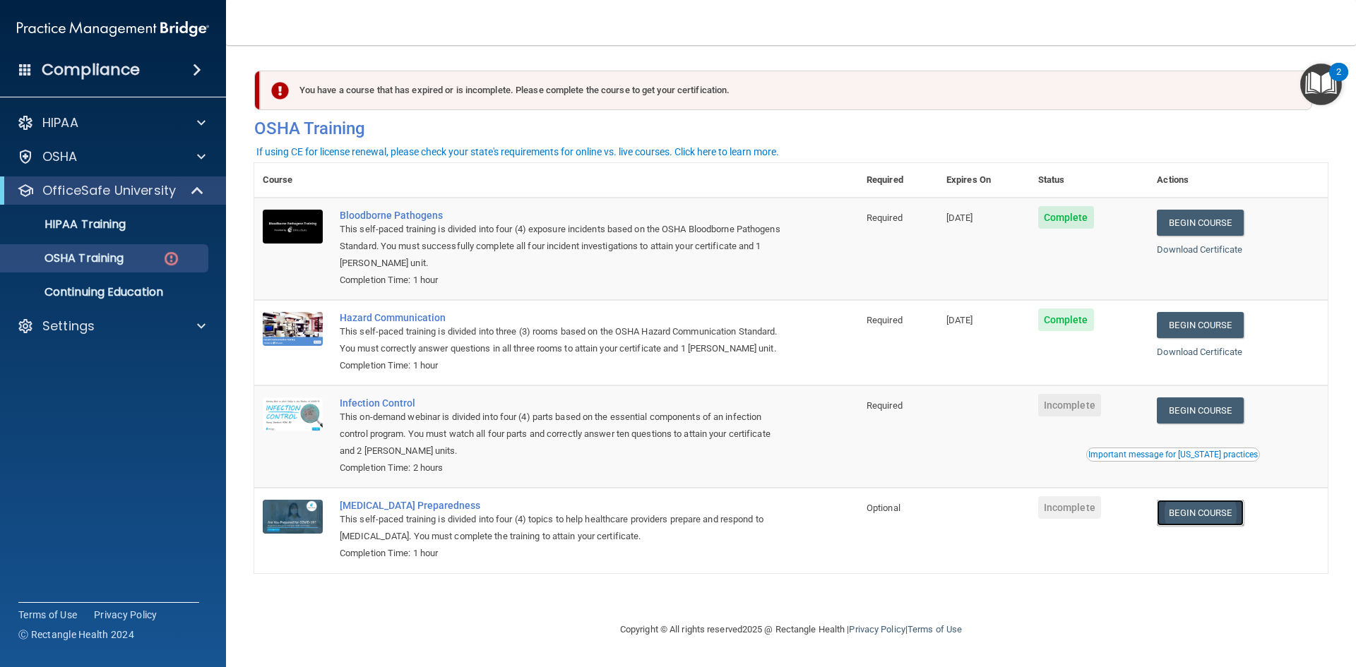
click at [1181, 516] on link "Begin Course" at bounding box center [1200, 513] width 86 height 26
click at [1198, 417] on link "Begin Course" at bounding box center [1200, 411] width 86 height 26
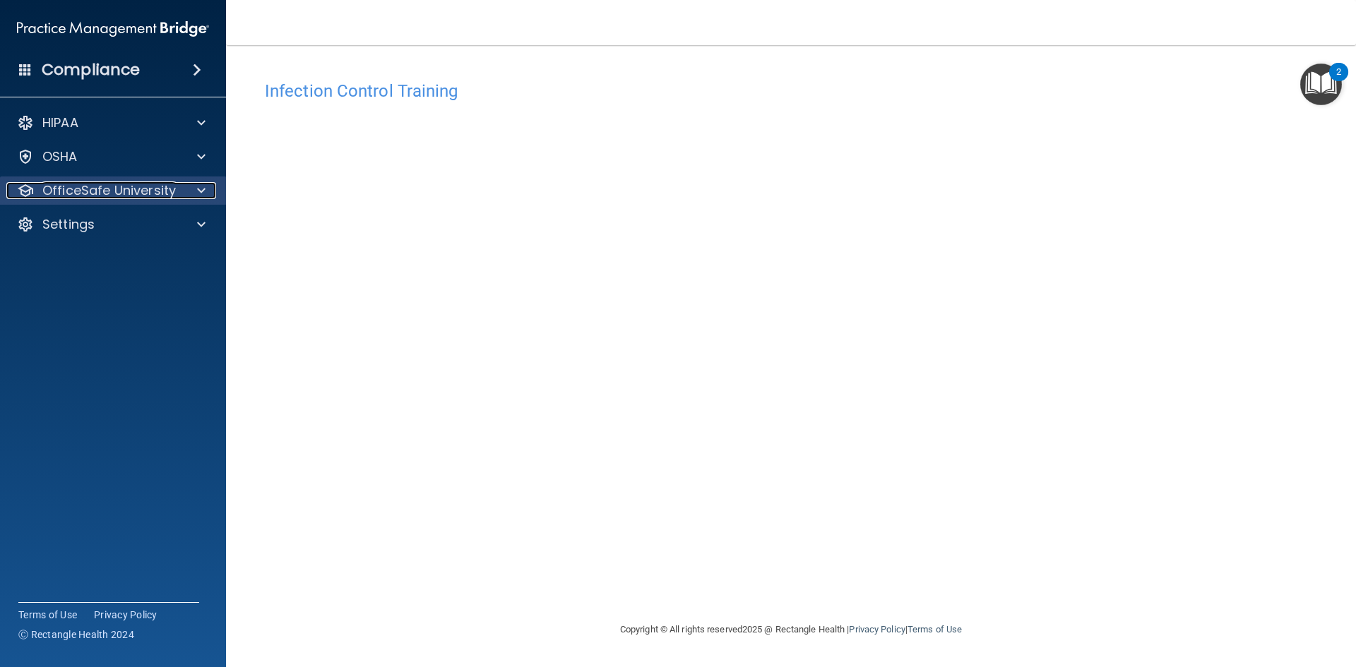
click at [212, 190] on div at bounding box center [198, 190] width 35 height 17
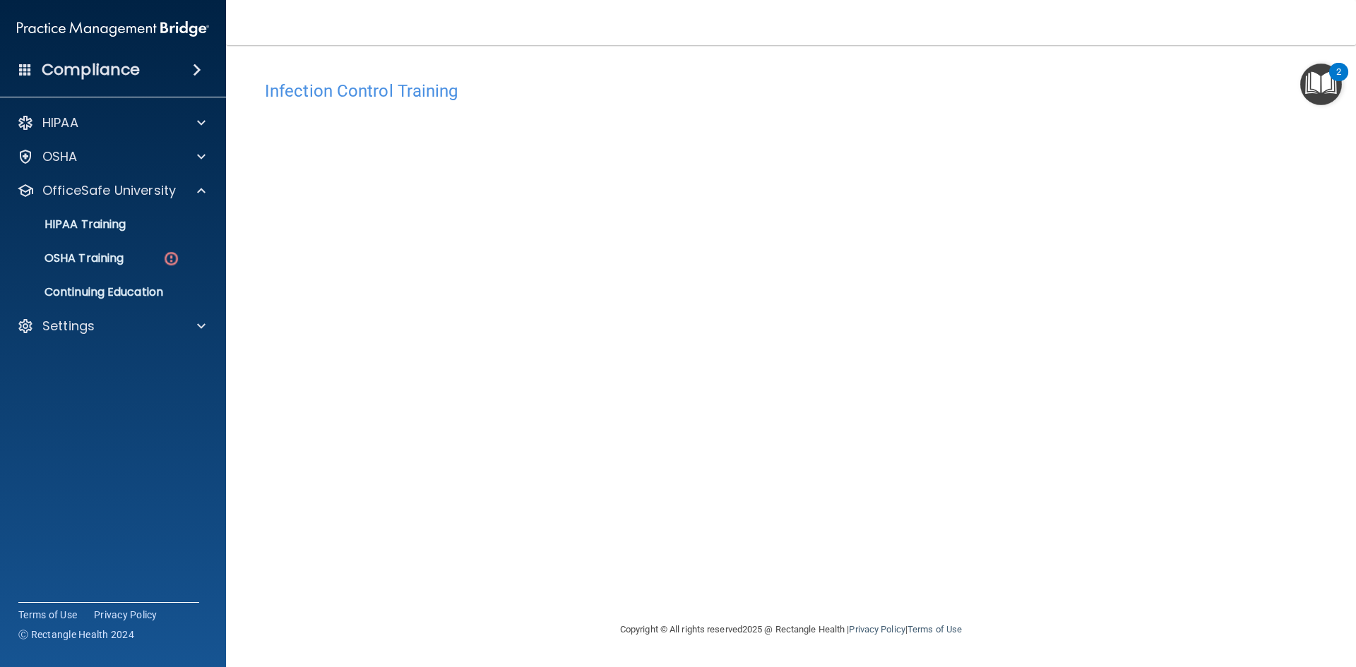
click at [992, 585] on div "Infection Control Training This course doesn’t expire until . Are you sure you …" at bounding box center [790, 347] width 1073 height 548
click at [105, 255] on p "OSHA Training" at bounding box center [66, 258] width 114 height 14
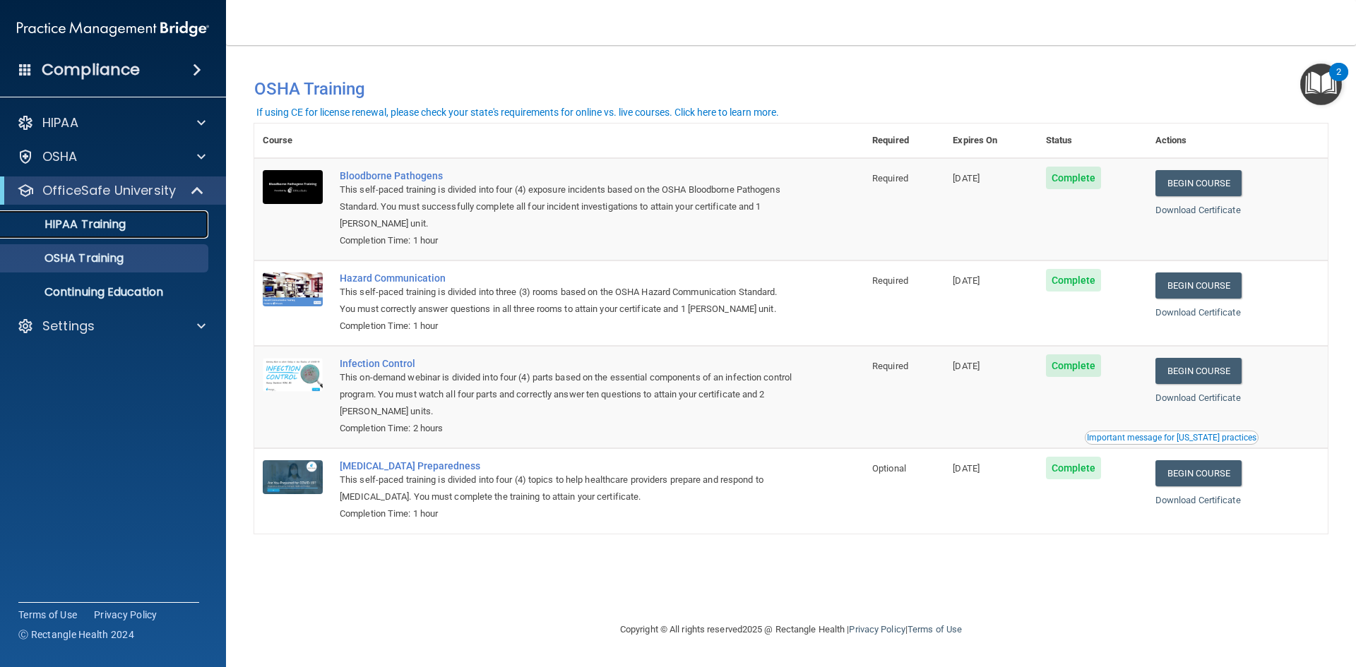
click at [52, 227] on p "HIPAA Training" at bounding box center [67, 224] width 117 height 14
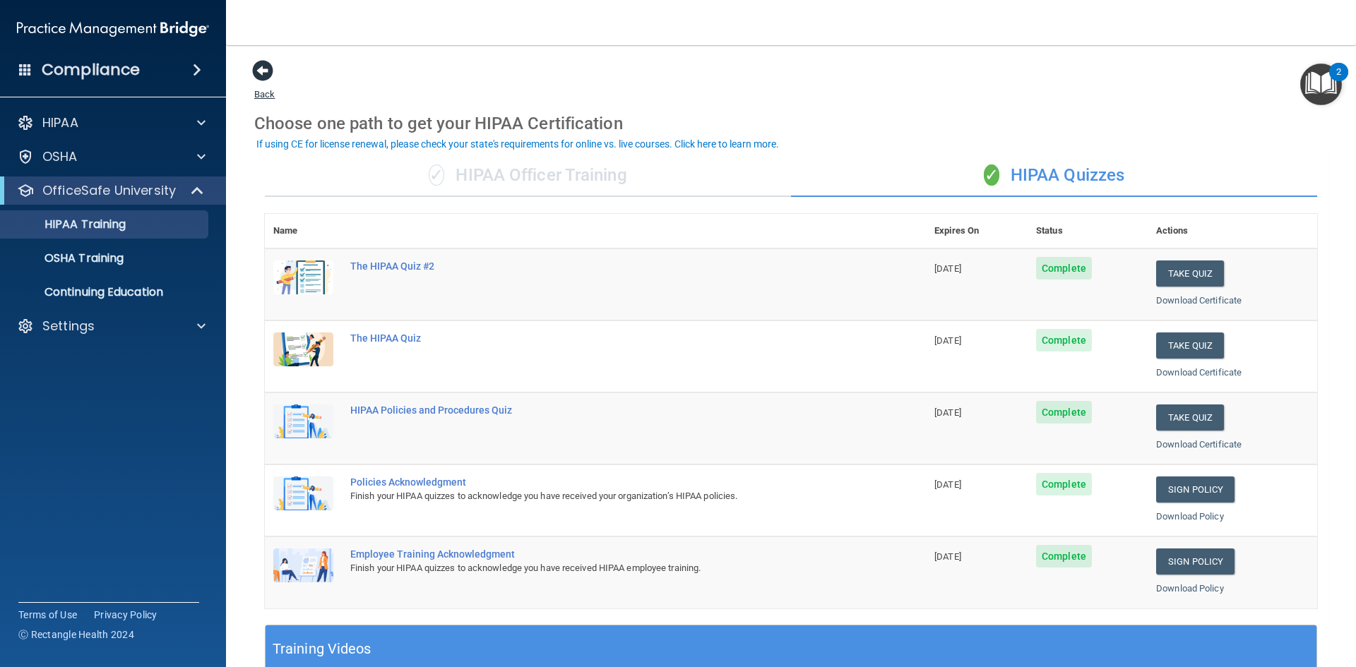
click at [258, 71] on span at bounding box center [262, 70] width 21 height 21
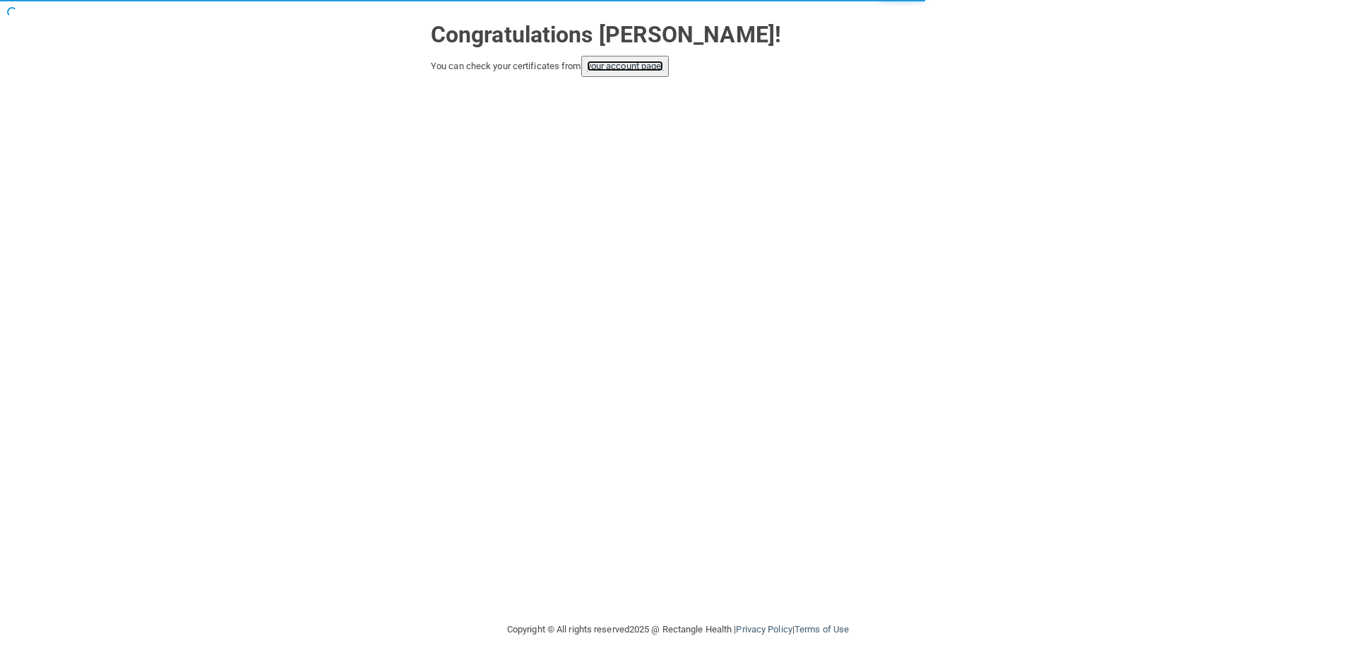
click at [607, 66] on link "your account page!" at bounding box center [625, 66] width 77 height 11
